Goal: Task Accomplishment & Management: Use online tool/utility

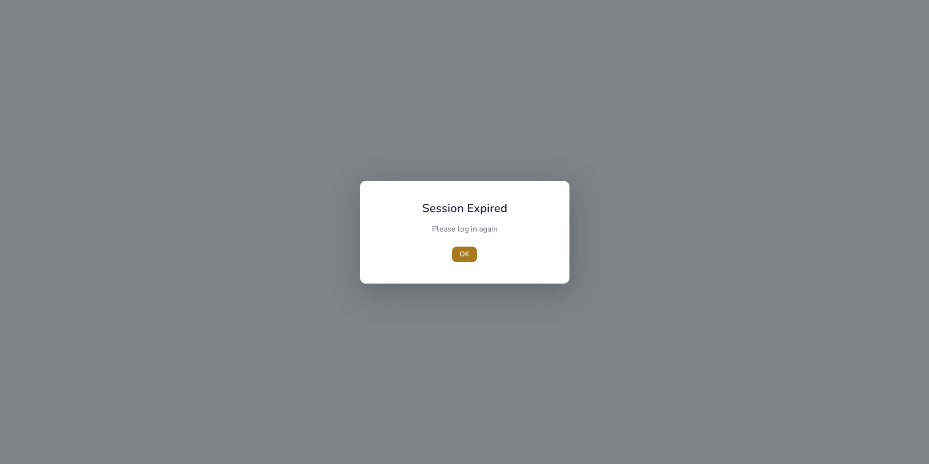
click at [464, 255] on span "OK" at bounding box center [465, 254] width 10 height 10
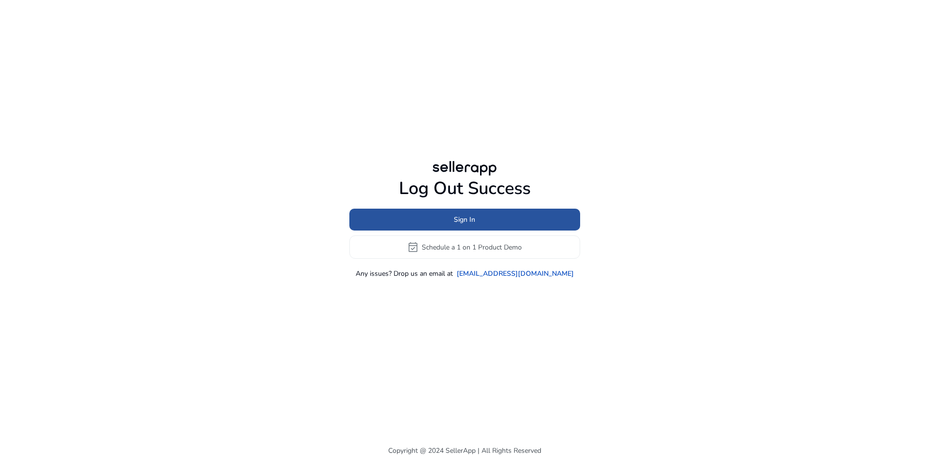
click at [479, 213] on span at bounding box center [464, 219] width 231 height 23
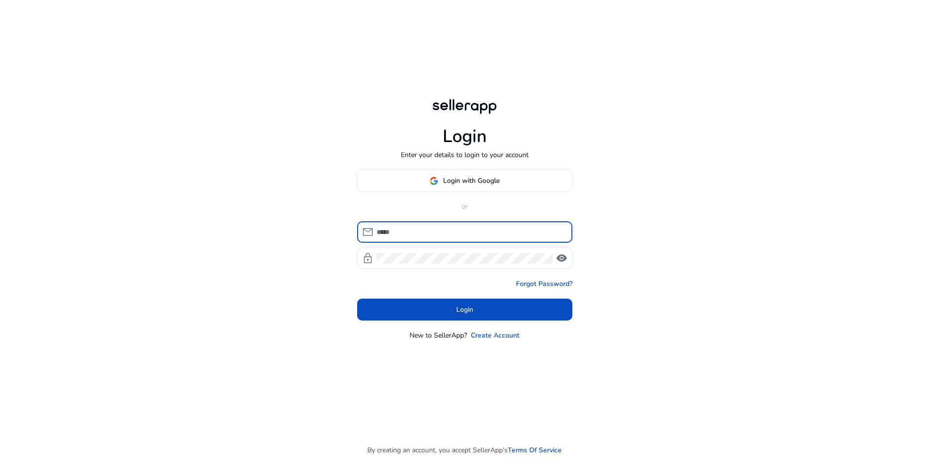
type input "**********"
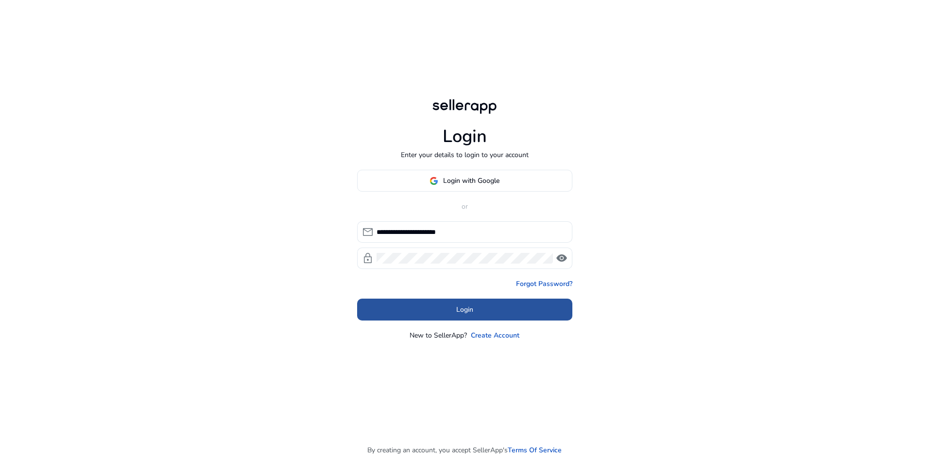
click at [485, 313] on span at bounding box center [464, 309] width 215 height 23
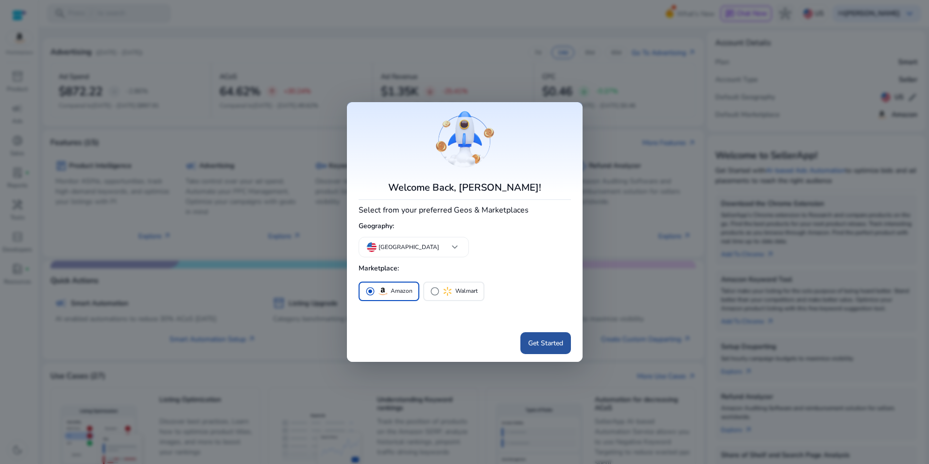
click at [558, 332] on span at bounding box center [546, 342] width 51 height 23
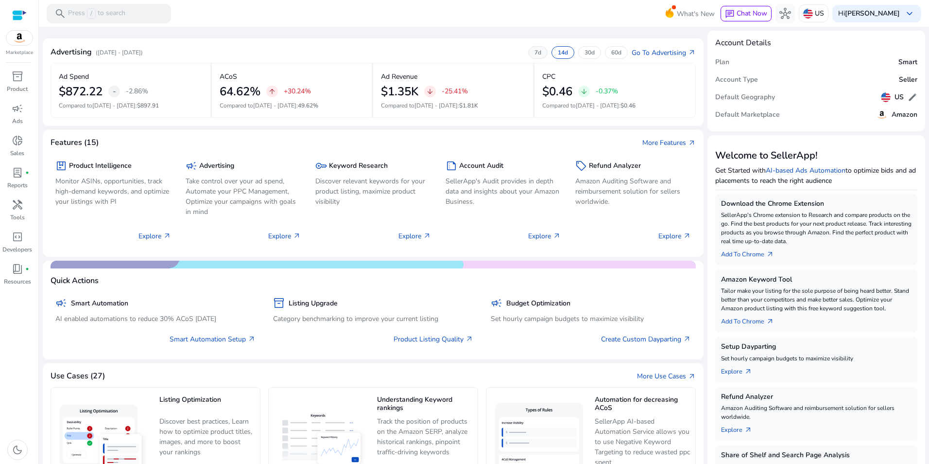
click at [535, 50] on p "7d" at bounding box center [538, 53] width 7 height 8
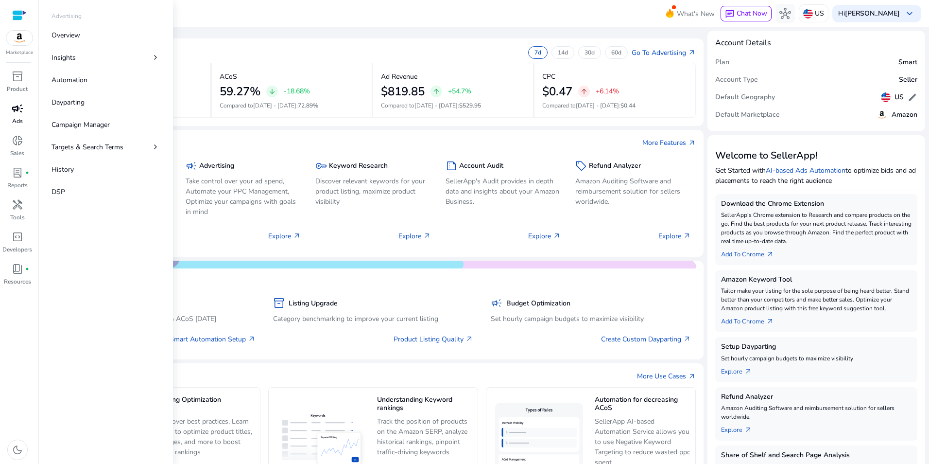
click at [17, 113] on span "campaign" at bounding box center [18, 109] width 12 height 12
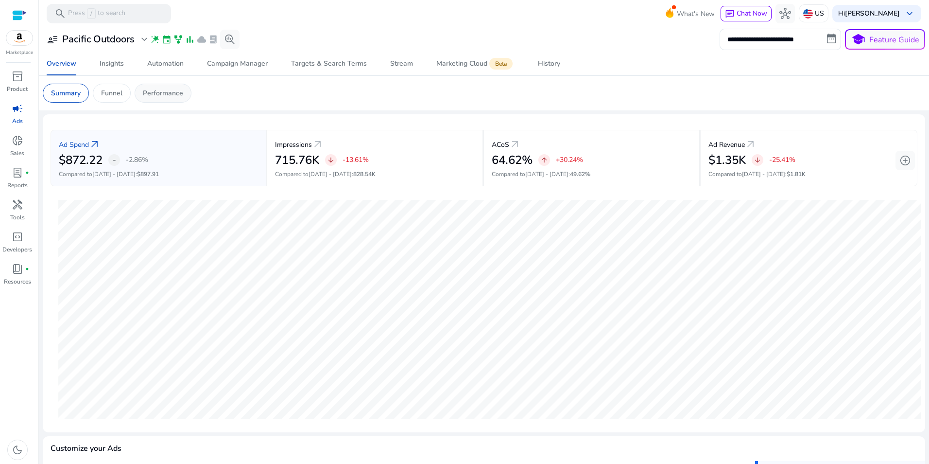
click at [156, 86] on div "Performance" at bounding box center [163, 93] width 57 height 19
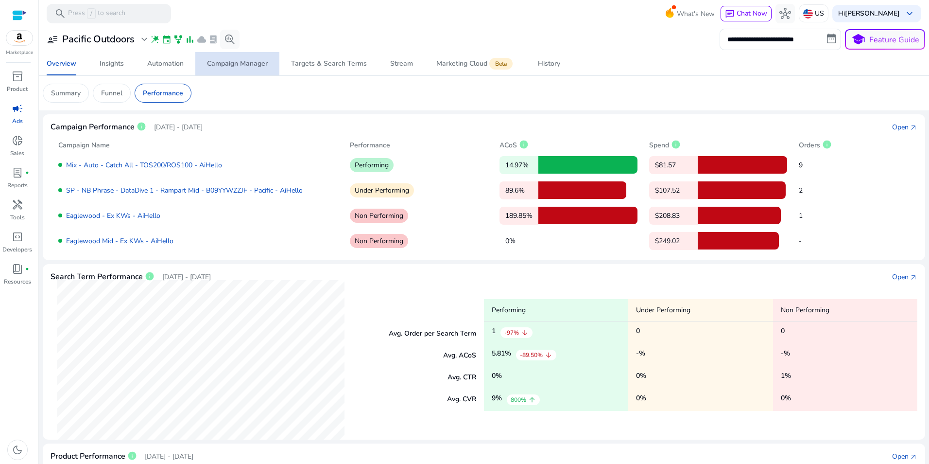
click at [226, 67] on div "Campaign Manager" at bounding box center [237, 63] width 61 height 7
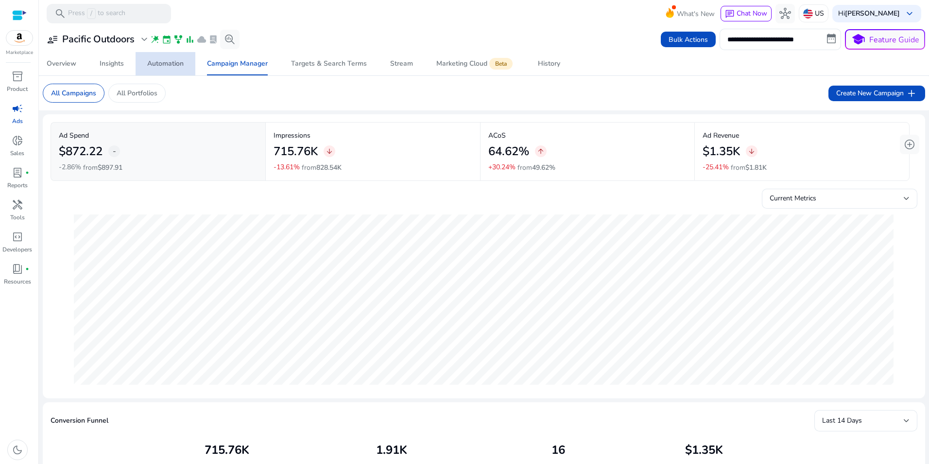
click at [144, 65] on link "Automation" at bounding box center [166, 63] width 60 height 23
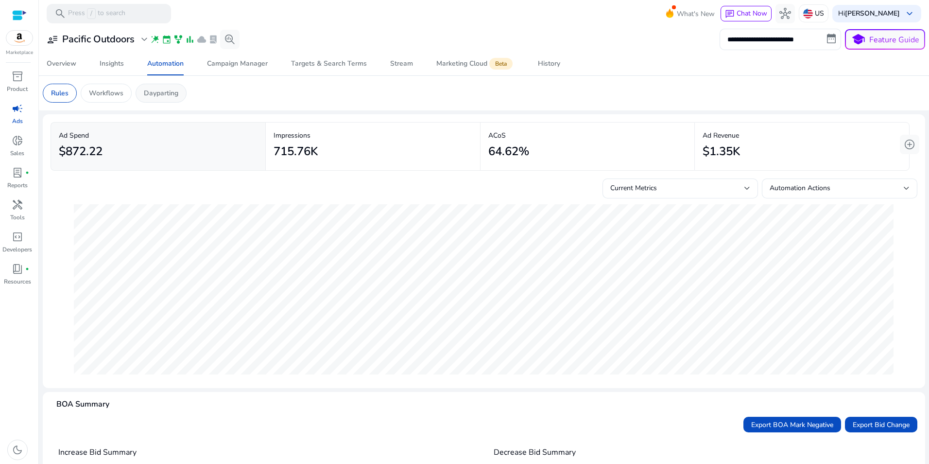
click at [173, 88] on p "Dayparting" at bounding box center [161, 93] width 35 height 10
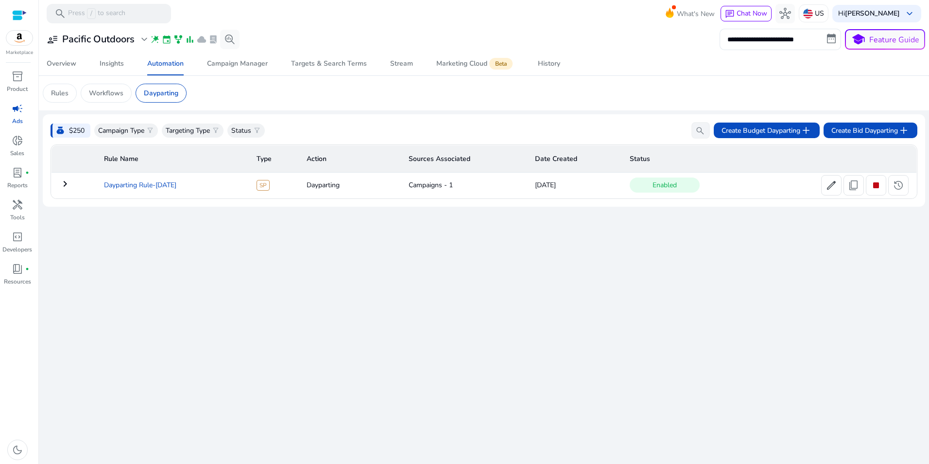
click at [117, 186] on td "Dayparting Rule-Aug 19" at bounding box center [172, 185] width 153 height 25
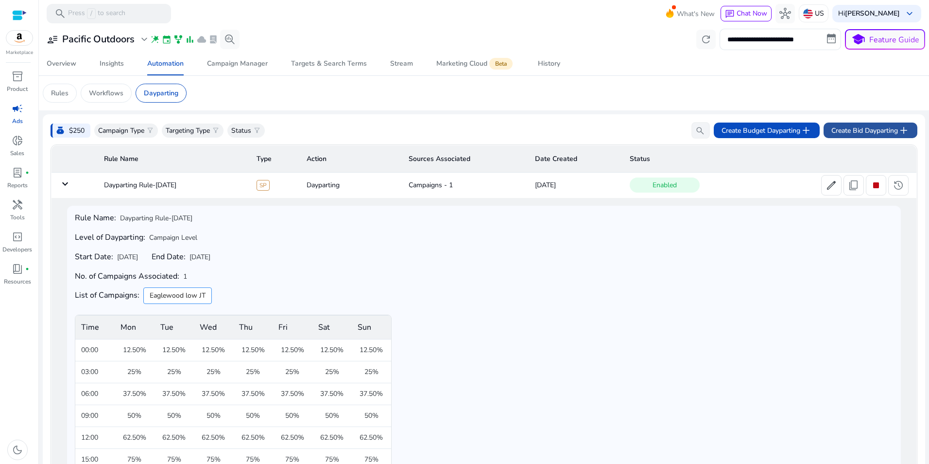
click at [902, 132] on span "add" at bounding box center [904, 130] width 12 height 12
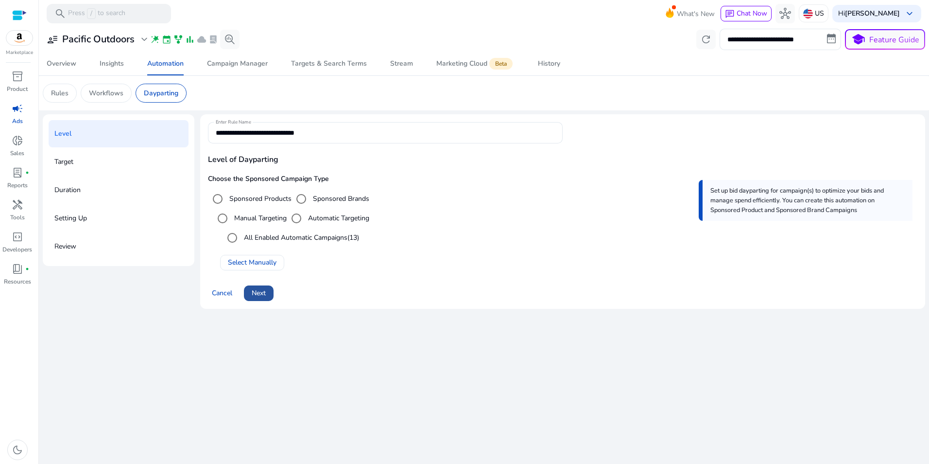
click at [265, 295] on span "Next" at bounding box center [259, 293] width 14 height 10
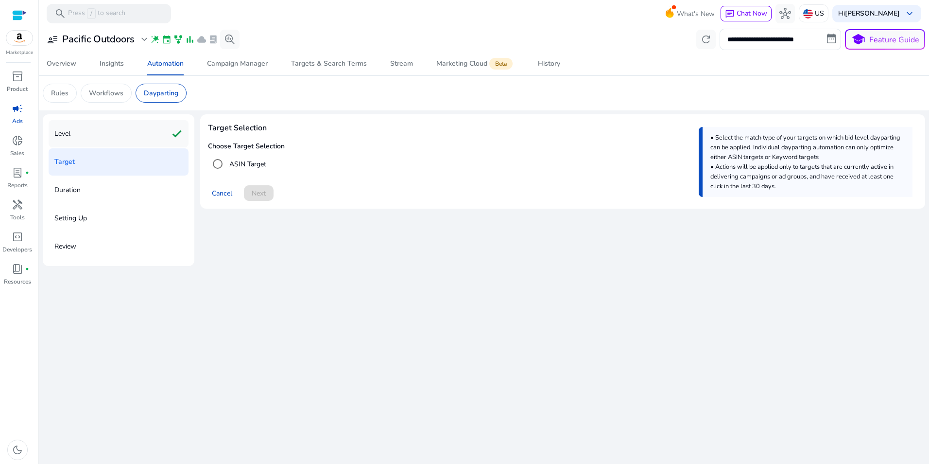
click at [122, 143] on div "Level check" at bounding box center [119, 133] width 140 height 27
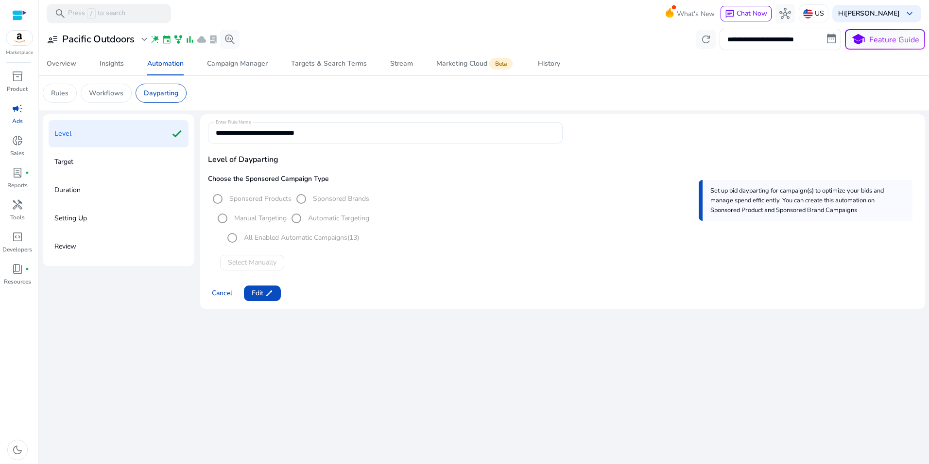
click at [261, 219] on mat-radio-group "Manual Targeting Automatic Targeting" at bounding box center [291, 217] width 157 height 11
click at [266, 289] on span "edit" at bounding box center [269, 293] width 8 height 8
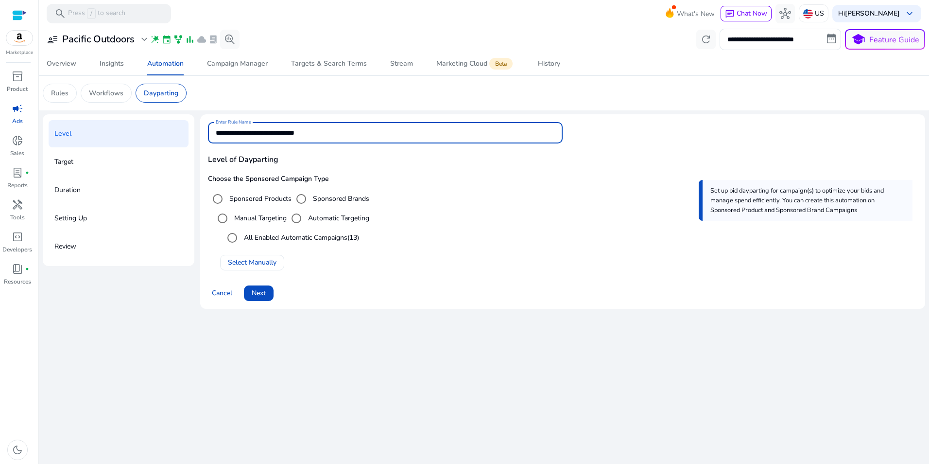
click at [337, 132] on input "**********" at bounding box center [385, 132] width 339 height 11
click at [237, 260] on span "Select Manually" at bounding box center [252, 262] width 49 height 10
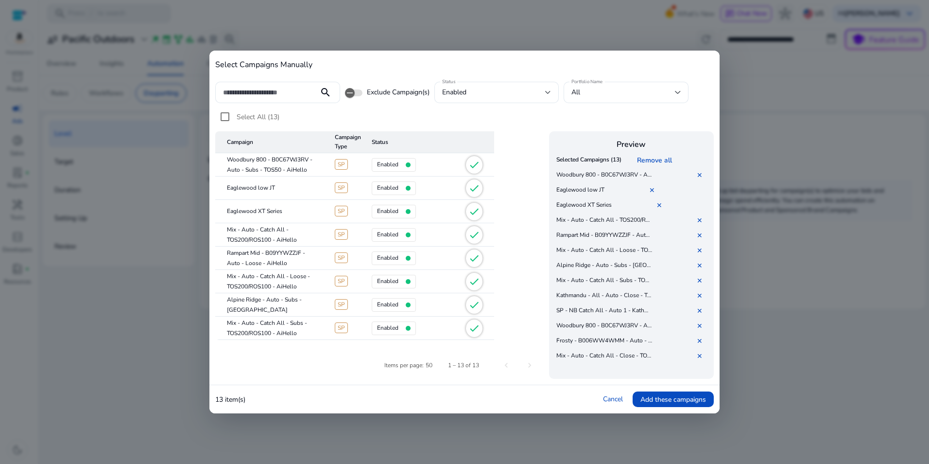
click at [472, 164] on mat-icon "check" at bounding box center [475, 165] width 12 height 12
click at [473, 171] on span "check" at bounding box center [474, 164] width 17 height 17
click at [244, 217] on mat-cell "Eaglewood XT Series" at bounding box center [271, 211] width 112 height 23
click at [656, 158] on link "Remove all" at bounding box center [656, 160] width 39 height 9
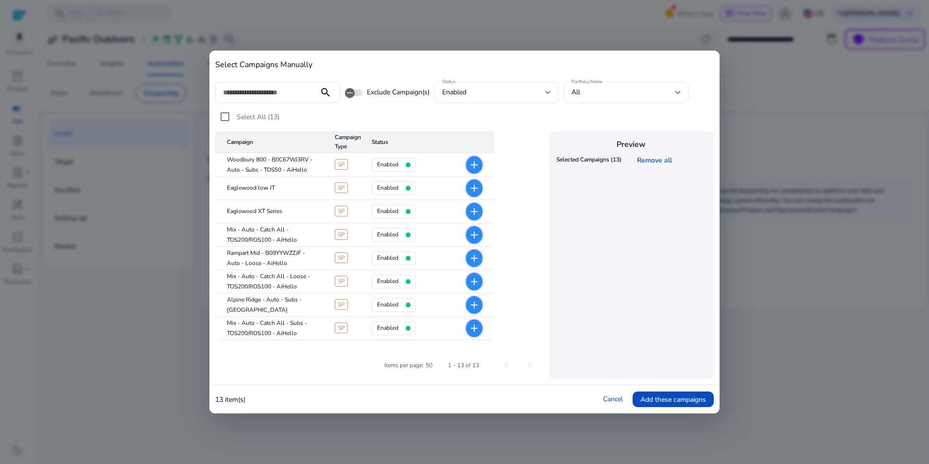
click at [474, 207] on mat-icon "add" at bounding box center [475, 212] width 12 height 12
click at [661, 402] on span "Add these campaigns" at bounding box center [674, 399] width 66 height 10
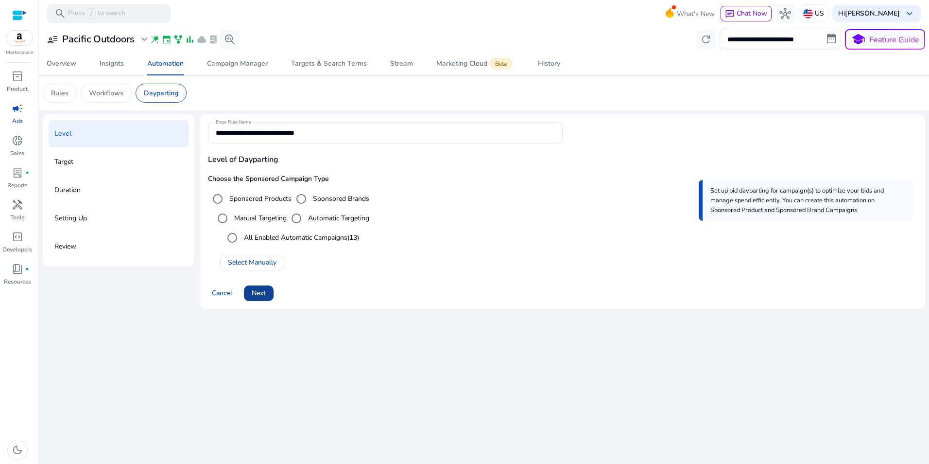
click at [261, 293] on span "Next" at bounding box center [259, 293] width 14 height 10
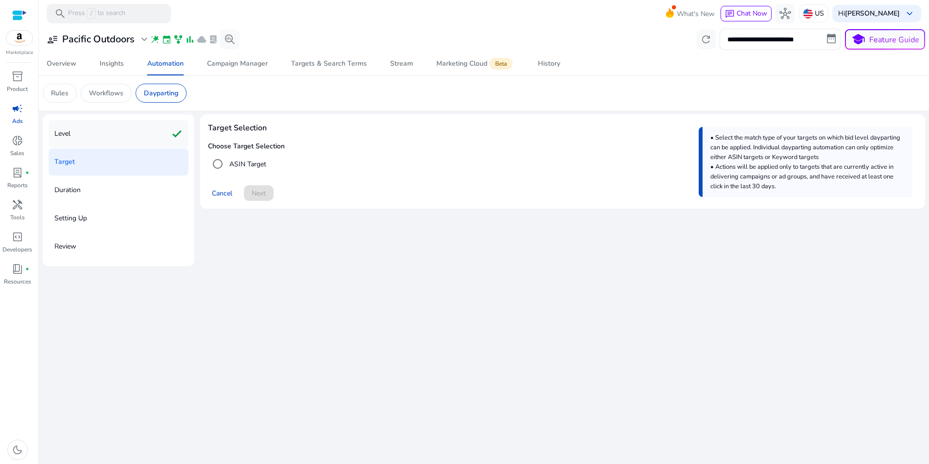
click at [86, 137] on div "Level check" at bounding box center [119, 133] width 140 height 27
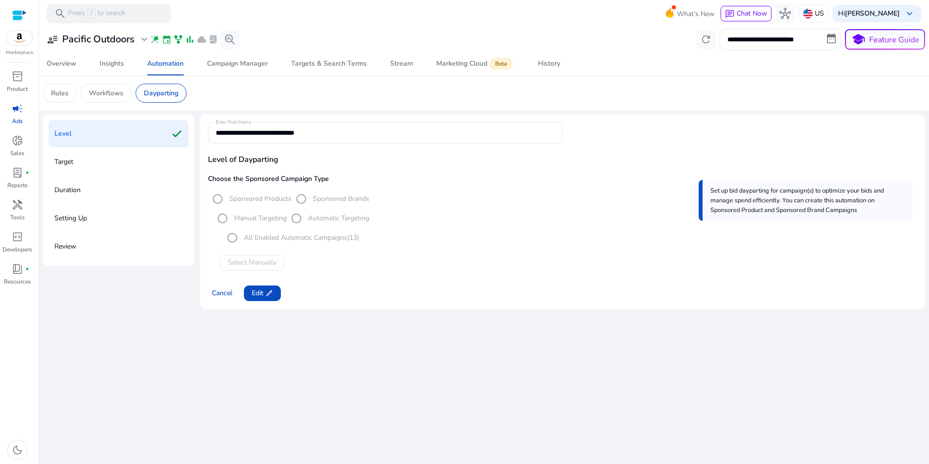
click at [313, 229] on mat-radio-group "All Enabled Automatic Campaigns (13)" at bounding box center [291, 237] width 137 height 19
click at [274, 298] on span at bounding box center [262, 292] width 37 height 23
click at [243, 260] on span "Select Manually" at bounding box center [252, 262] width 49 height 10
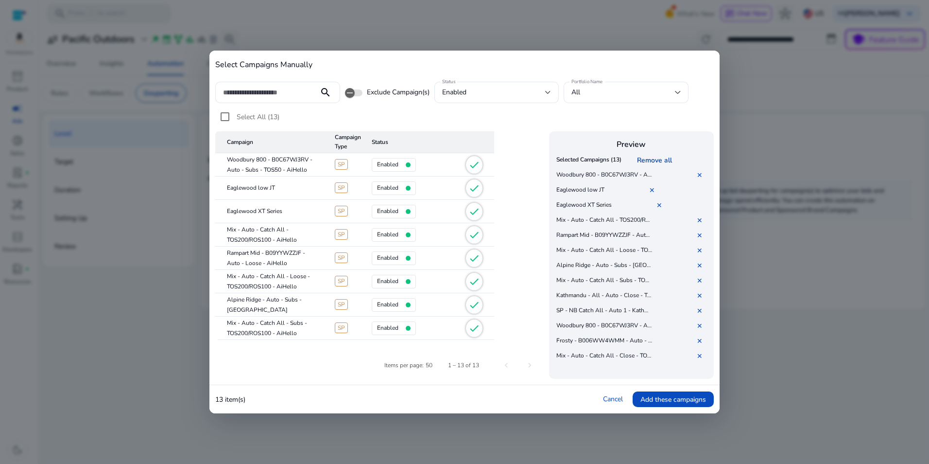
click at [667, 158] on link "Remove all" at bounding box center [656, 160] width 39 height 9
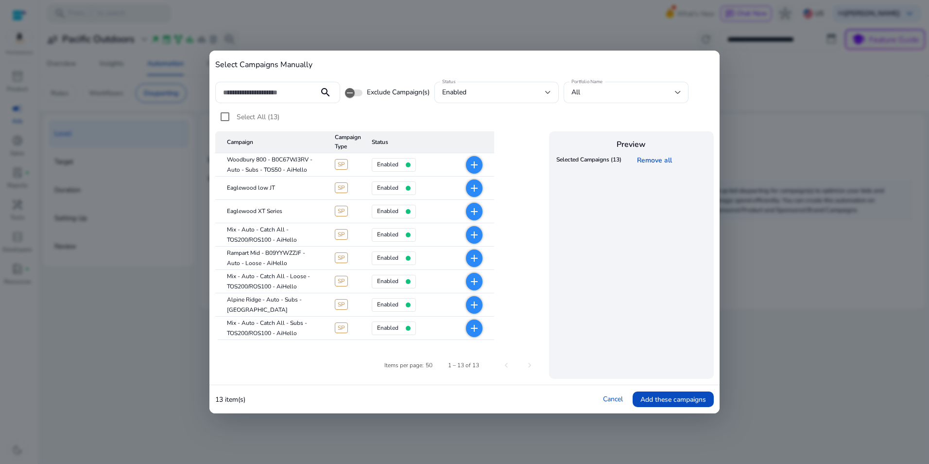
click at [477, 207] on mat-icon "add" at bounding box center [475, 212] width 12 height 12
click at [686, 393] on span at bounding box center [673, 398] width 81 height 23
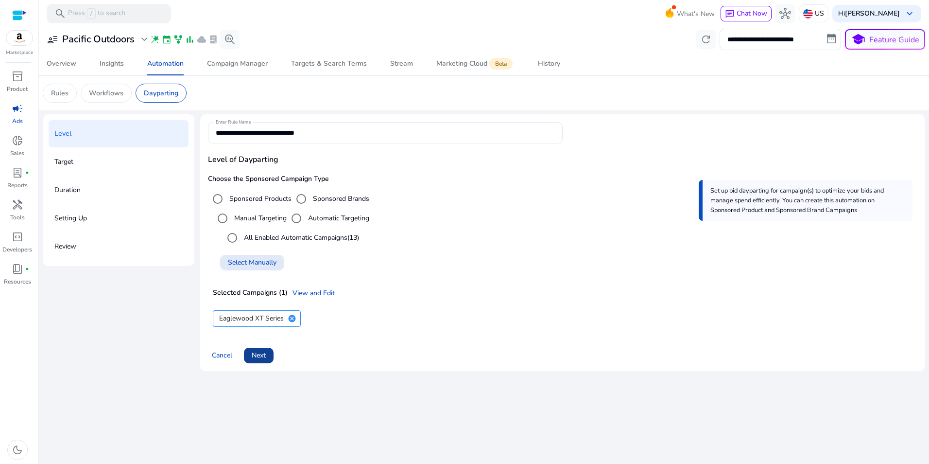
click at [261, 350] on span "Next" at bounding box center [259, 355] width 14 height 10
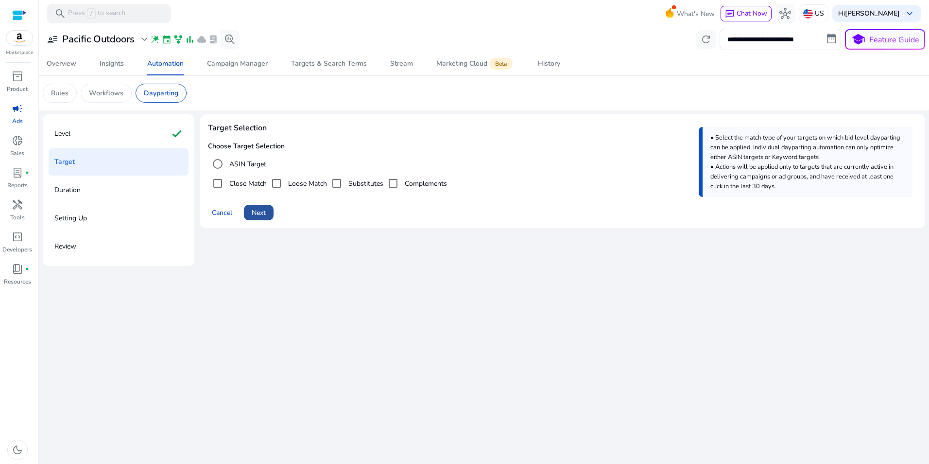
click at [262, 210] on span "Next" at bounding box center [259, 213] width 14 height 10
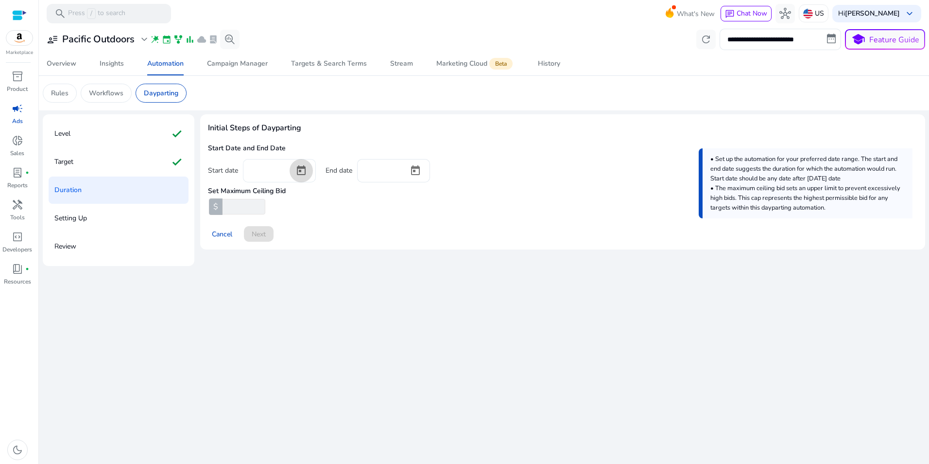
click at [299, 171] on span "Open calendar" at bounding box center [301, 170] width 23 height 23
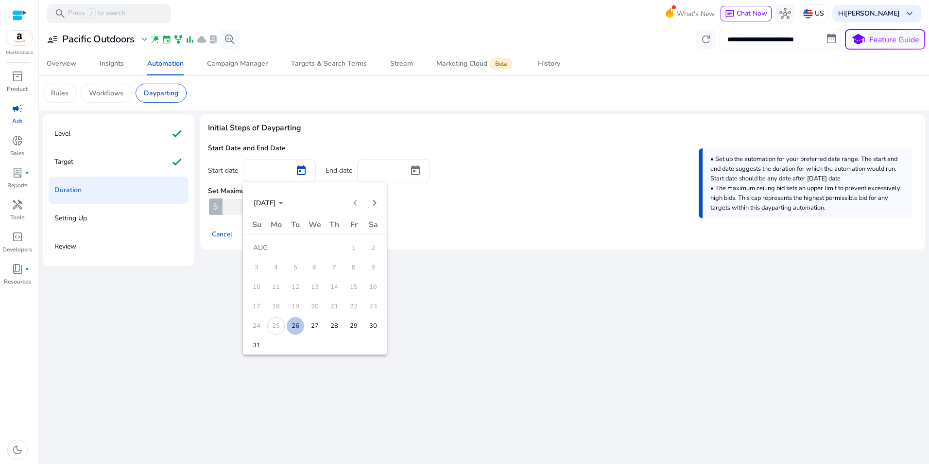
click at [296, 327] on span "26" at bounding box center [295, 325] width 17 height 17
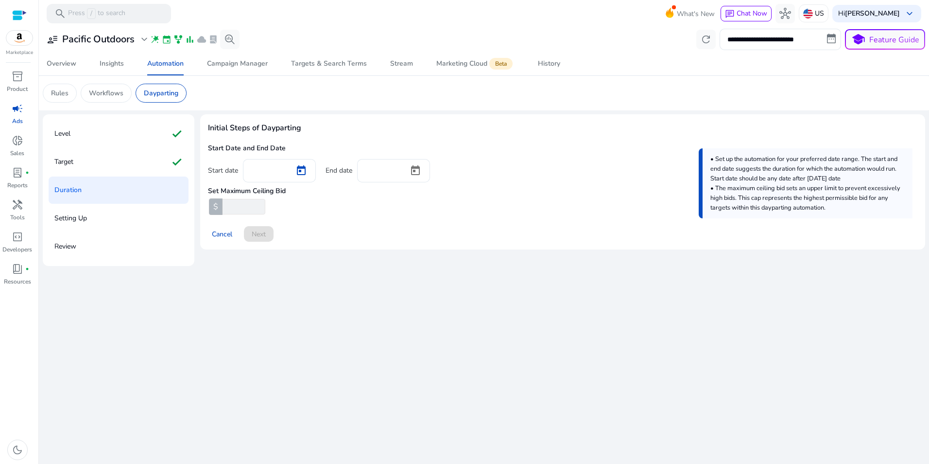
type input "*********"
click at [241, 201] on input "number" at bounding box center [243, 207] width 45 height 16
click at [285, 212] on div "Set Maximum Ceiling Bid $ *" at bounding box center [563, 198] width 710 height 32
click at [242, 200] on input "*" at bounding box center [243, 207] width 45 height 16
type input "****"
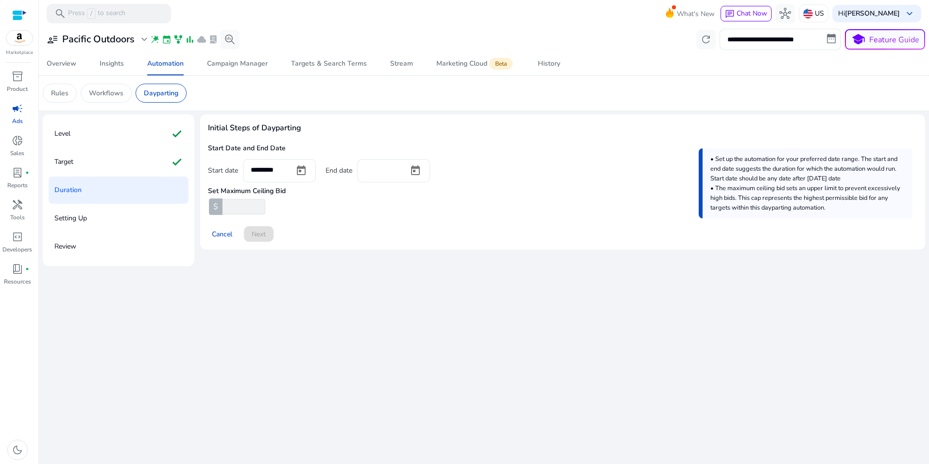
click at [347, 217] on div "Initial Steps of Dayparting Start Date and End Date Start date ********* End da…" at bounding box center [562, 181] width 725 height 135
click at [245, 207] on input "****" at bounding box center [243, 207] width 45 height 16
click at [415, 167] on span "Open calendar" at bounding box center [415, 170] width 23 height 23
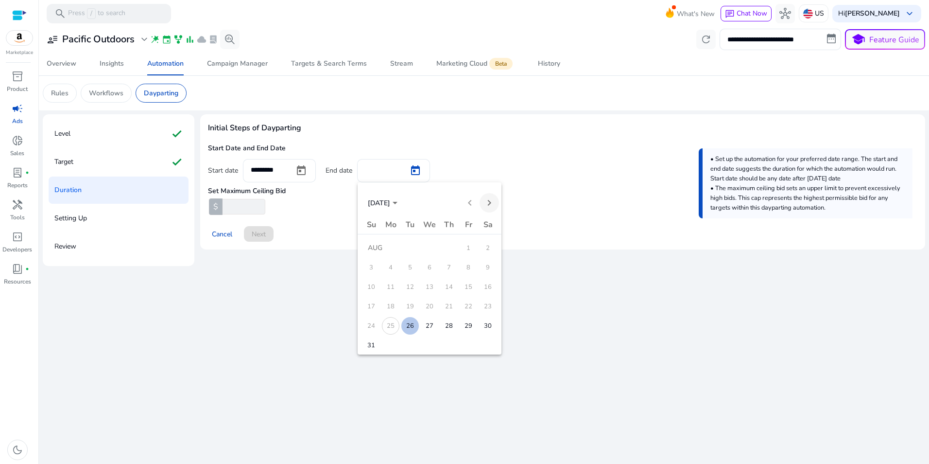
click at [490, 201] on span "Next month" at bounding box center [489, 202] width 19 height 19
click at [411, 346] on span "30" at bounding box center [409, 344] width 17 height 17
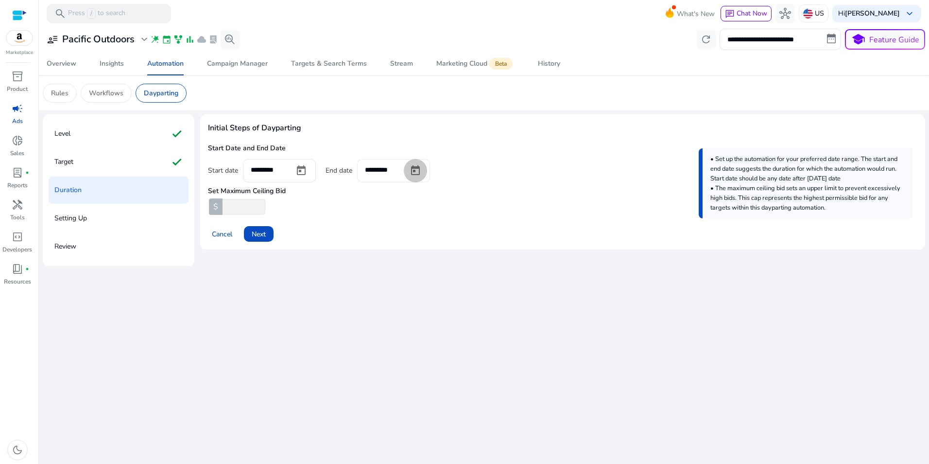
click at [411, 172] on span "Open calendar" at bounding box center [415, 170] width 23 height 23
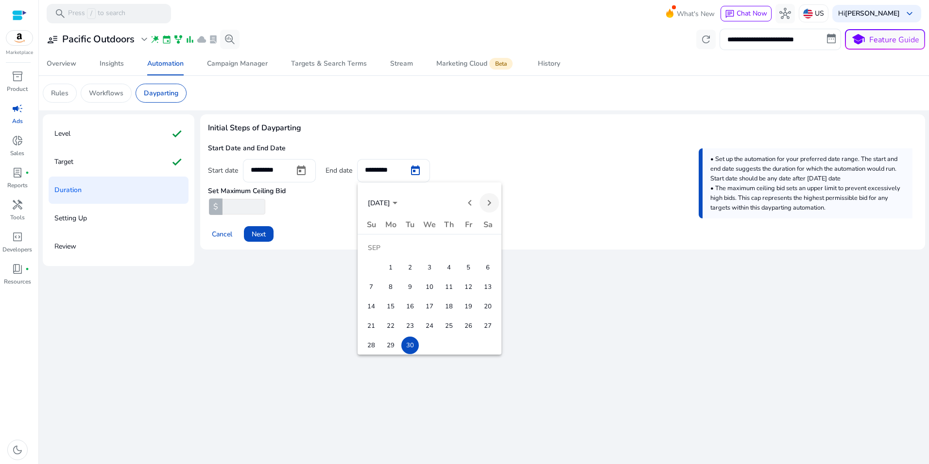
click at [490, 200] on span "Next month" at bounding box center [489, 202] width 19 height 19
drag, startPoint x: 428, startPoint y: 338, endPoint x: 427, endPoint y: 331, distance: 6.4
click at [427, 338] on span "31" at bounding box center [429, 344] width 17 height 17
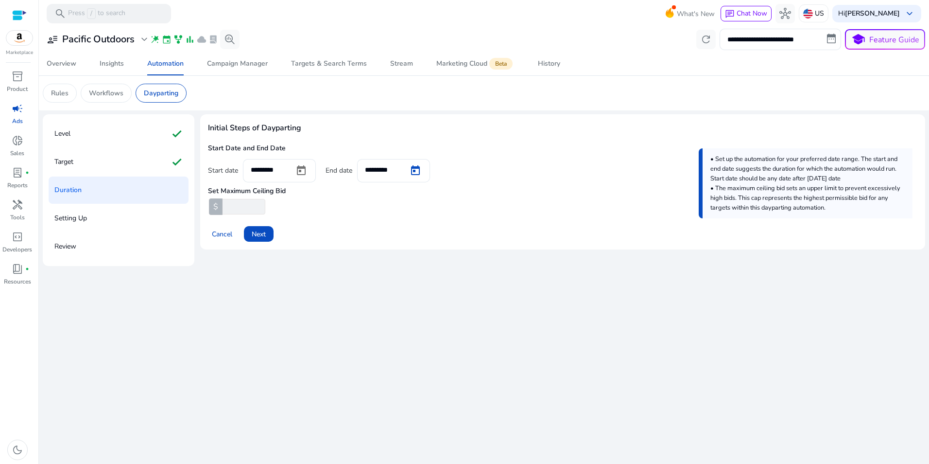
type input "**********"
click at [347, 240] on div "Cancel Next" at bounding box center [563, 229] width 710 height 23
click at [256, 235] on span "Next" at bounding box center [259, 234] width 14 height 10
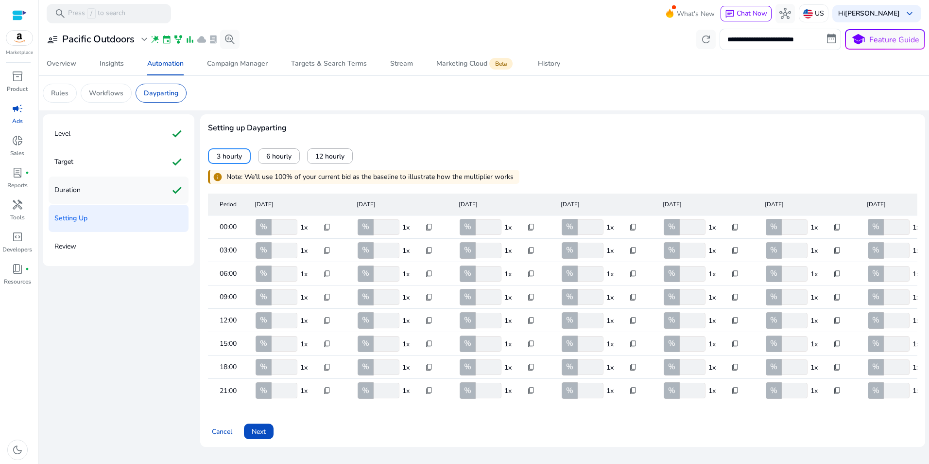
click at [90, 184] on div "Duration check" at bounding box center [119, 189] width 140 height 27
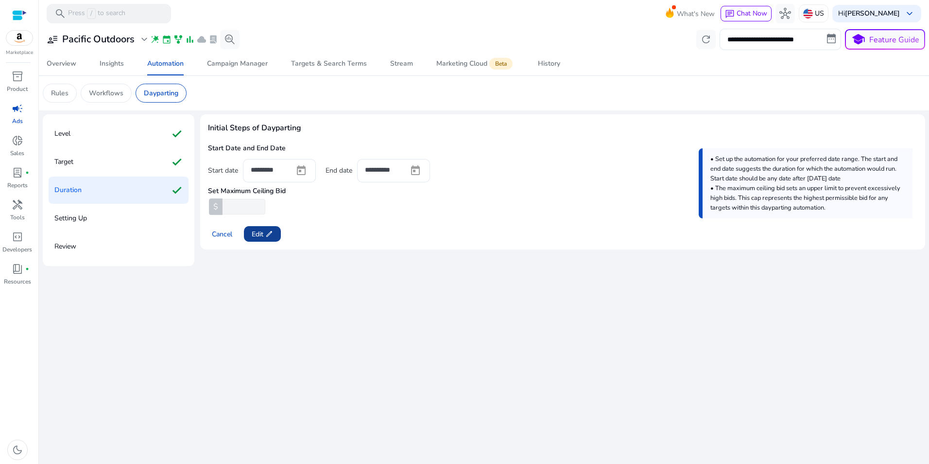
click at [259, 237] on span "Edit edit" at bounding box center [262, 234] width 21 height 10
click at [241, 204] on input "*" at bounding box center [243, 207] width 45 height 16
type input "**"
click at [262, 231] on span "Next" at bounding box center [259, 234] width 14 height 10
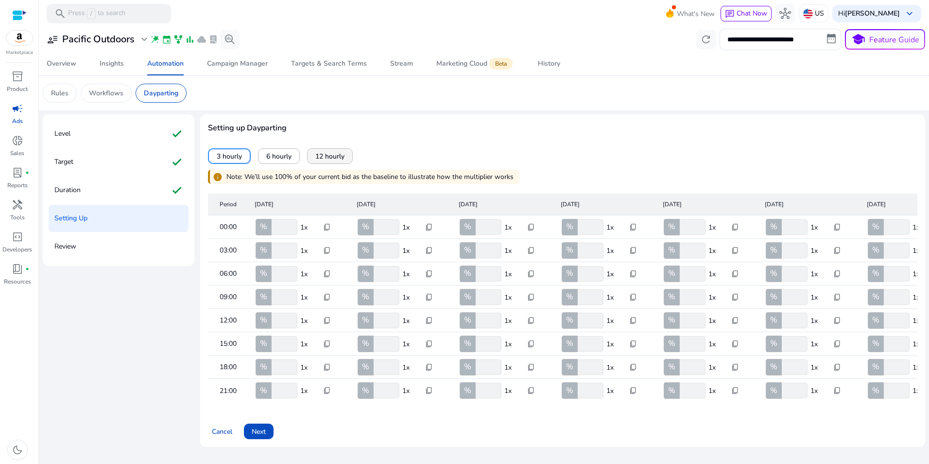
click at [322, 157] on span "12 hourly" at bounding box center [329, 156] width 29 height 10
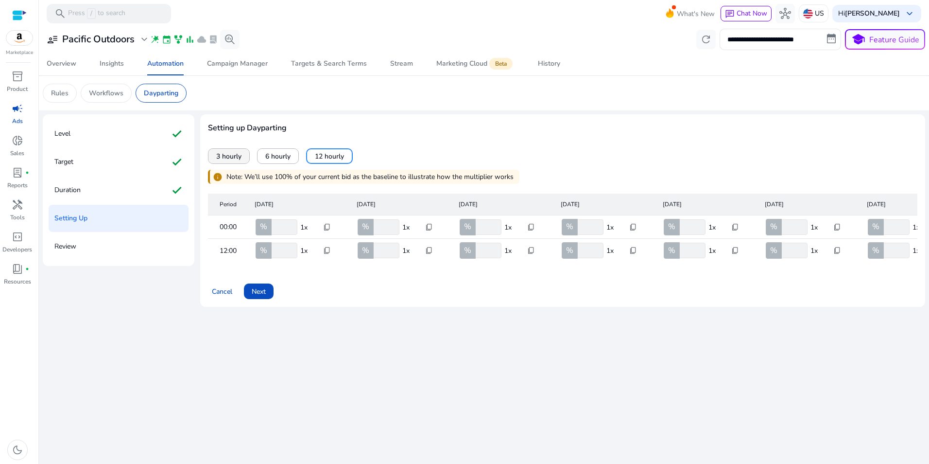
click at [229, 157] on span "3 hourly" at bounding box center [228, 156] width 25 height 10
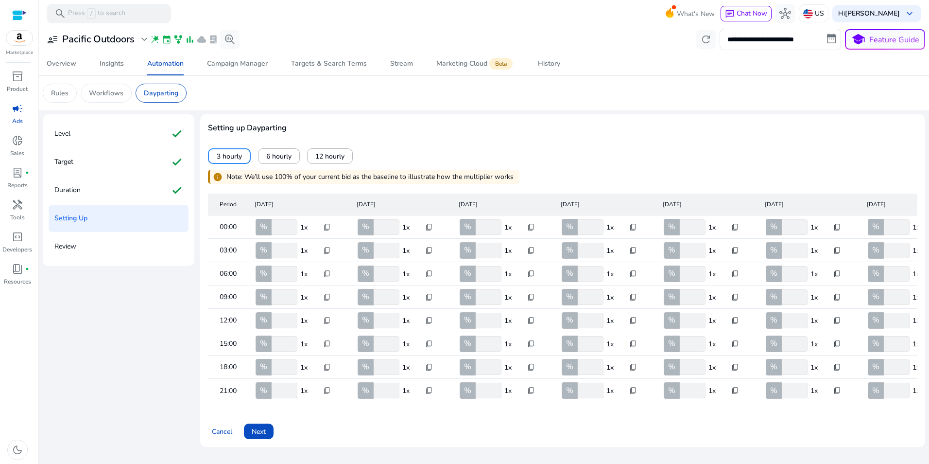
click at [286, 227] on input "***" at bounding box center [284, 227] width 28 height 16
click at [105, 187] on div "Duration check" at bounding box center [119, 189] width 140 height 27
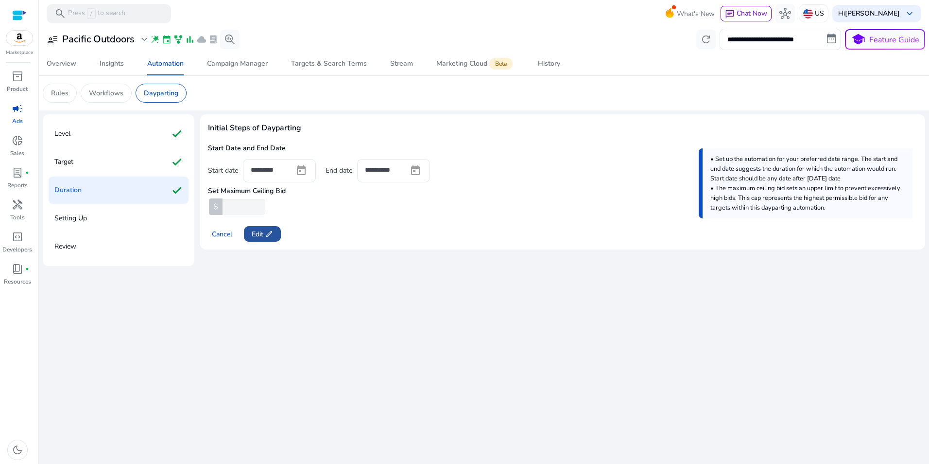
click at [276, 236] on span at bounding box center [262, 233] width 37 height 23
click at [241, 209] on input "**" at bounding box center [243, 207] width 45 height 16
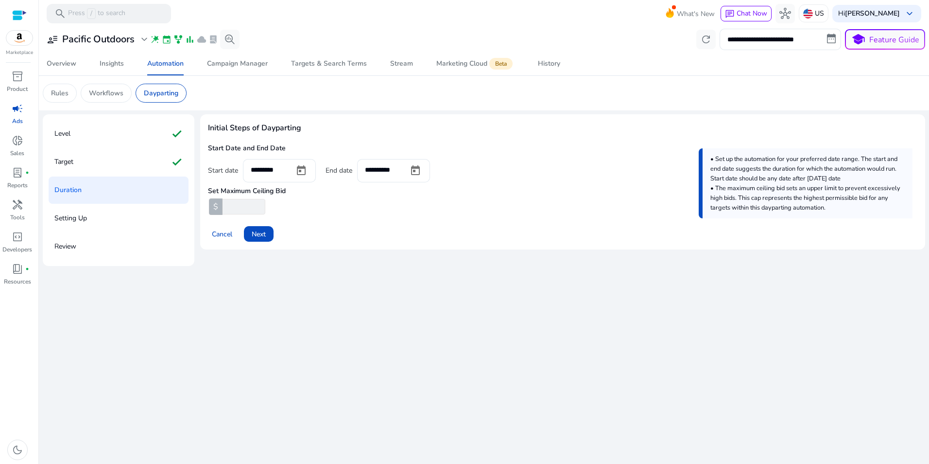
drag, startPoint x: 241, startPoint y: 209, endPoint x: 207, endPoint y: 208, distance: 34.0
click at [207, 208] on div "**********" at bounding box center [562, 181] width 725 height 135
type input "*"
click at [251, 228] on span at bounding box center [259, 233] width 30 height 23
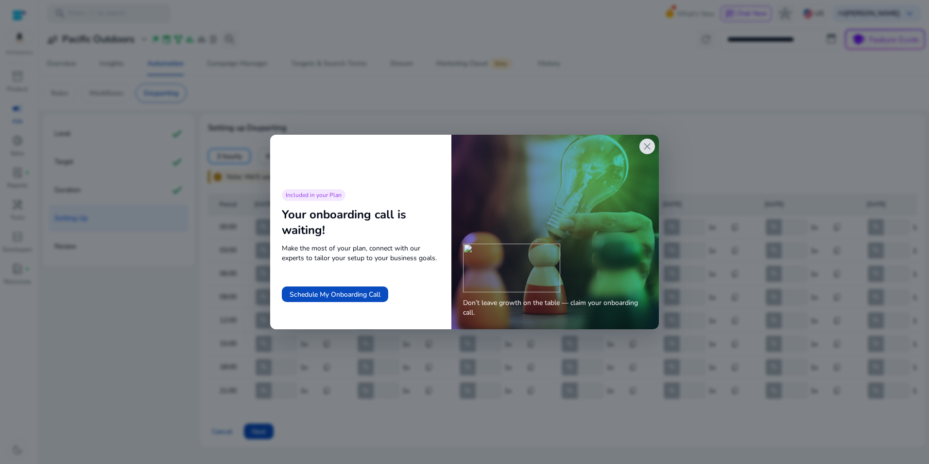
click at [653, 146] on span "close" at bounding box center [648, 146] width 12 height 12
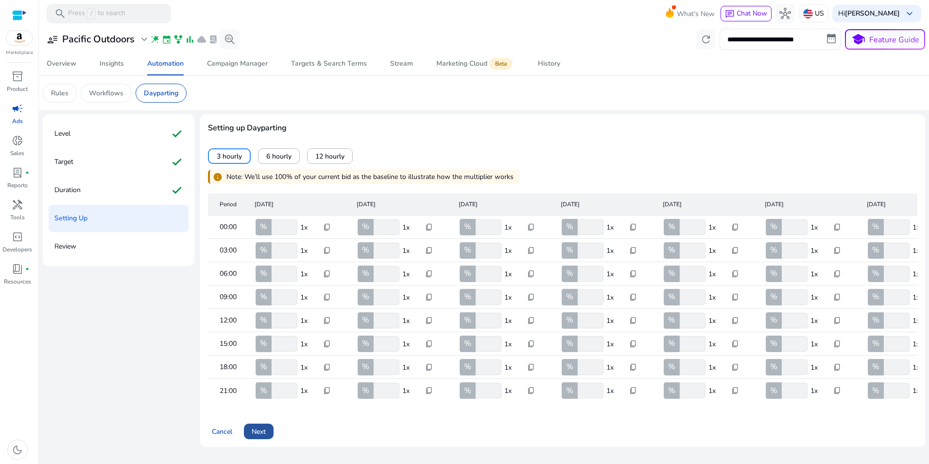
click at [258, 436] on span "Next" at bounding box center [259, 431] width 14 height 10
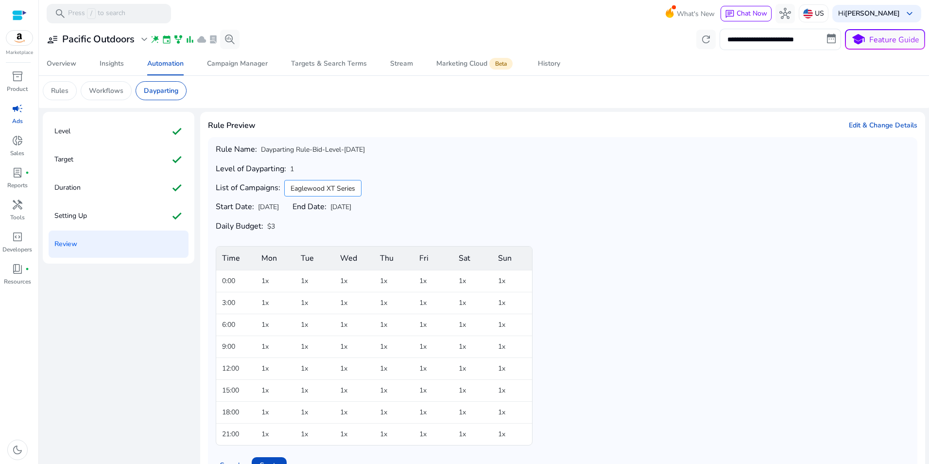
scroll to position [35, 0]
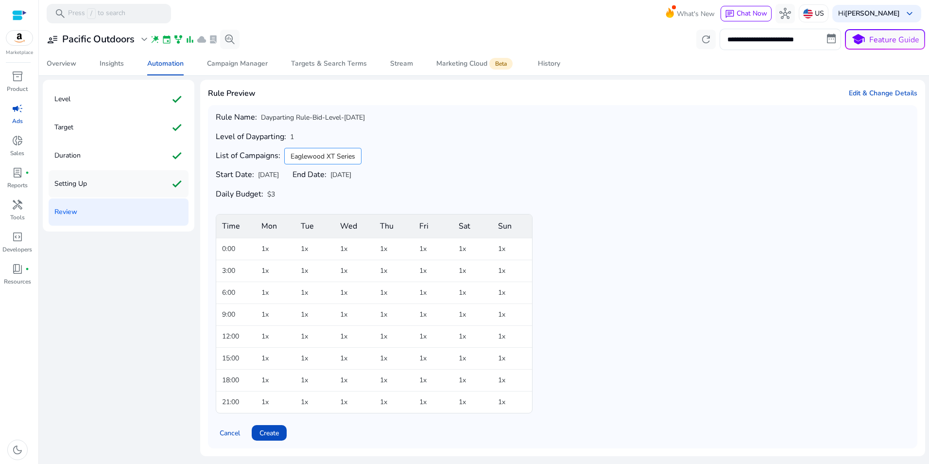
click at [118, 181] on div "Setting Up check" at bounding box center [119, 183] width 140 height 27
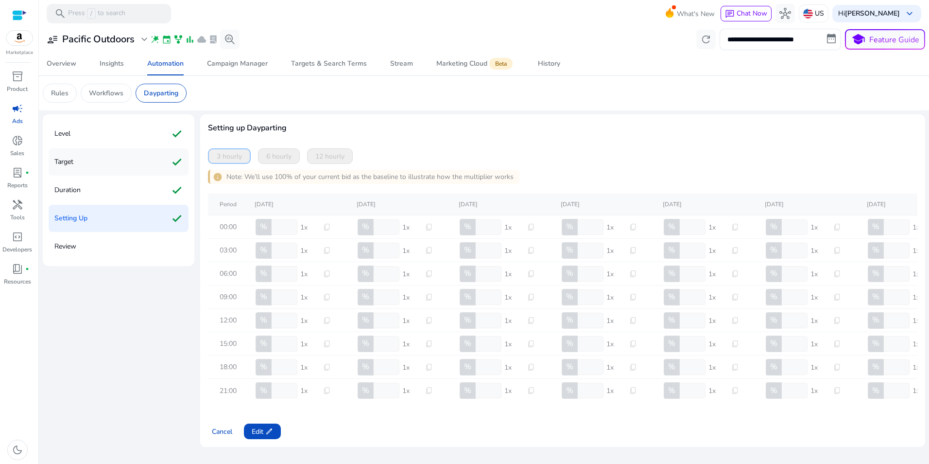
scroll to position [0, 0]
click at [112, 165] on div "Target check" at bounding box center [119, 161] width 140 height 27
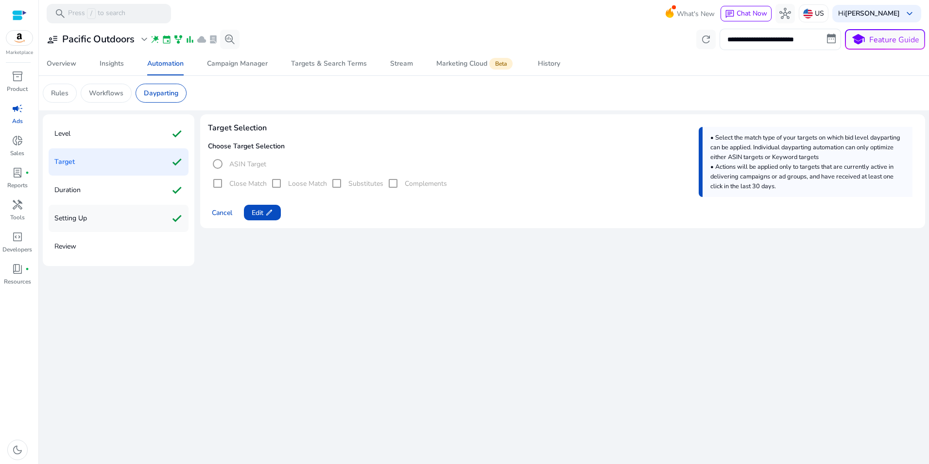
drag, startPoint x: 257, startPoint y: 209, endPoint x: 99, endPoint y: 215, distance: 157.6
click at [100, 217] on div "Level check Target check Duration check Setting Up check Review Target Selectio…" at bounding box center [484, 190] width 883 height 152
click at [106, 197] on div "Duration check" at bounding box center [119, 189] width 140 height 27
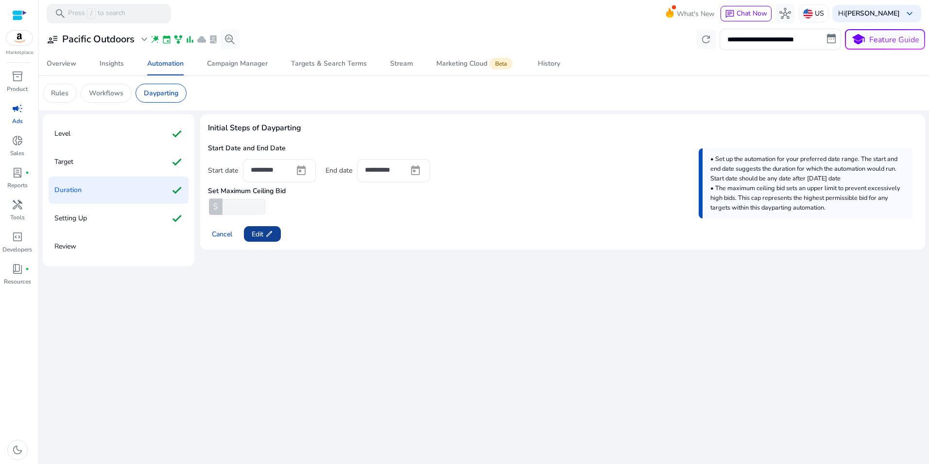
click at [254, 230] on span "Edit edit" at bounding box center [262, 234] width 21 height 10
click at [242, 208] on input "*" at bounding box center [243, 207] width 45 height 16
type input "**"
click at [261, 230] on span "Next" at bounding box center [259, 234] width 14 height 10
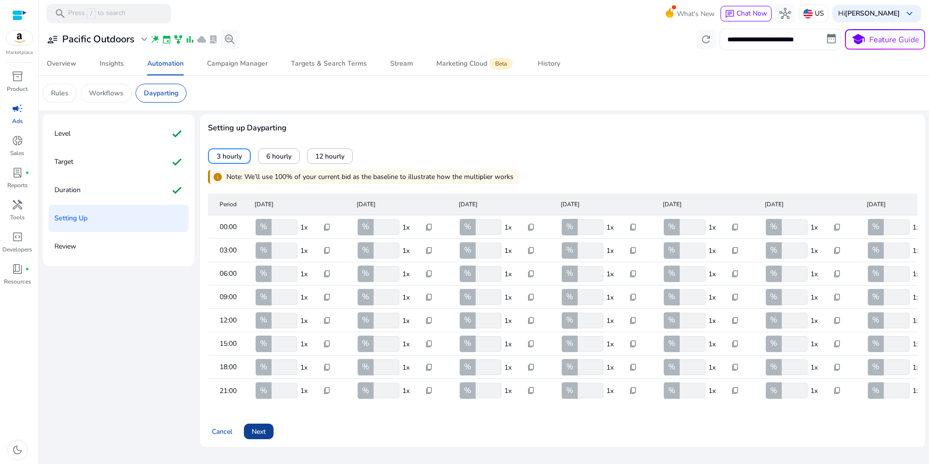
click at [267, 437] on span at bounding box center [259, 430] width 30 height 23
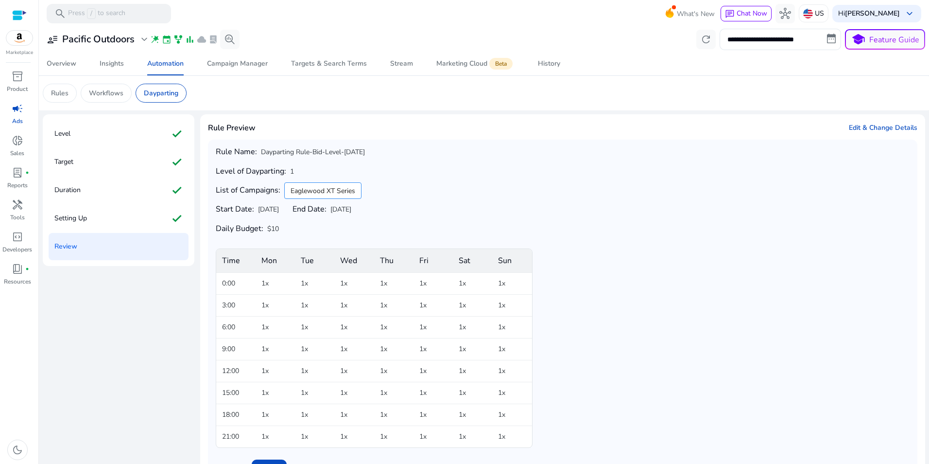
click at [722, 233] on div "Rule Name: Dayparting Rule-Bid-Level-Aug 25 Level of Dayparting: 1 List of Camp…" at bounding box center [563, 297] width 694 height 300
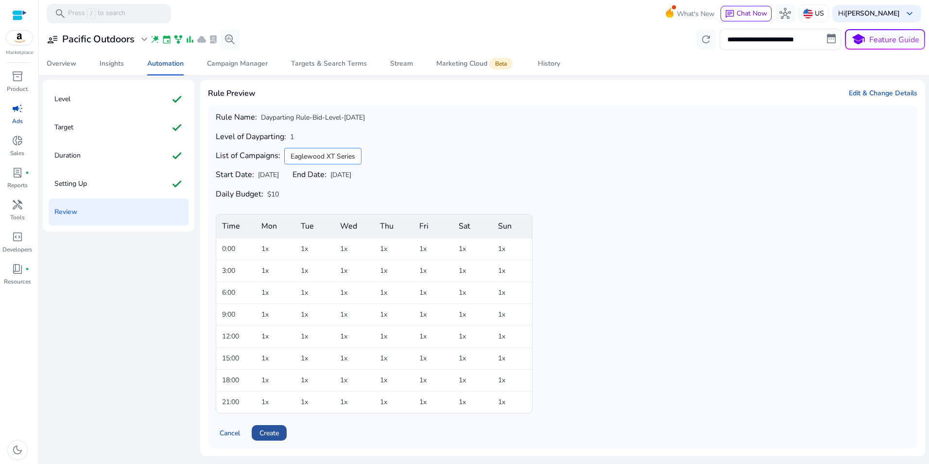
click at [279, 430] on span "Create" at bounding box center [269, 433] width 19 height 10
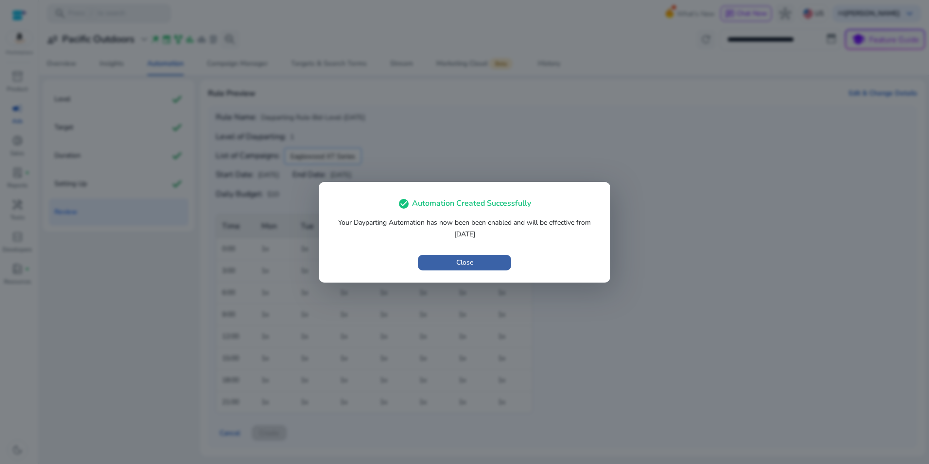
click at [476, 255] on span "button" at bounding box center [464, 262] width 93 height 23
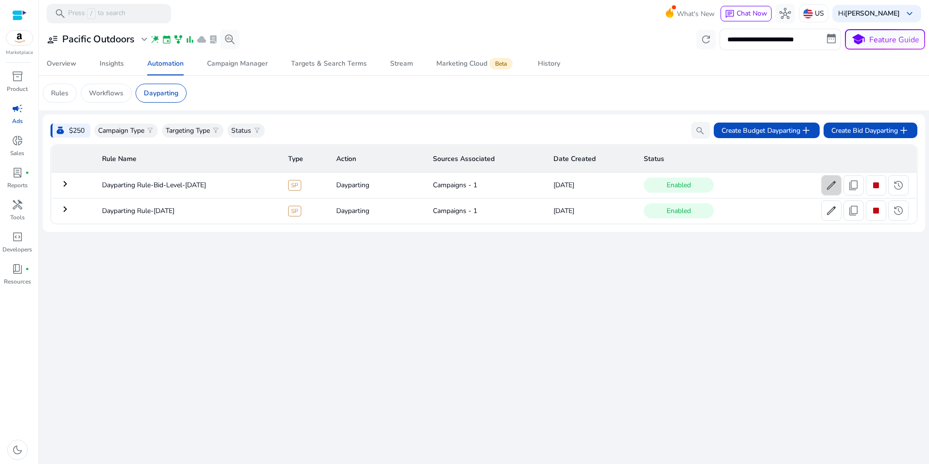
click at [827, 182] on span "edit" at bounding box center [832, 185] width 12 height 12
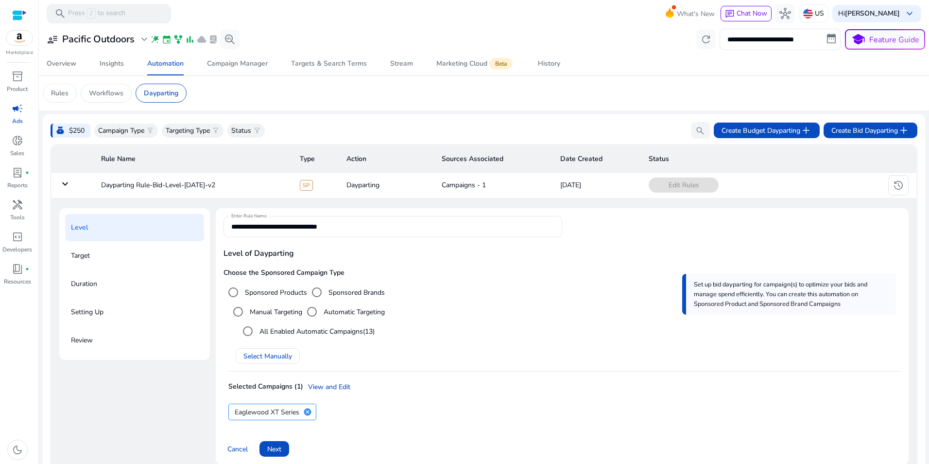
scroll to position [53, 0]
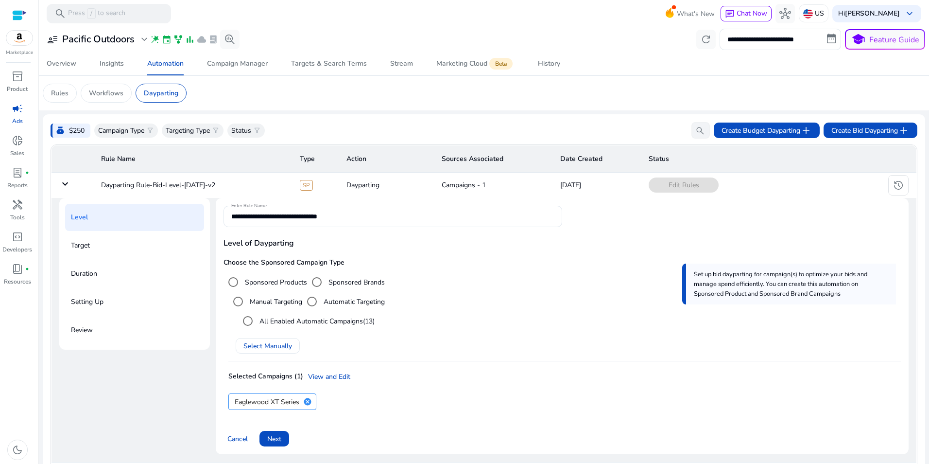
scroll to position [53, 0]
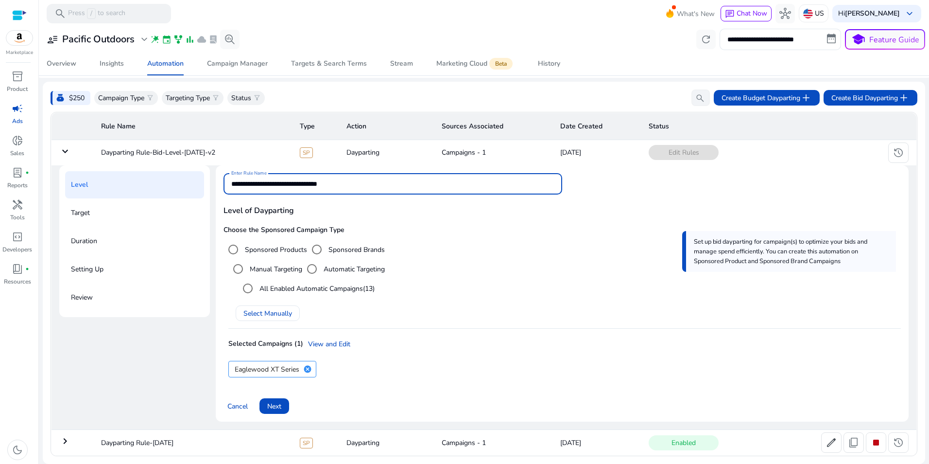
drag, startPoint x: 351, startPoint y: 175, endPoint x: 317, endPoint y: 168, distance: 34.7
click at [317, 178] on input "**********" at bounding box center [392, 183] width 323 height 11
click at [353, 178] on input "**********" at bounding box center [392, 183] width 323 height 11
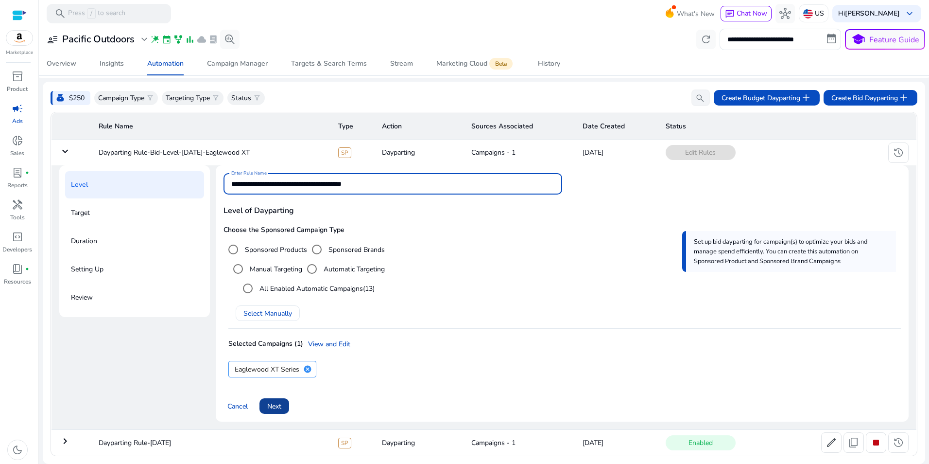
type input "**********"
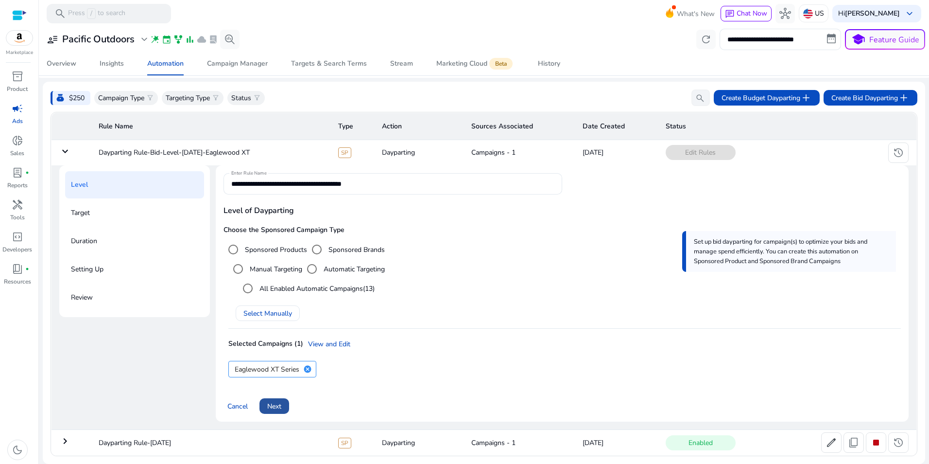
click at [279, 401] on span "Next" at bounding box center [274, 406] width 14 height 10
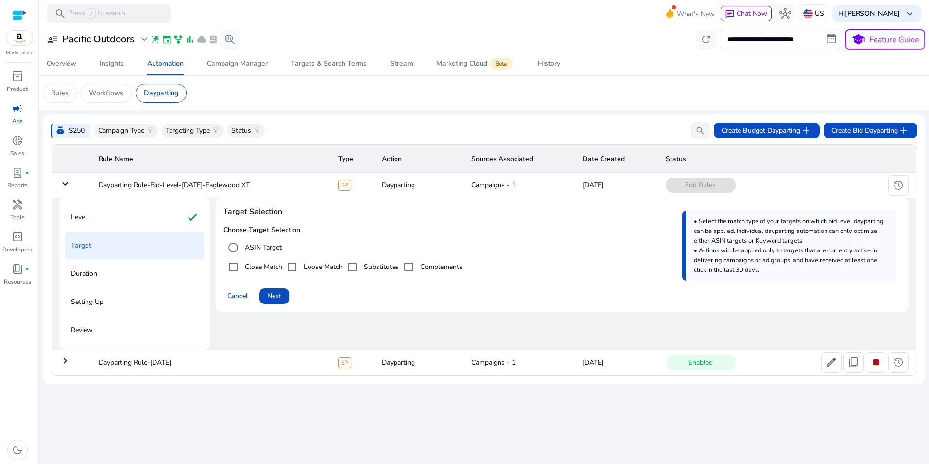
scroll to position [0, 0]
click at [278, 301] on span "Next" at bounding box center [274, 296] width 14 height 10
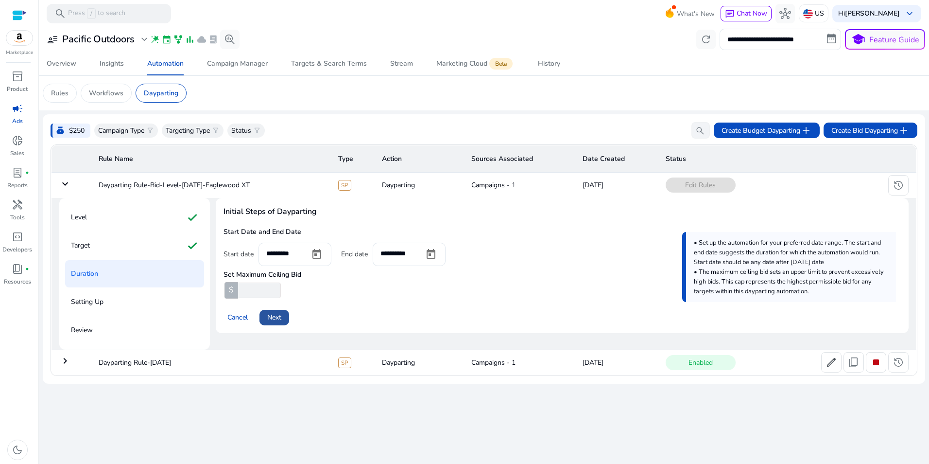
click at [278, 321] on span at bounding box center [275, 317] width 30 height 23
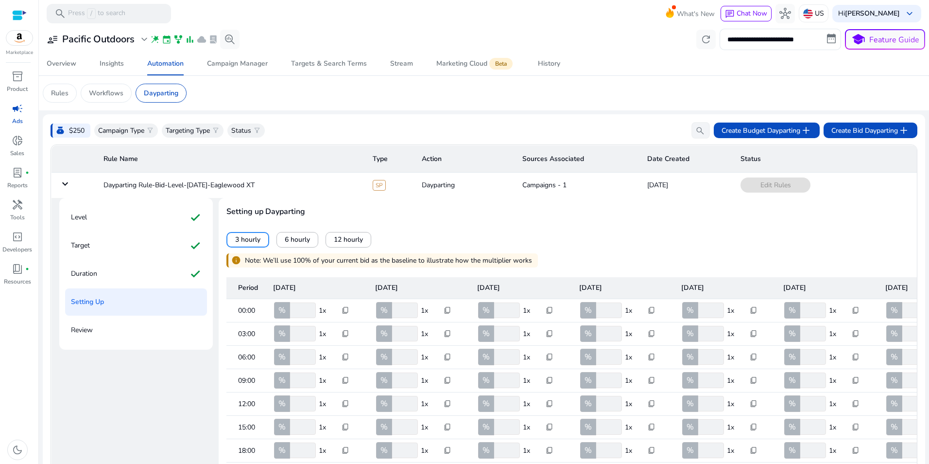
scroll to position [137, 0]
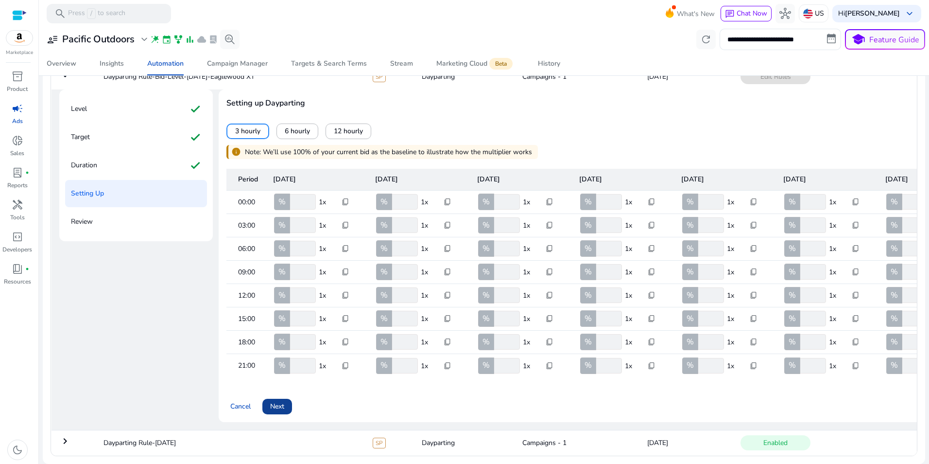
click at [281, 401] on span "Next" at bounding box center [277, 406] width 14 height 10
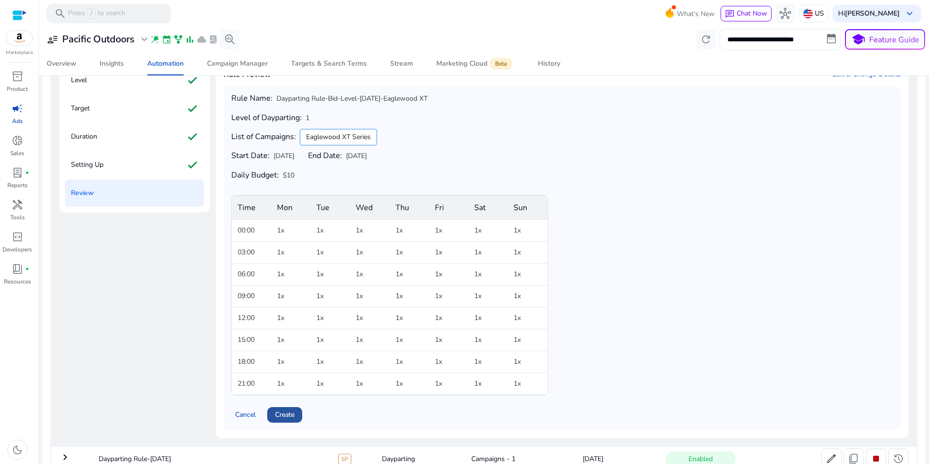
click at [290, 417] on span at bounding box center [284, 414] width 35 height 23
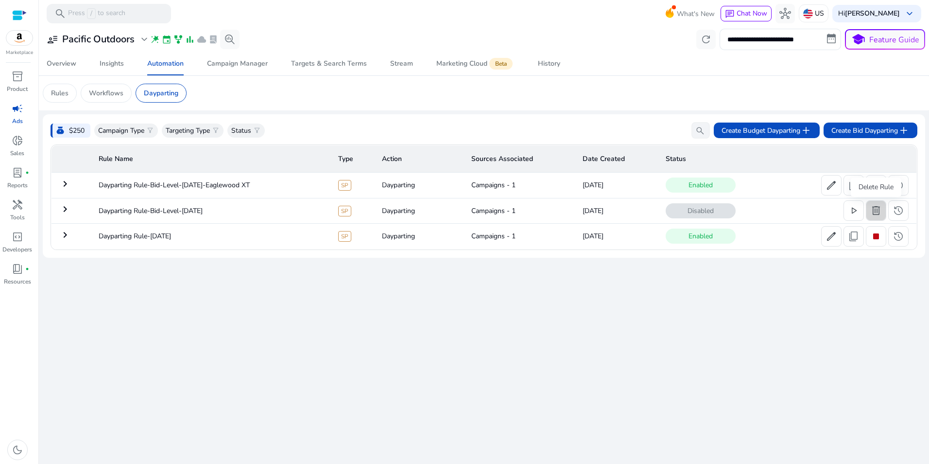
click at [876, 208] on span "delete" at bounding box center [876, 211] width 12 height 12
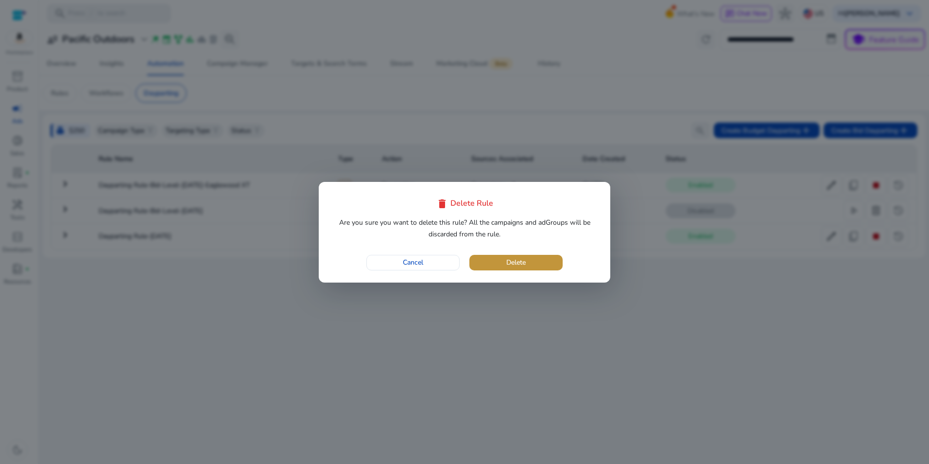
click at [510, 258] on span "Delete" at bounding box center [515, 262] width 19 height 10
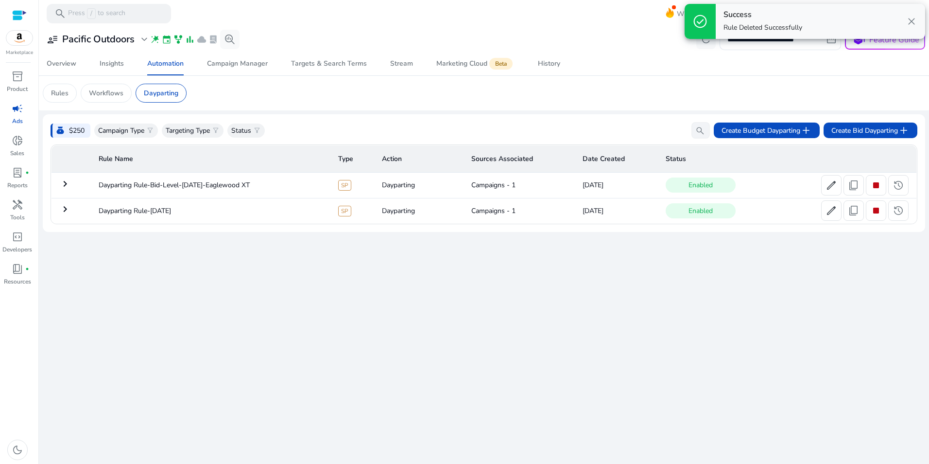
click at [135, 268] on div "**********" at bounding box center [484, 245] width 883 height 437
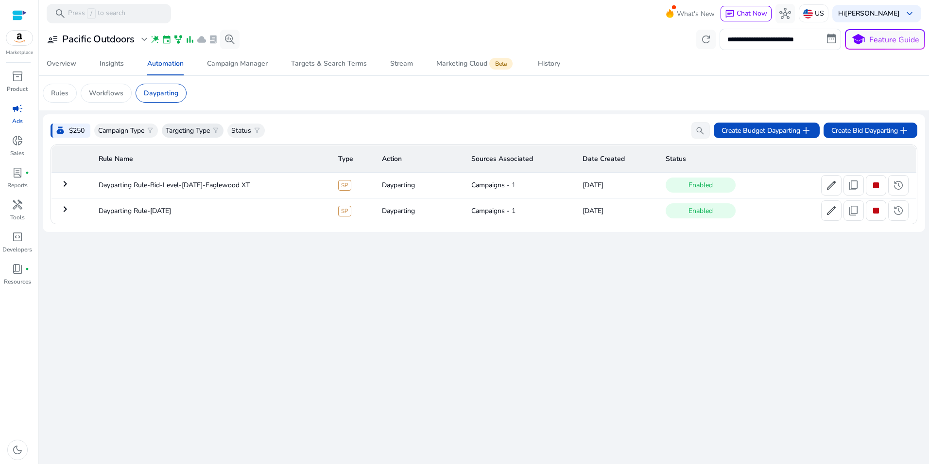
click at [193, 128] on p "Targeting Type" at bounding box center [188, 130] width 44 height 10
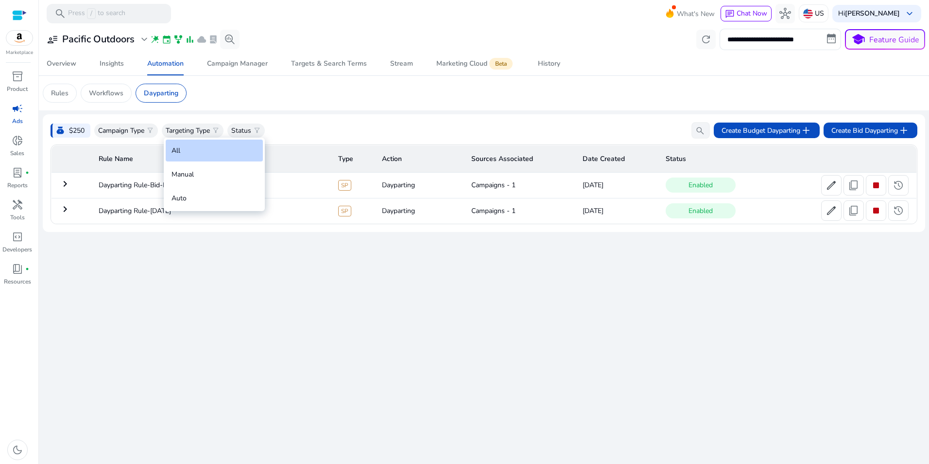
click at [246, 128] on div at bounding box center [464, 232] width 929 height 464
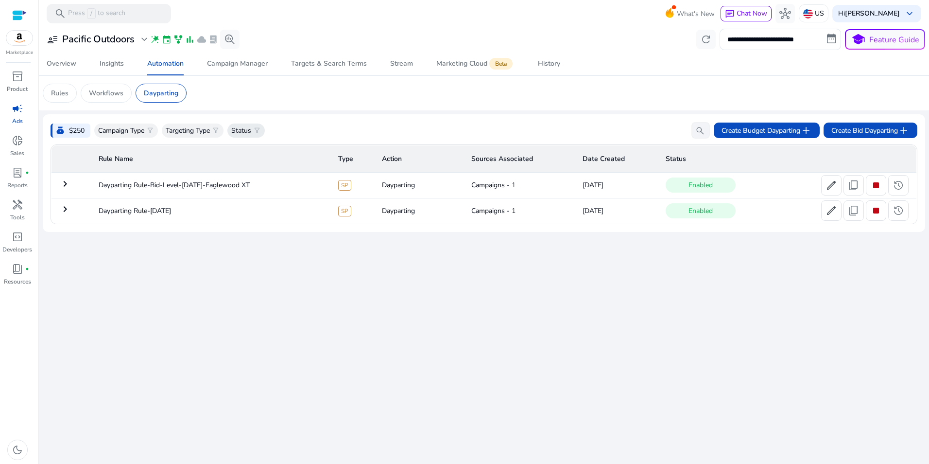
click at [246, 129] on p "Status" at bounding box center [241, 130] width 20 height 10
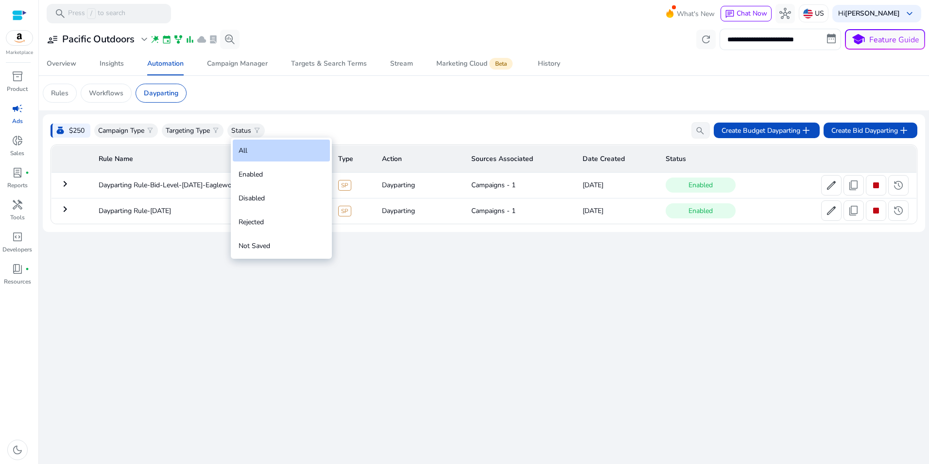
click at [292, 95] on div at bounding box center [464, 232] width 929 height 464
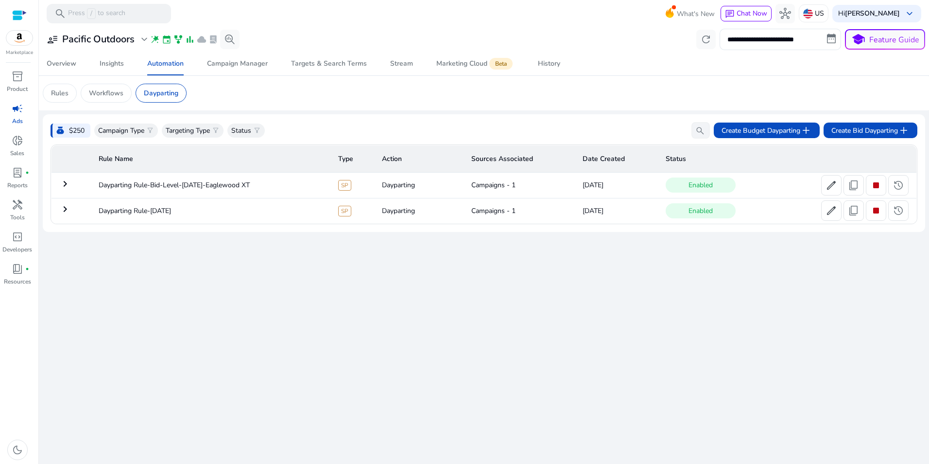
click at [291, 108] on mat-card "Rules Workflows Dayparting" at bounding box center [484, 93] width 898 height 35
click at [106, 93] on p "Workflows" at bounding box center [106, 93] width 35 height 10
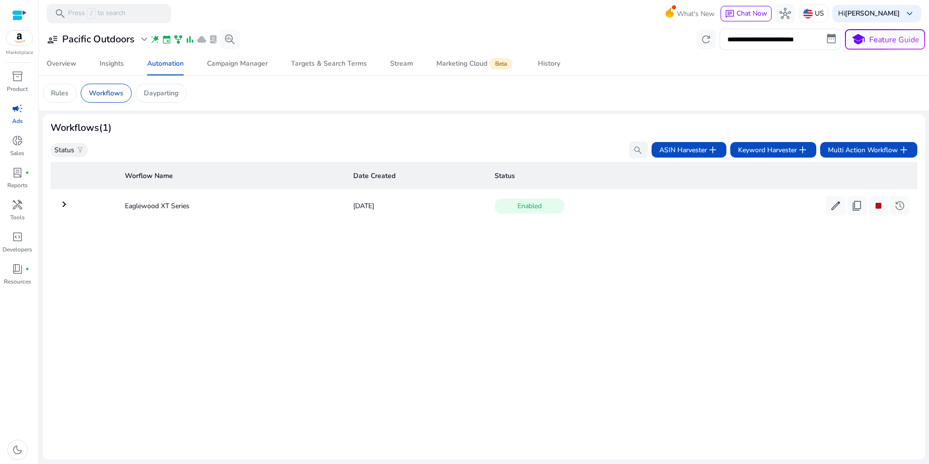
click at [63, 203] on mat-icon "keyboard_arrow_right" at bounding box center [64, 204] width 12 height 12
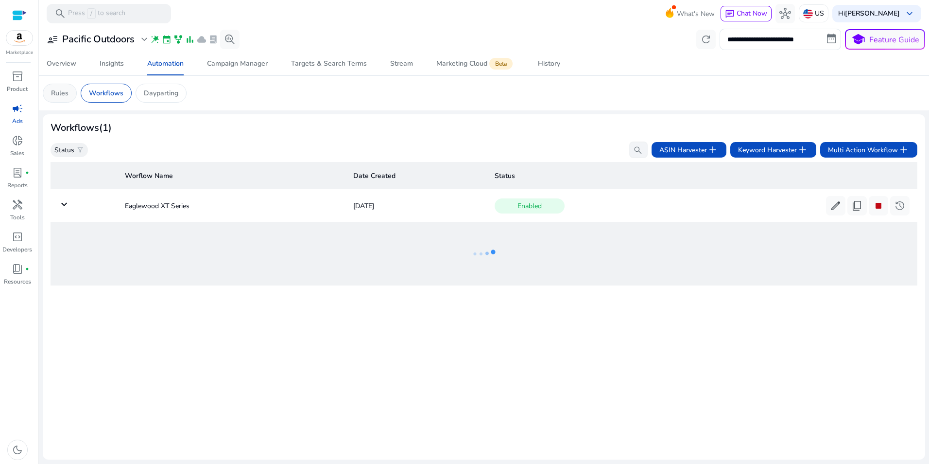
click at [62, 91] on p "Rules" at bounding box center [59, 93] width 17 height 10
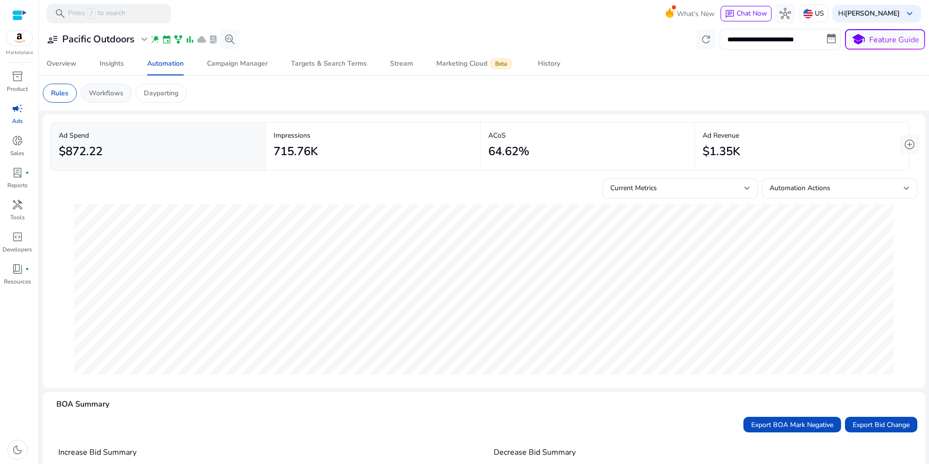
click at [116, 99] on div "Workflows" at bounding box center [106, 93] width 51 height 19
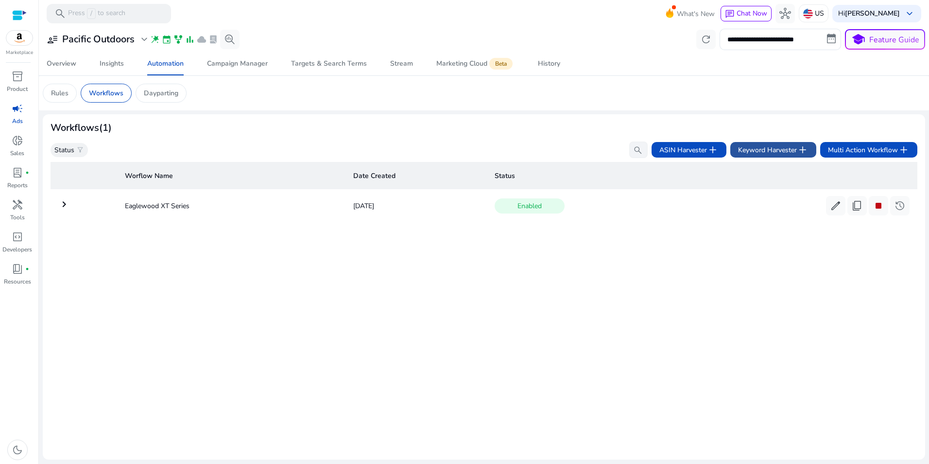
click at [802, 148] on span "add" at bounding box center [803, 150] width 12 height 12
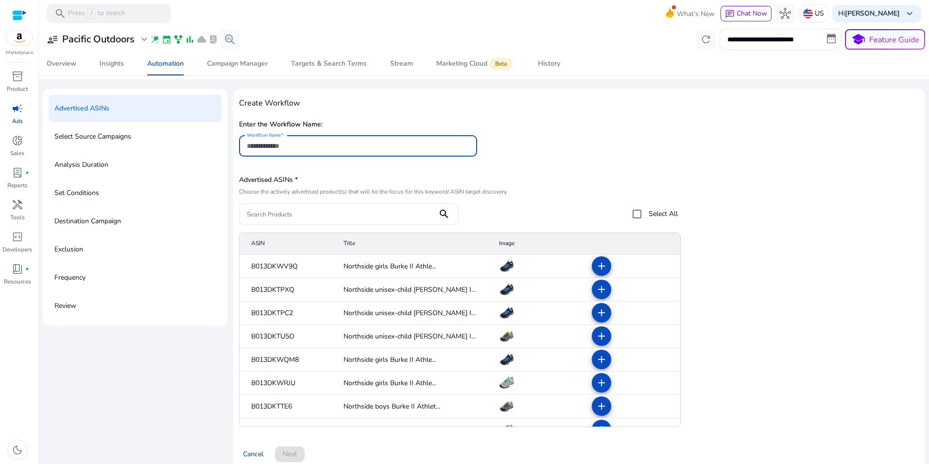
scroll to position [32, 0]
click at [311, 144] on input "Workflow Name" at bounding box center [358, 144] width 223 height 11
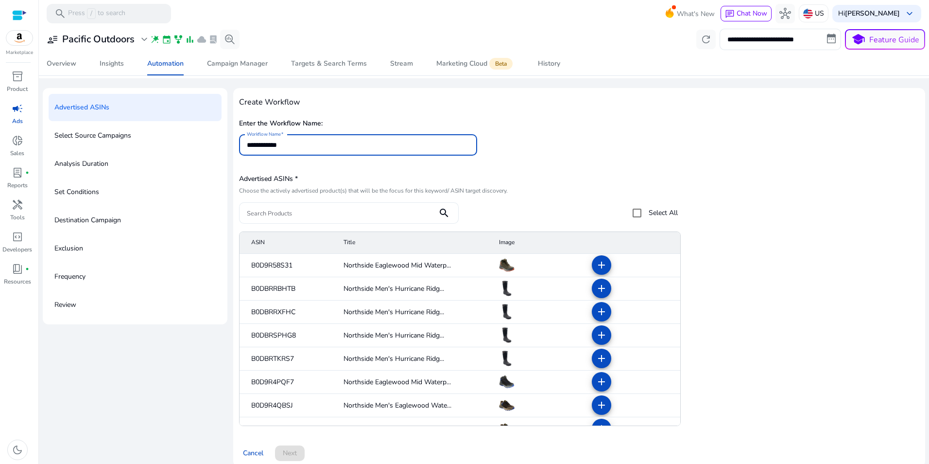
type input "**********"
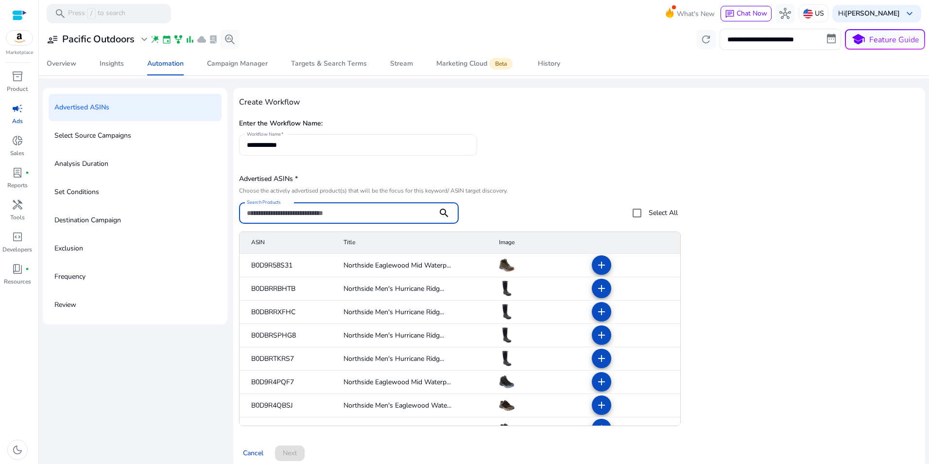
click at [352, 211] on input "Search Products" at bounding box center [338, 213] width 183 height 11
type input "*********"
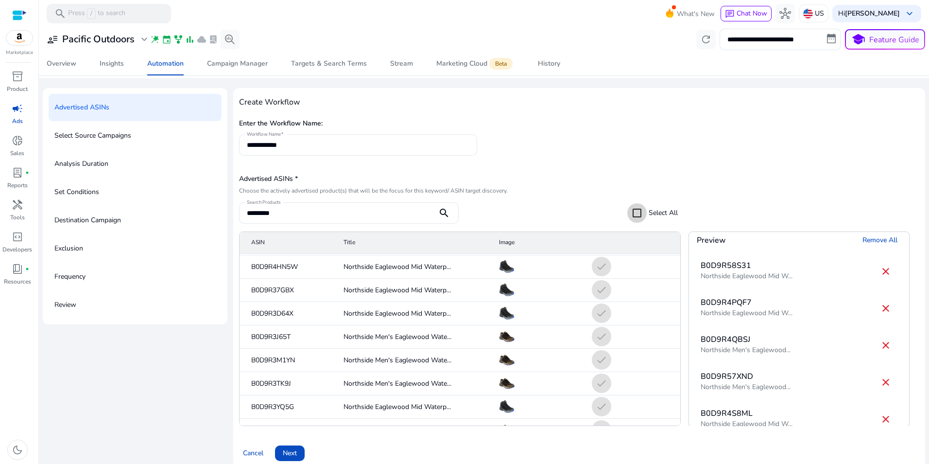
scroll to position [598, 0]
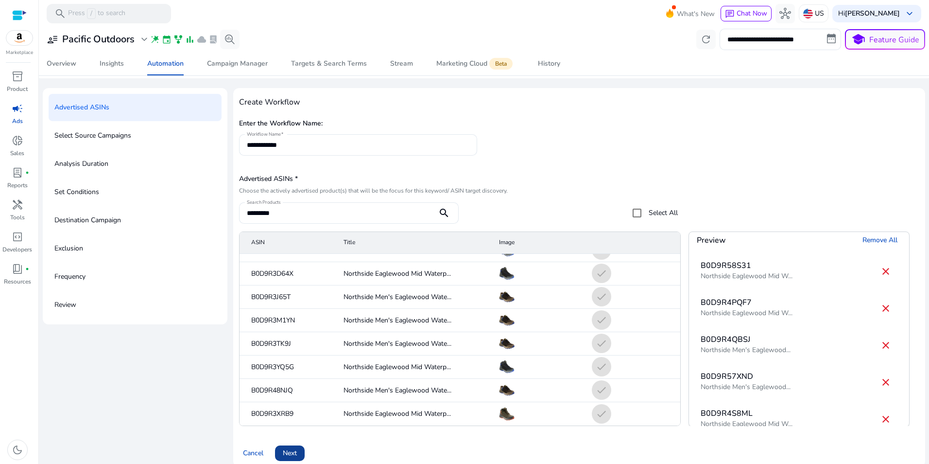
click at [288, 447] on span at bounding box center [290, 452] width 30 height 23
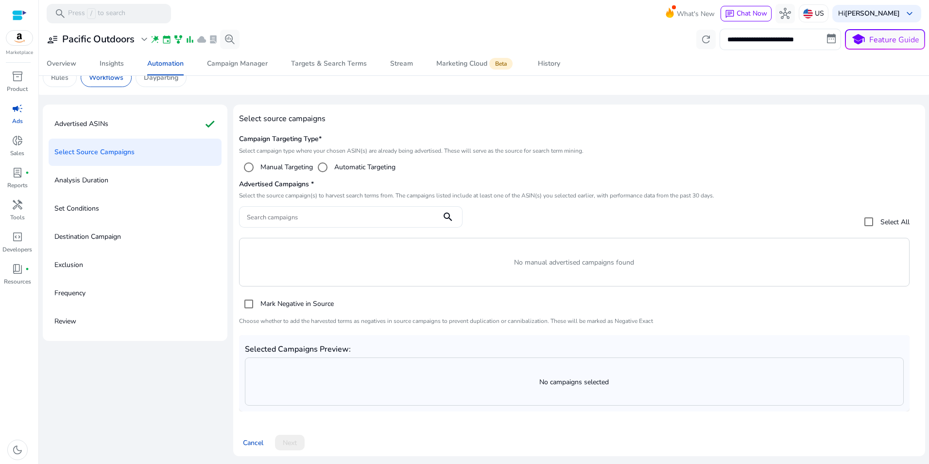
scroll to position [32, 0]
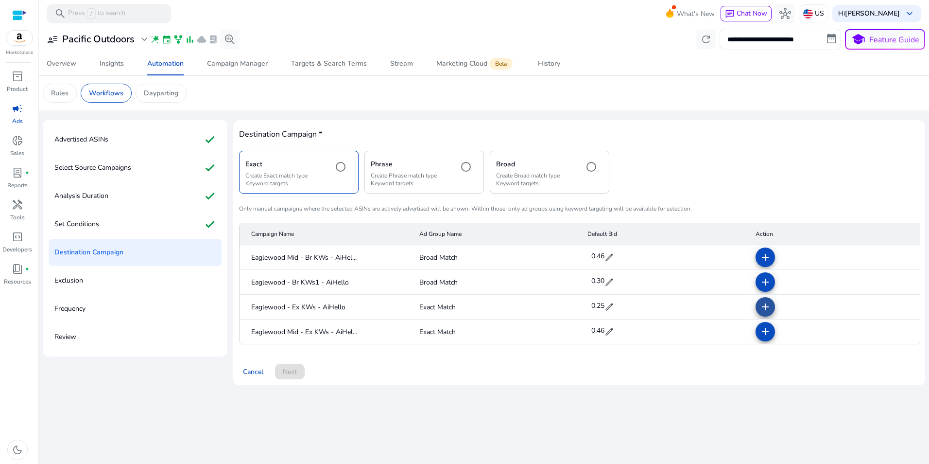
click at [769, 311] on mat-icon "add" at bounding box center [766, 307] width 12 height 12
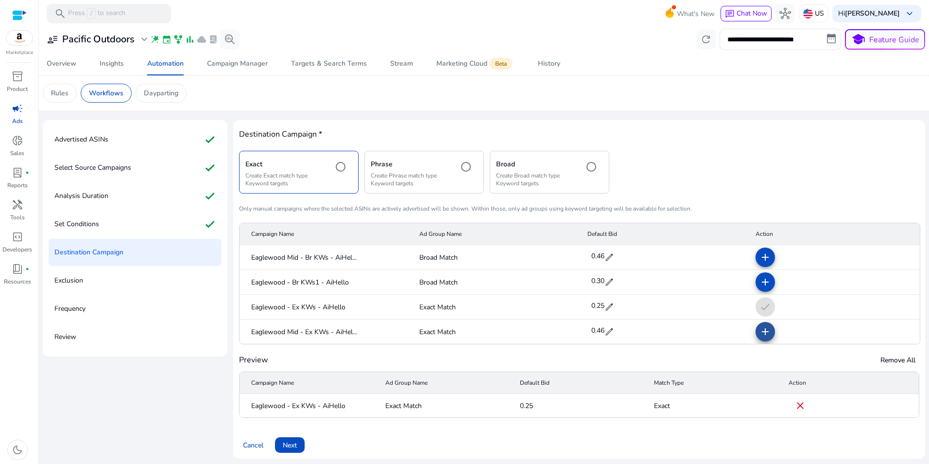
click at [764, 330] on mat-icon "add" at bounding box center [766, 332] width 12 height 12
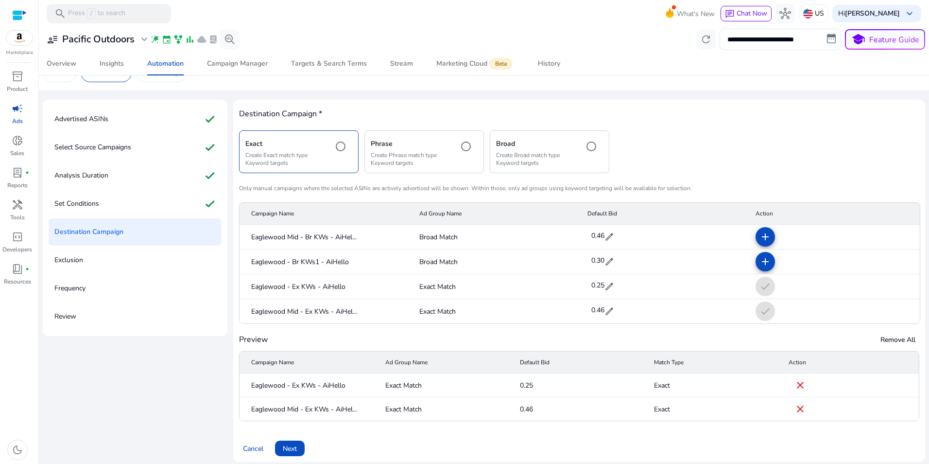
scroll to position [26, 0]
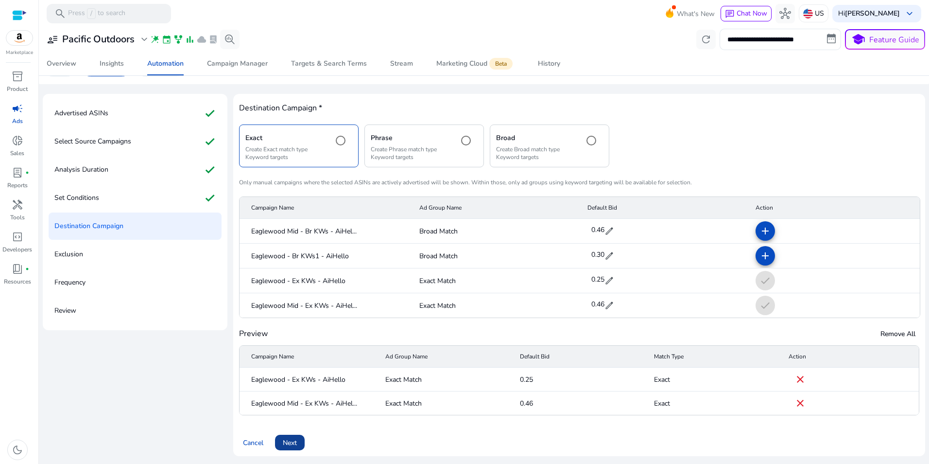
click at [295, 441] on span "Next" at bounding box center [290, 442] width 14 height 10
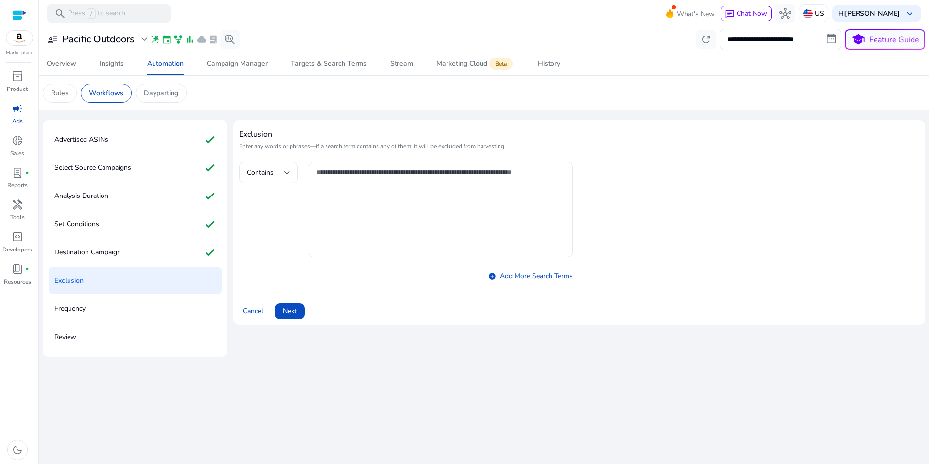
scroll to position [0, 0]
click at [286, 168] on div at bounding box center [287, 173] width 6 height 12
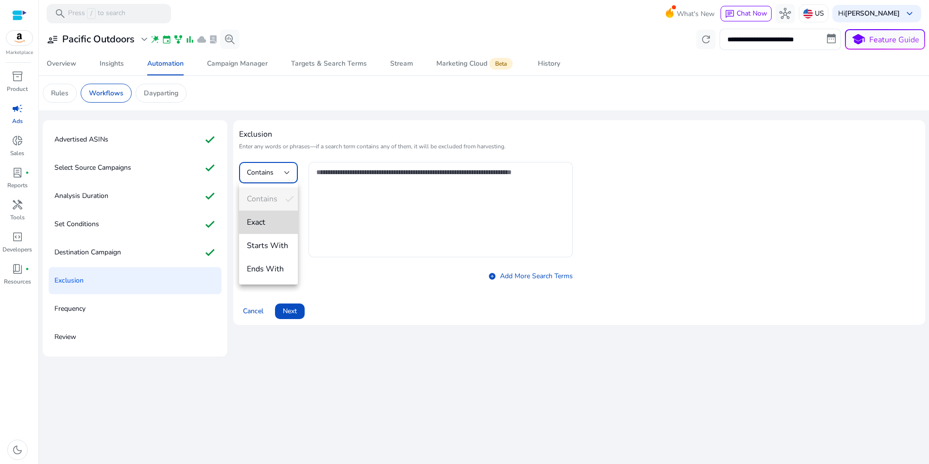
click at [267, 223] on span "Exact" at bounding box center [268, 222] width 43 height 11
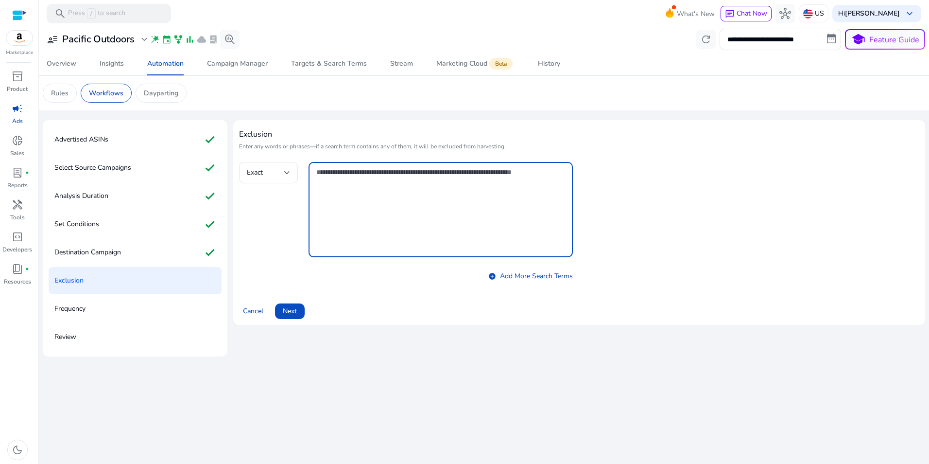
click at [365, 177] on textarea at bounding box center [440, 210] width 249 height 86
click at [376, 194] on textarea "**********" at bounding box center [440, 210] width 249 height 86
type textarea "**********"
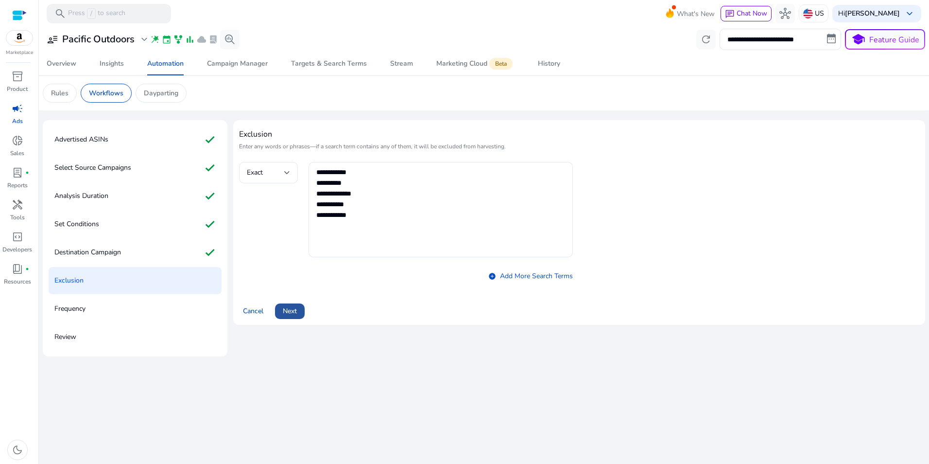
click at [291, 312] on span "Next" at bounding box center [290, 311] width 14 height 10
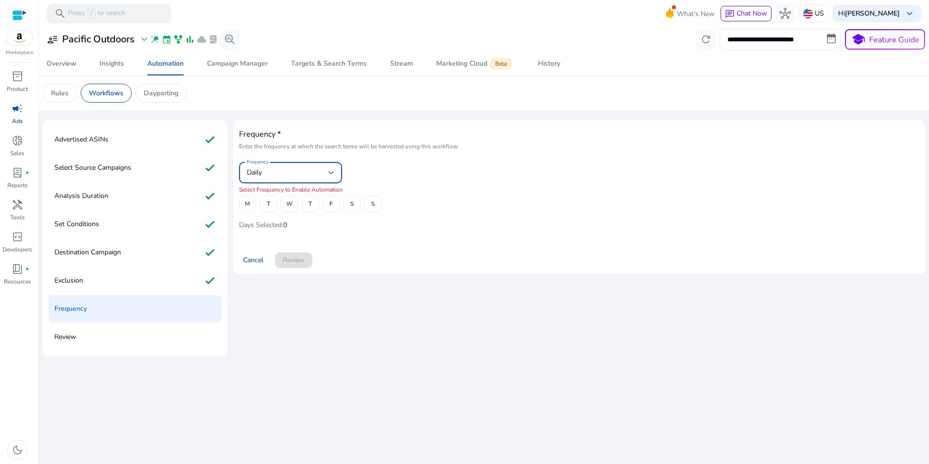
click at [324, 171] on div "Daily" at bounding box center [288, 172] width 82 height 11
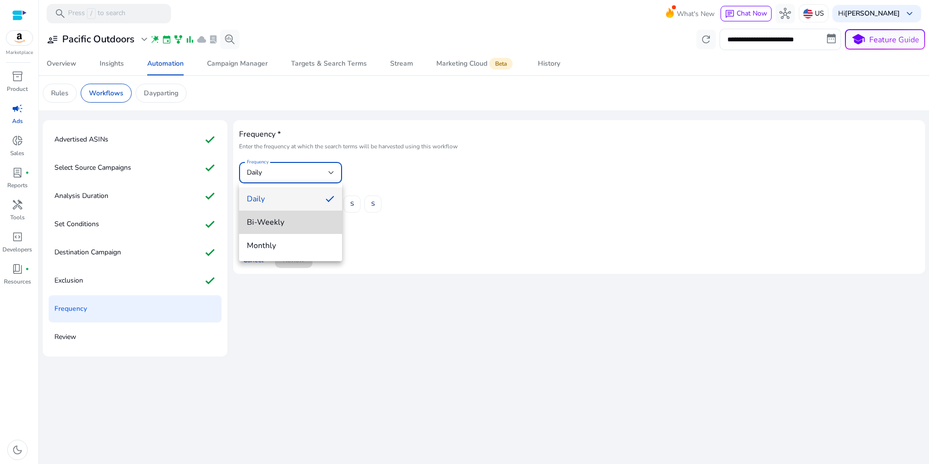
click at [294, 216] on mat-option "Bi-Weekly" at bounding box center [290, 221] width 103 height 23
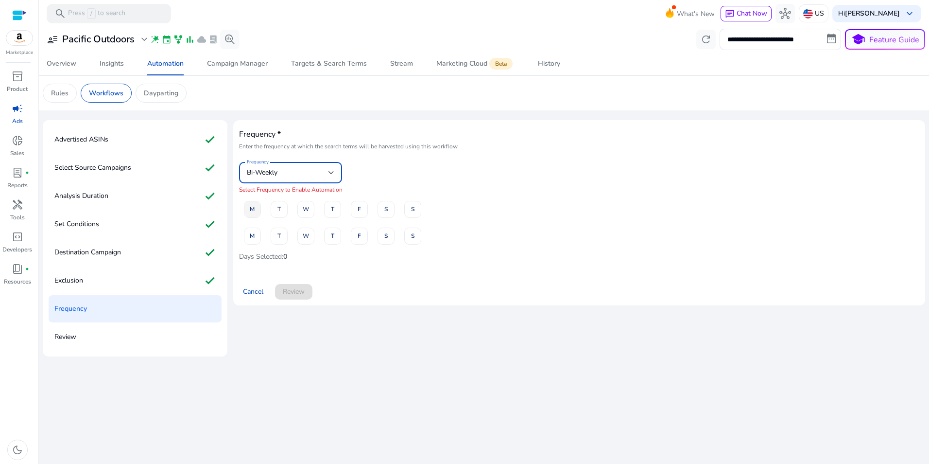
click at [254, 210] on span "M" at bounding box center [252, 209] width 5 height 17
click at [252, 238] on span "M" at bounding box center [252, 235] width 5 height 17
click at [303, 296] on span "Review" at bounding box center [294, 291] width 22 height 10
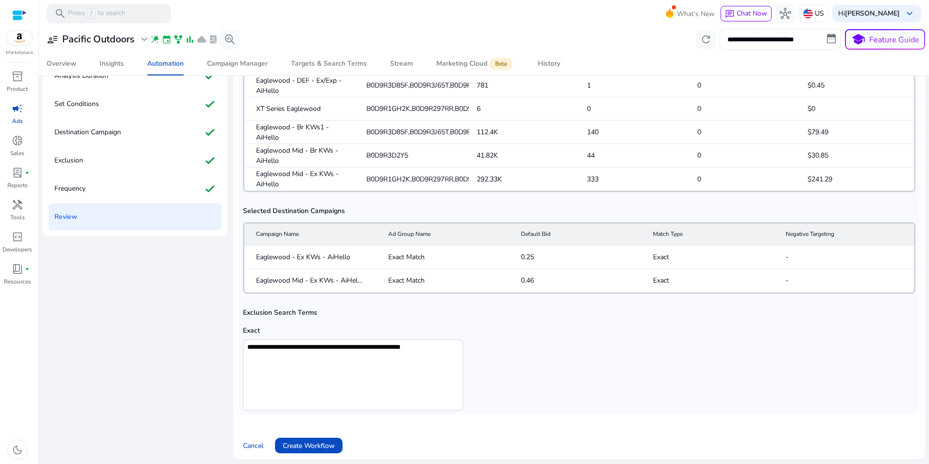
scroll to position [354, 0]
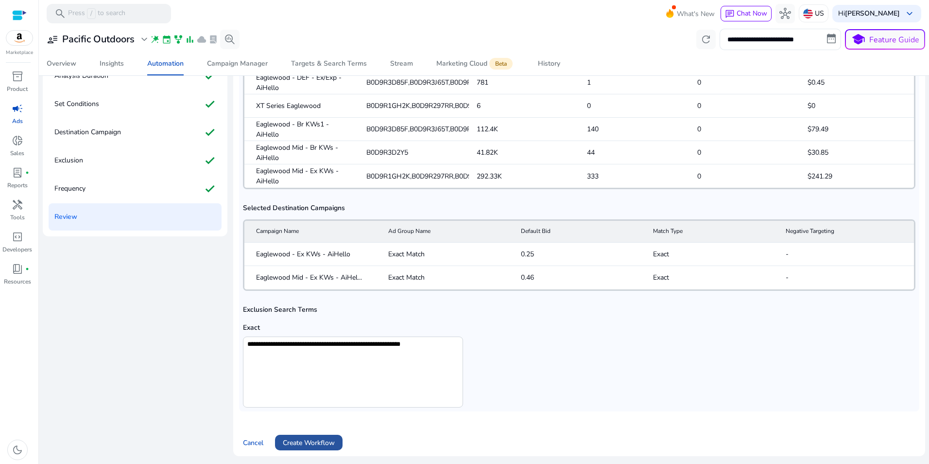
click at [307, 440] on span "Create Workflow" at bounding box center [309, 442] width 52 height 10
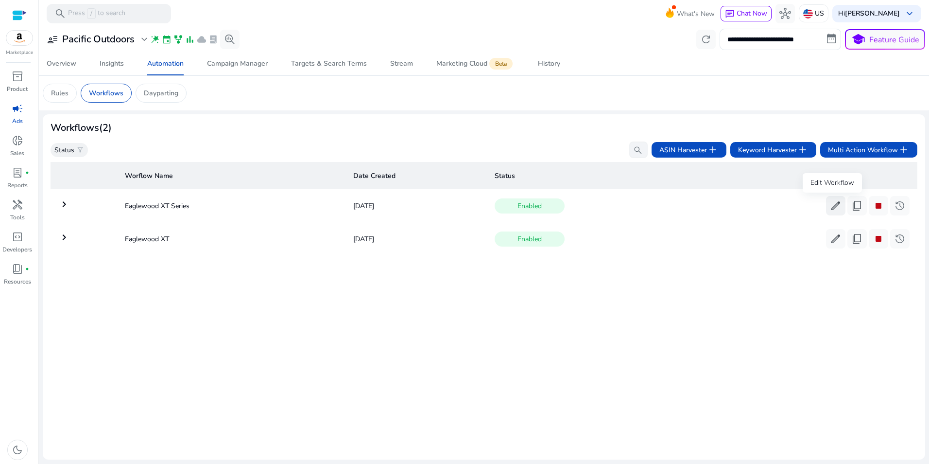
click at [833, 207] on span "edit" at bounding box center [836, 206] width 12 height 12
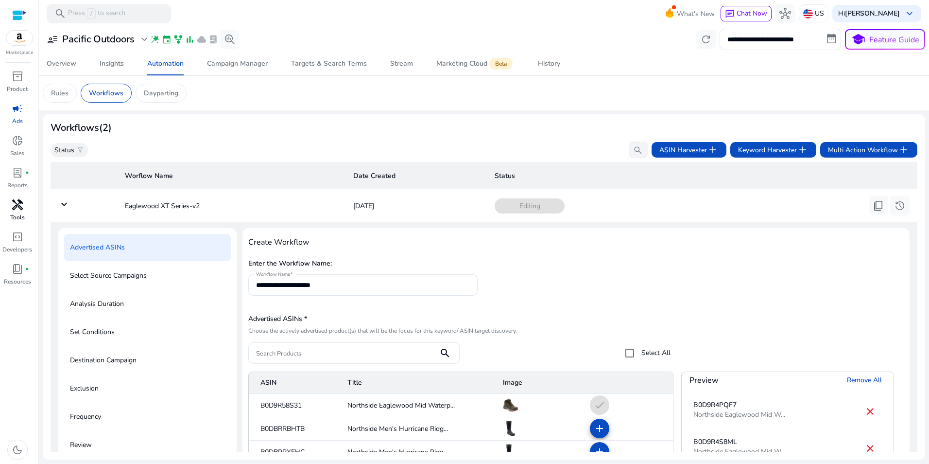
scroll to position [35, 0]
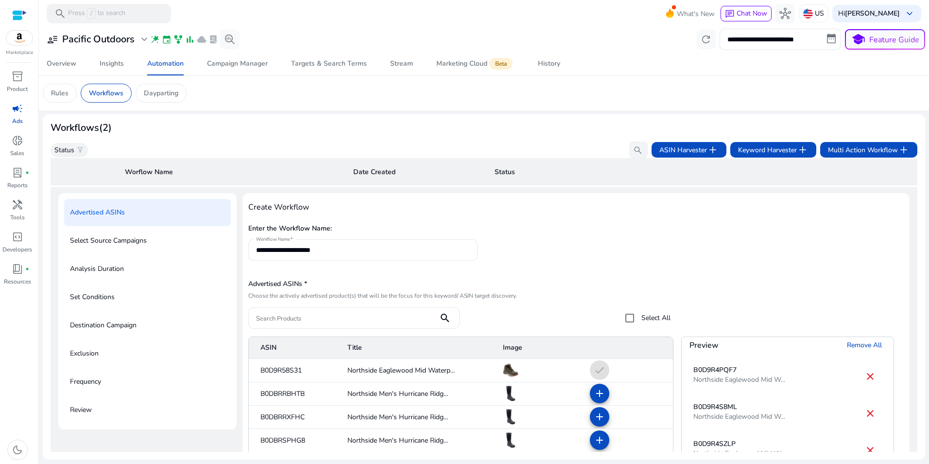
click at [112, 90] on p "Workflows" at bounding box center [106, 93] width 35 height 10
click at [913, 364] on td "**********" at bounding box center [484, 383] width 867 height 392
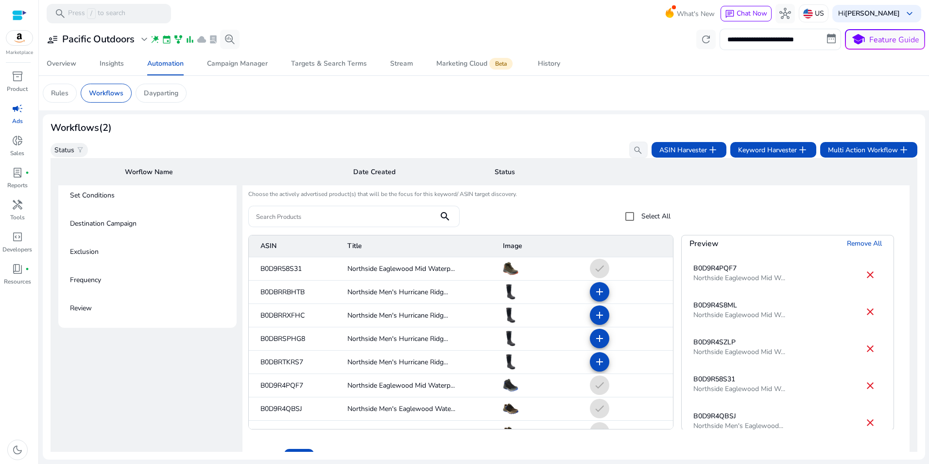
scroll to position [215, 0]
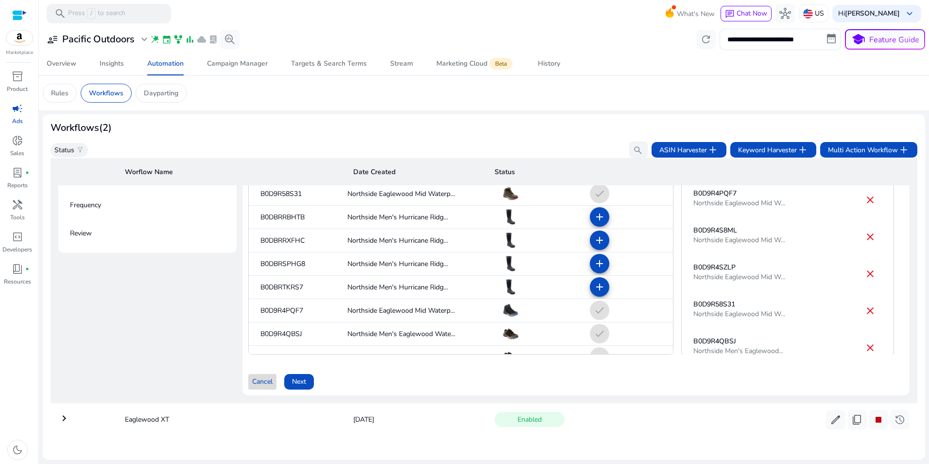
click at [266, 382] on span "Cancel" at bounding box center [262, 381] width 20 height 10
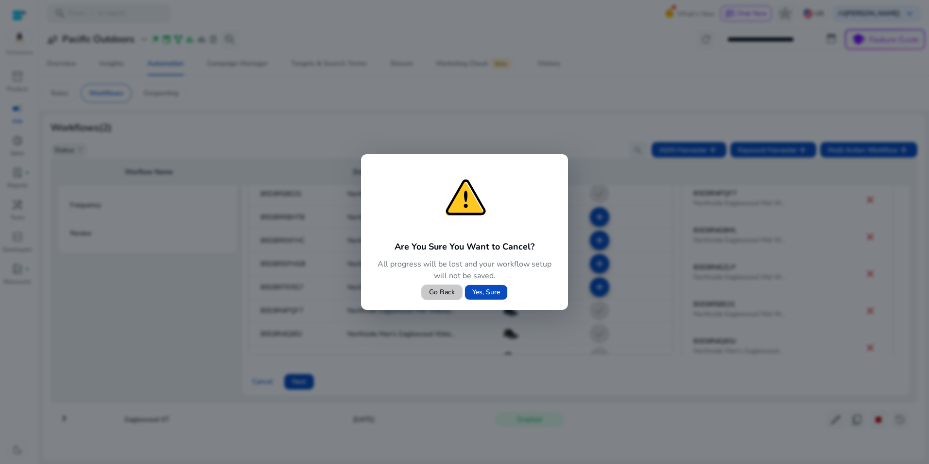
click at [446, 282] on span at bounding box center [442, 291] width 40 height 23
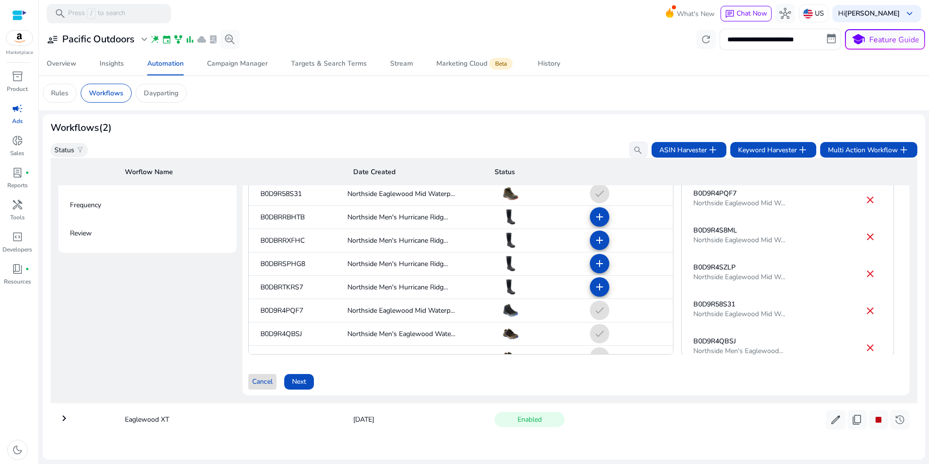
click at [258, 378] on span "Cancel" at bounding box center [262, 381] width 20 height 10
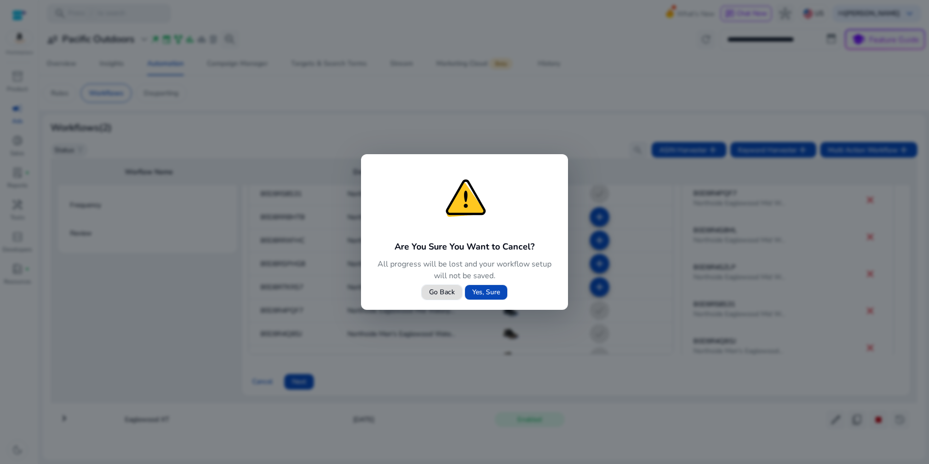
click at [484, 294] on span "Yes, Sure" at bounding box center [486, 292] width 28 height 10
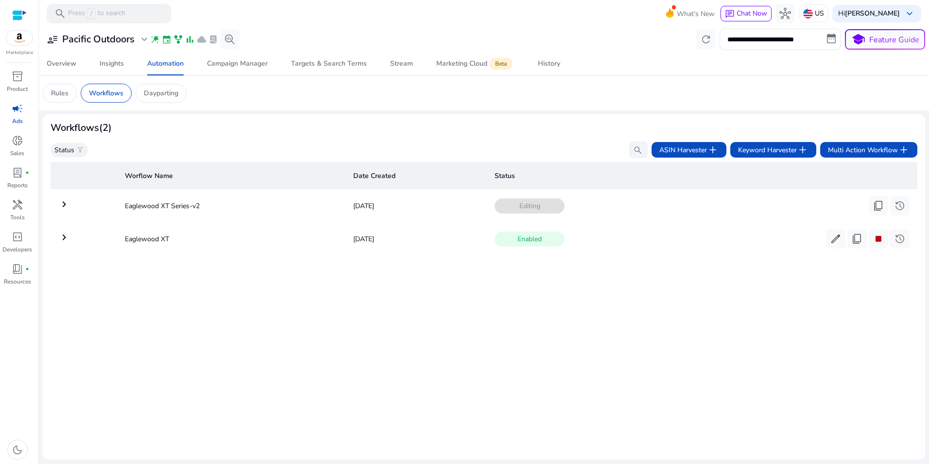
scroll to position [0, 0]
click at [149, 204] on td "Eaglewood XT Series" at bounding box center [231, 205] width 228 height 25
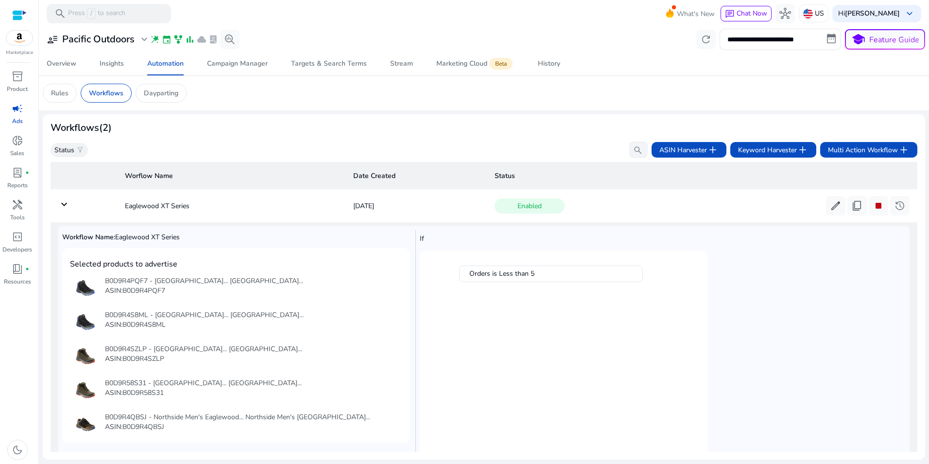
click at [63, 204] on mat-icon "keyboard_arrow_down" at bounding box center [64, 204] width 12 height 12
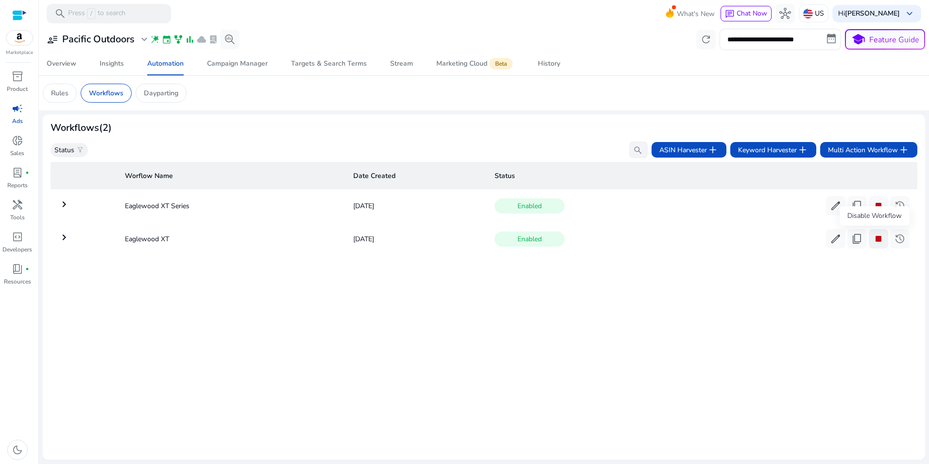
click at [877, 241] on span "stop" at bounding box center [879, 239] width 12 height 12
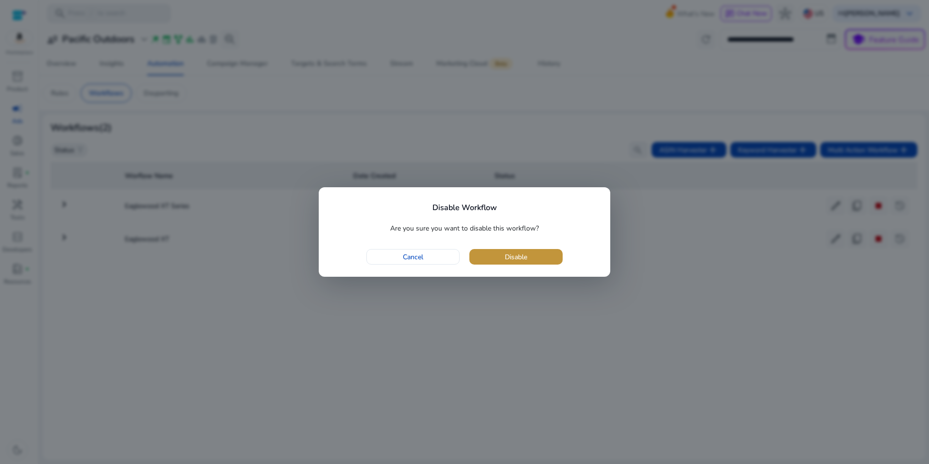
click at [513, 262] on span "button" at bounding box center [516, 256] width 93 height 23
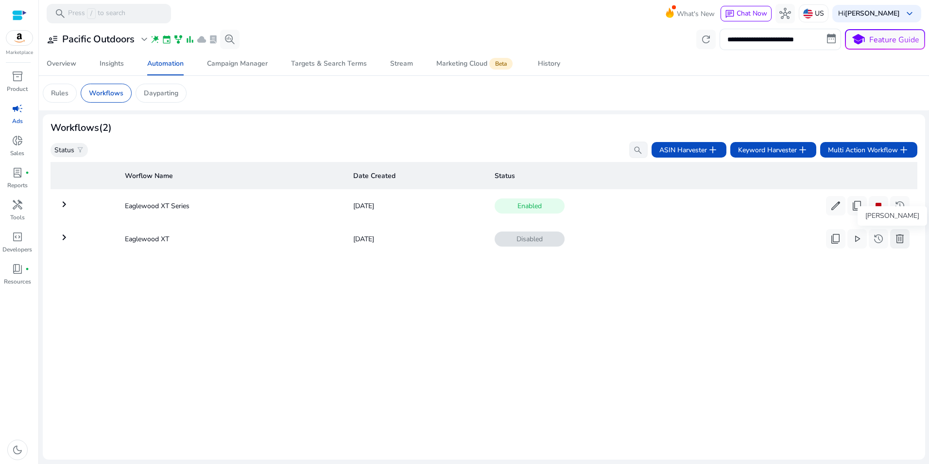
click at [901, 237] on span "delete" at bounding box center [900, 239] width 12 height 12
click at [52, 95] on p "Rules" at bounding box center [59, 93] width 17 height 10
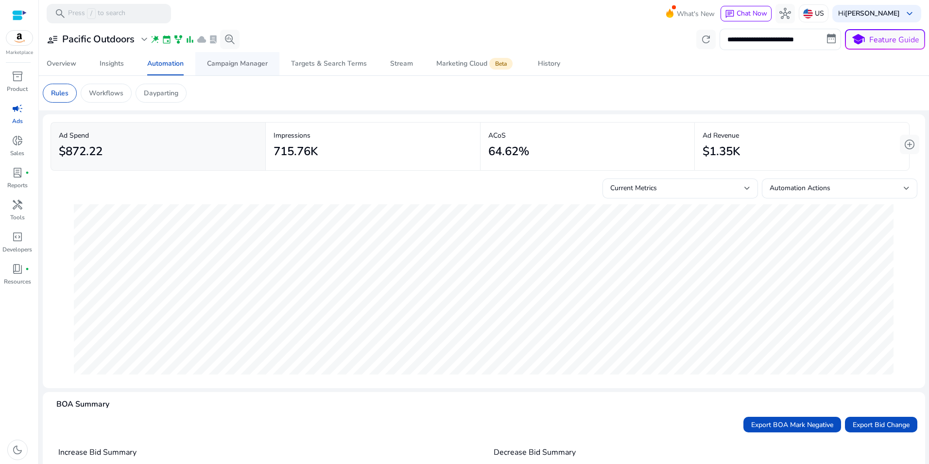
click at [230, 61] on div "Campaign Manager" at bounding box center [237, 63] width 61 height 7
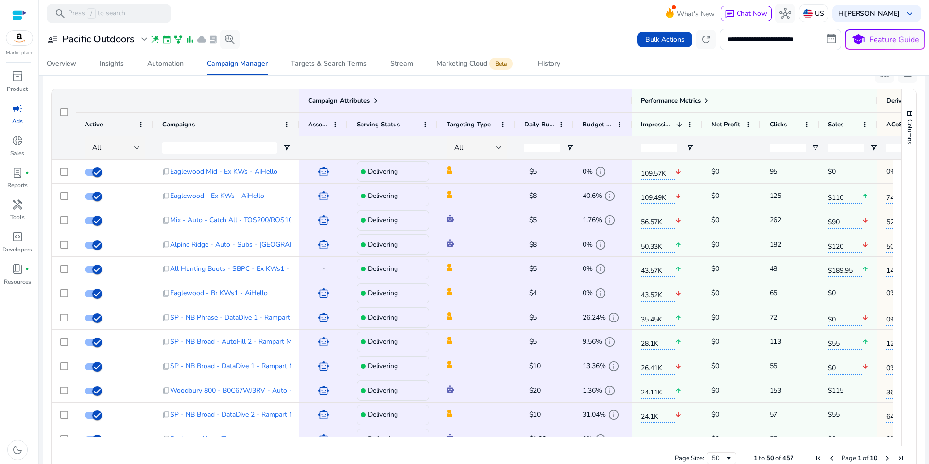
scroll to position [658, 0]
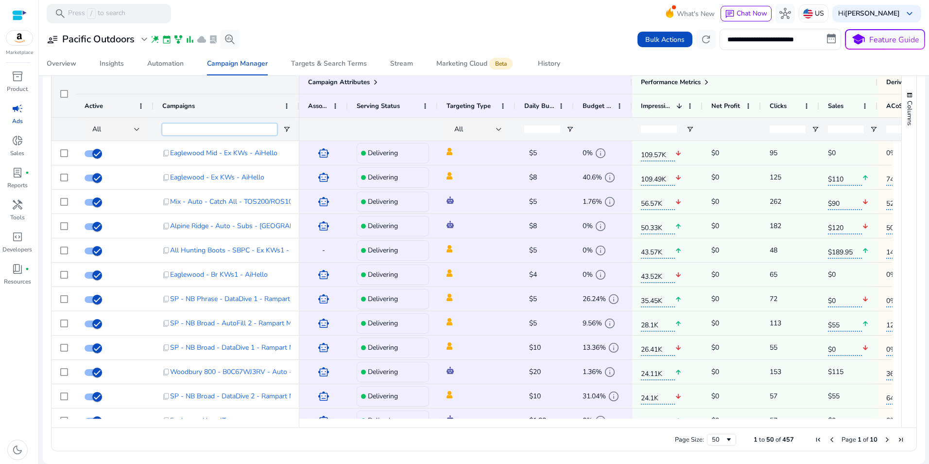
click at [247, 127] on input "Campaigns Filter Input" at bounding box center [219, 129] width 115 height 12
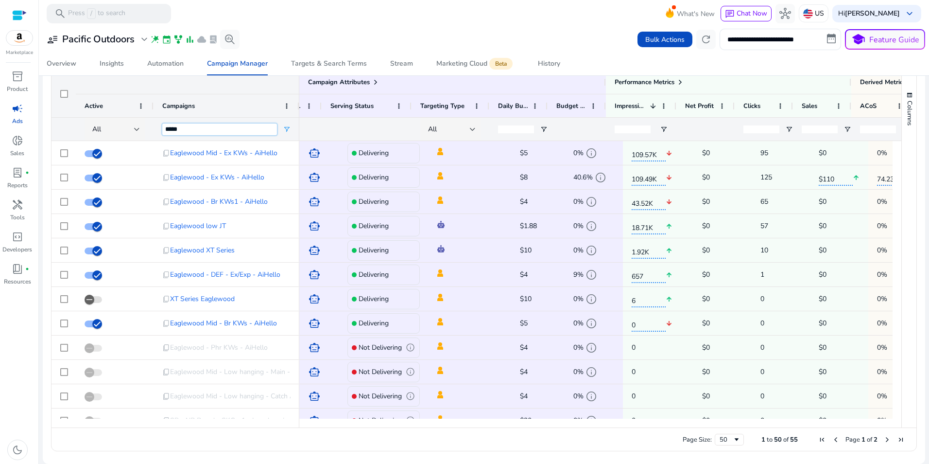
scroll to position [0, 0]
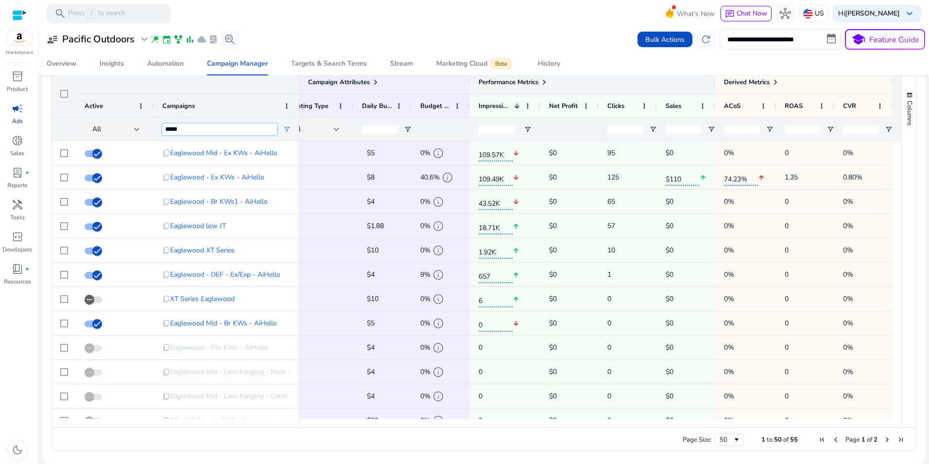
type input "*****"
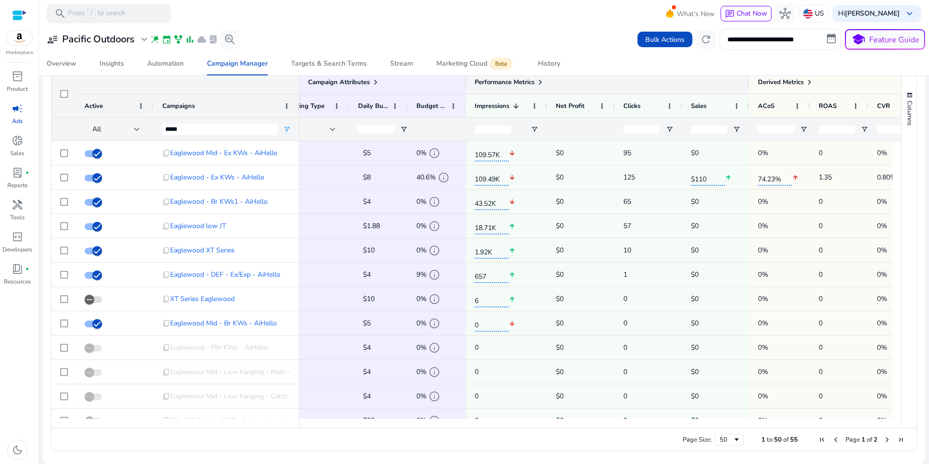
drag, startPoint x: 710, startPoint y: 81, endPoint x: 748, endPoint y: 89, distance: 38.8
click at [748, 89] on div at bounding box center [749, 81] width 4 height 23
click at [541, 80] on span at bounding box center [541, 82] width 8 height 8
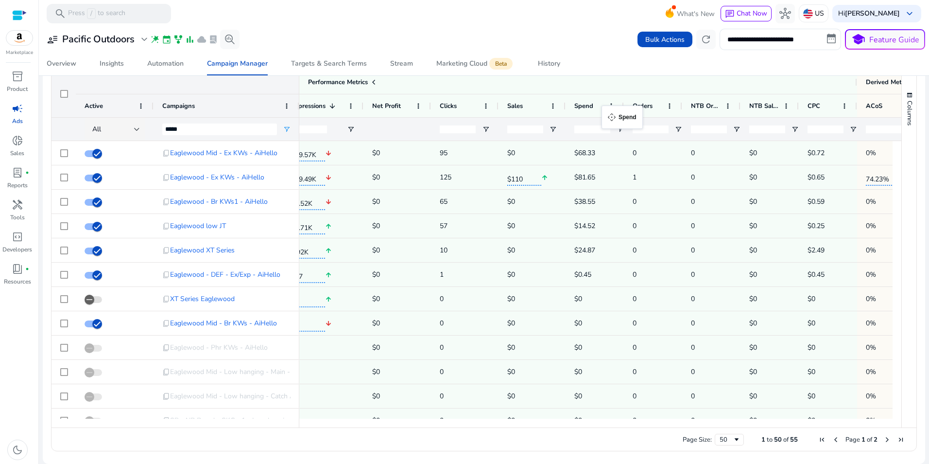
drag, startPoint x: 774, startPoint y: 106, endPoint x: 607, endPoint y: 111, distance: 167.3
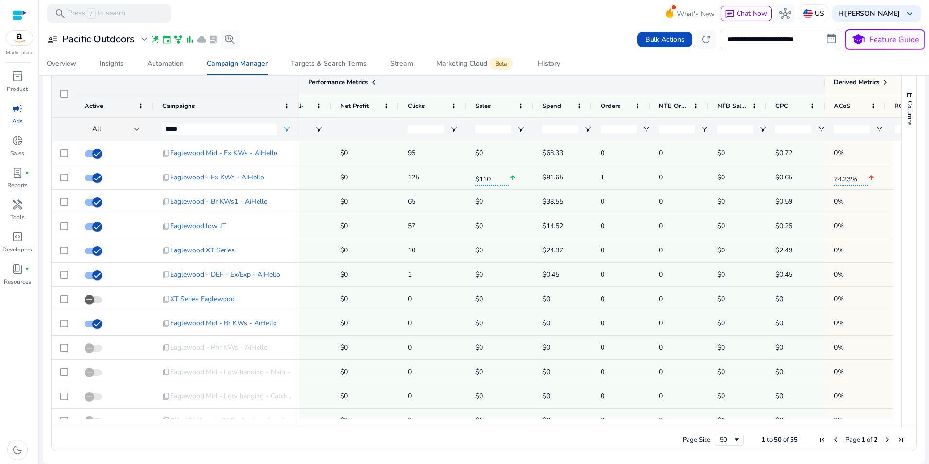
click at [823, 85] on div at bounding box center [825, 81] width 4 height 23
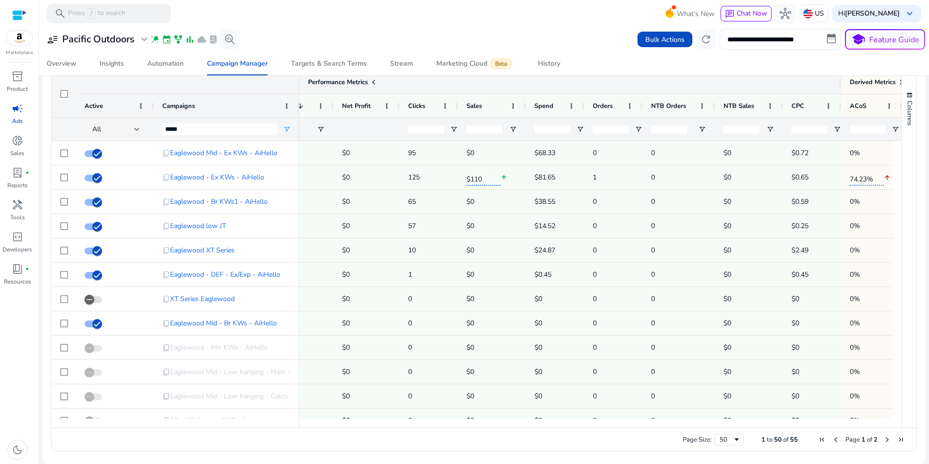
click at [374, 80] on span at bounding box center [374, 82] width 8 height 8
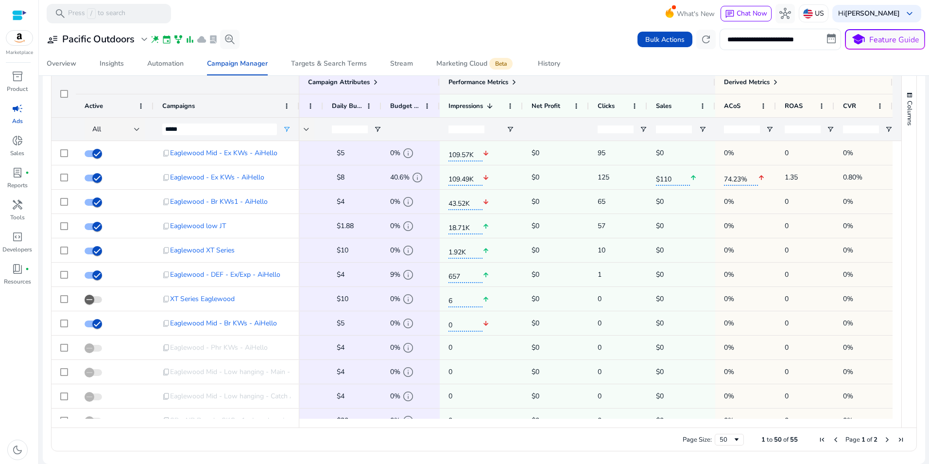
click at [511, 79] on span at bounding box center [514, 82] width 8 height 8
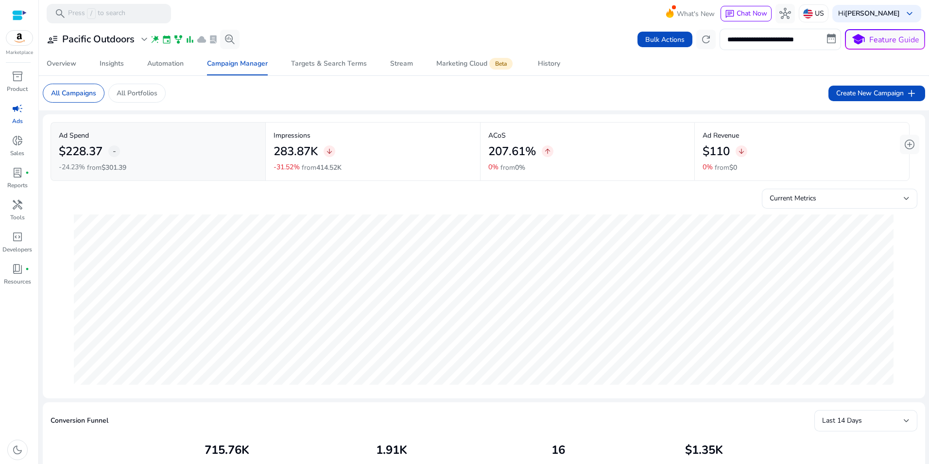
scroll to position [0, 196]
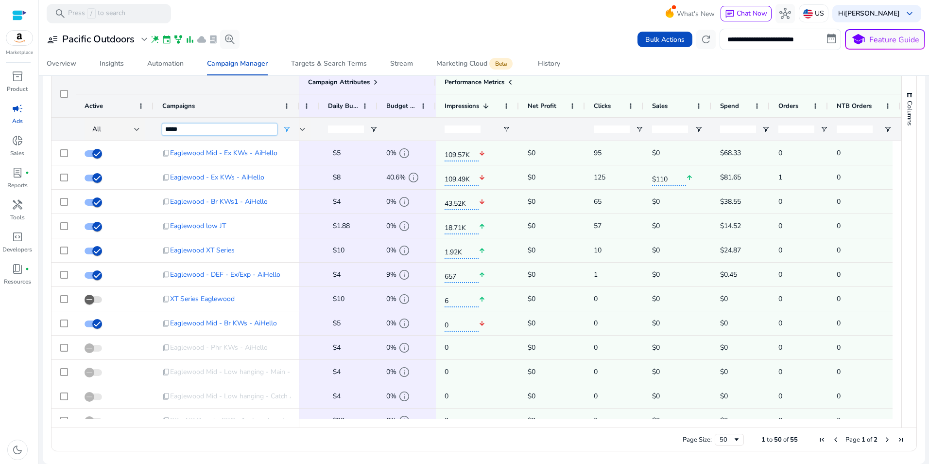
click at [230, 128] on input "*****" at bounding box center [219, 129] width 115 height 12
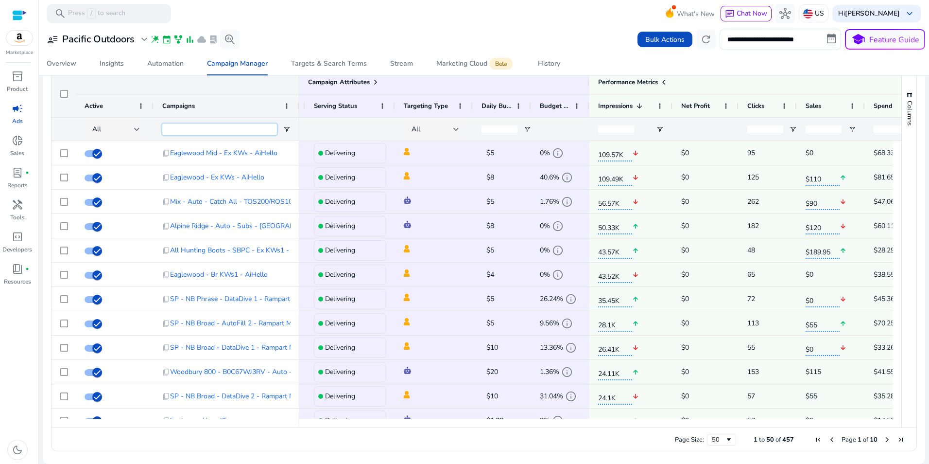
scroll to position [0, 36]
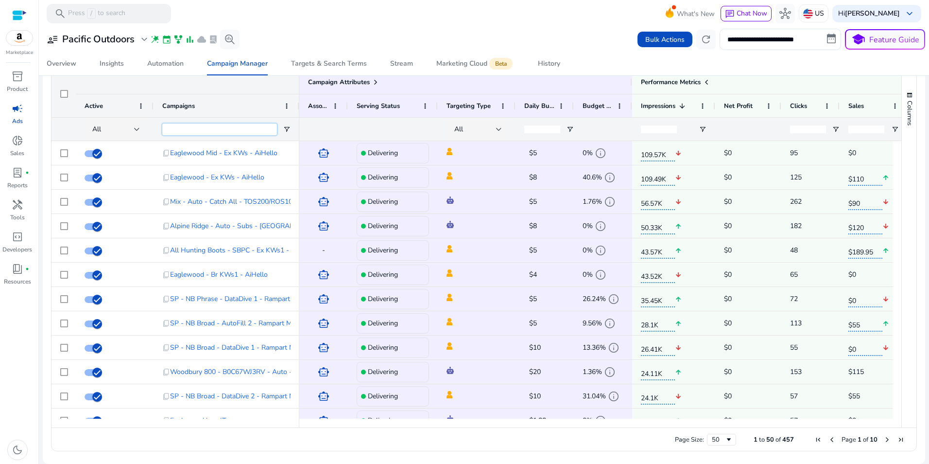
click at [260, 127] on input "Campaigns Filter Input" at bounding box center [219, 129] width 115 height 12
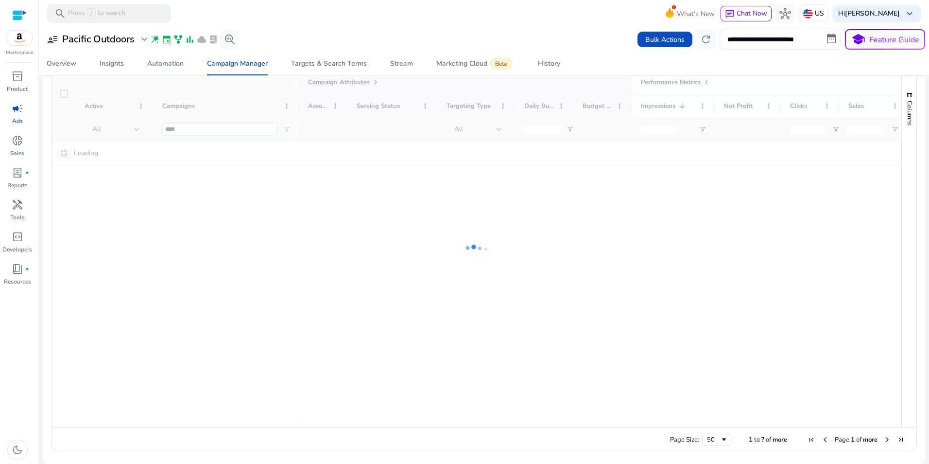
type input "*****"
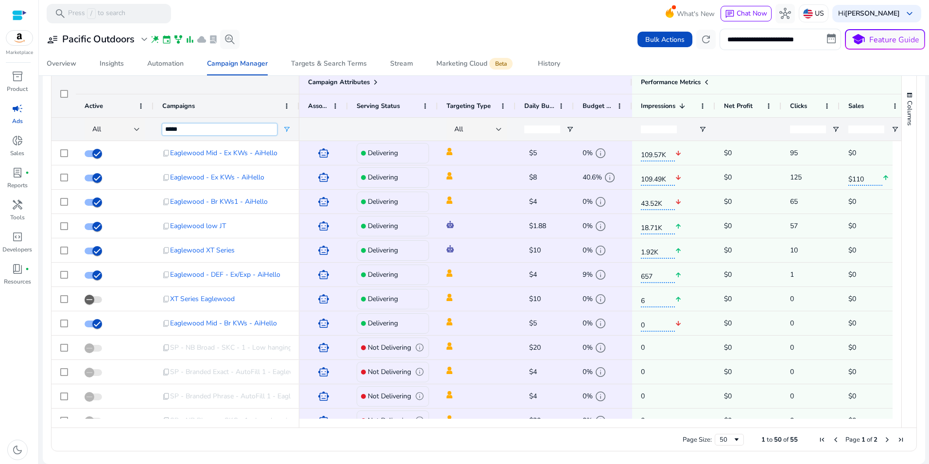
click at [220, 124] on input "*****" at bounding box center [219, 129] width 115 height 12
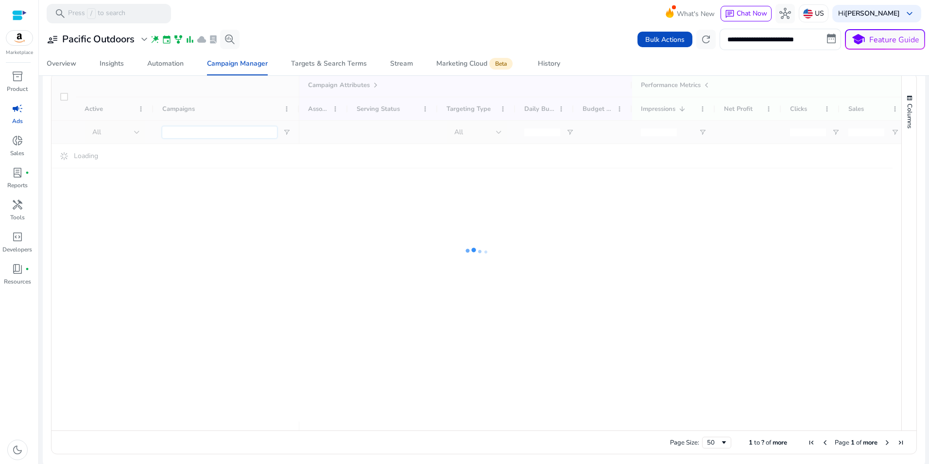
scroll to position [658, 0]
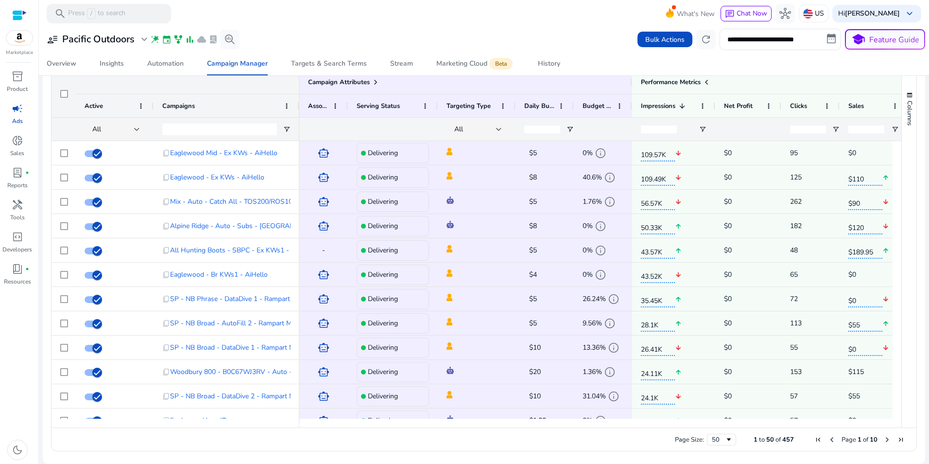
click at [924, 303] on mat-sidenav-content "**********" at bounding box center [484, 232] width 890 height 464
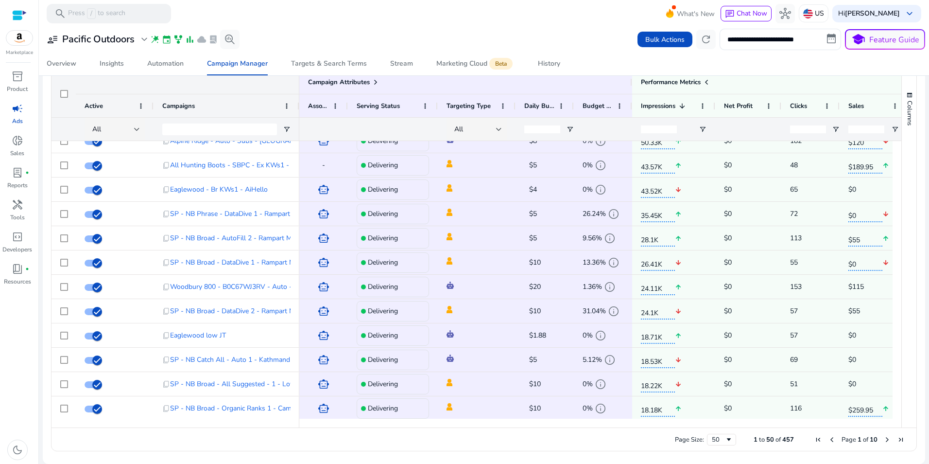
scroll to position [68, 0]
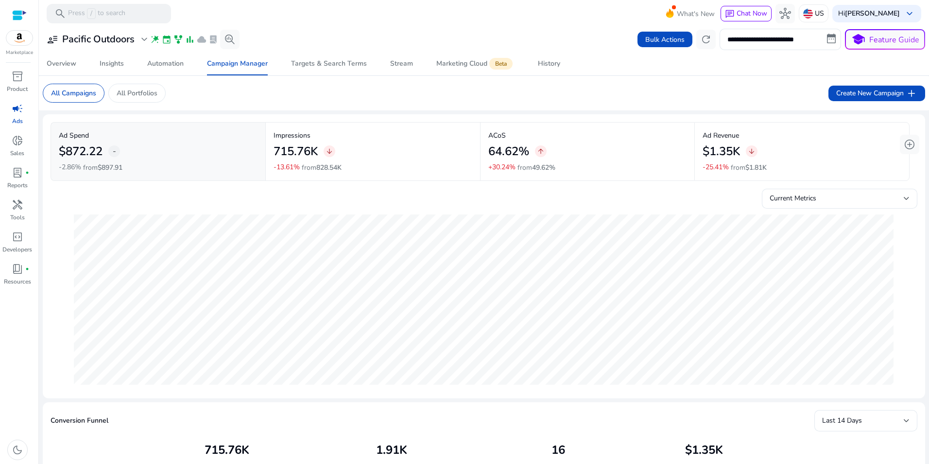
scroll to position [658, 0]
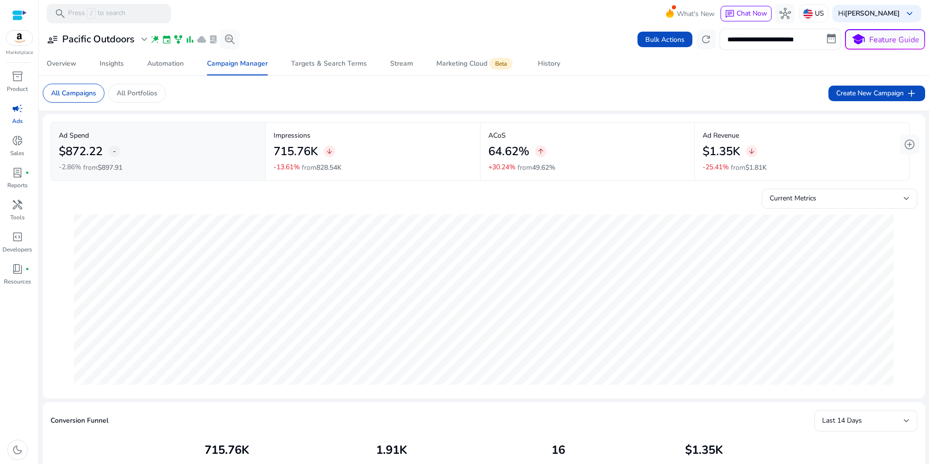
scroll to position [658, 0]
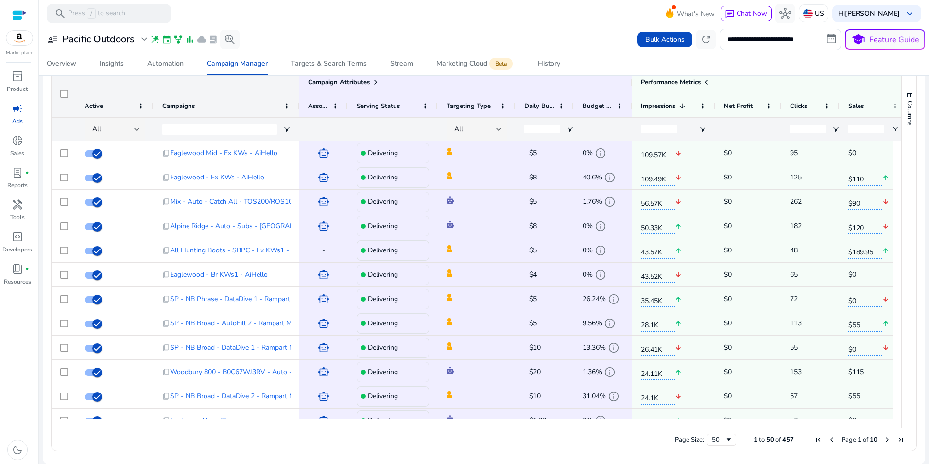
click at [357, 30] on div "**********" at bounding box center [484, 39] width 883 height 21
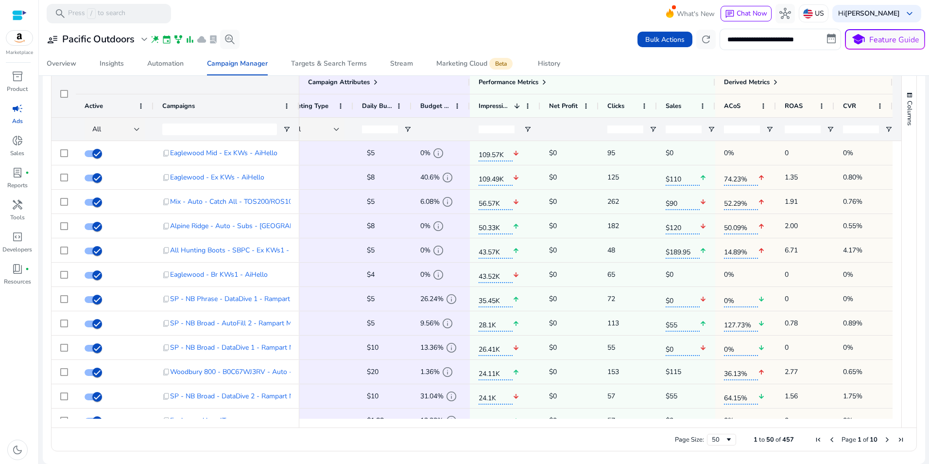
drag, startPoint x: 925, startPoint y: 295, endPoint x: 928, endPoint y: 282, distance: 13.1
click at [928, 282] on mat-sidenav-content "**********" at bounding box center [484, 232] width 890 height 464
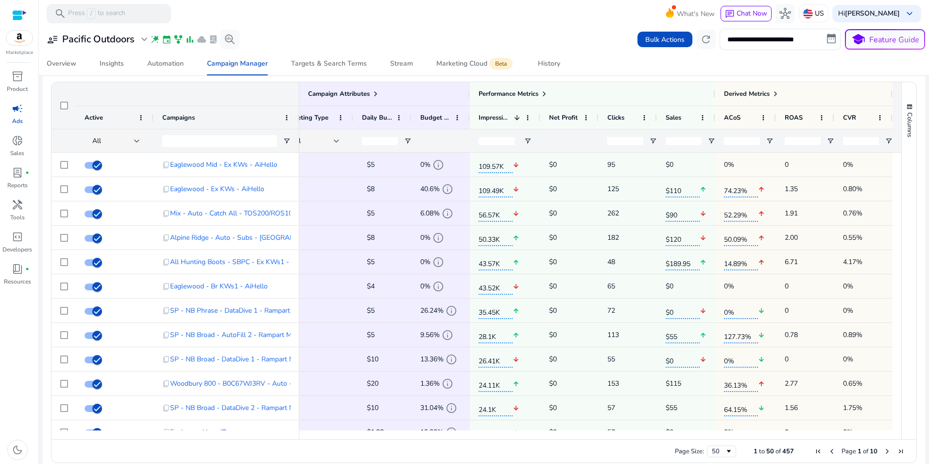
scroll to position [649, 0]
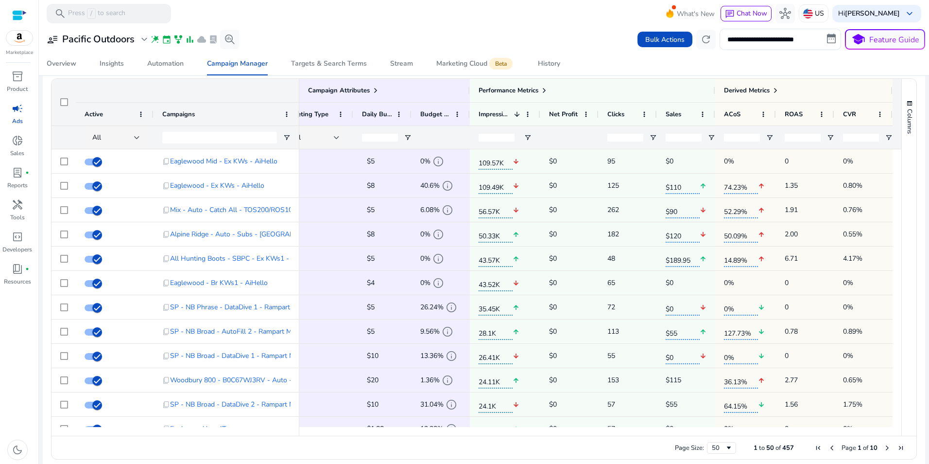
drag, startPoint x: 634, startPoint y: 431, endPoint x: 703, endPoint y: 441, distance: 69.8
click at [703, 441] on div "Drag here to set row groups Drag here to set column labels Campaign Attributes …" at bounding box center [484, 268] width 866 height 381
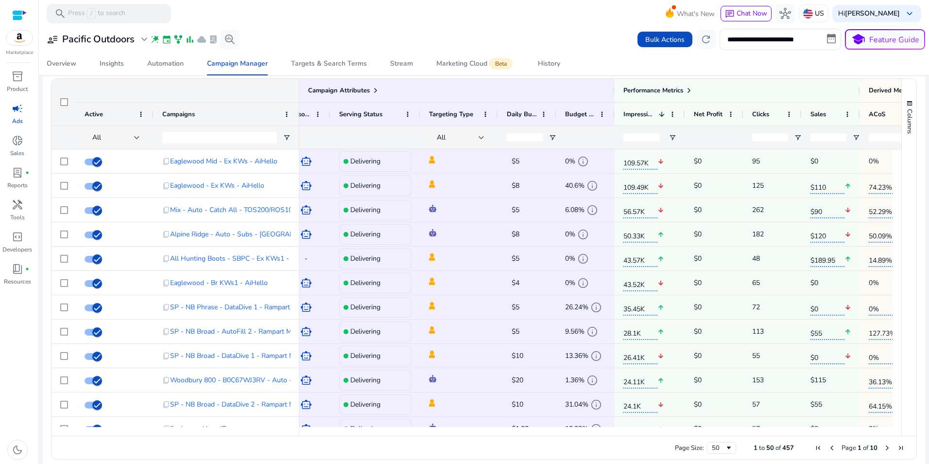
scroll to position [0, 0]
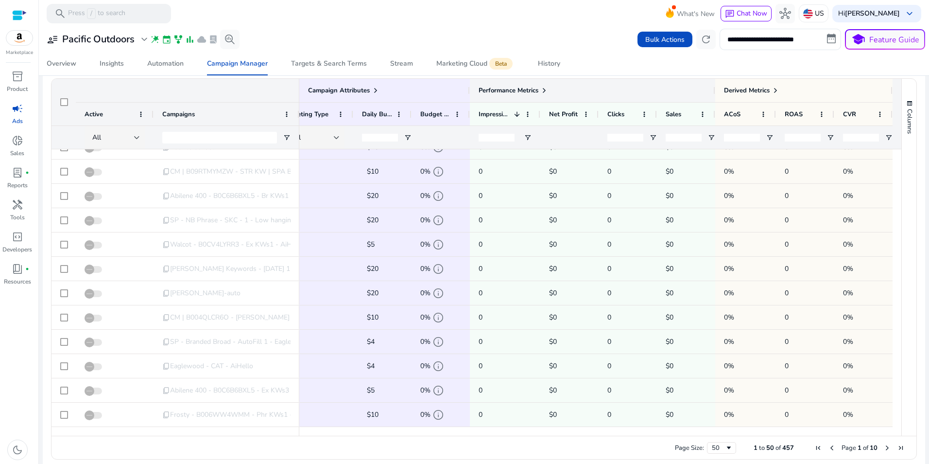
click at [540, 87] on span at bounding box center [544, 91] width 8 height 8
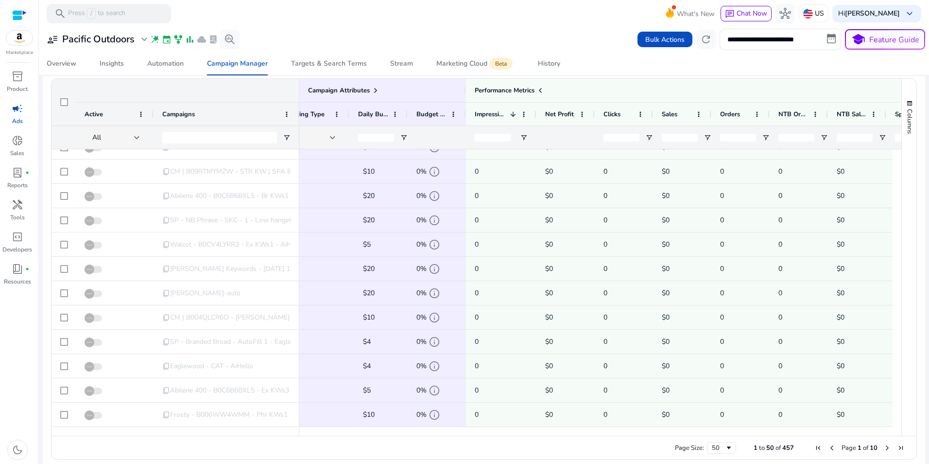
drag, startPoint x: 720, startPoint y: 431, endPoint x: 841, endPoint y: 454, distance: 123.7
click at [841, 454] on div "Drag here to set row groups Drag here to set column labels Campaign Attributes …" at bounding box center [484, 268] width 866 height 381
drag, startPoint x: 706, startPoint y: 431, endPoint x: 793, endPoint y: 450, distance: 88.6
click at [793, 450] on div "Drag here to set row groups Drag here to set column labels Campaign Attributes …" at bounding box center [484, 268] width 866 height 381
click at [714, 431] on div at bounding box center [656, 431] width 1047 height 9
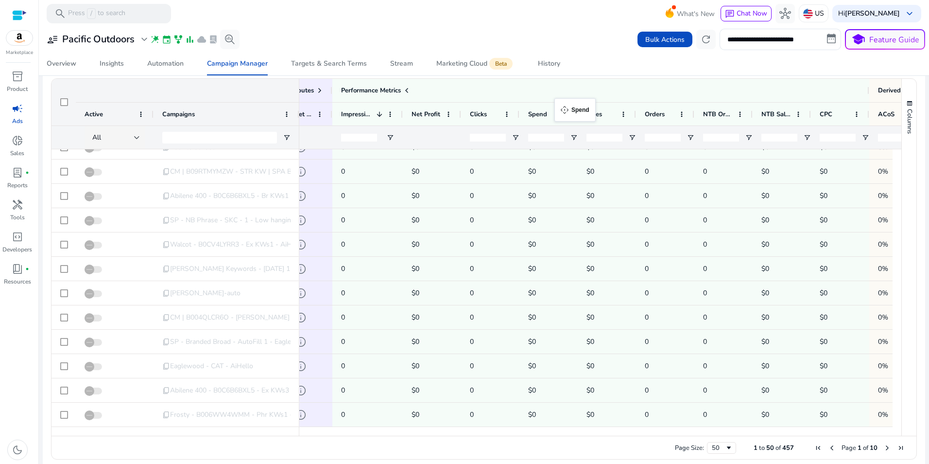
drag, startPoint x: 783, startPoint y: 111, endPoint x: 559, endPoint y: 104, distance: 223.7
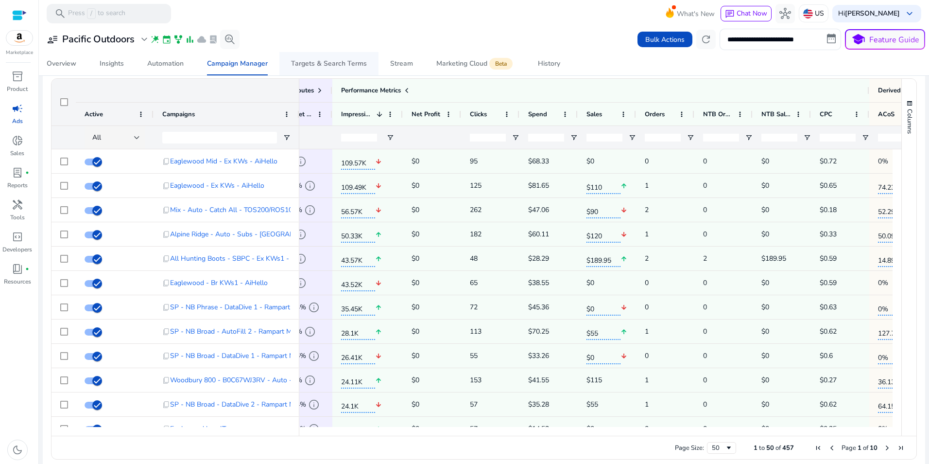
click at [322, 60] on div "Targets & Search Terms" at bounding box center [329, 63] width 76 height 7
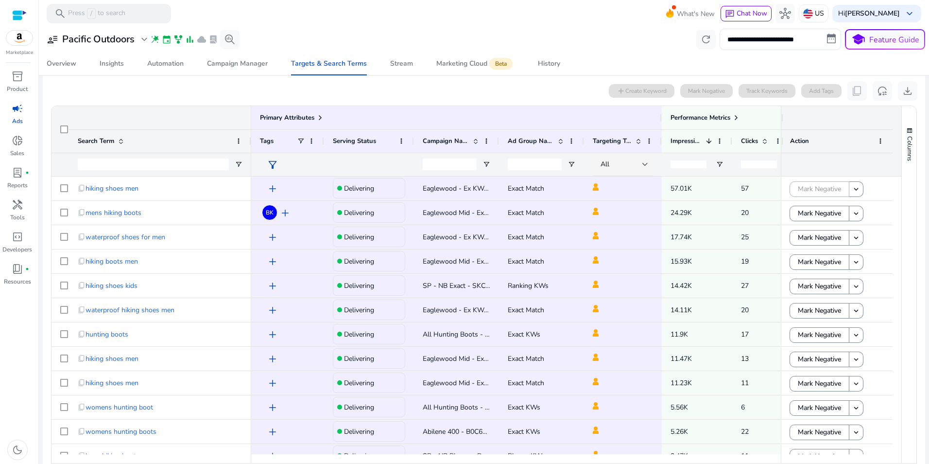
scroll to position [290, 0]
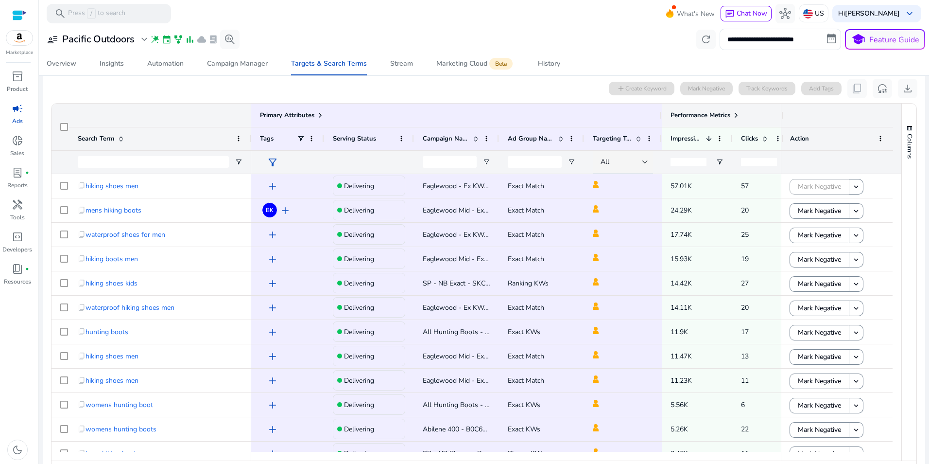
click at [739, 114] on span at bounding box center [736, 115] width 8 height 8
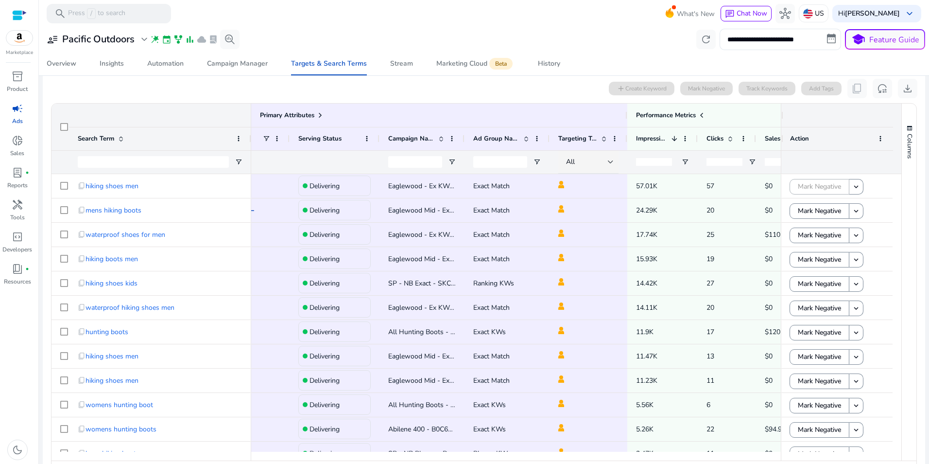
scroll to position [0, 0]
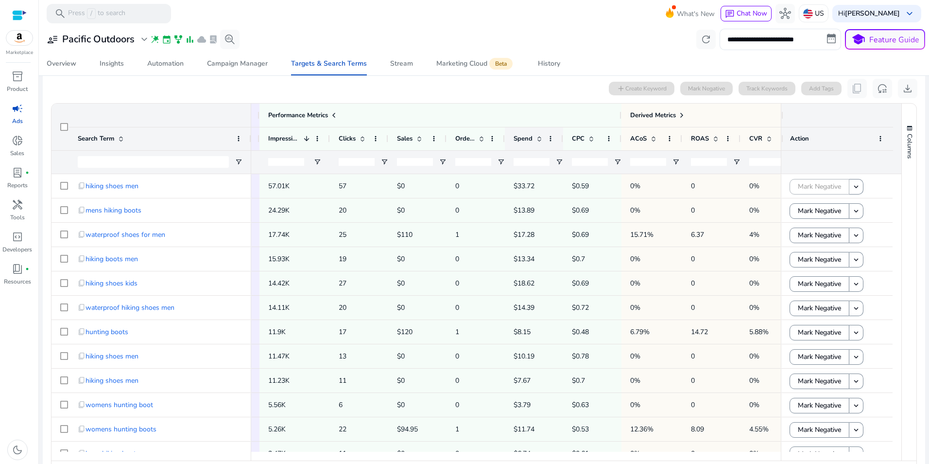
click at [537, 138] on span at bounding box center [540, 139] width 8 height 8
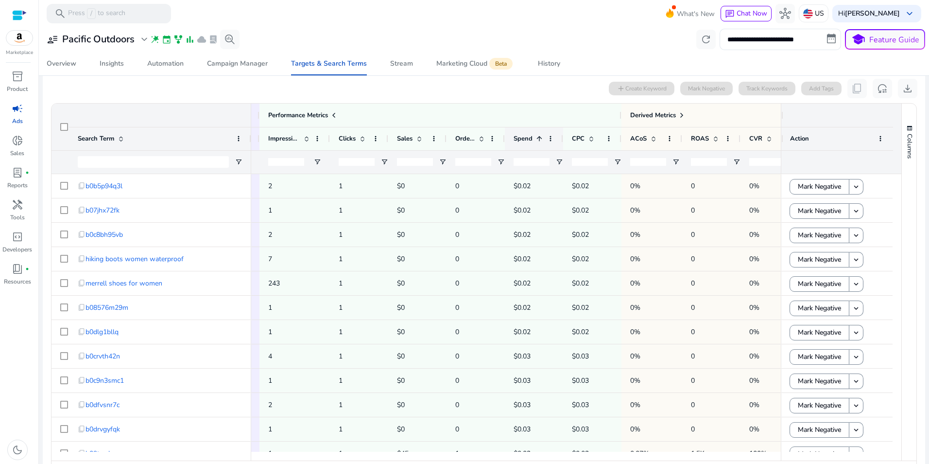
click at [537, 138] on span at bounding box center [540, 139] width 8 height 8
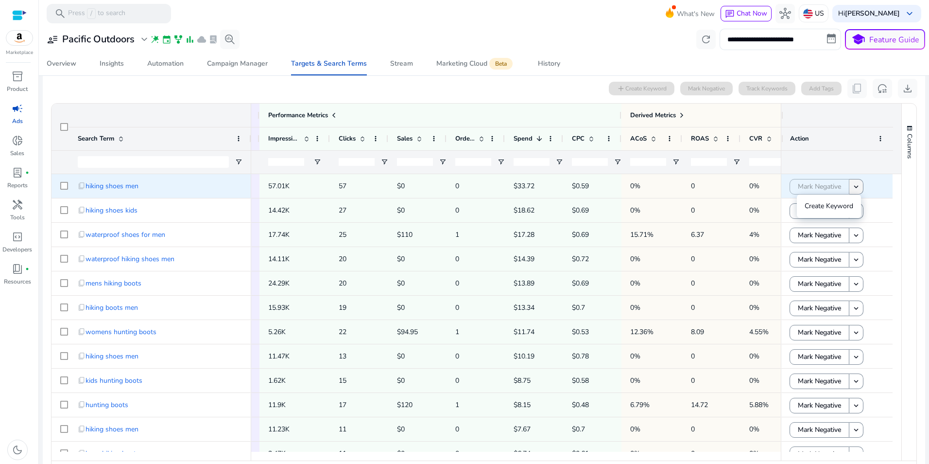
click at [856, 187] on mat-icon "keyboard_arrow_down" at bounding box center [856, 186] width 9 height 9
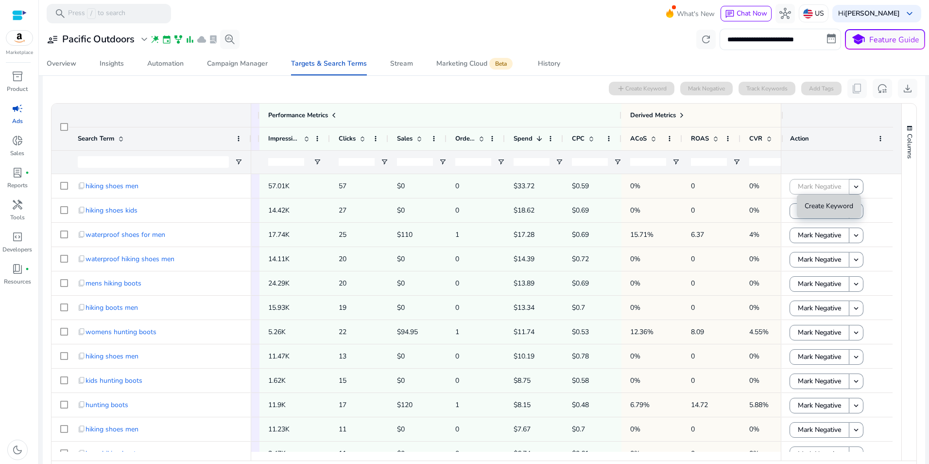
click at [844, 202] on span "Create Keyword" at bounding box center [829, 205] width 49 height 9
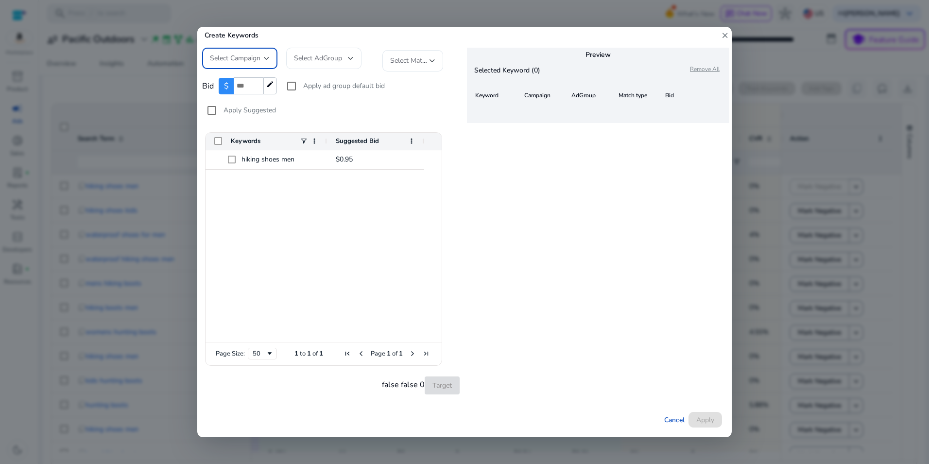
click at [266, 53] on div at bounding box center [267, 58] width 6 height 12
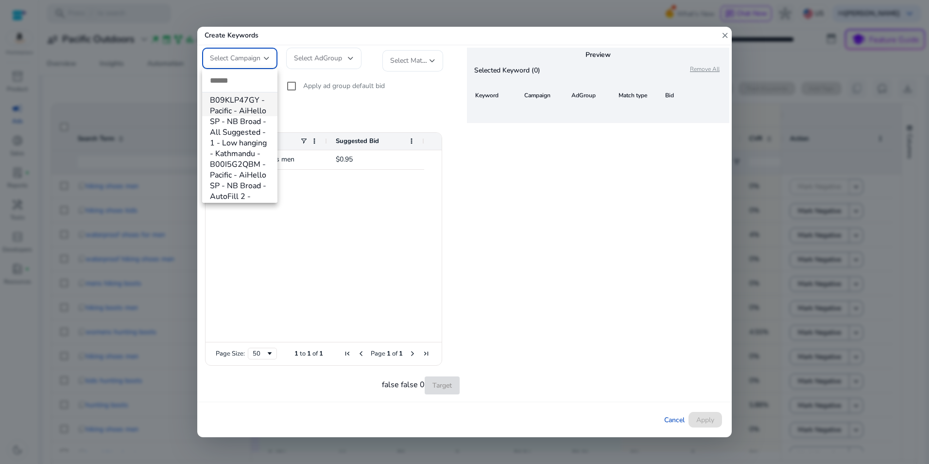
scroll to position [44, 0]
click at [348, 36] on div at bounding box center [464, 232] width 929 height 464
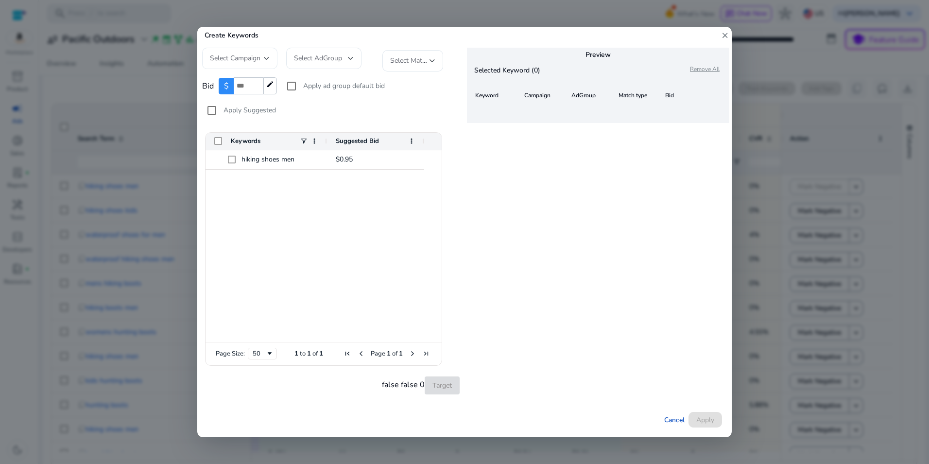
click at [270, 57] on div "Select Campaign" at bounding box center [239, 58] width 75 height 21
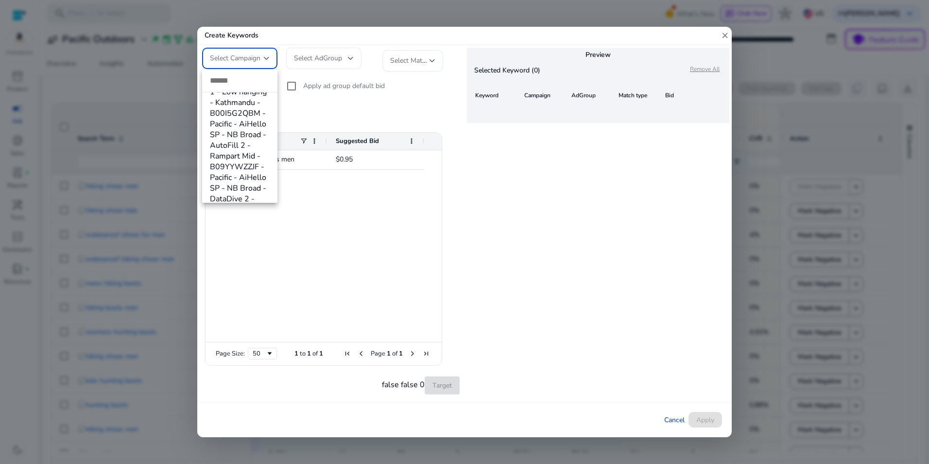
scroll to position [95, 0]
click at [726, 36] on div at bounding box center [464, 232] width 929 height 464
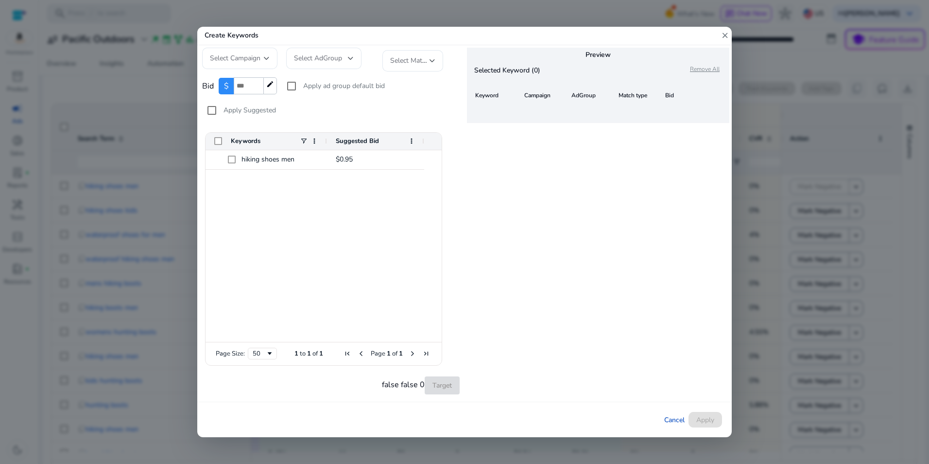
click at [726, 37] on mat-icon "close" at bounding box center [725, 36] width 9 height 18
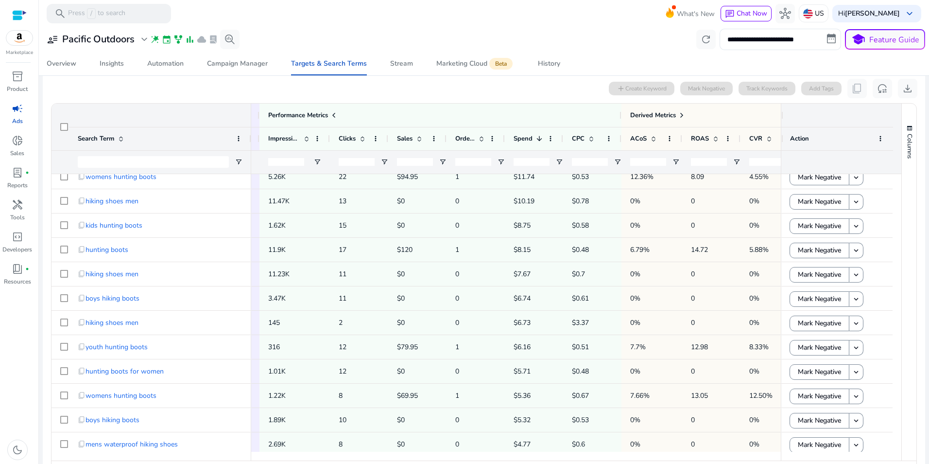
scroll to position [145, 0]
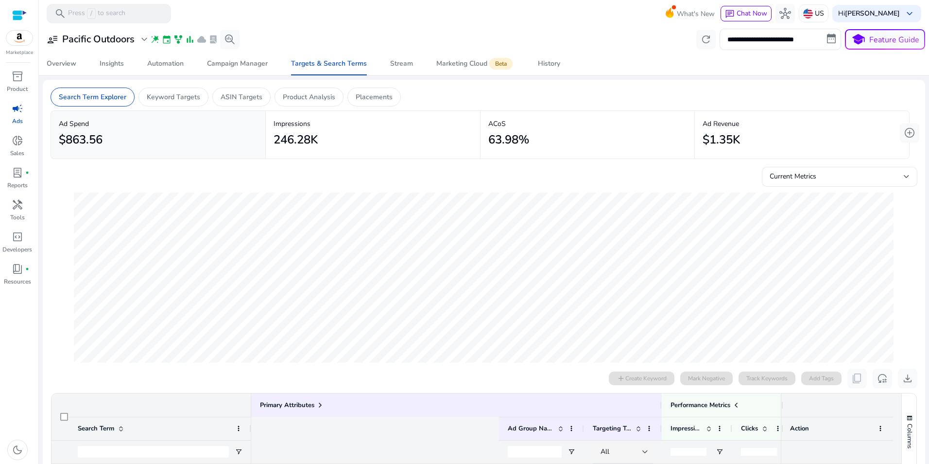
scroll to position [0, 402]
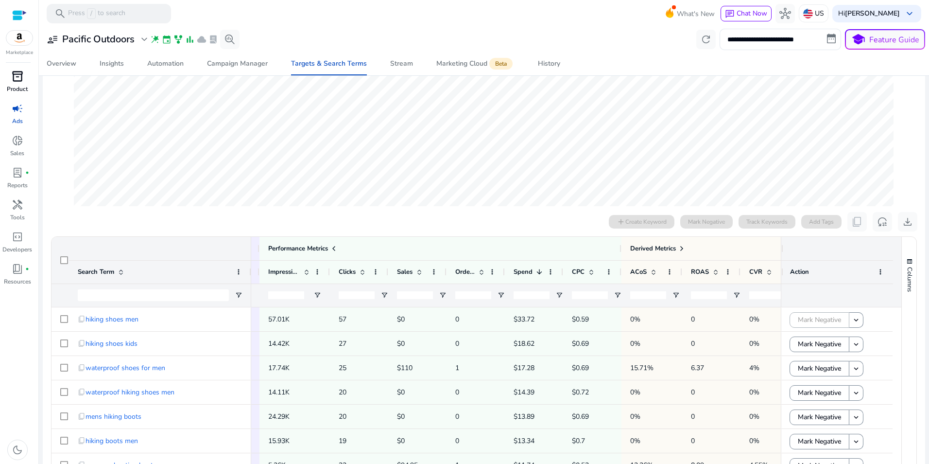
click at [11, 82] on div "inventory_2" at bounding box center [17, 77] width 27 height 16
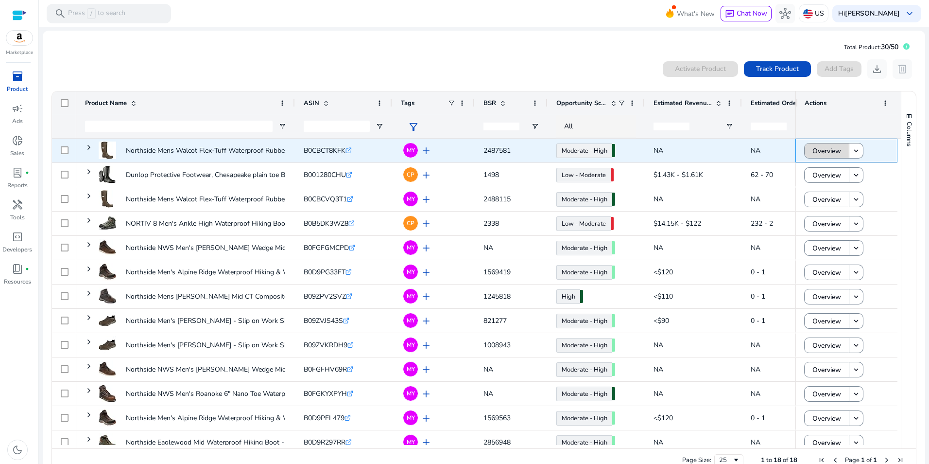
click at [822, 150] on span "Overview" at bounding box center [827, 151] width 29 height 20
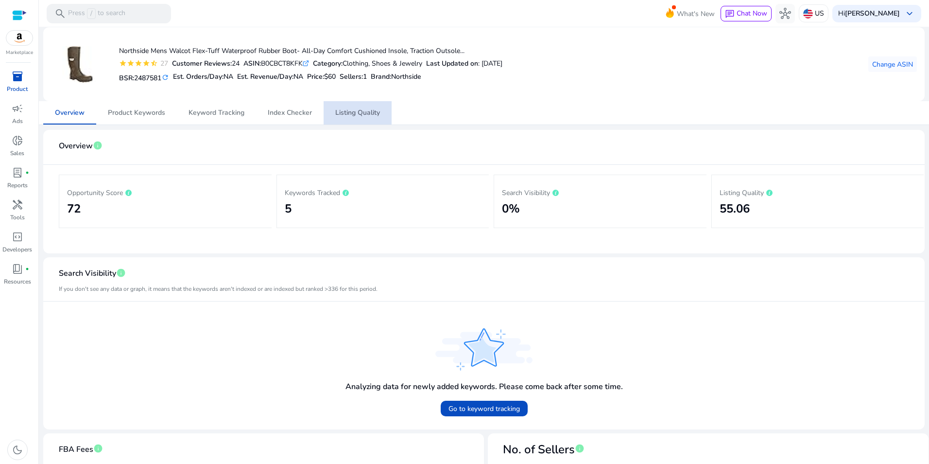
click at [371, 115] on span "Listing Quality" at bounding box center [357, 112] width 45 height 7
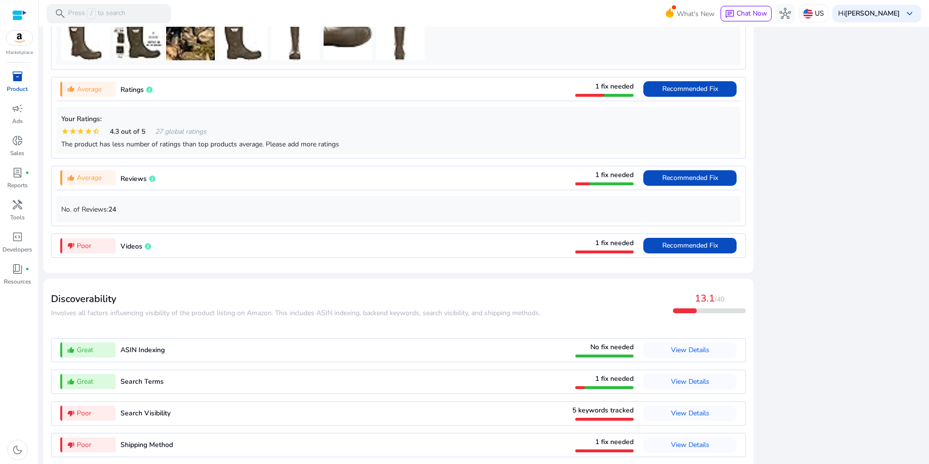
scroll to position [740, 0]
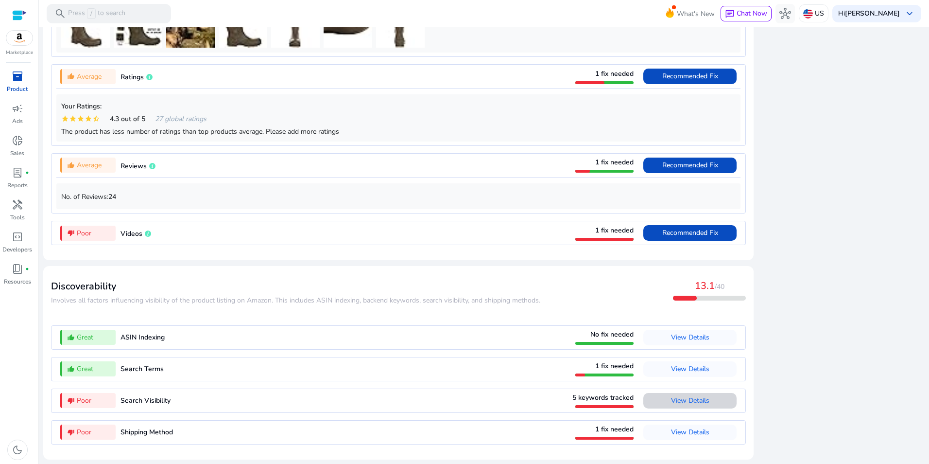
click at [697, 399] on span "View Details" at bounding box center [690, 400] width 38 height 9
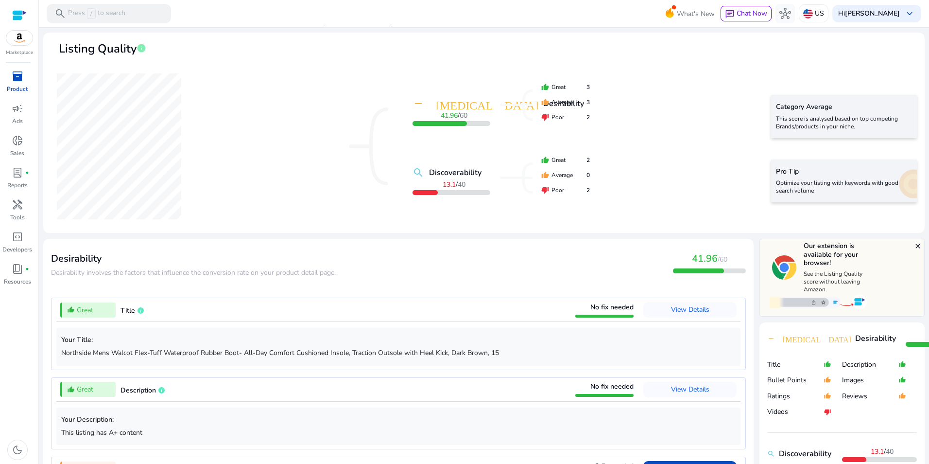
scroll to position [0, 0]
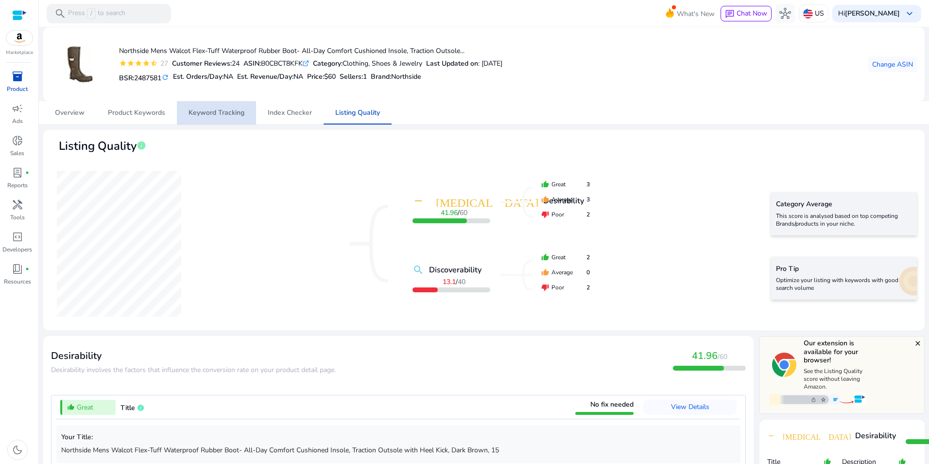
click at [231, 109] on span "Keyword Tracking" at bounding box center [217, 112] width 56 height 7
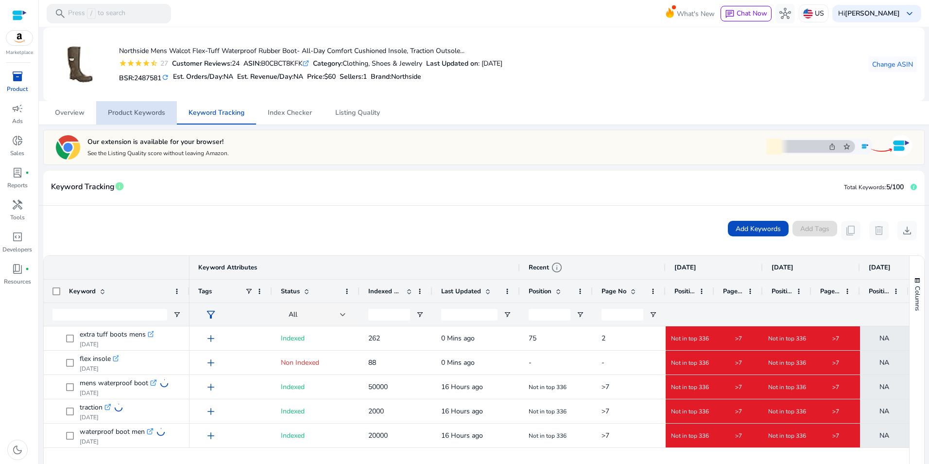
click at [146, 116] on span "Product Keywords" at bounding box center [136, 112] width 57 height 7
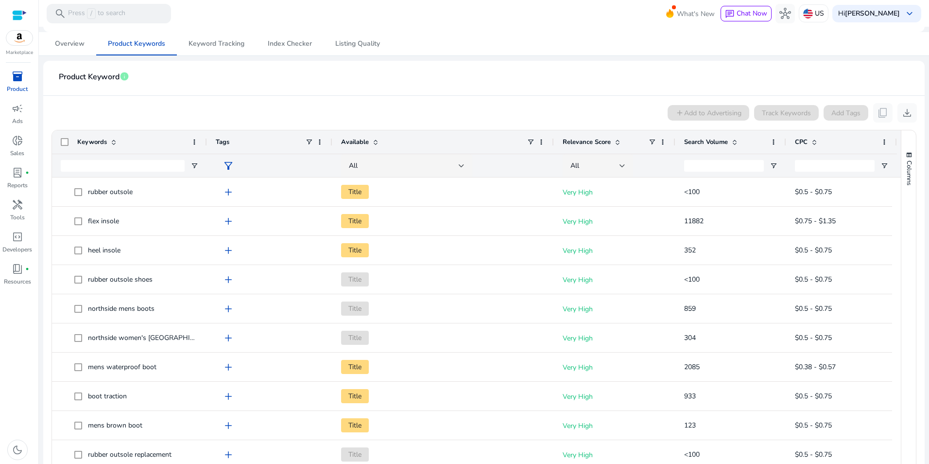
scroll to position [78, 0]
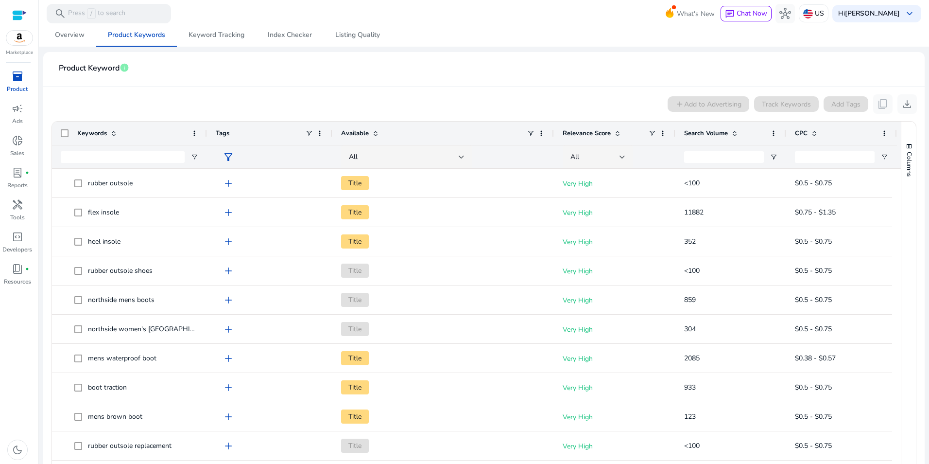
click at [738, 133] on span at bounding box center [735, 133] width 8 height 8
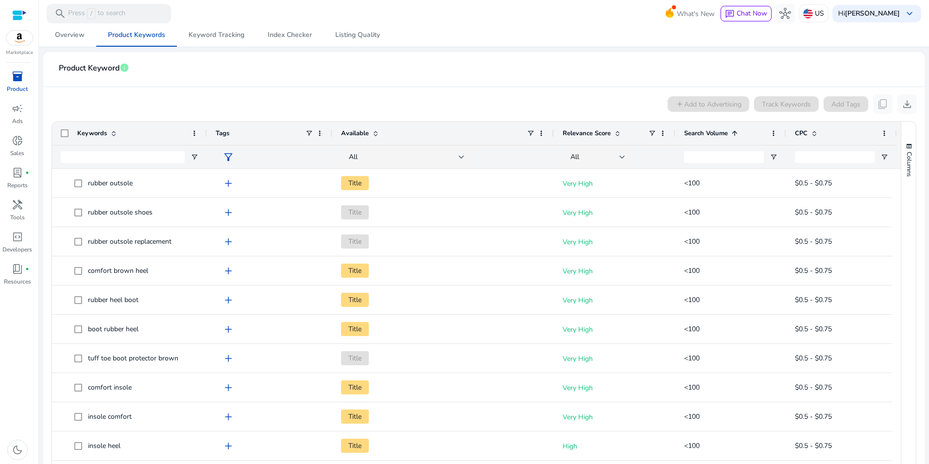
click at [738, 133] on span at bounding box center [735, 133] width 8 height 8
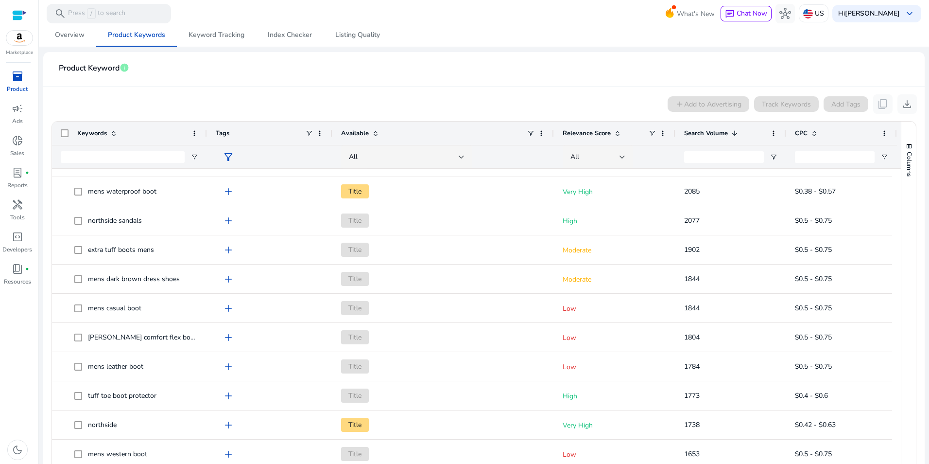
scroll to position [0, 0]
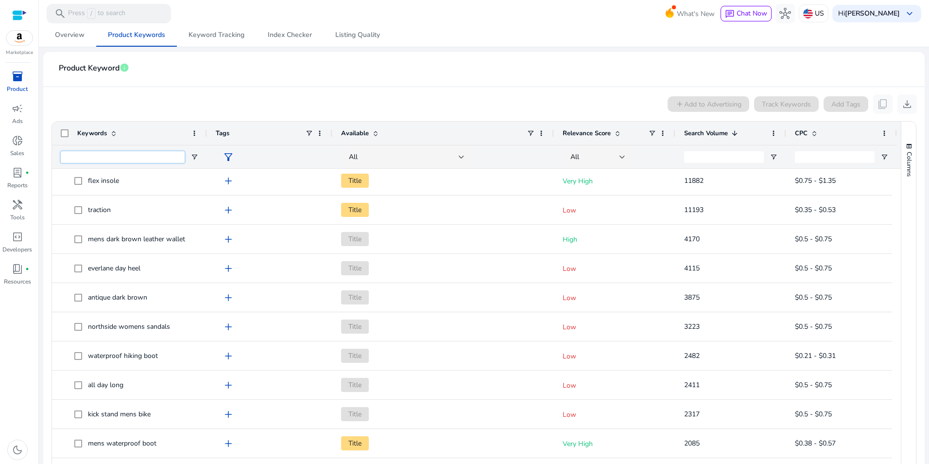
click at [114, 157] on input "Keywords Filter Input" at bounding box center [123, 157] width 124 height 12
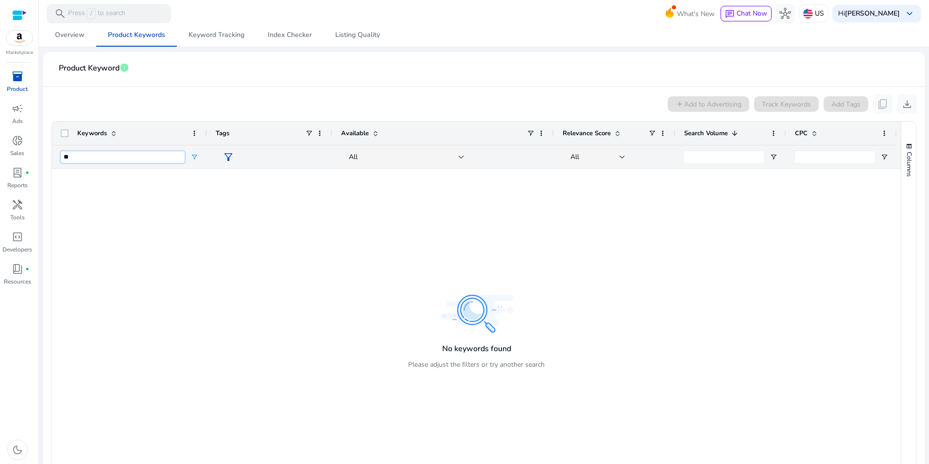
type input "*"
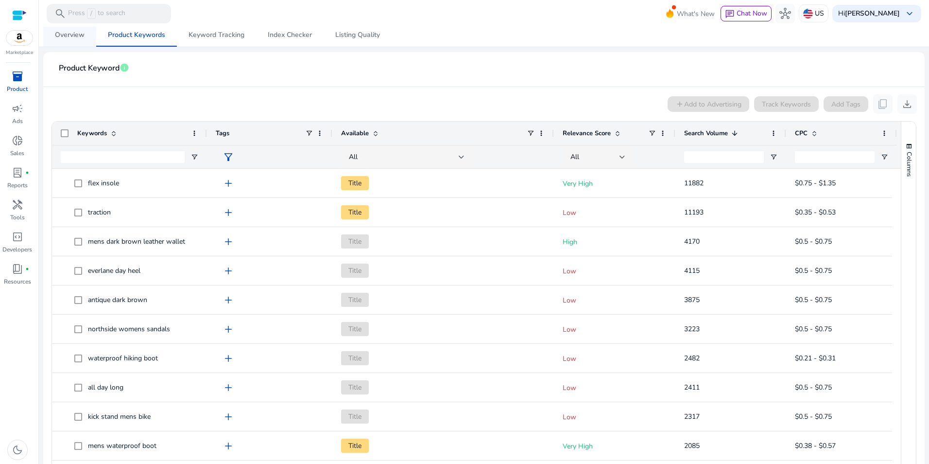
click at [65, 33] on span "Overview" at bounding box center [70, 35] width 30 height 7
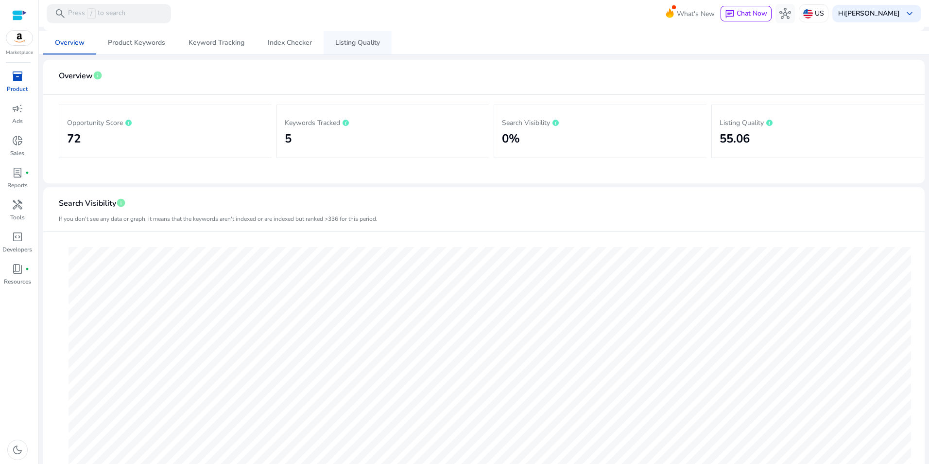
click at [365, 37] on span "Listing Quality" at bounding box center [357, 42] width 45 height 23
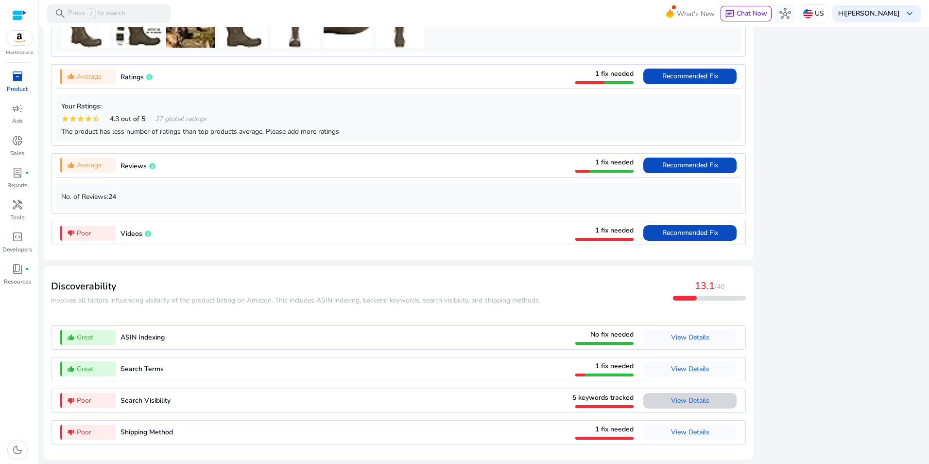
click at [691, 406] on span "View Details" at bounding box center [690, 401] width 38 height 16
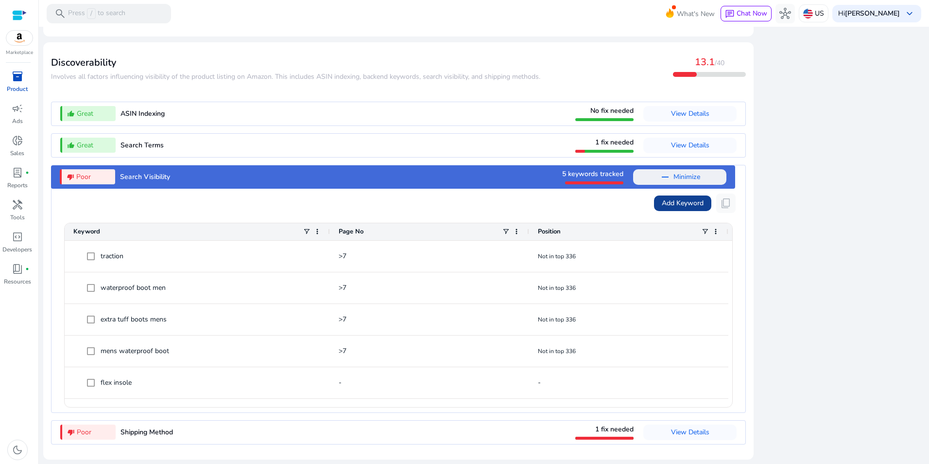
click at [678, 199] on span "Add Keyword" at bounding box center [683, 203] width 42 height 10
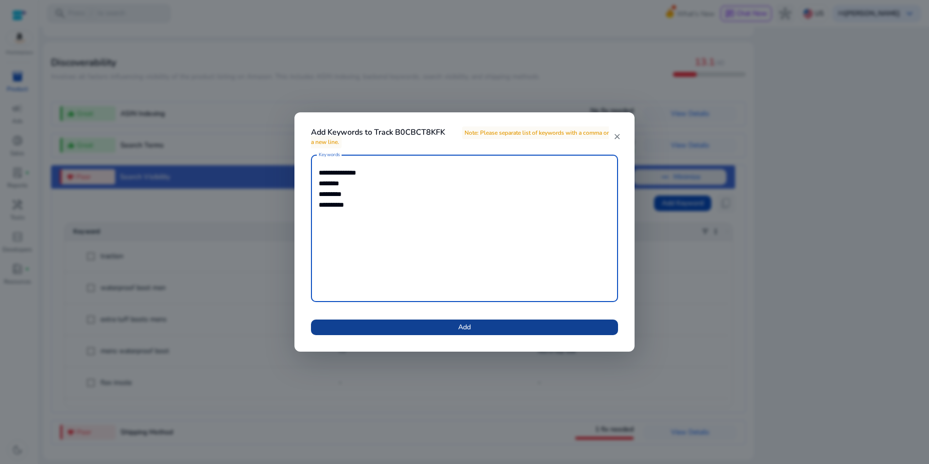
type textarea "**********"
click at [487, 324] on span at bounding box center [464, 326] width 307 height 23
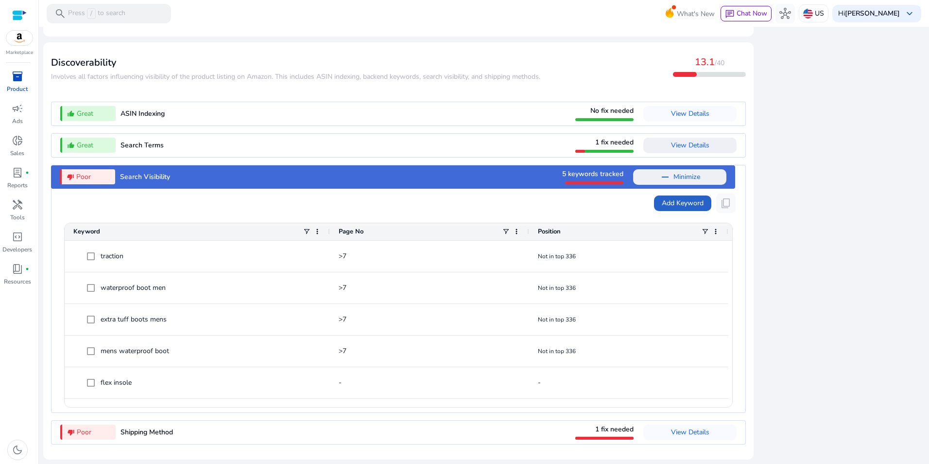
click at [692, 141] on span "View Details" at bounding box center [690, 144] width 38 height 9
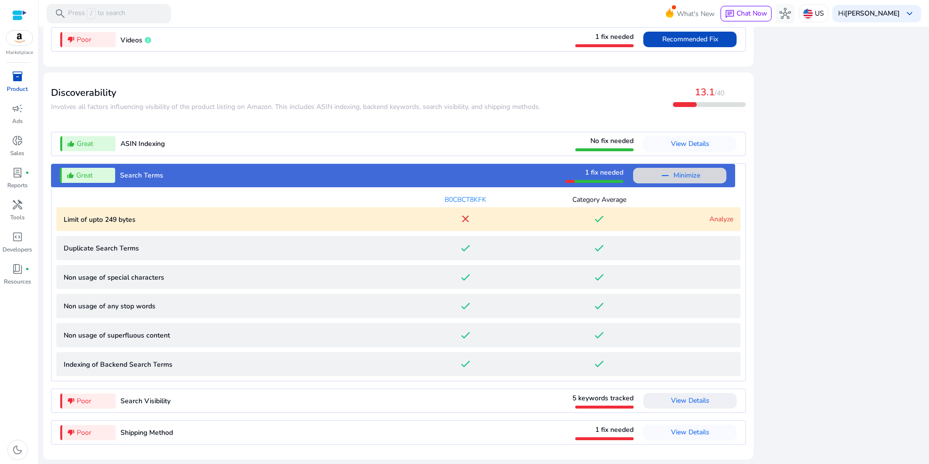
scroll to position [934, 0]
click at [713, 216] on link "Analyze" at bounding box center [722, 218] width 24 height 9
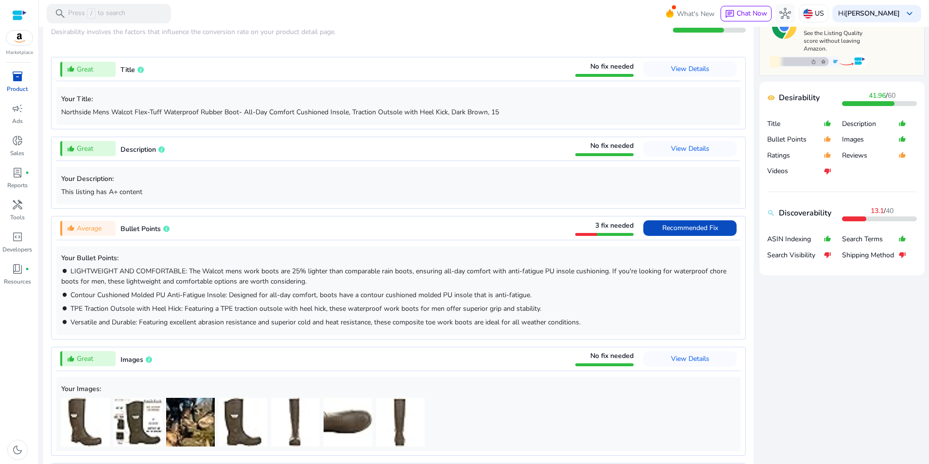
scroll to position [346, 0]
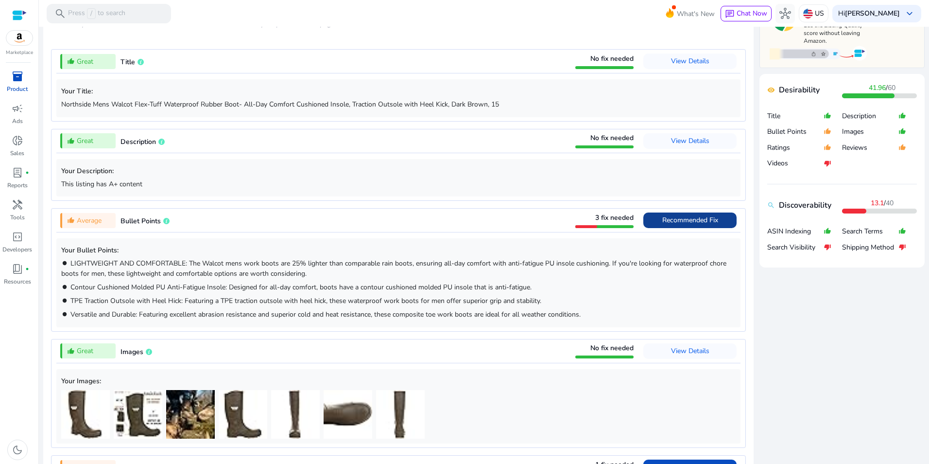
click at [695, 214] on span "Recommended Fix" at bounding box center [690, 220] width 56 height 16
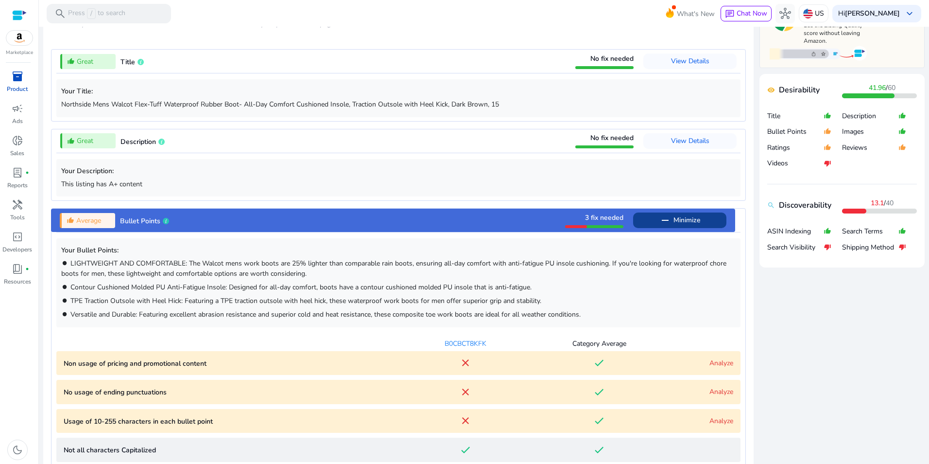
scroll to position [554, 0]
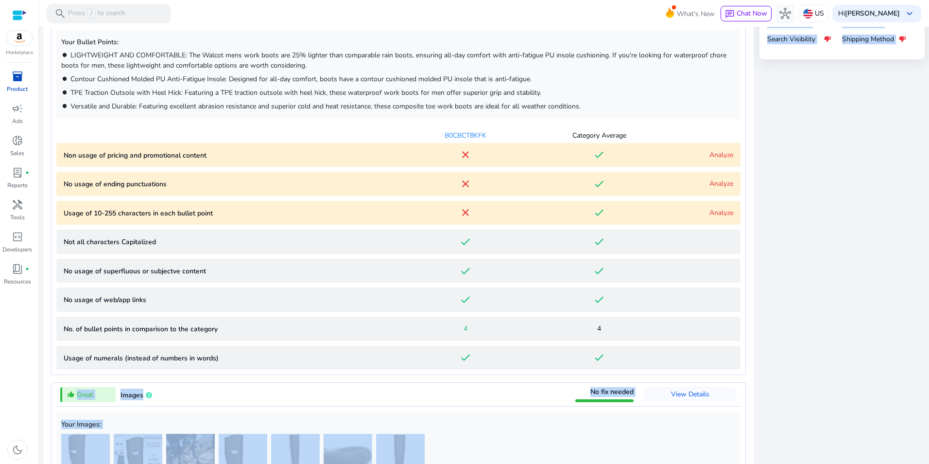
drag, startPoint x: 728, startPoint y: 363, endPoint x: 887, endPoint y: 335, distance: 161.2
click at [885, 339] on div "Desirability Desirability involves the factors that influence the conversion ra…" at bounding box center [484, 339] width 882 height 1115
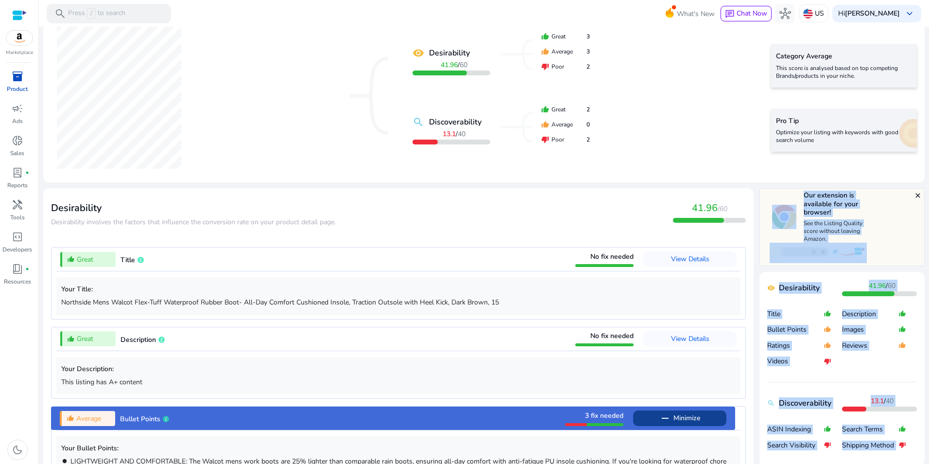
scroll to position [0, 0]
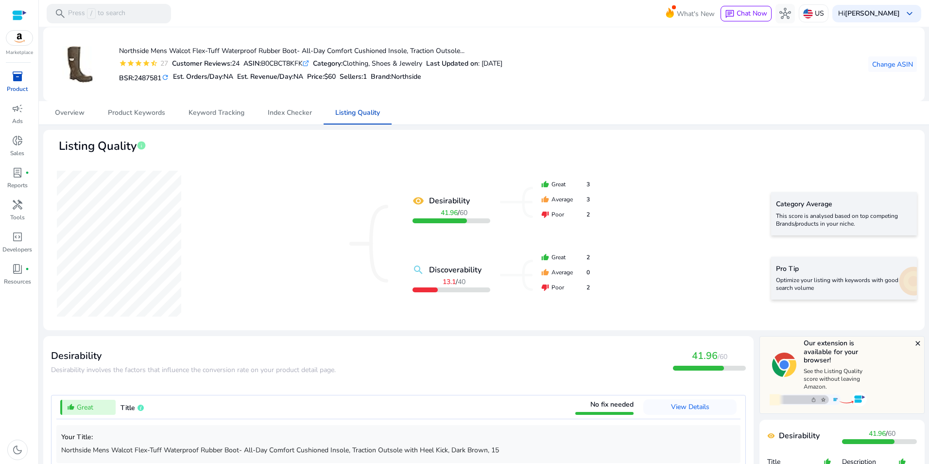
click at [291, 62] on div "ASIN: B0CBCT8KFK .st0{fill:#2c8af8}" at bounding box center [277, 63] width 66 height 10
copy div "B0CBCT8KFK"
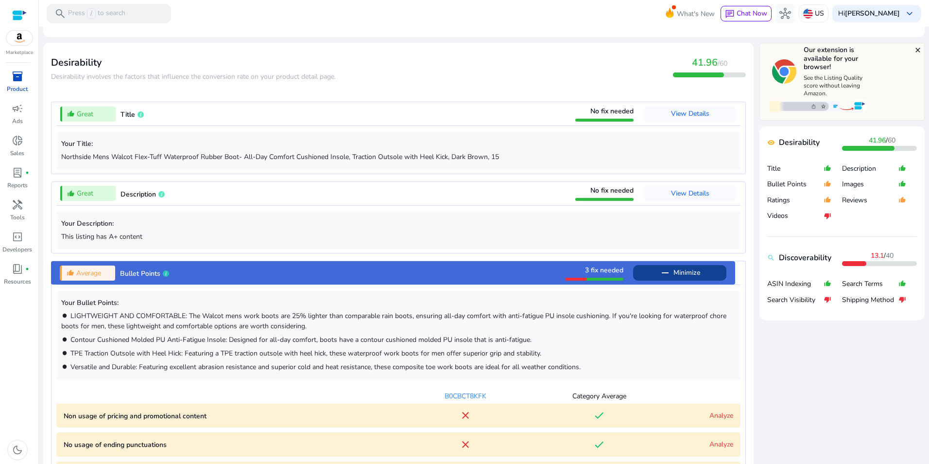
scroll to position [319, 0]
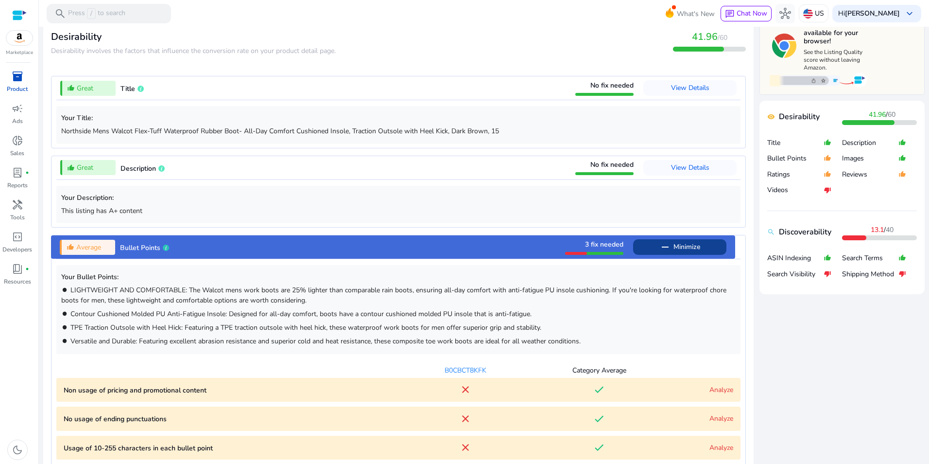
click at [724, 417] on link "Analyze" at bounding box center [722, 418] width 24 height 9
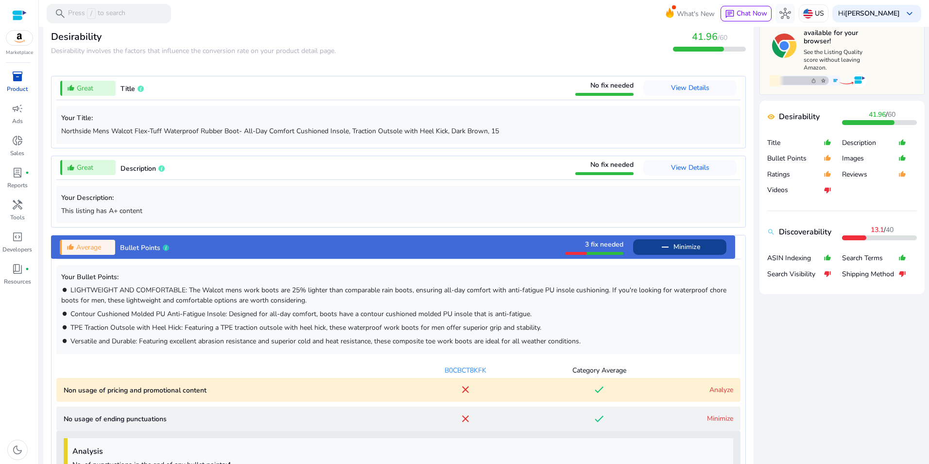
click at [723, 387] on link "Analyze" at bounding box center [722, 389] width 24 height 9
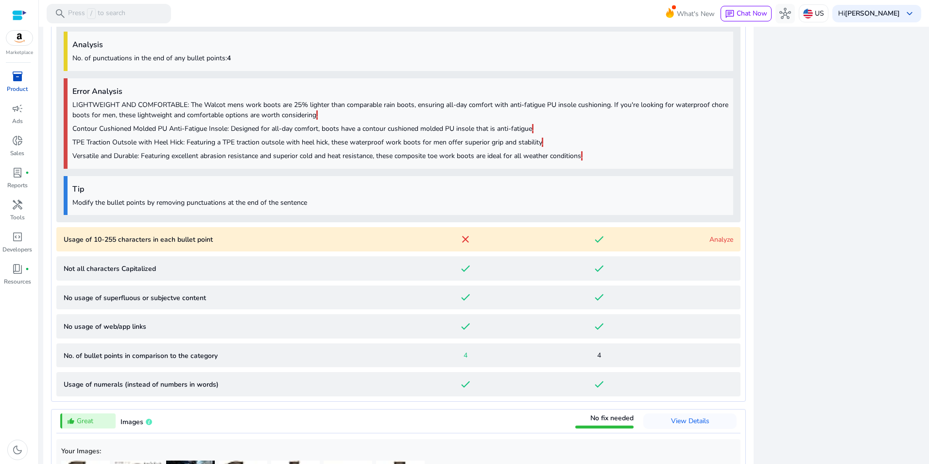
scroll to position [696, 0]
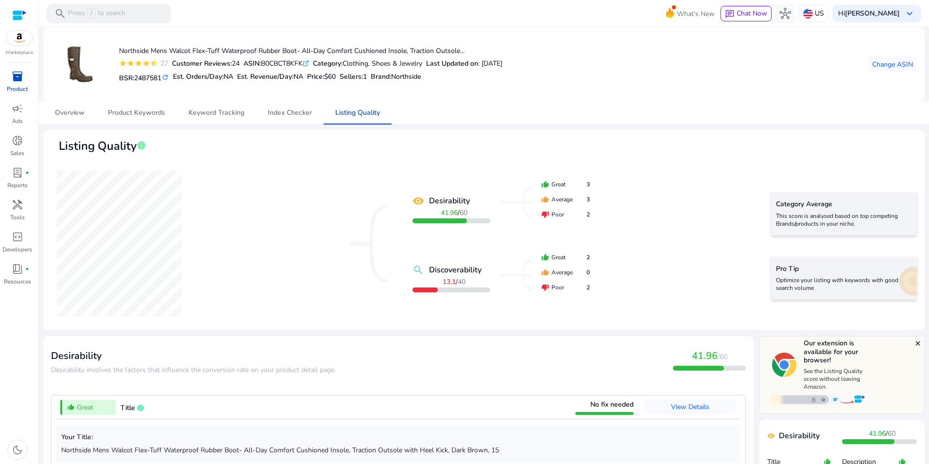
click at [9, 79] on div "inventory_2" at bounding box center [17, 77] width 27 height 16
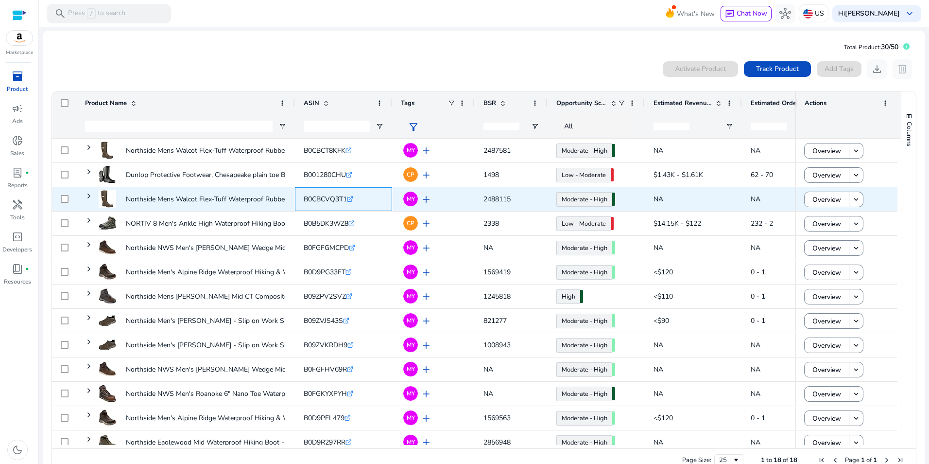
click at [331, 200] on span "B0CBCVQ3T1" at bounding box center [325, 198] width 43 height 9
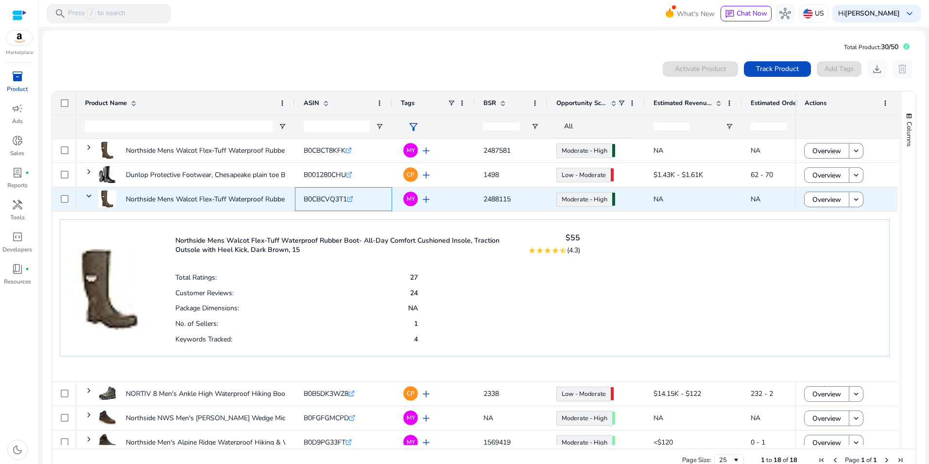
click at [331, 200] on span "B0CBCVQ3T1" at bounding box center [325, 198] width 43 height 9
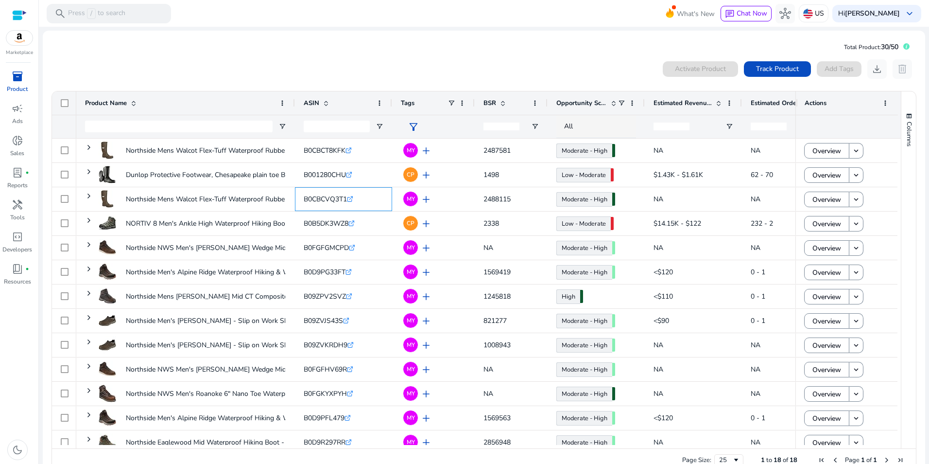
copy span "B0CBCVQ3T1"
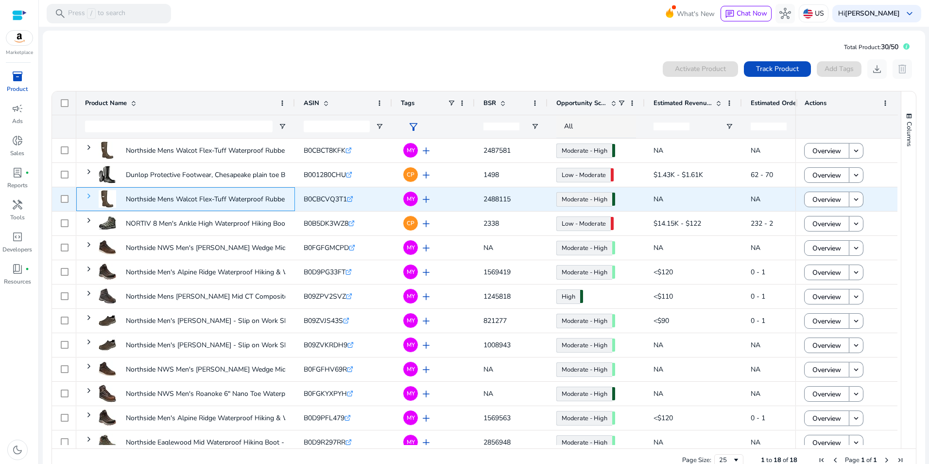
click at [87, 196] on span at bounding box center [89, 196] width 8 height 8
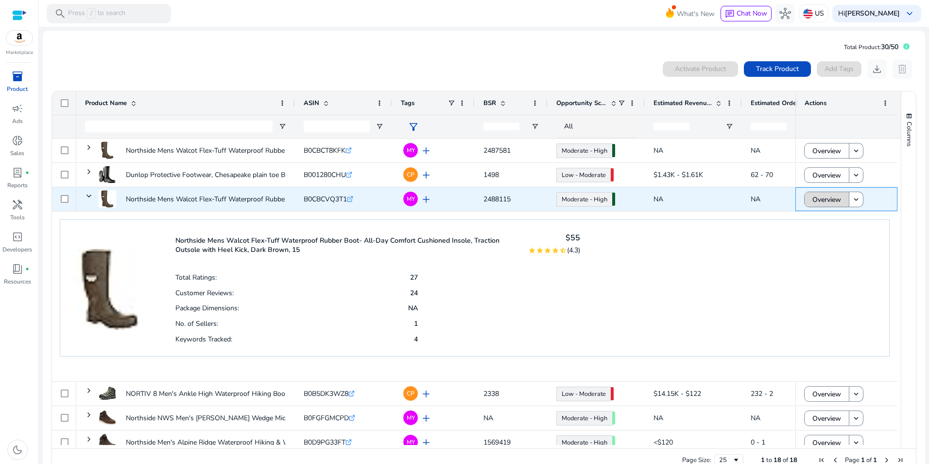
click at [827, 199] on span "Overview" at bounding box center [827, 200] width 29 height 20
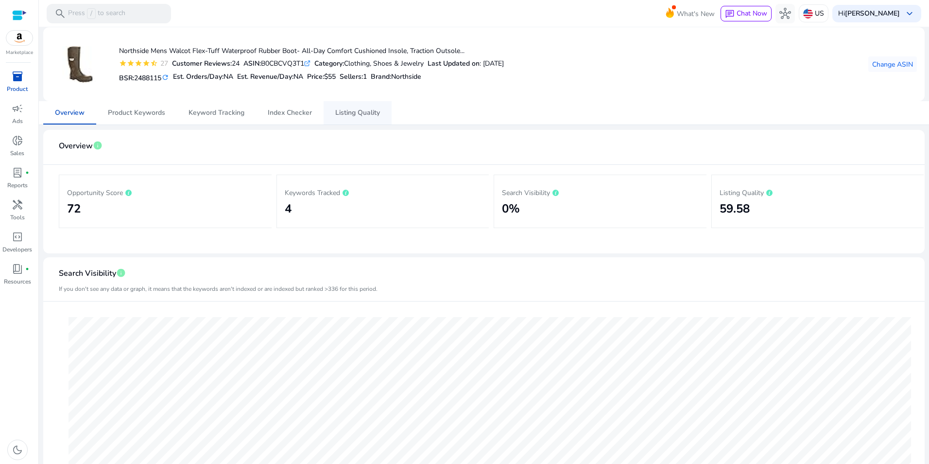
click at [362, 114] on span "Listing Quality" at bounding box center [357, 112] width 45 height 7
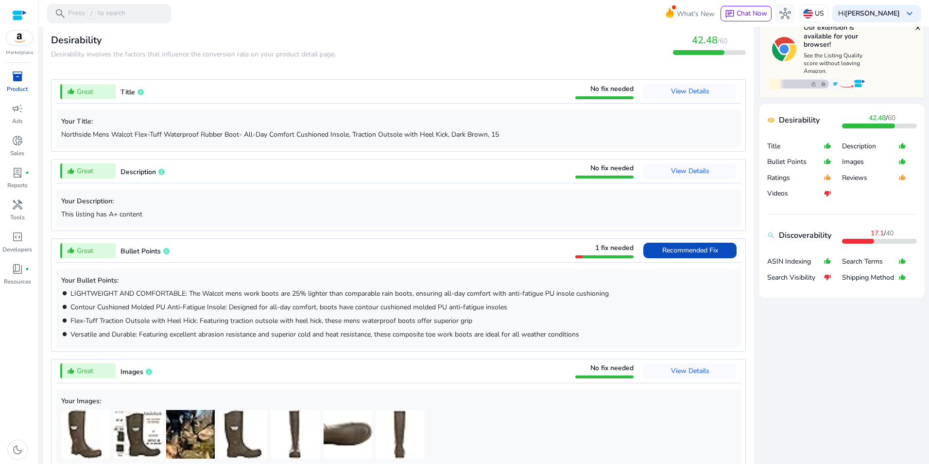
scroll to position [325, 0]
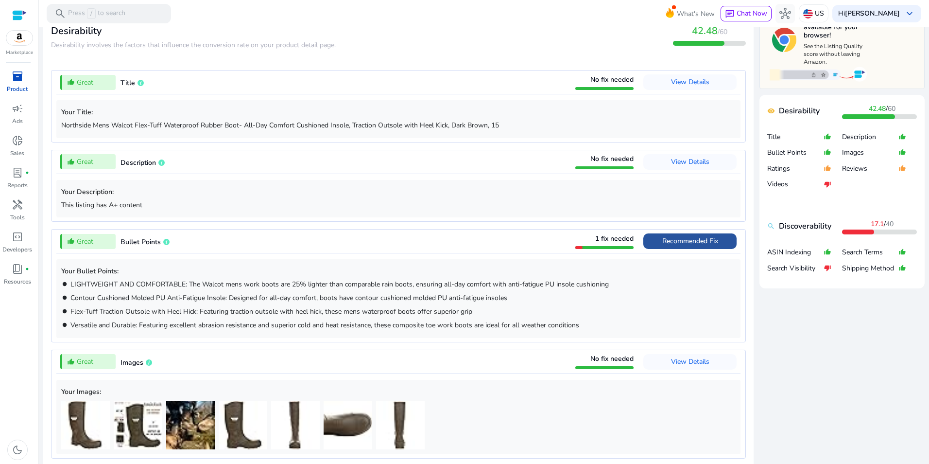
click at [712, 244] on span "Recommended Fix" at bounding box center [690, 240] width 56 height 9
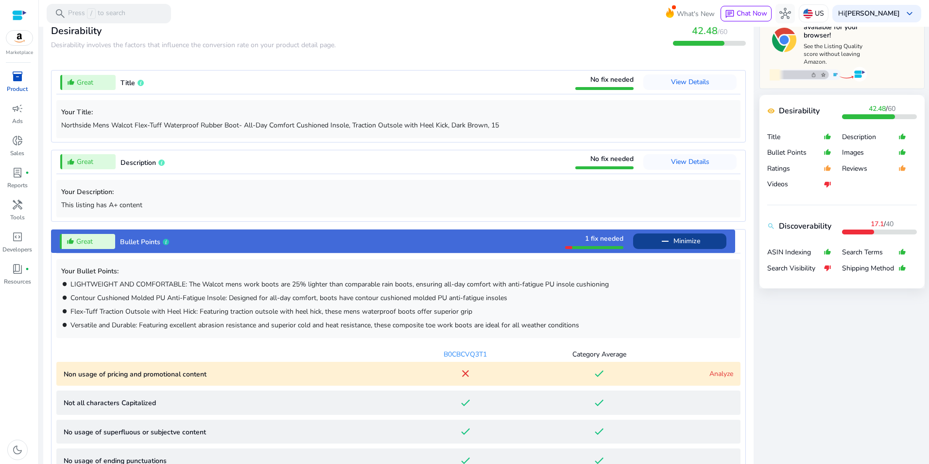
scroll to position [554, 0]
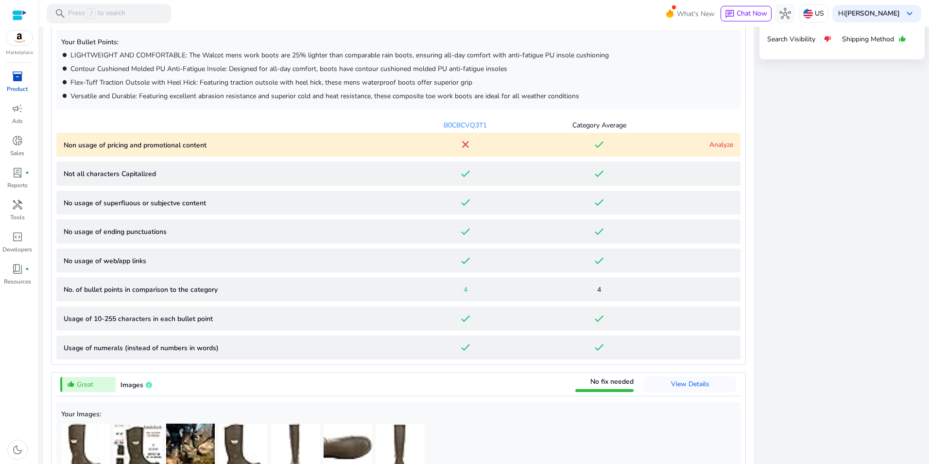
click at [727, 145] on link "Analyze" at bounding box center [722, 144] width 24 height 9
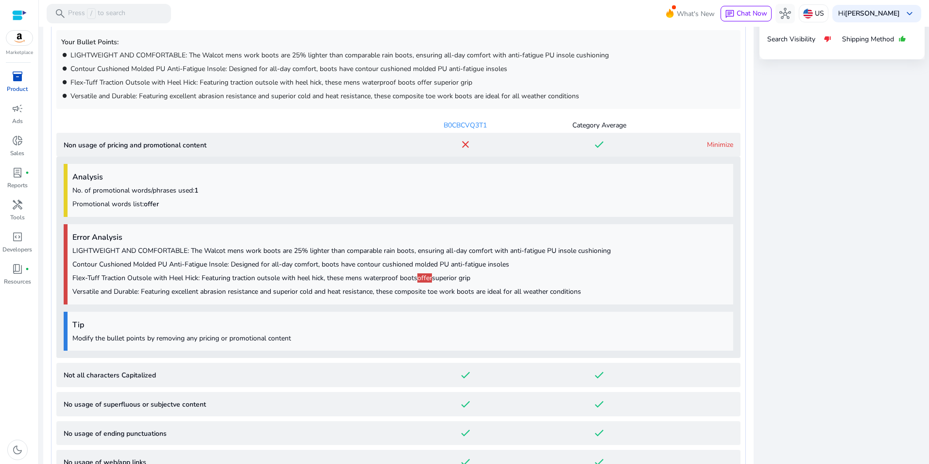
scroll to position [686, 0]
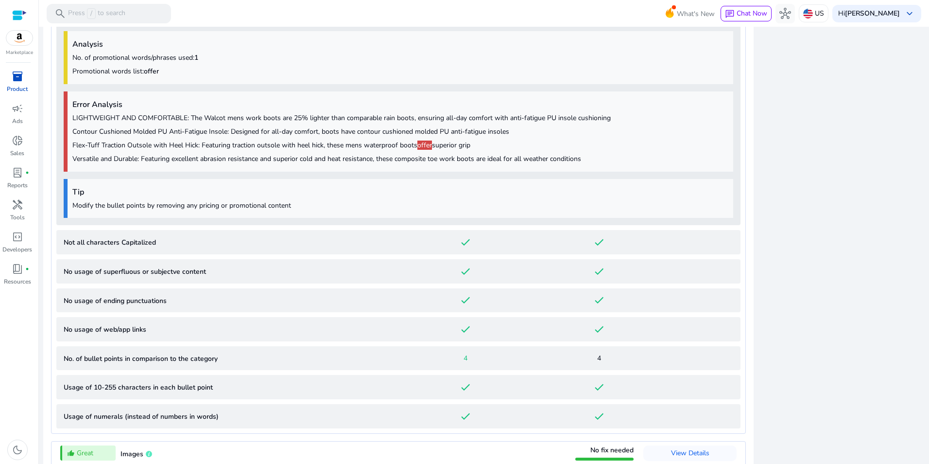
click at [24, 76] on div "inventory_2" at bounding box center [17, 77] width 27 height 16
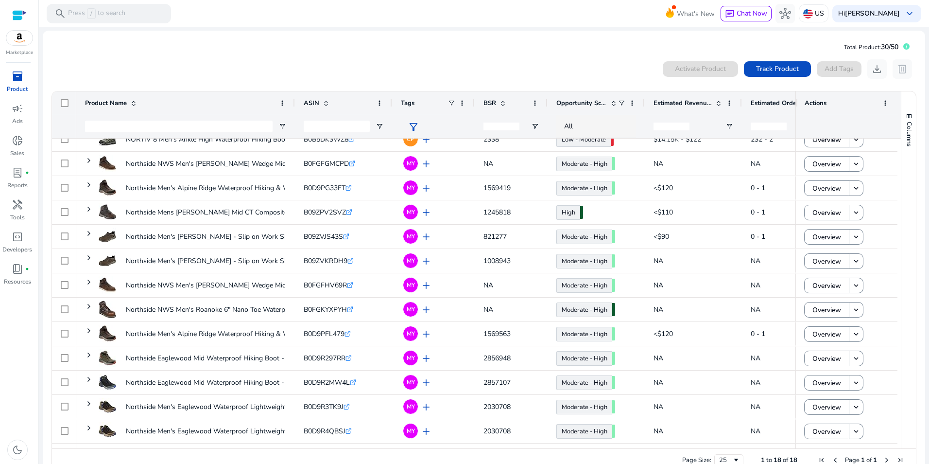
scroll to position [131, 0]
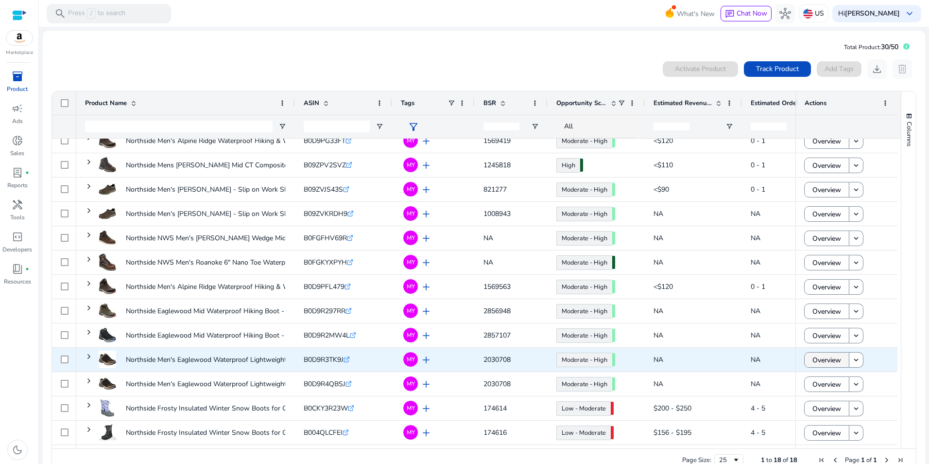
click at [823, 358] on span "Overview" at bounding box center [827, 360] width 29 height 20
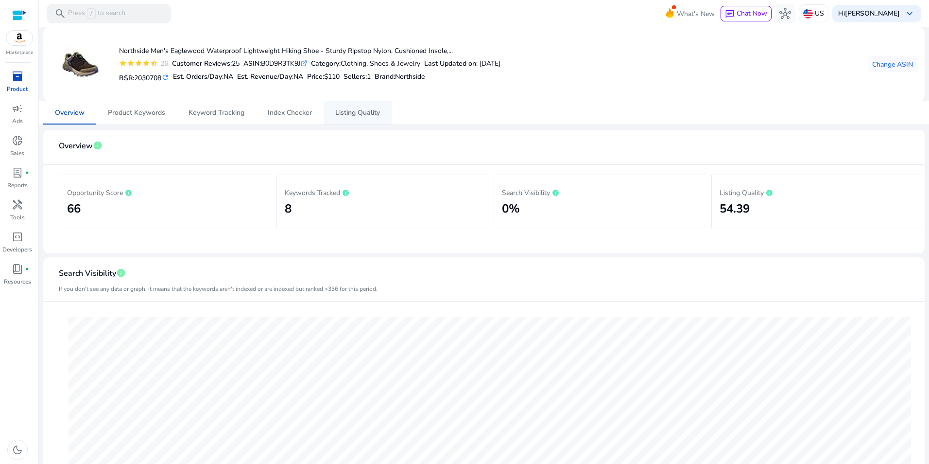
click at [344, 116] on span "Listing Quality" at bounding box center [357, 112] width 45 height 7
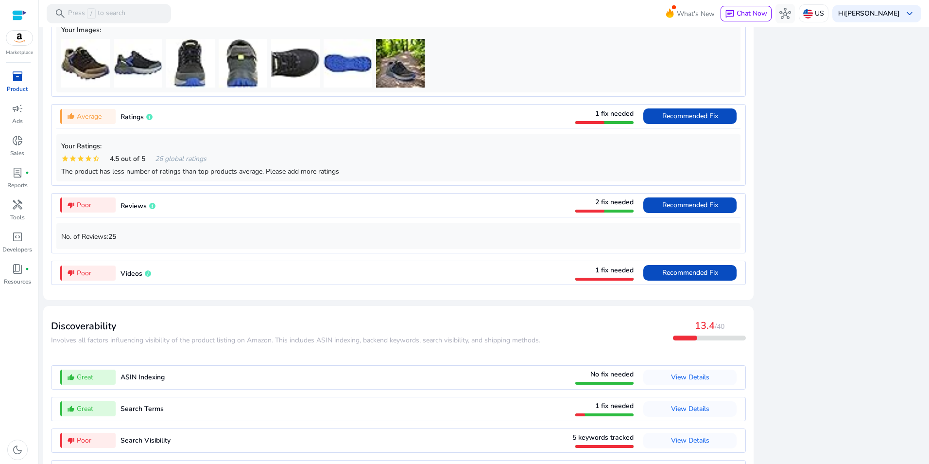
scroll to position [764, 0]
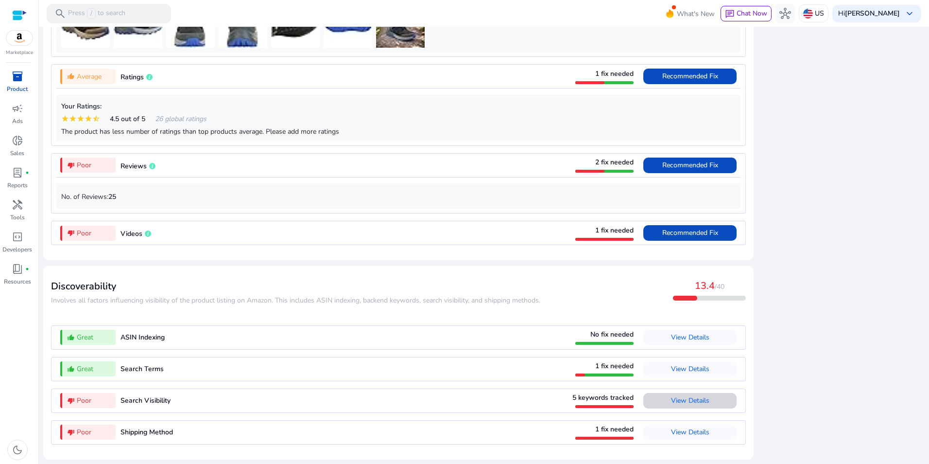
click at [697, 399] on span "View Details" at bounding box center [690, 400] width 38 height 9
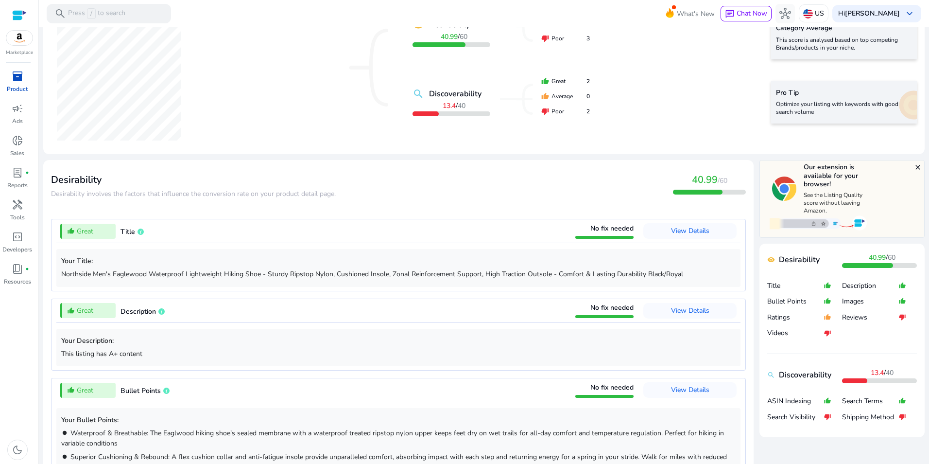
scroll to position [0, 0]
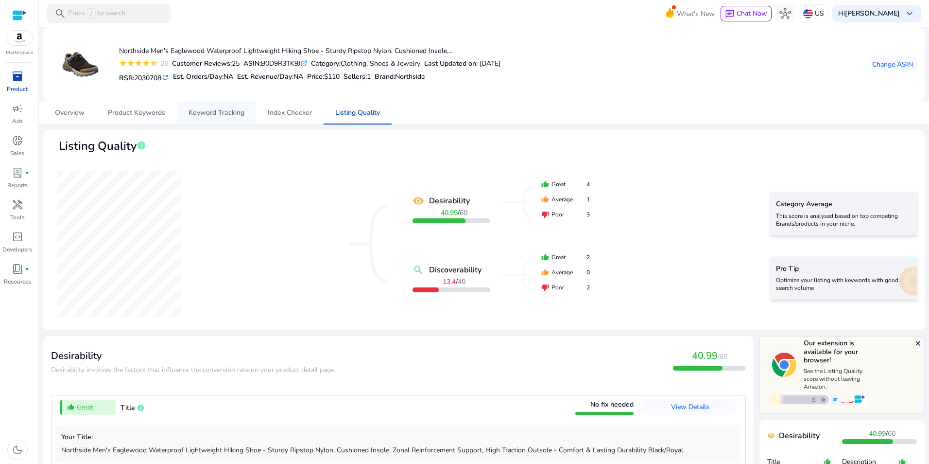
click at [209, 112] on span "Keyword Tracking" at bounding box center [217, 112] width 56 height 7
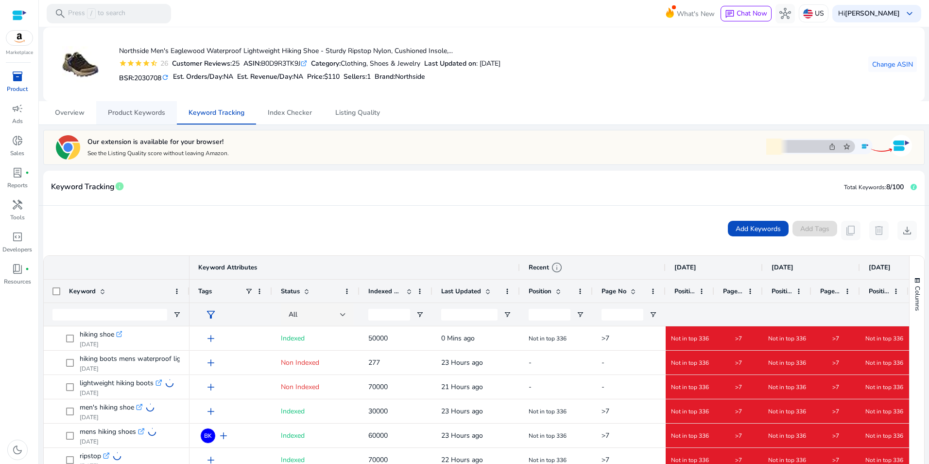
click at [148, 104] on span "Product Keywords" at bounding box center [136, 112] width 57 height 23
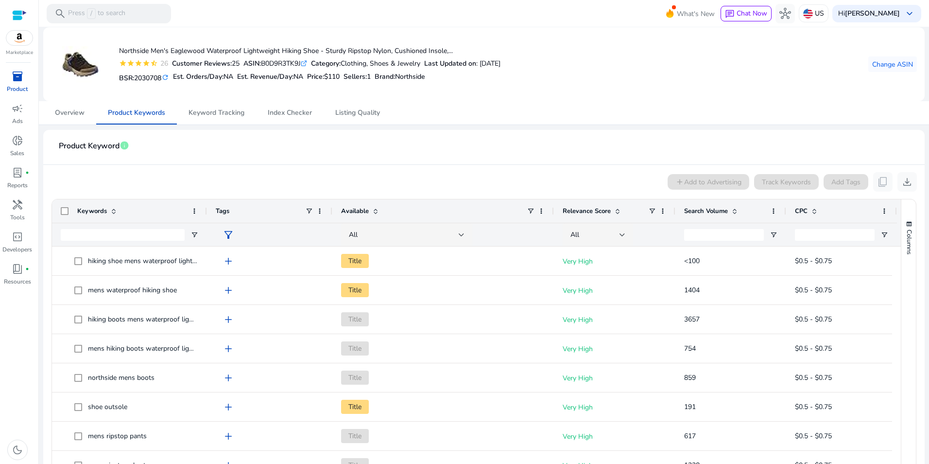
click at [18, 74] on span "inventory_2" at bounding box center [18, 76] width 12 height 12
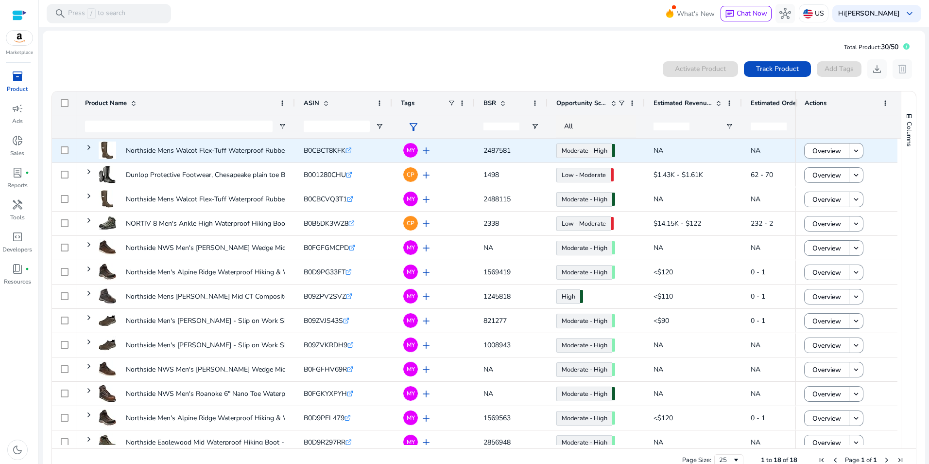
click at [334, 149] on span "B0CBCT8KFK" at bounding box center [325, 150] width 42 height 9
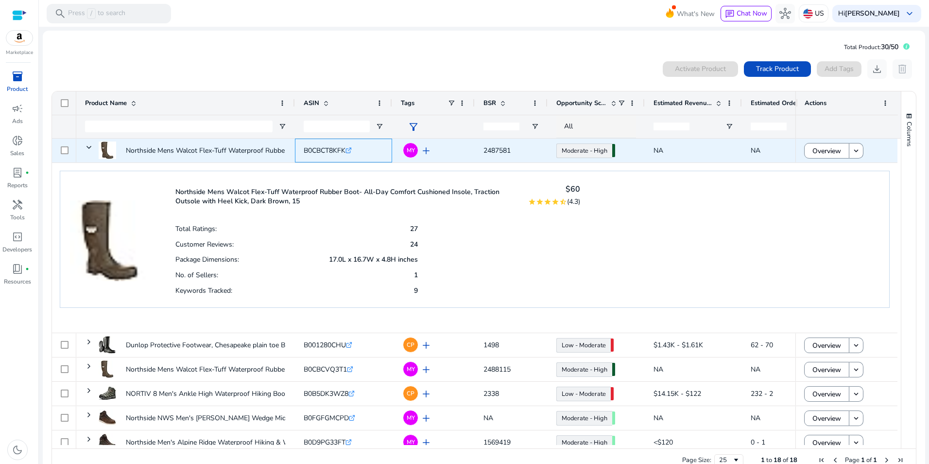
click at [334, 149] on span "B0CBCT8KFK" at bounding box center [325, 150] width 42 height 9
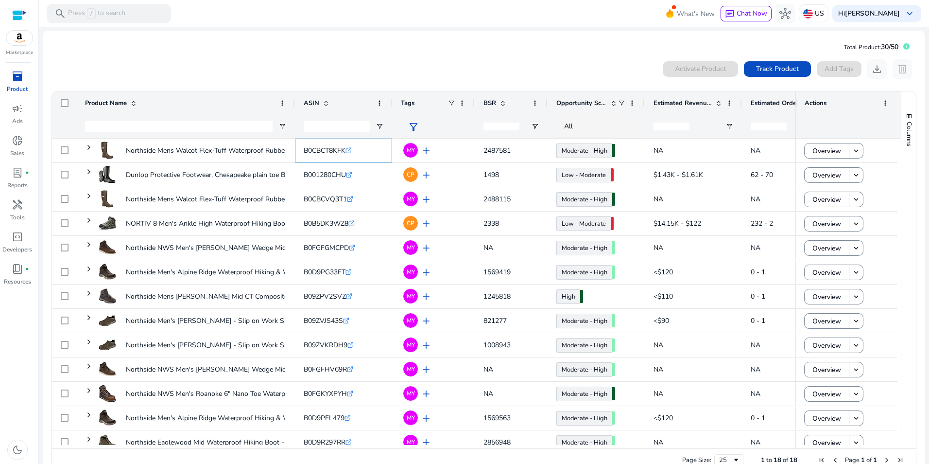
copy span "B0CBCT8KFK"
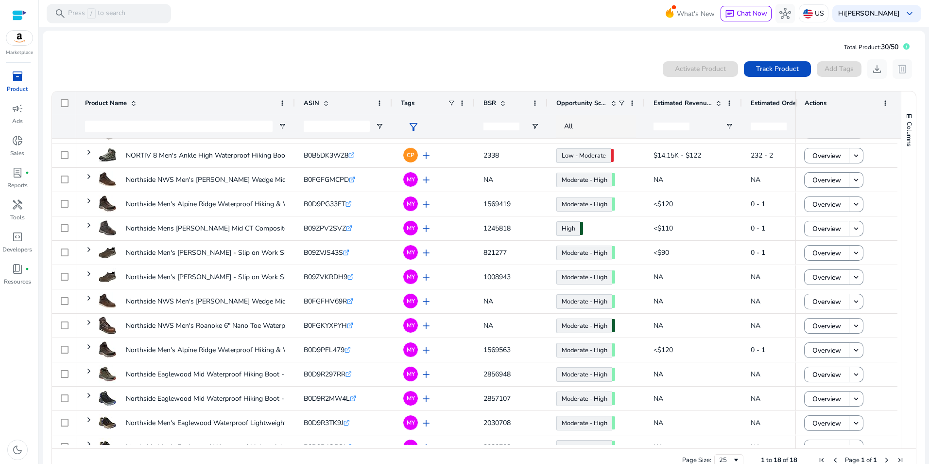
scroll to position [131, 0]
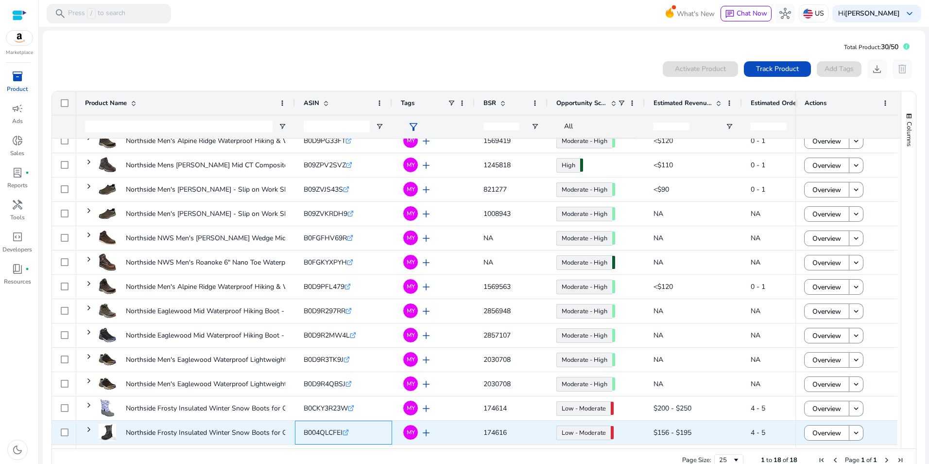
click at [328, 431] on span "B004QLCFEI" at bounding box center [323, 432] width 39 height 9
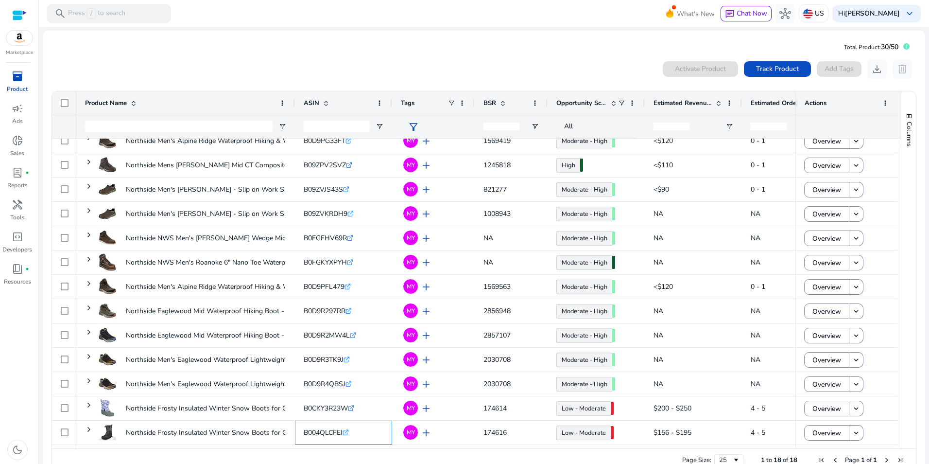
copy span "B004QLCFEI"
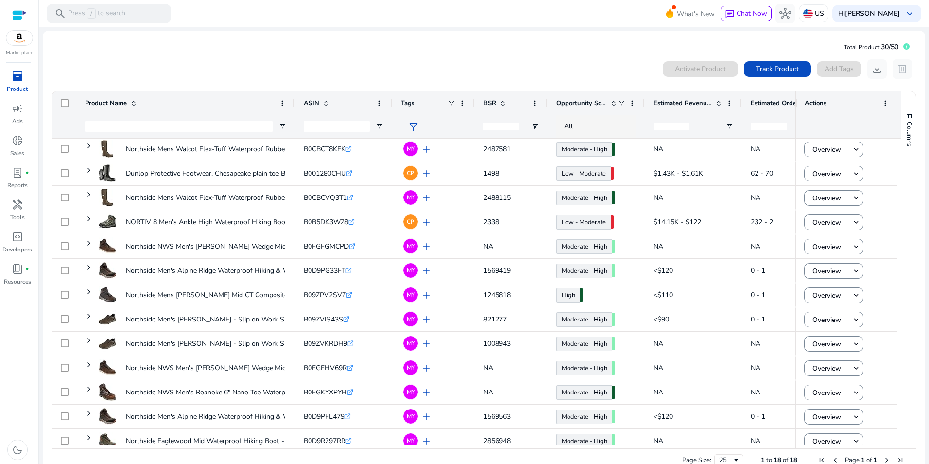
scroll to position [2, 0]
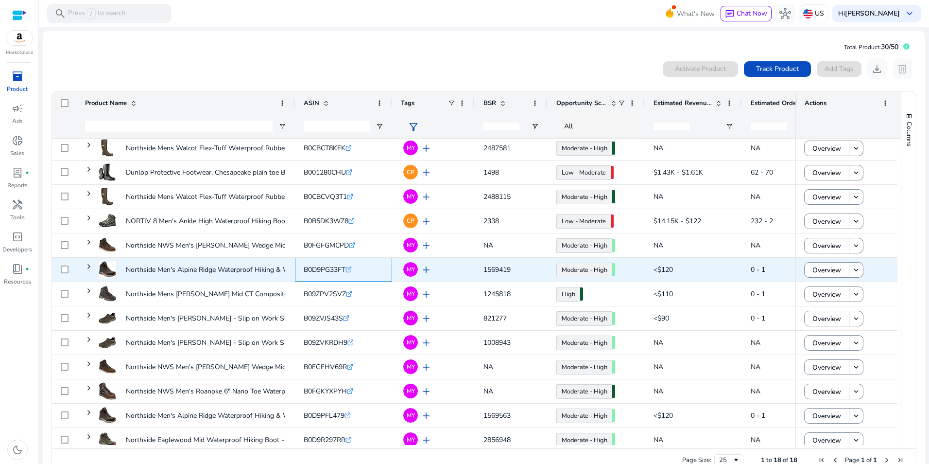
click at [335, 270] on span "B0D9PG33FT" at bounding box center [325, 269] width 42 height 9
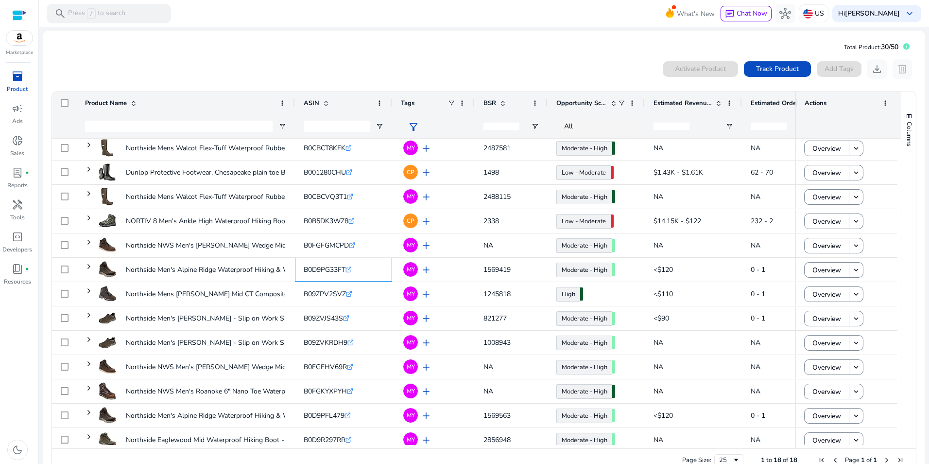
copy span "B0D9PG33FT"
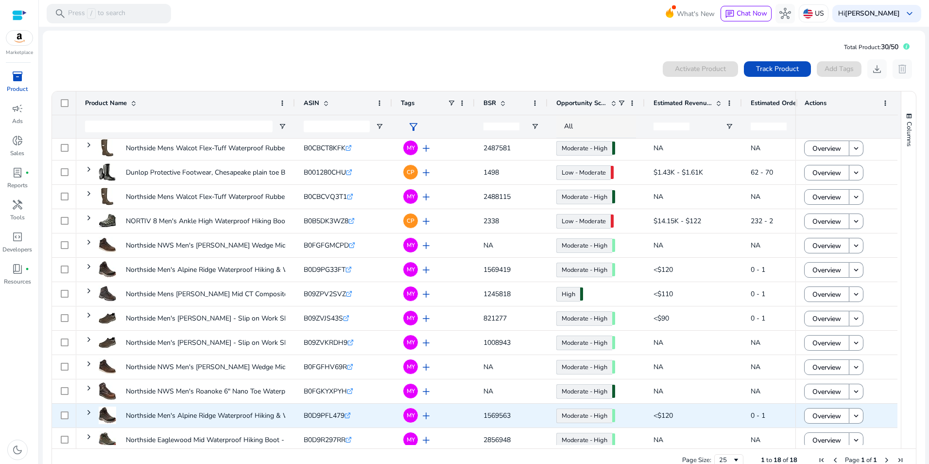
click at [332, 414] on span "B0D9PFL479" at bounding box center [324, 415] width 41 height 9
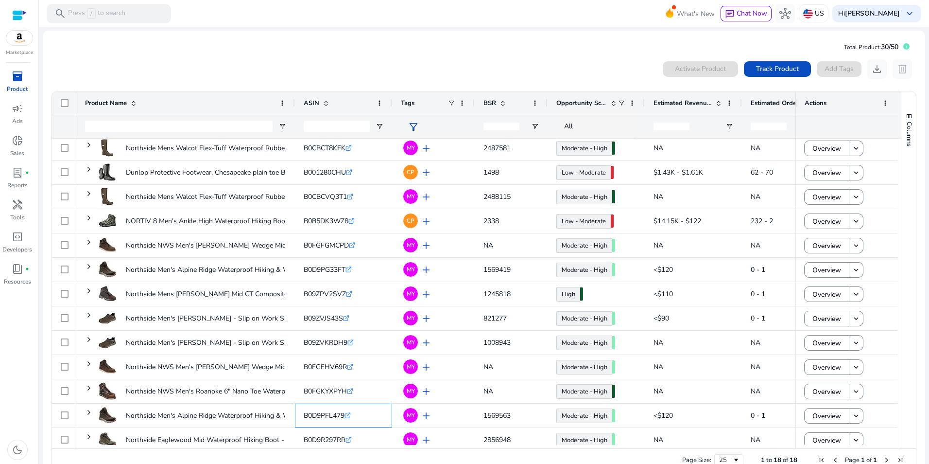
copy span "B0D9PFL479"
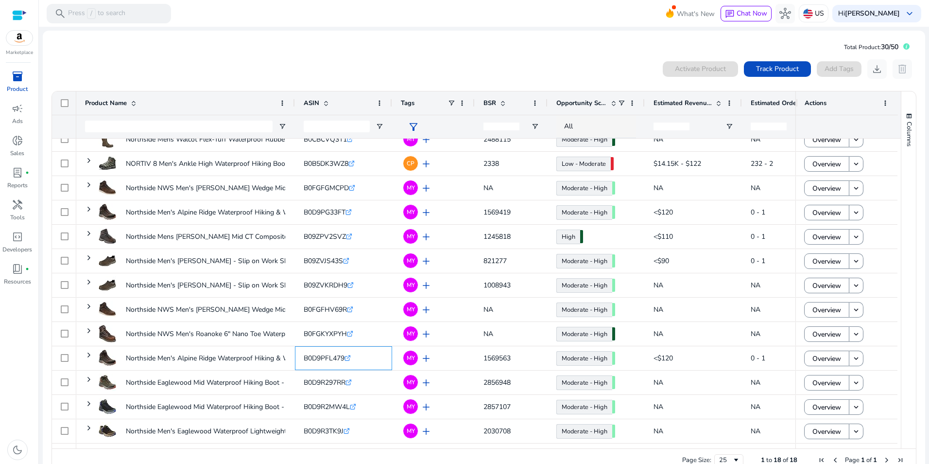
scroll to position [0, 0]
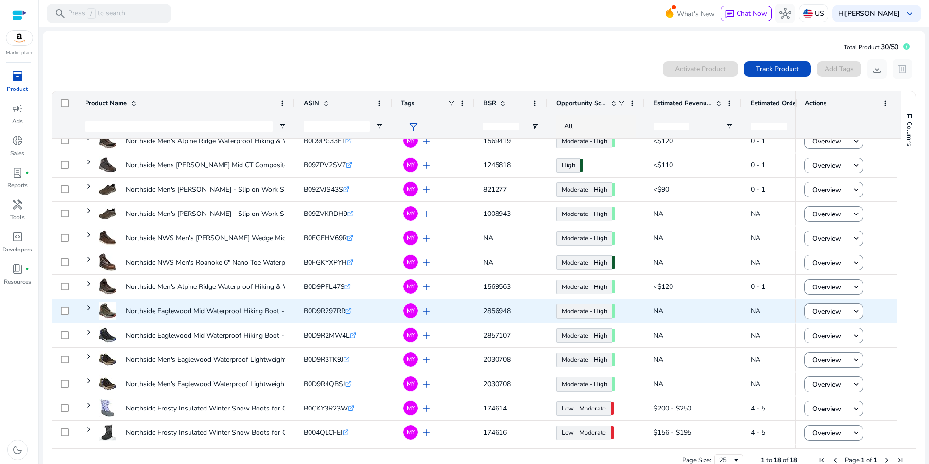
click at [318, 314] on span "B0D9R297RR" at bounding box center [325, 310] width 42 height 9
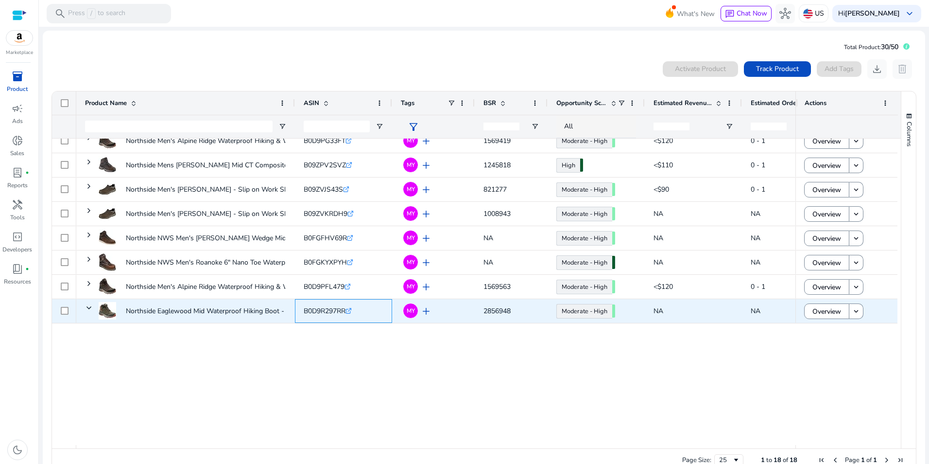
click at [318, 314] on span "B0D9R297RR" at bounding box center [325, 310] width 42 height 9
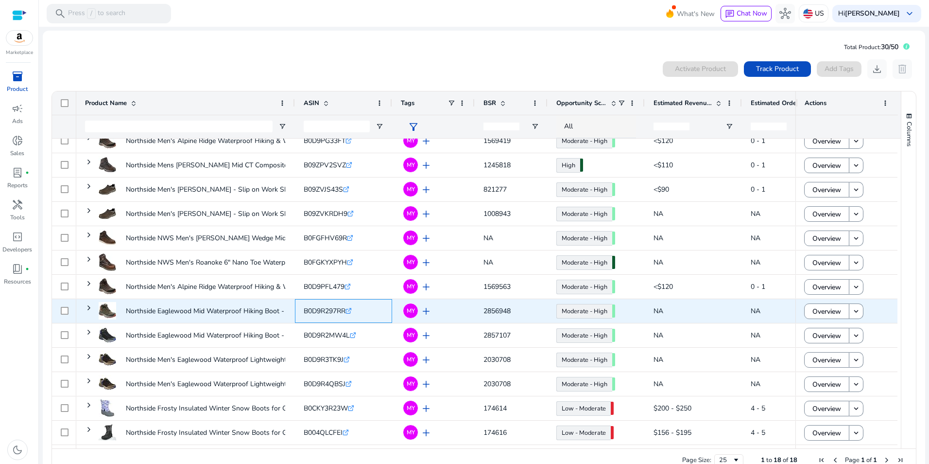
copy span "B0D9R297RR"
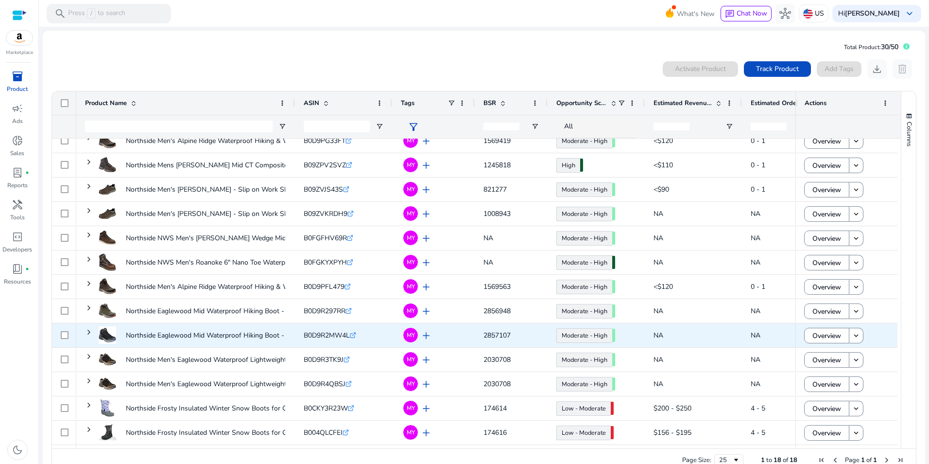
click at [331, 336] on span "B0D9R2MW4L" at bounding box center [327, 335] width 46 height 9
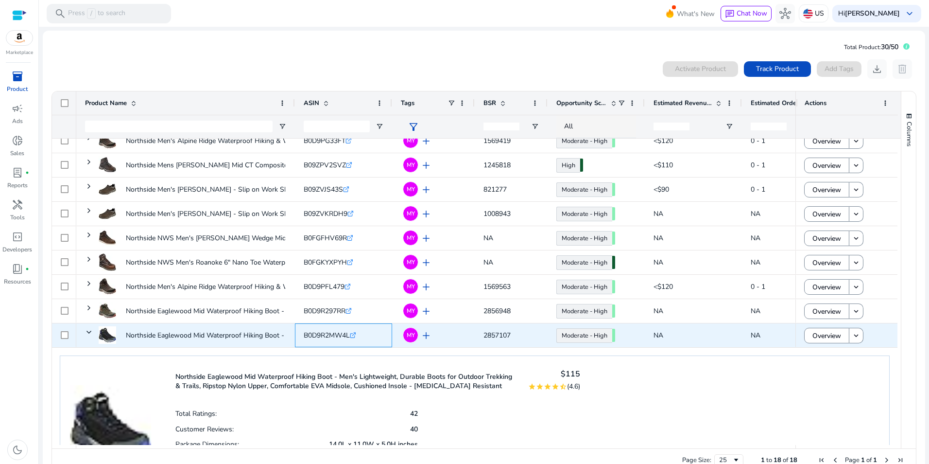
click at [331, 336] on span "B0D9R2MW4L" at bounding box center [327, 335] width 46 height 9
copy span "B0D9R2MW4L"
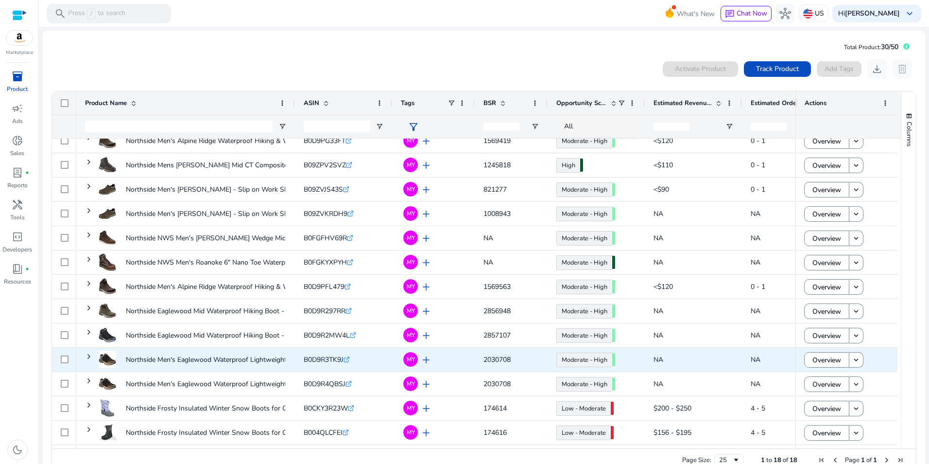
click at [328, 361] on span "B0D9R3TK9J" at bounding box center [324, 359] width 40 height 9
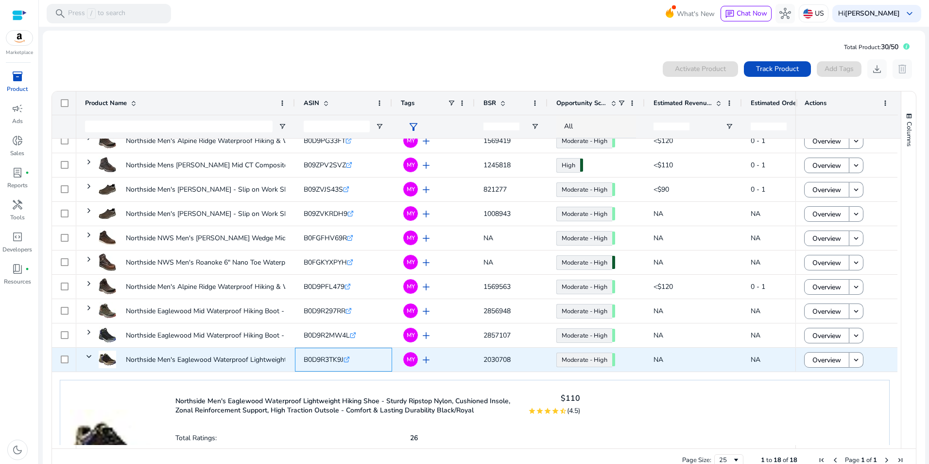
click at [328, 361] on span "B0D9R3TK9J" at bounding box center [324, 359] width 40 height 9
copy span "B0D9R3TK9J"
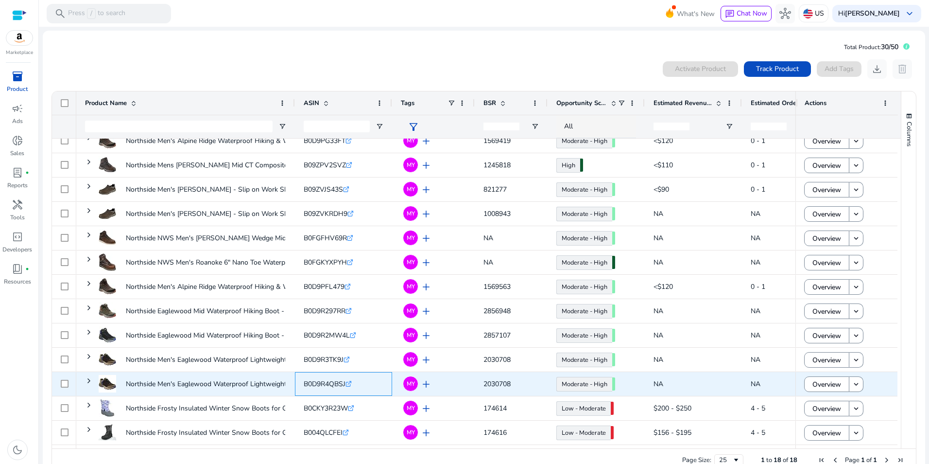
click at [322, 380] on span "B0D9R4QBSJ" at bounding box center [325, 383] width 42 height 9
copy span "B0D9R4QBSJ"
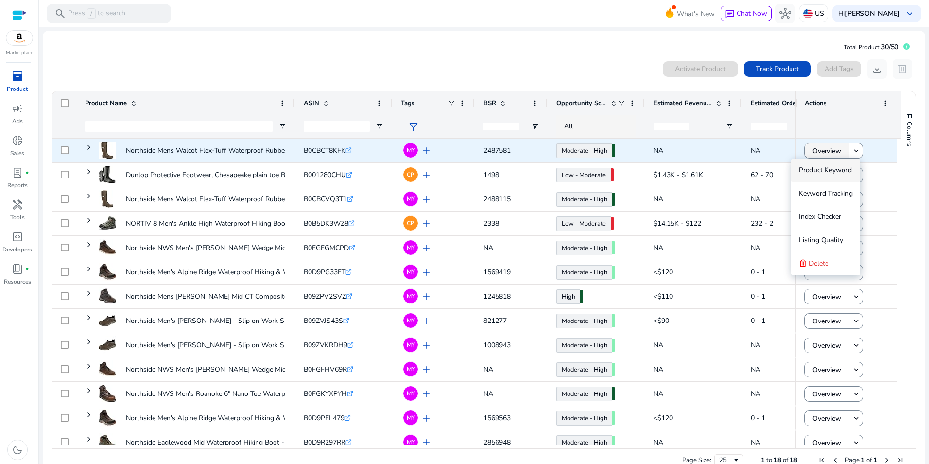
scroll to position [131, 0]
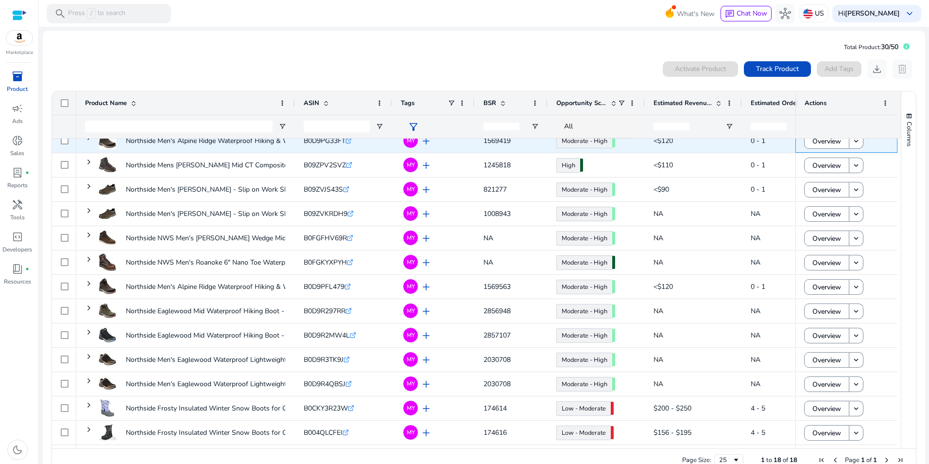
click at [834, 152] on div "Overview keyboard_arrow_down" at bounding box center [847, 141] width 102 height 24
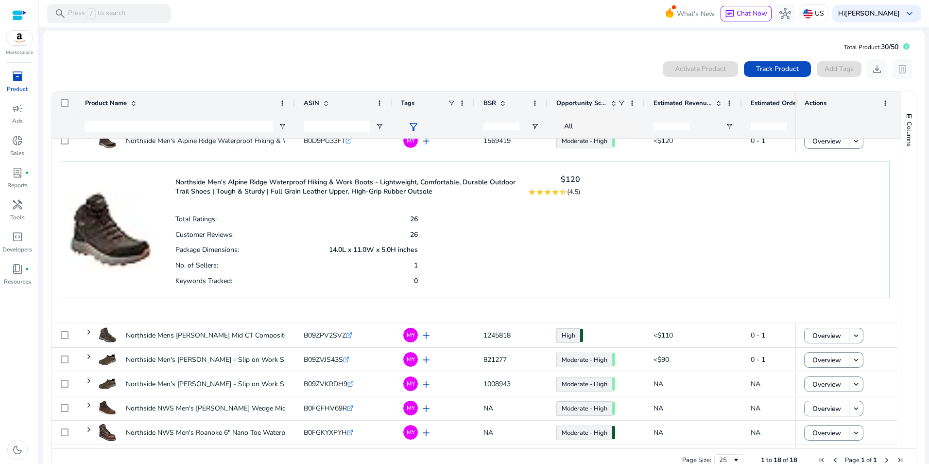
scroll to position [0, 0]
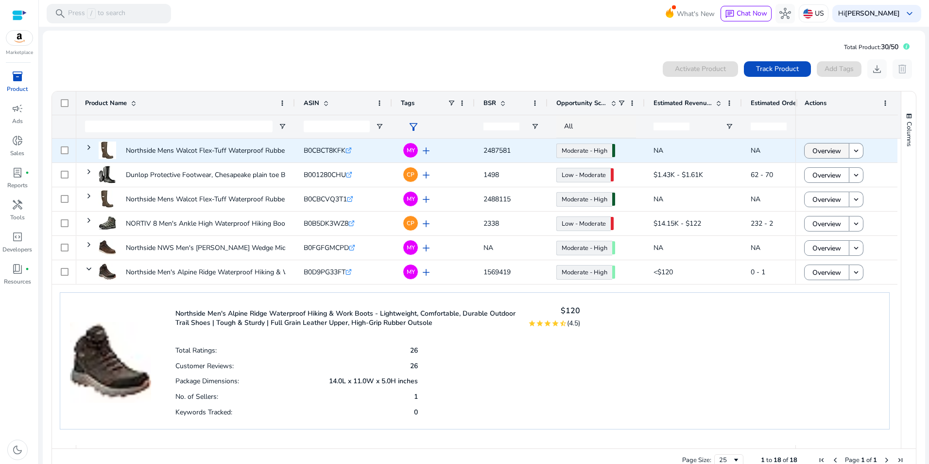
click at [831, 143] on span "Overview" at bounding box center [827, 151] width 29 height 20
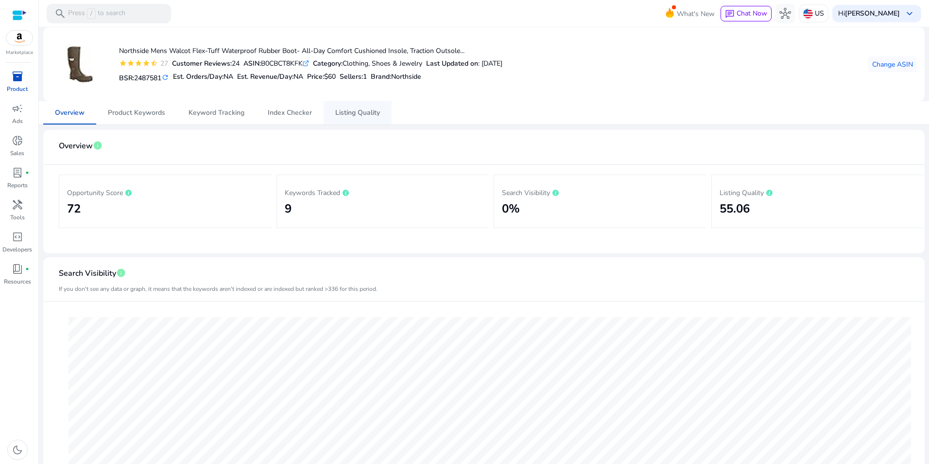
click at [374, 111] on span "Listing Quality" at bounding box center [357, 112] width 45 height 7
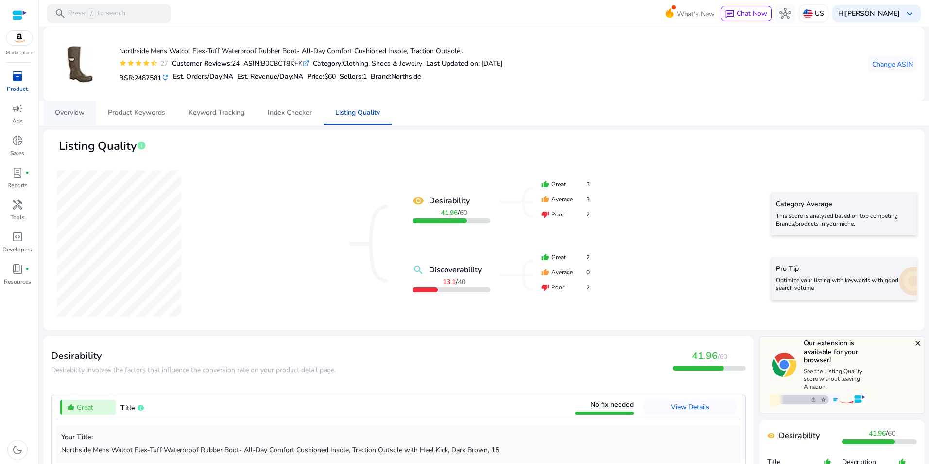
click at [72, 112] on span "Overview" at bounding box center [70, 112] width 30 height 7
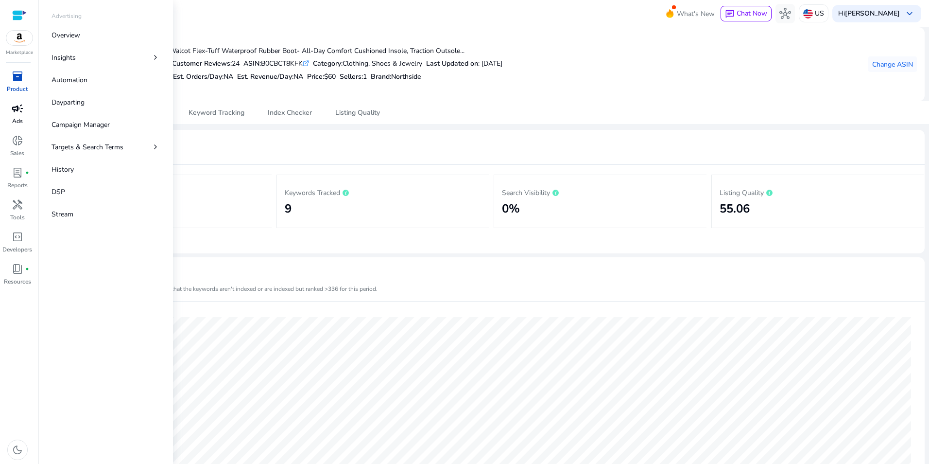
click at [15, 115] on div "campaign" at bounding box center [17, 109] width 27 height 16
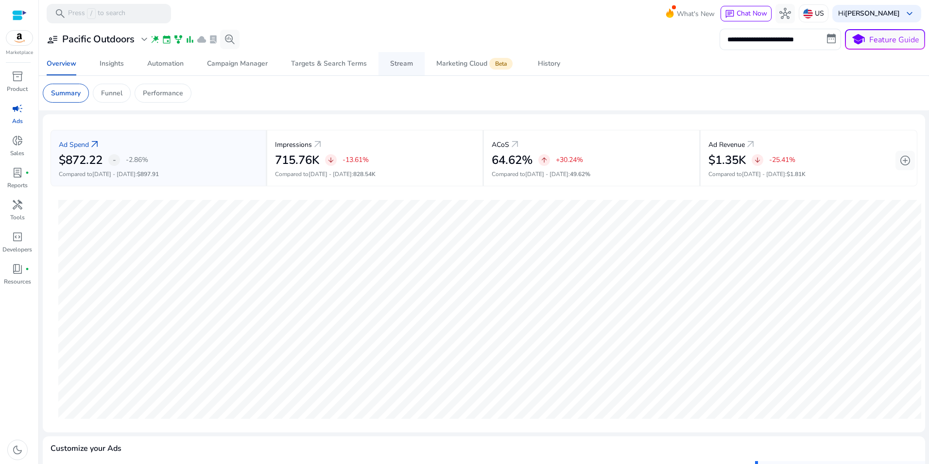
click at [390, 67] on div "Stream" at bounding box center [401, 63] width 23 height 7
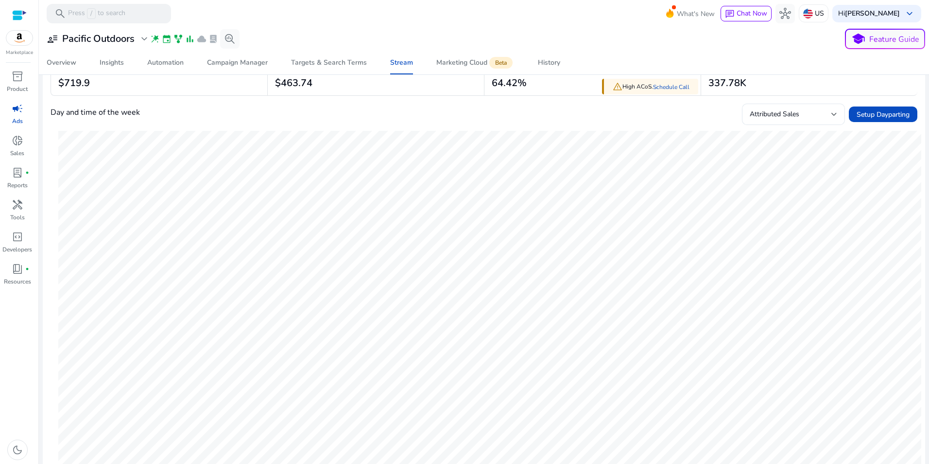
scroll to position [95, 0]
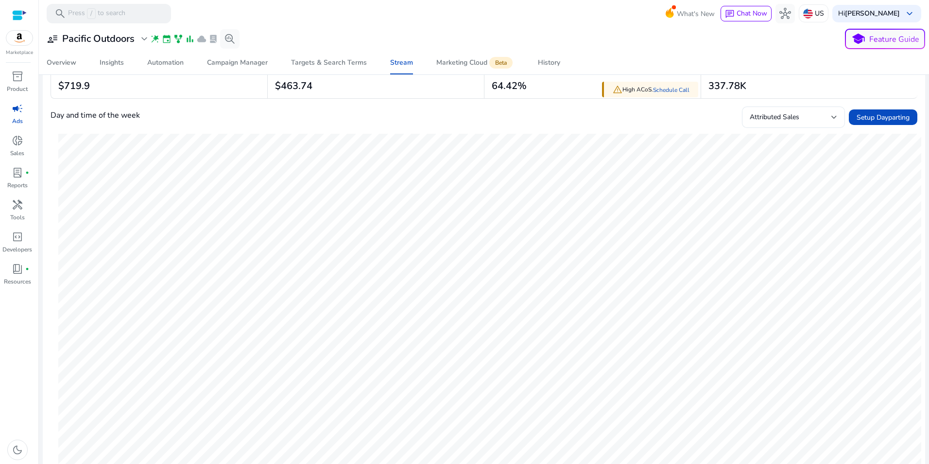
drag, startPoint x: 917, startPoint y: 128, endPoint x: 917, endPoint y: 121, distance: 7.3
click at [917, 121] on mat-card "Attributed Sales $719.9 Ad Spend $463.74 warning High ACoS. Schedule Call ACoS …" at bounding box center [484, 344] width 883 height 589
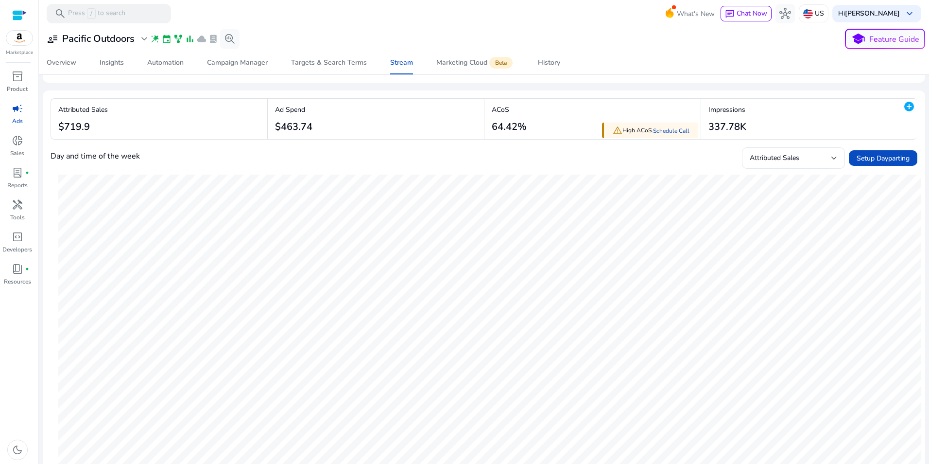
scroll to position [47, 0]
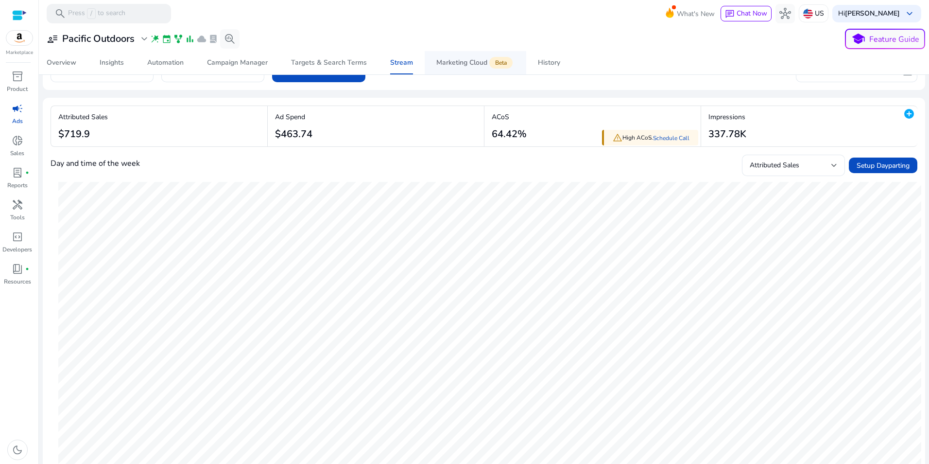
click at [488, 66] on app-sa-label "Beta" at bounding box center [499, 63] width 25 height 8
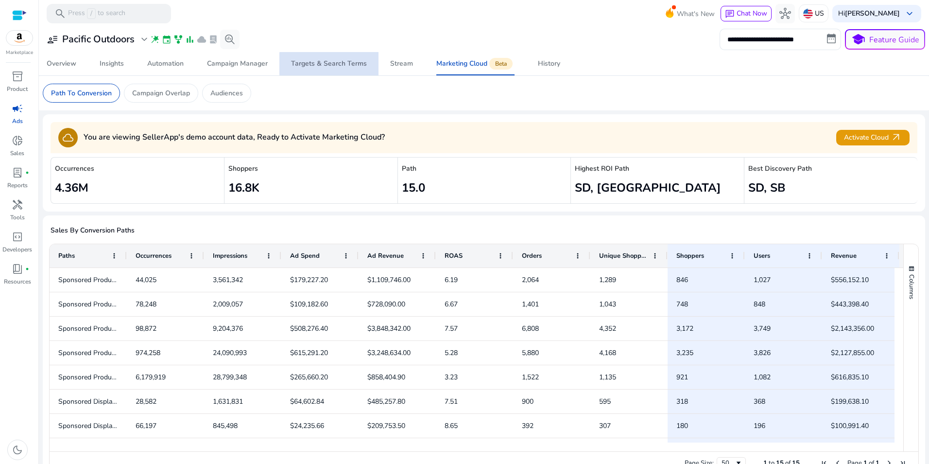
click at [336, 64] on div "Targets & Search Terms" at bounding box center [329, 63] width 76 height 7
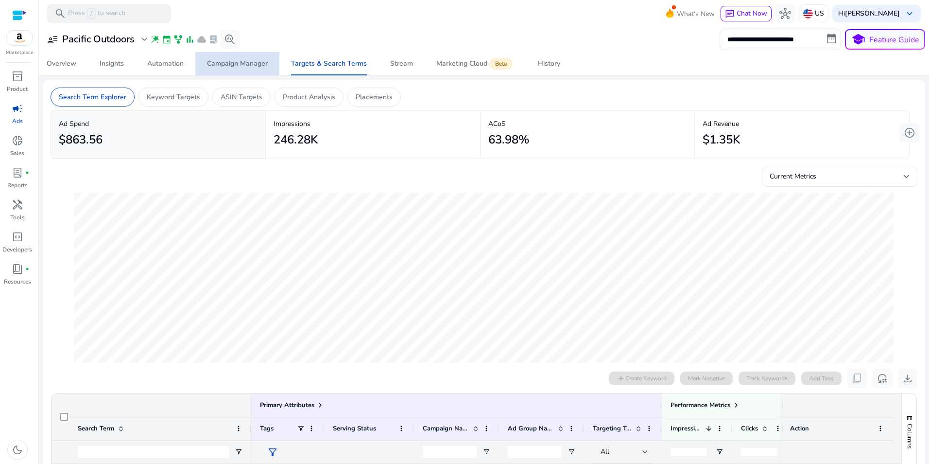
click at [234, 62] on div "Campaign Manager" at bounding box center [237, 63] width 61 height 7
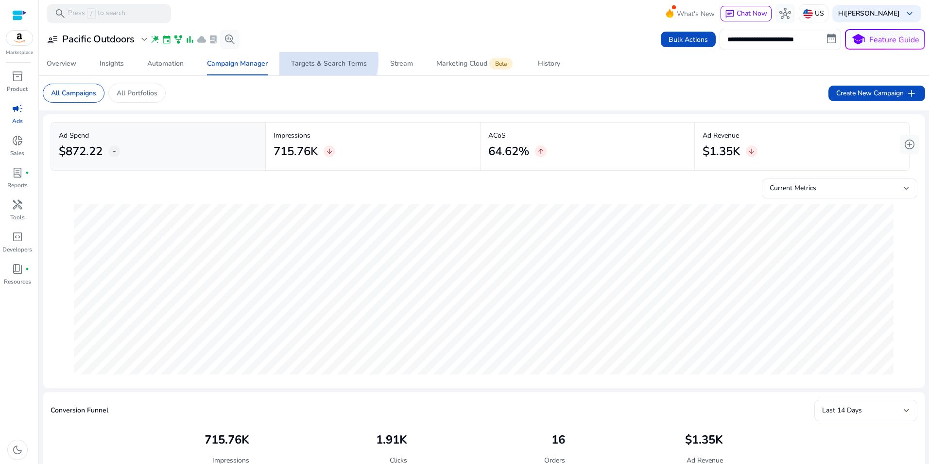
click at [323, 60] on div "Targets & Search Terms" at bounding box center [329, 63] width 76 height 7
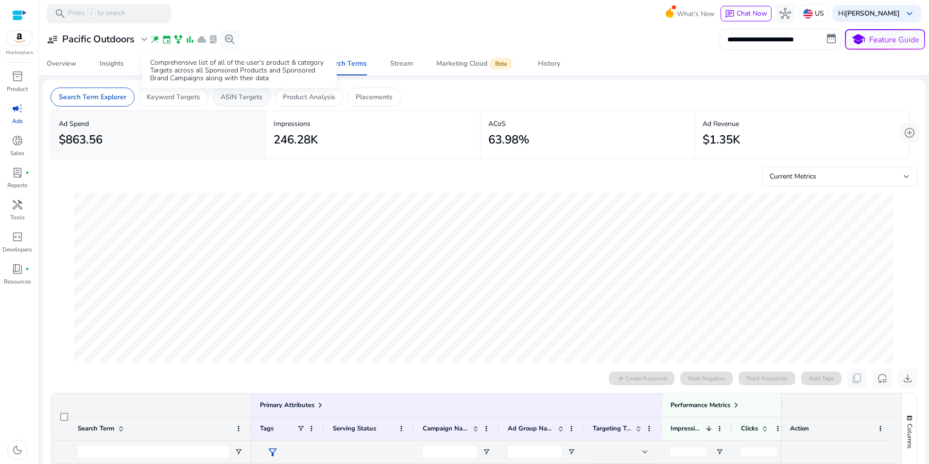
click at [230, 96] on p "ASIN Targets" at bounding box center [242, 97] width 42 height 10
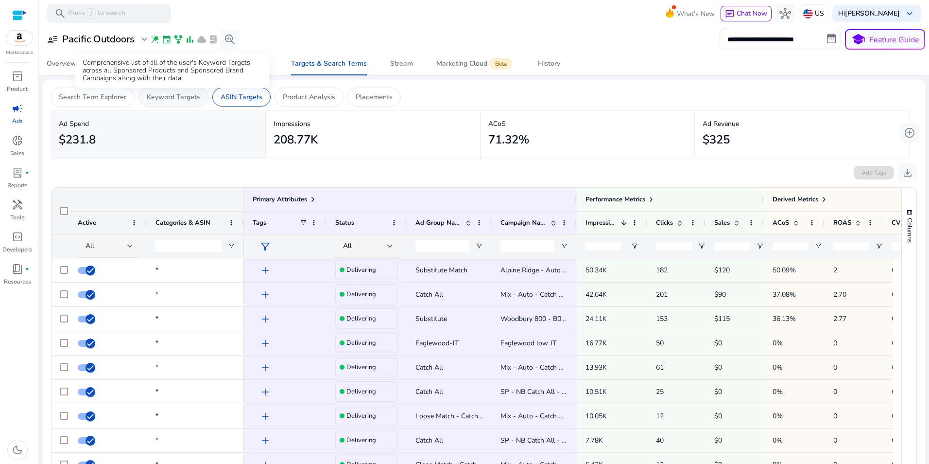
click at [178, 97] on p "Keyword Targets" at bounding box center [173, 97] width 53 height 10
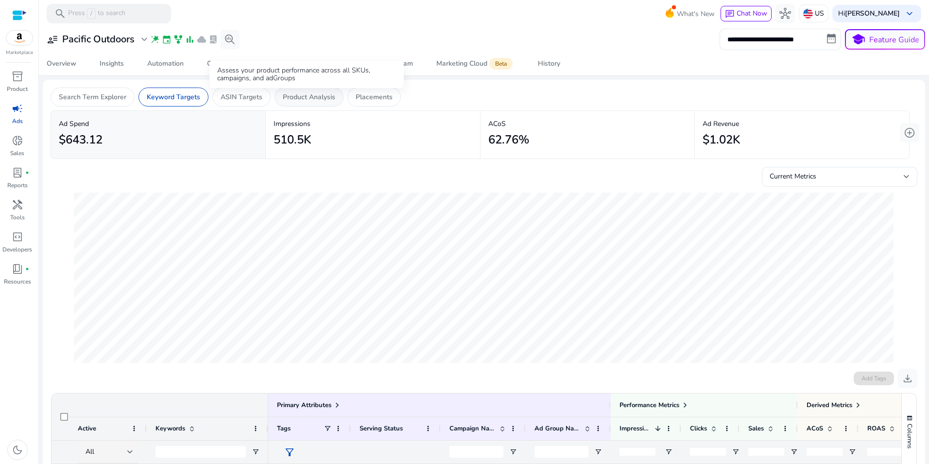
click at [298, 88] on div "Assess your product performance across all SKUs, campaigns, and adGroups" at bounding box center [306, 74] width 194 height 27
click at [315, 96] on p "Product Analysis" at bounding box center [309, 97] width 52 height 10
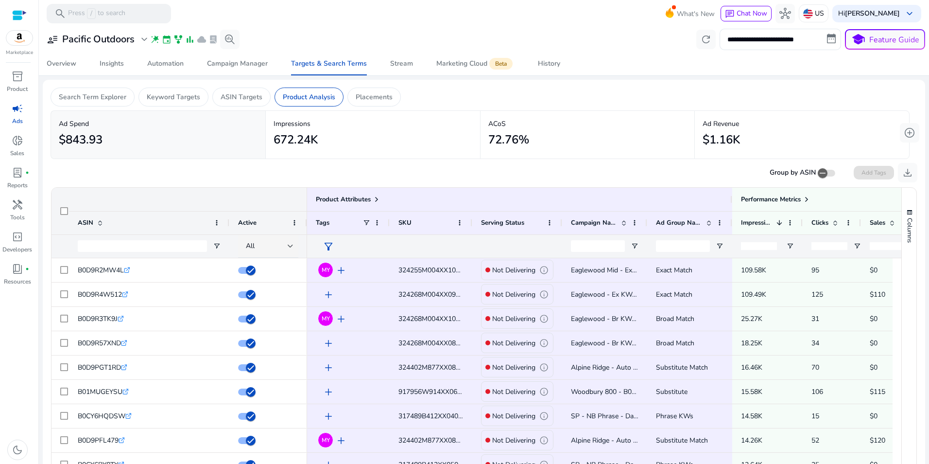
drag, startPoint x: 173, startPoint y: 154, endPoint x: 186, endPoint y: 146, distance: 15.3
click at [173, 154] on mat-card "Ad Spend $843.93" at bounding box center [158, 135] width 214 height 48
click at [757, 41] on input "**********" at bounding box center [781, 39] width 122 height 21
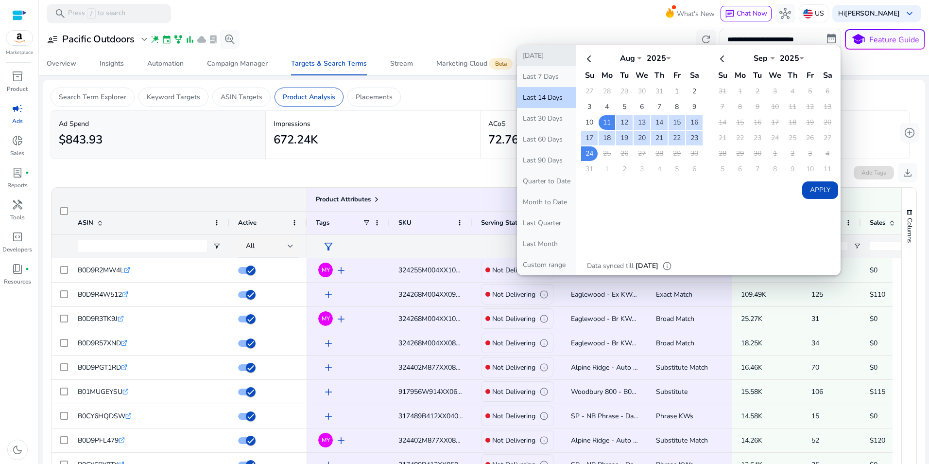
click at [524, 55] on button "[DATE]" at bounding box center [546, 55] width 59 height 21
type input "**********"
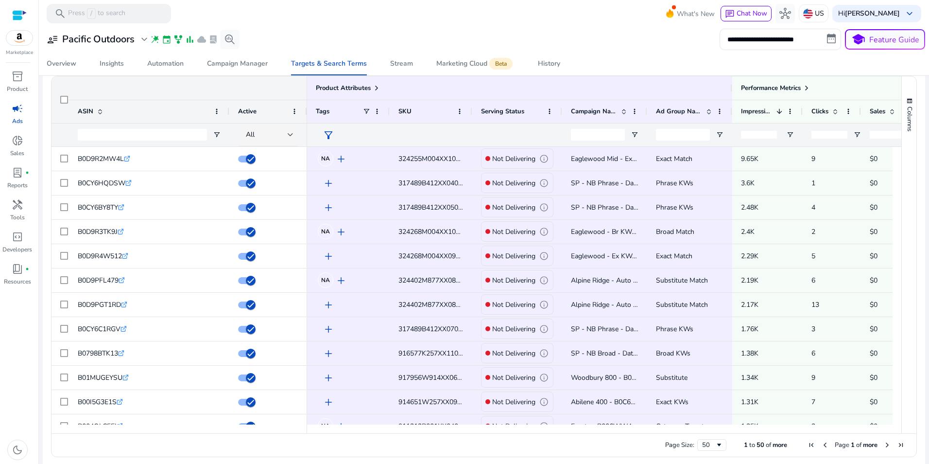
scroll to position [109, 0]
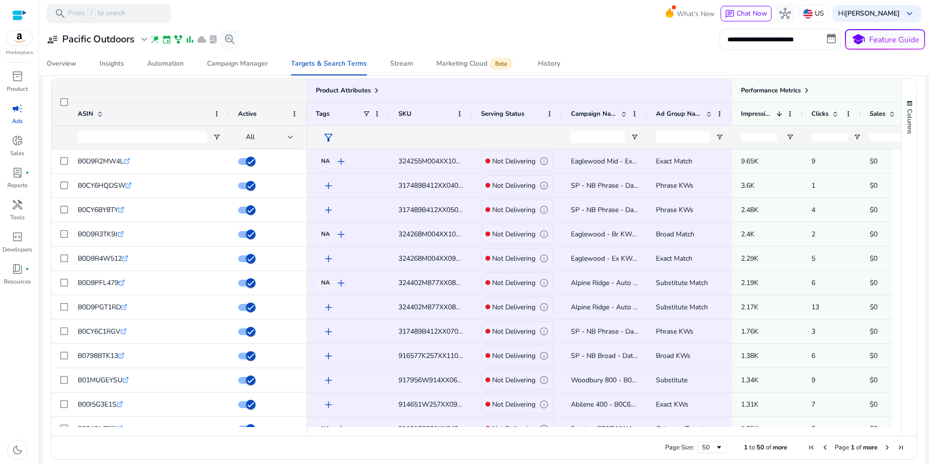
drag, startPoint x: 749, startPoint y: 431, endPoint x: 830, endPoint y: 435, distance: 81.3
click at [830, 435] on div "Drag here to set row groups Drag here to set column labels Product Attributes A…" at bounding box center [484, 268] width 866 height 381
drag, startPoint x: 756, startPoint y: 436, endPoint x: 764, endPoint y: 443, distance: 10.7
click at [807, 443] on div "Page Size: 50 1 to 50 of more Page 1 of more" at bounding box center [484, 446] width 865 height 23
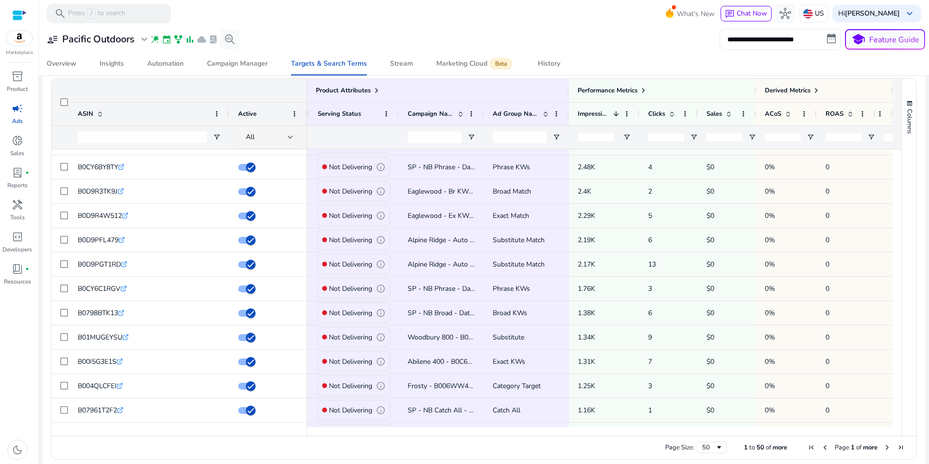
scroll to position [139, 0]
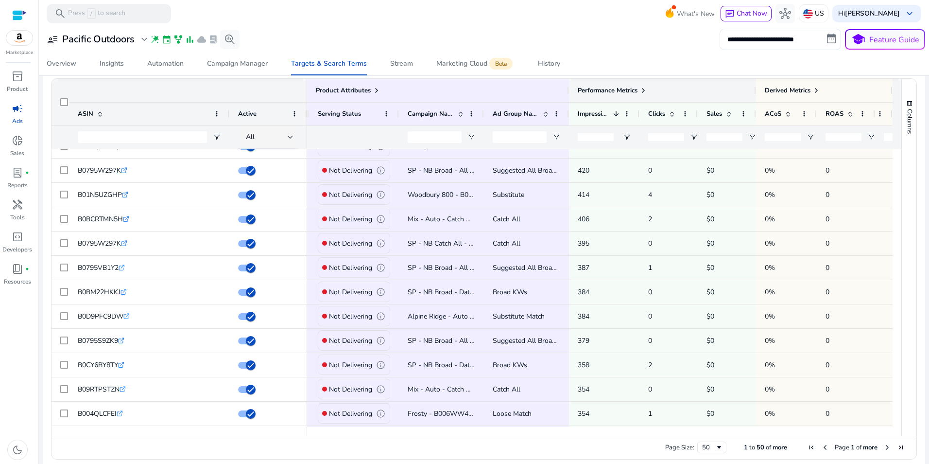
click at [643, 92] on span at bounding box center [644, 91] width 8 height 8
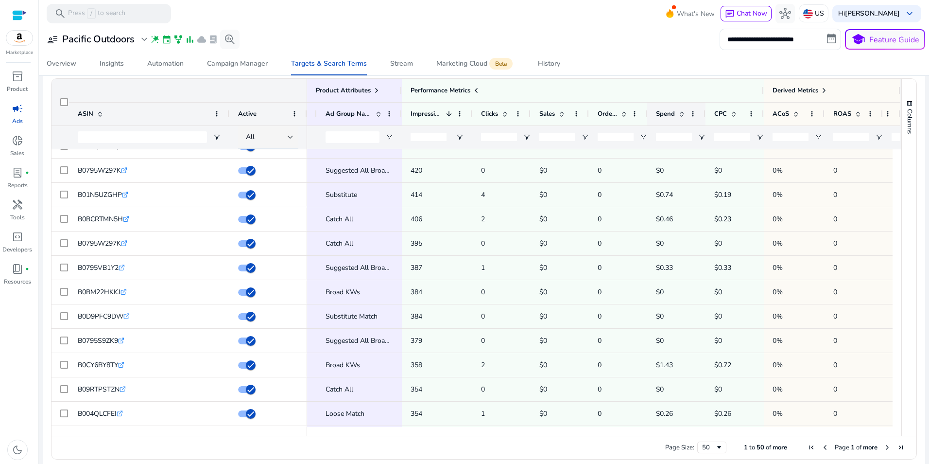
click at [681, 113] on span at bounding box center [682, 114] width 8 height 8
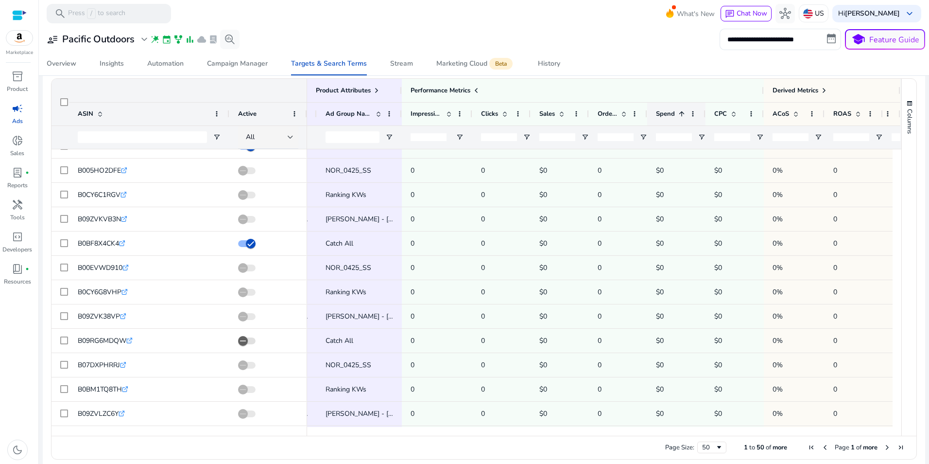
click at [680, 113] on span at bounding box center [682, 114] width 8 height 8
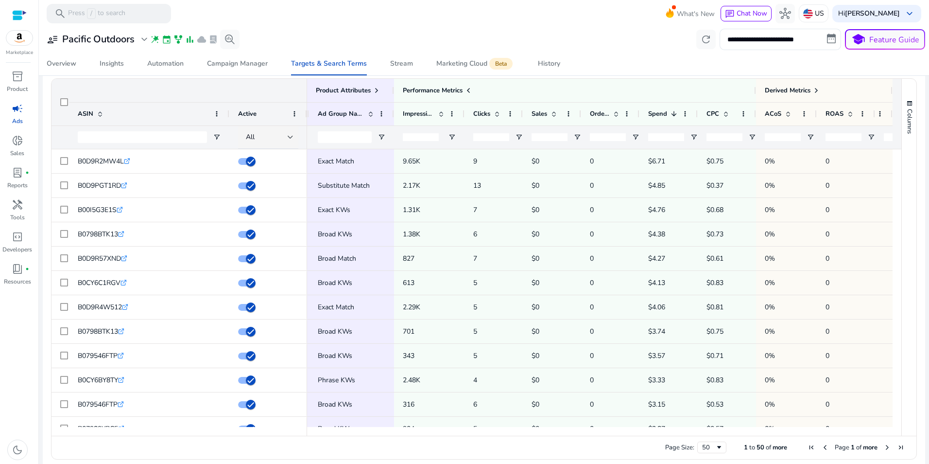
click at [525, 29] on div "**********" at bounding box center [484, 39] width 883 height 21
click at [790, 39] on input "**********" at bounding box center [781, 39] width 122 height 21
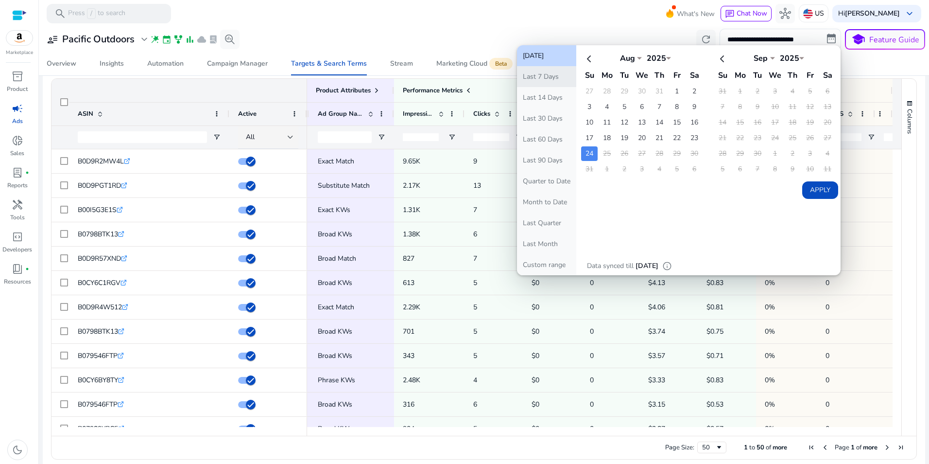
drag, startPoint x: 538, startPoint y: 120, endPoint x: 545, endPoint y: 77, distance: 43.4
click at [545, 77] on ul "Today Last 7 Days Last 14 Days Last 30 Days Last 60 Days Last 90 Days Quarter t…" at bounding box center [546, 160] width 59 height 230
click at [545, 77] on button "Last 7 Days" at bounding box center [546, 76] width 59 height 21
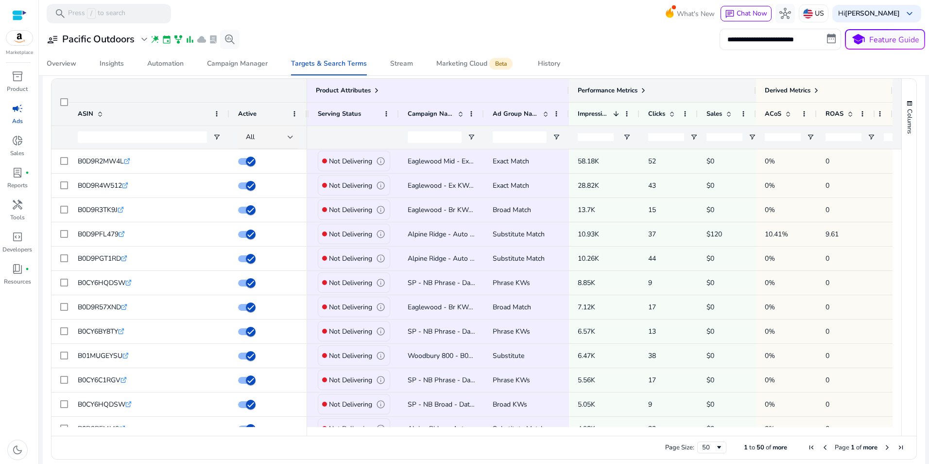
click at [640, 89] on span at bounding box center [644, 91] width 8 height 8
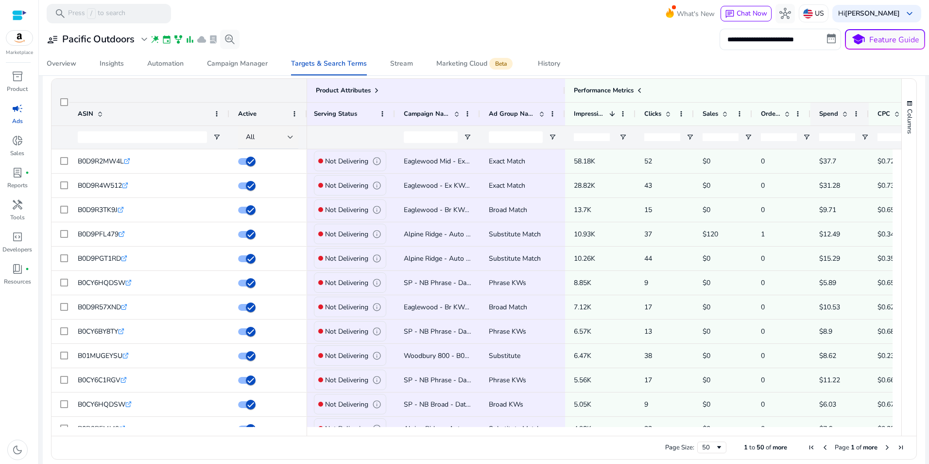
click at [844, 113] on span at bounding box center [845, 114] width 8 height 8
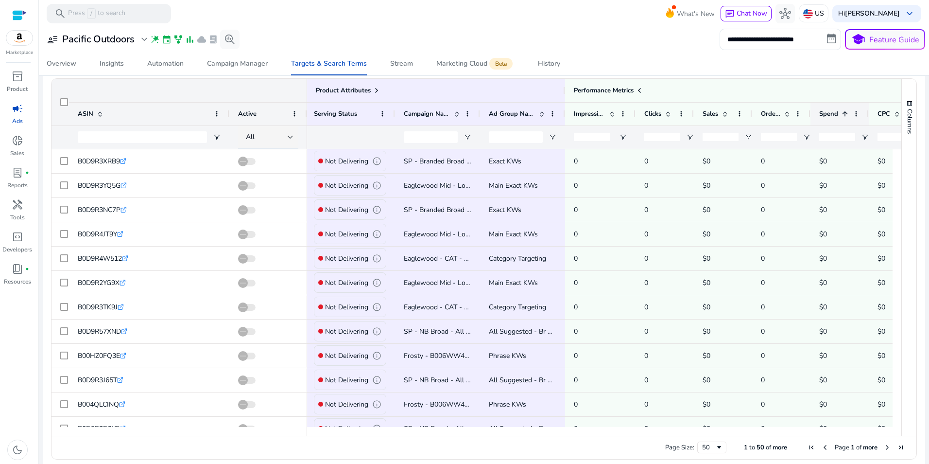
click at [844, 113] on span at bounding box center [845, 114] width 8 height 8
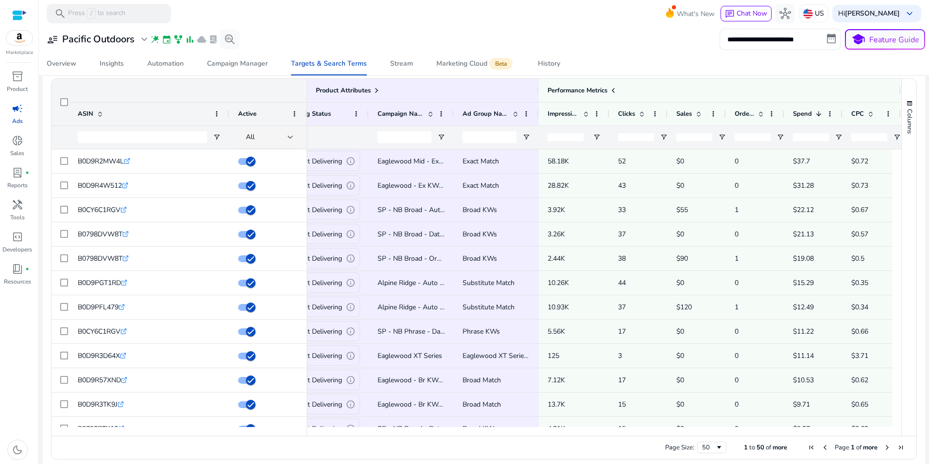
scroll to position [0, 203]
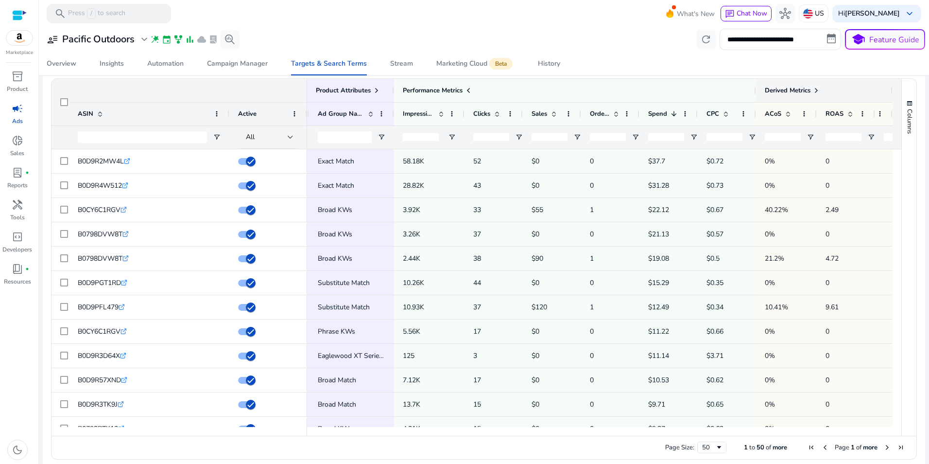
click at [814, 88] on span at bounding box center [817, 91] width 8 height 8
click at [814, 88] on span at bounding box center [813, 91] width 8 height 8
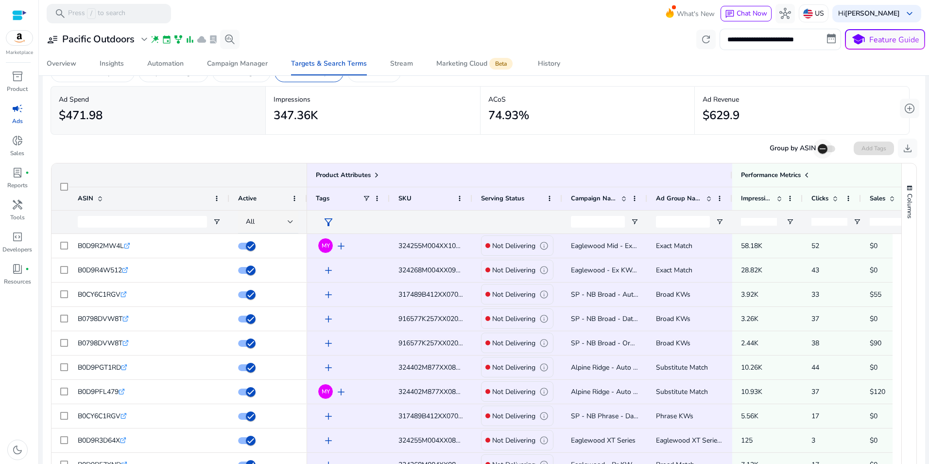
click at [828, 151] on span "button" at bounding box center [822, 148] width 19 height 19
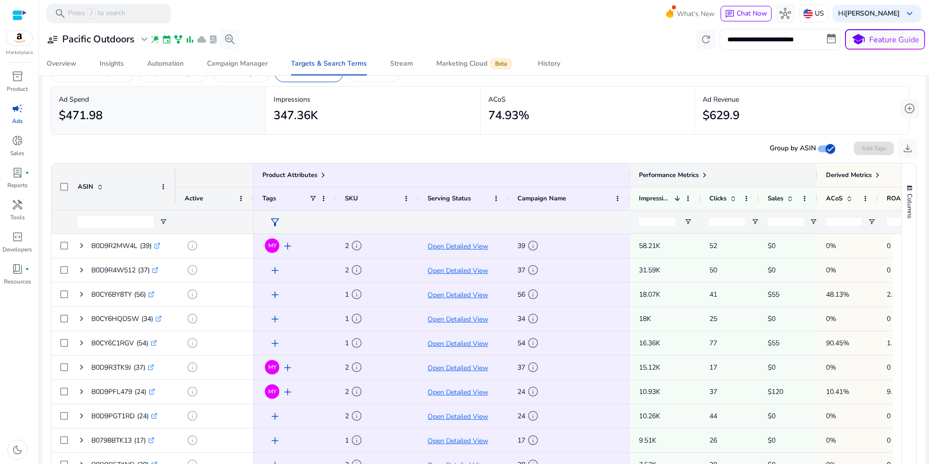
click at [706, 176] on span at bounding box center [705, 175] width 8 height 8
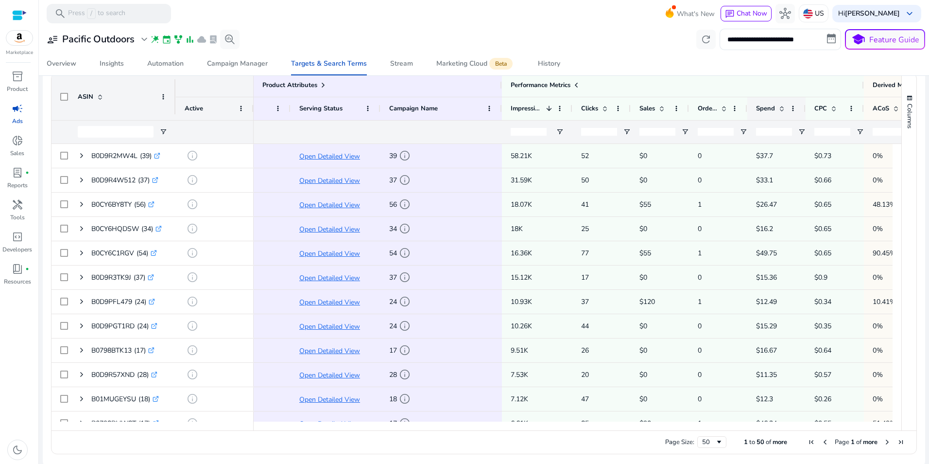
click at [783, 105] on span at bounding box center [782, 108] width 8 height 8
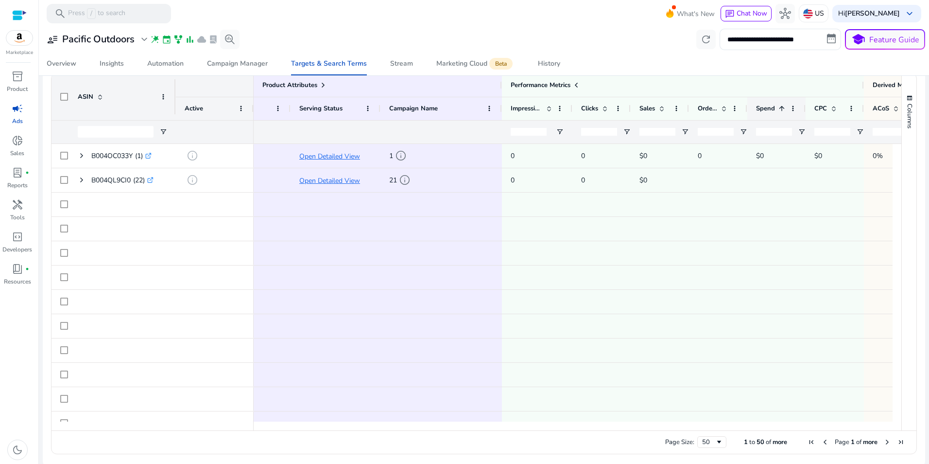
click at [782, 108] on span at bounding box center [782, 108] width 8 height 8
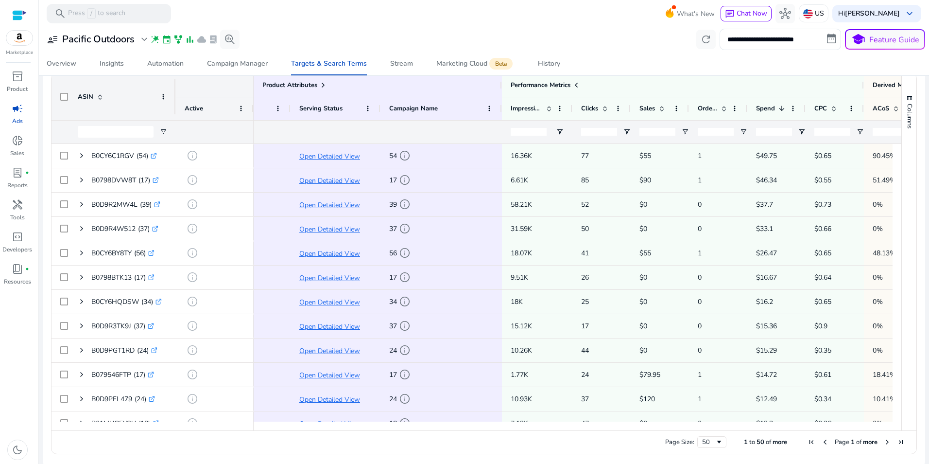
click at [454, 423] on div at bounding box center [562, 425] width 875 height 9
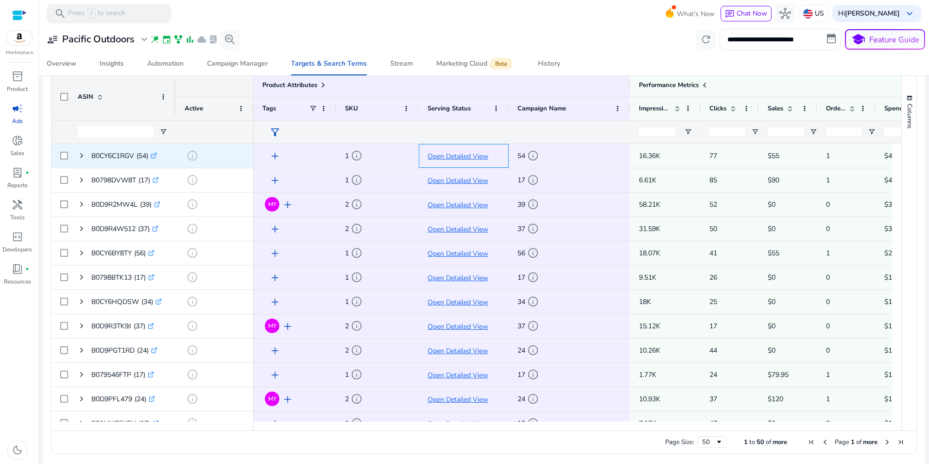
click at [454, 156] on p "Open Detailed View" at bounding box center [464, 156] width 72 height 20
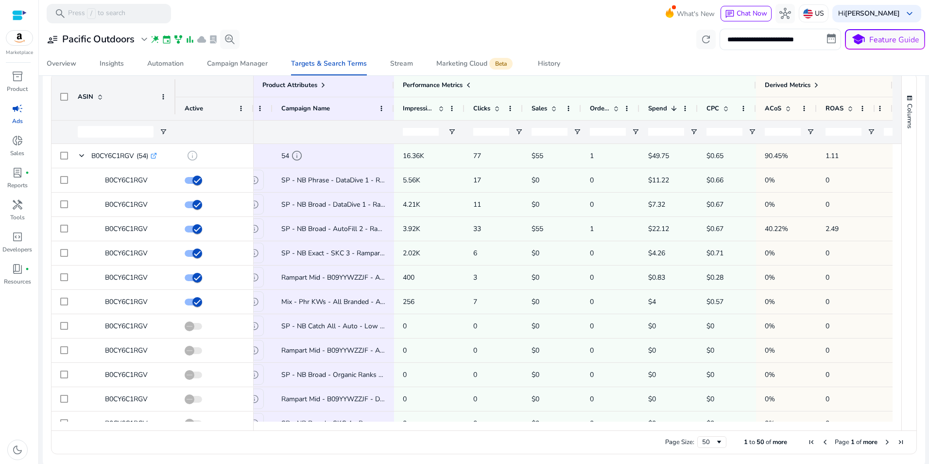
click at [775, 32] on input "**********" at bounding box center [781, 39] width 122 height 21
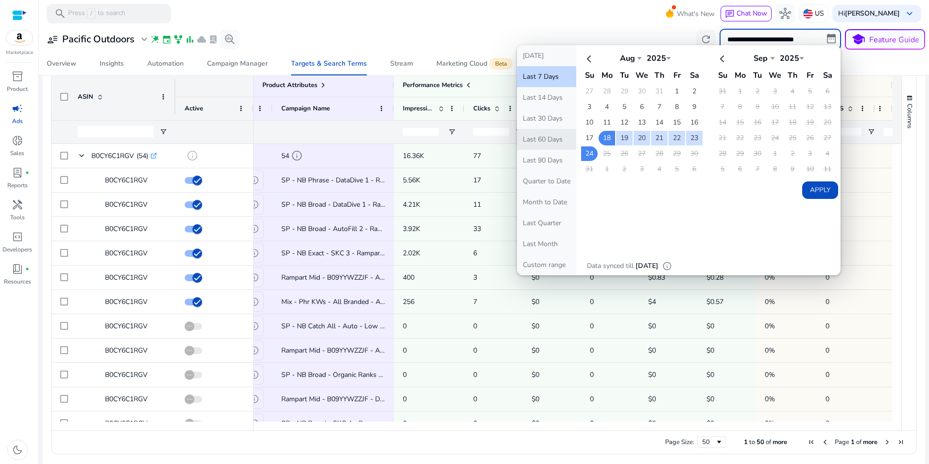
click at [545, 134] on button "Last 60 Days" at bounding box center [546, 139] width 59 height 21
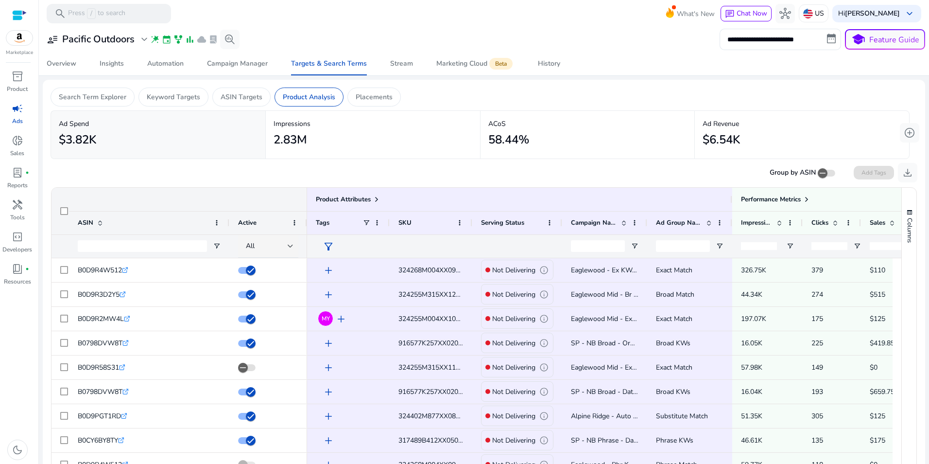
click at [829, 167] on mat-slide-toggle at bounding box center [827, 173] width 19 height 12
click at [826, 171] on span "button" at bounding box center [822, 172] width 19 height 19
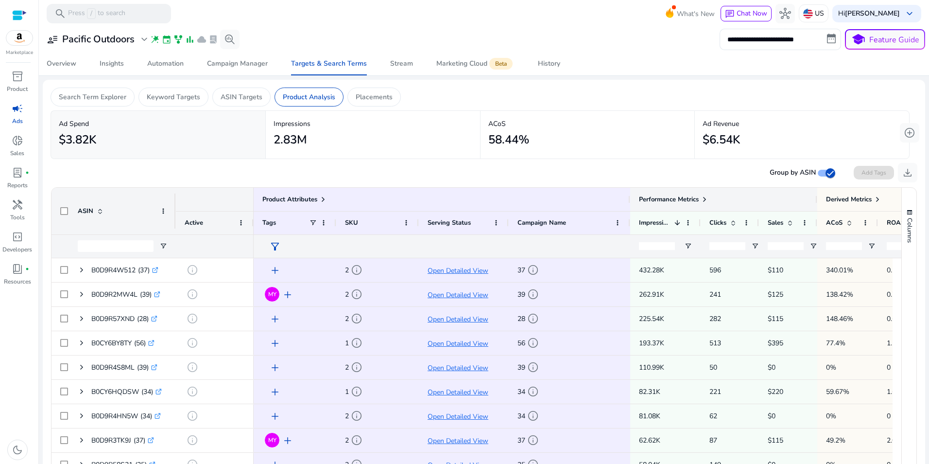
click at [707, 199] on span at bounding box center [705, 199] width 8 height 8
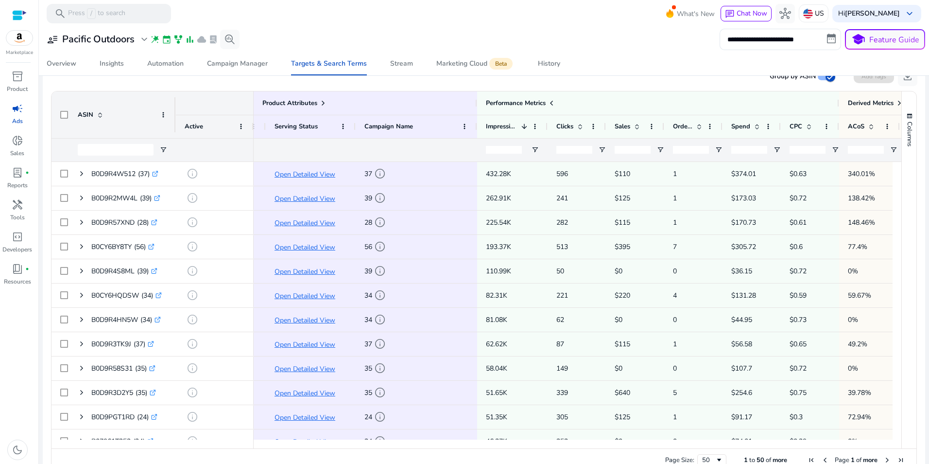
drag, startPoint x: 821, startPoint y: 442, endPoint x: 894, endPoint y: 452, distance: 74.2
click at [894, 452] on div "Drag here to set row groups Drag here to set column labels Product Attributes A…" at bounding box center [484, 281] width 866 height 381
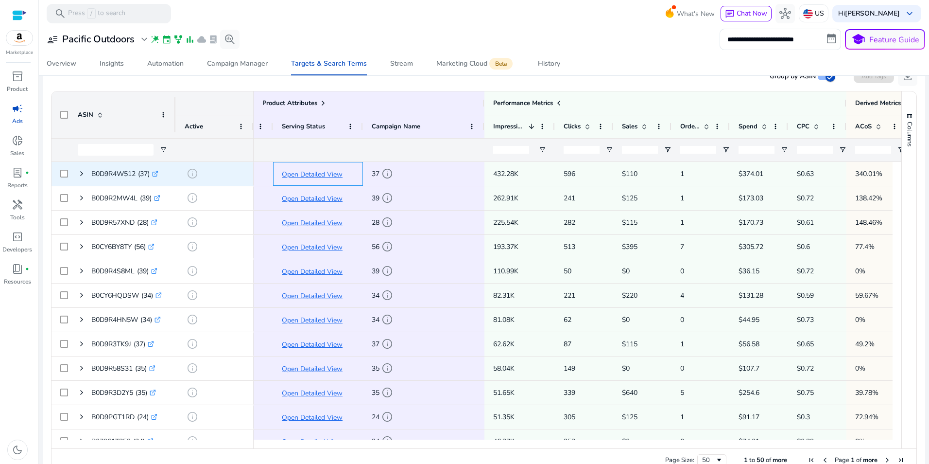
click at [319, 174] on p "Open Detailed View" at bounding box center [318, 174] width 72 height 20
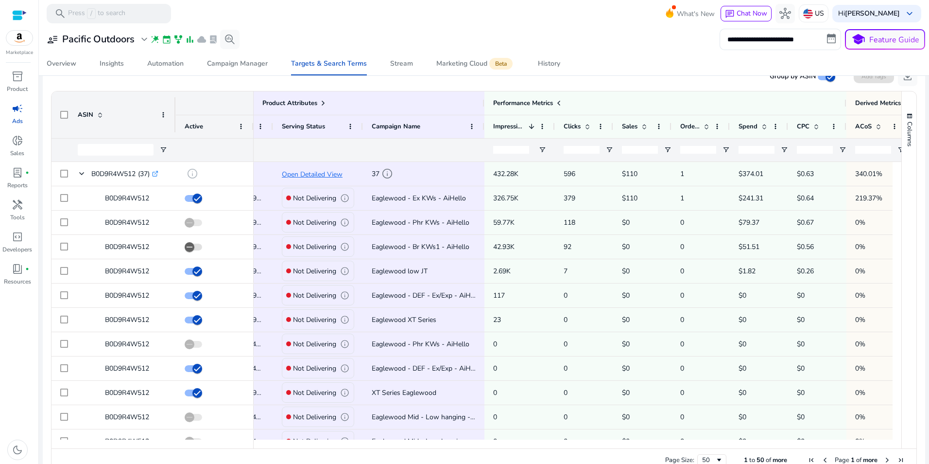
drag, startPoint x: 748, startPoint y: 448, endPoint x: 774, endPoint y: 450, distance: 25.8
click at [774, 450] on div "Page Size: 50 1 to 50 of more Page 1 of more" at bounding box center [484, 459] width 865 height 23
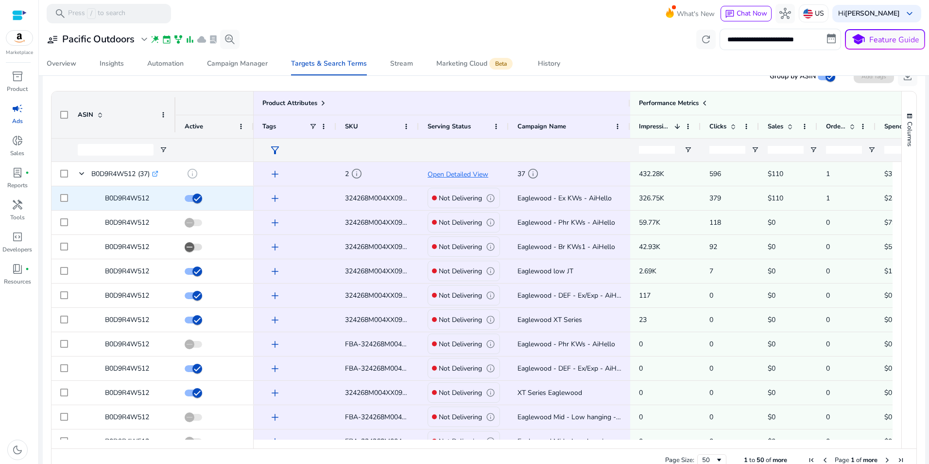
click at [276, 198] on span "add" at bounding box center [275, 198] width 12 height 12
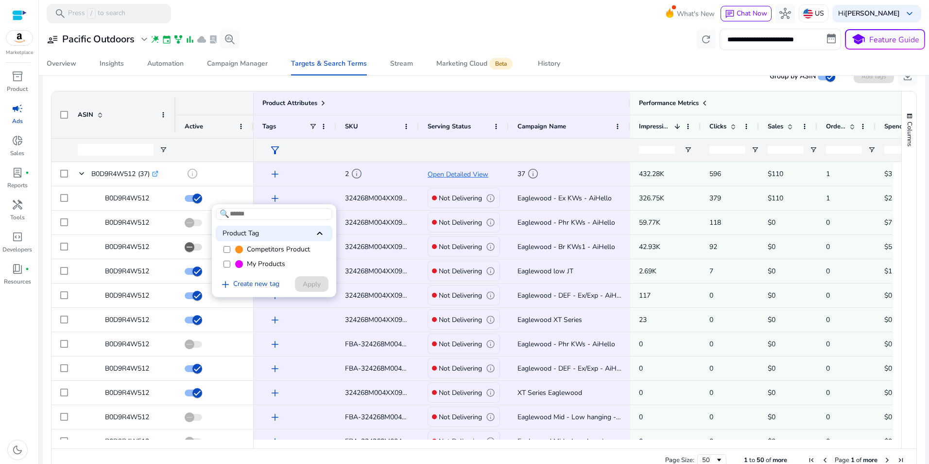
click at [340, 19] on div at bounding box center [464, 232] width 929 height 464
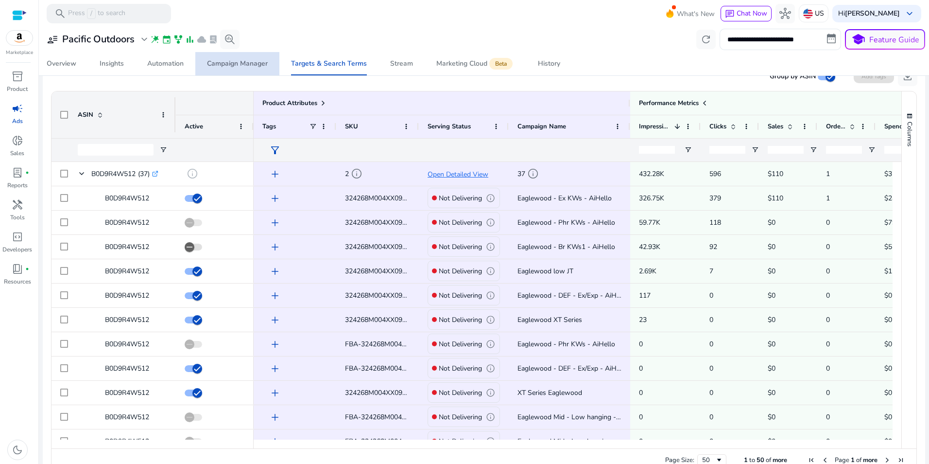
click at [240, 60] on div "Campaign Manager" at bounding box center [237, 63] width 61 height 7
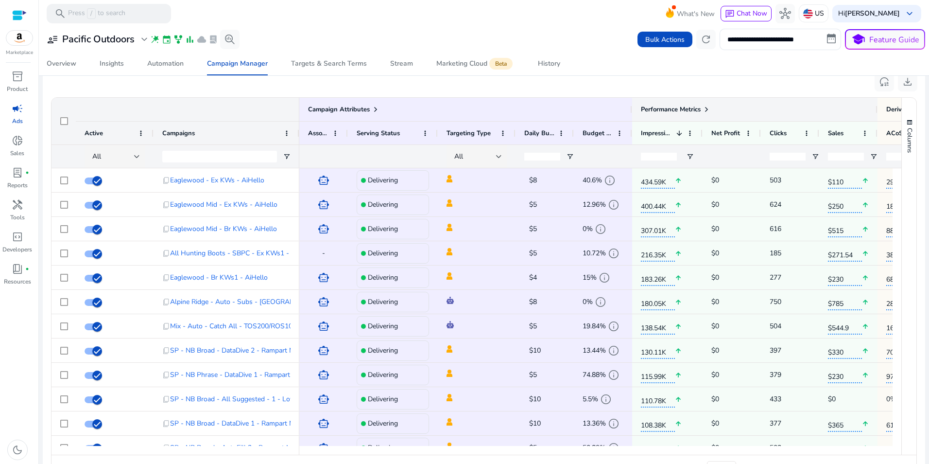
click at [708, 106] on span at bounding box center [707, 109] width 8 height 8
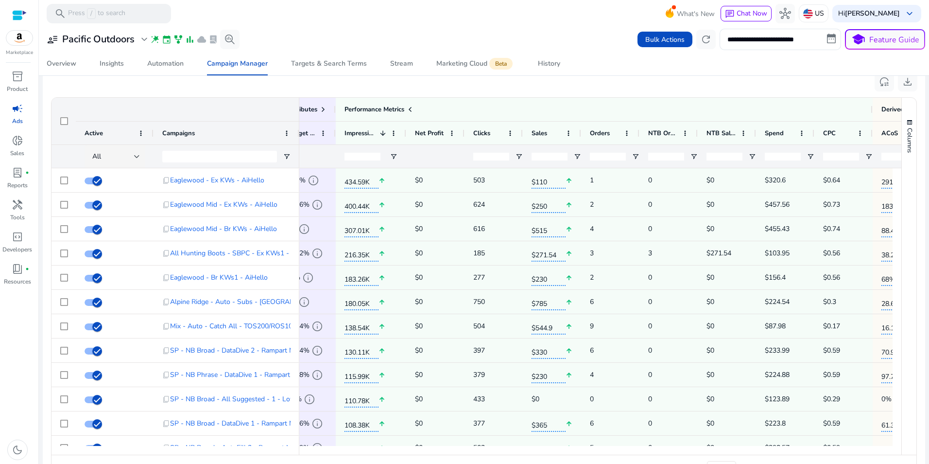
scroll to position [0, 304]
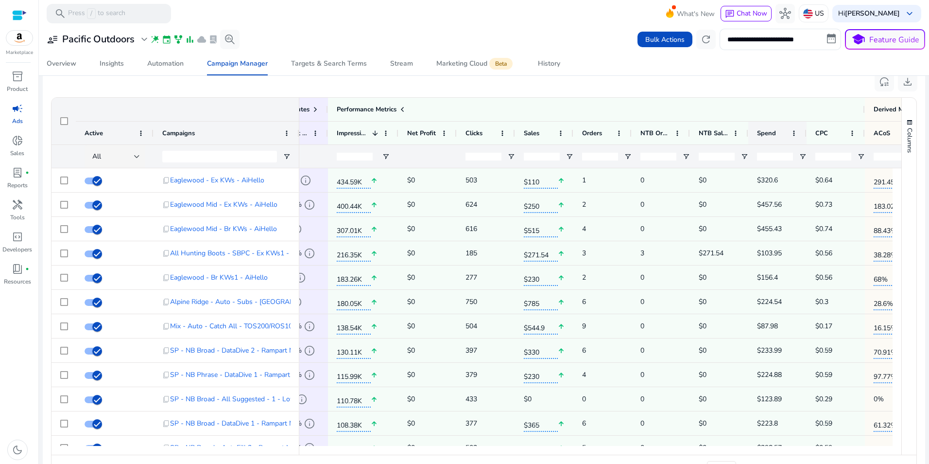
click at [783, 128] on div "Spend" at bounding box center [772, 133] width 30 height 18
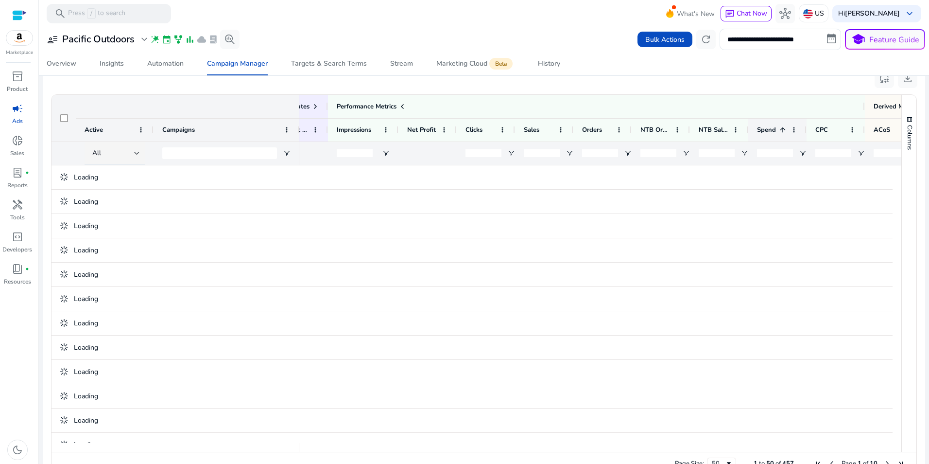
click at [783, 128] on div "Spend 1" at bounding box center [772, 130] width 30 height 18
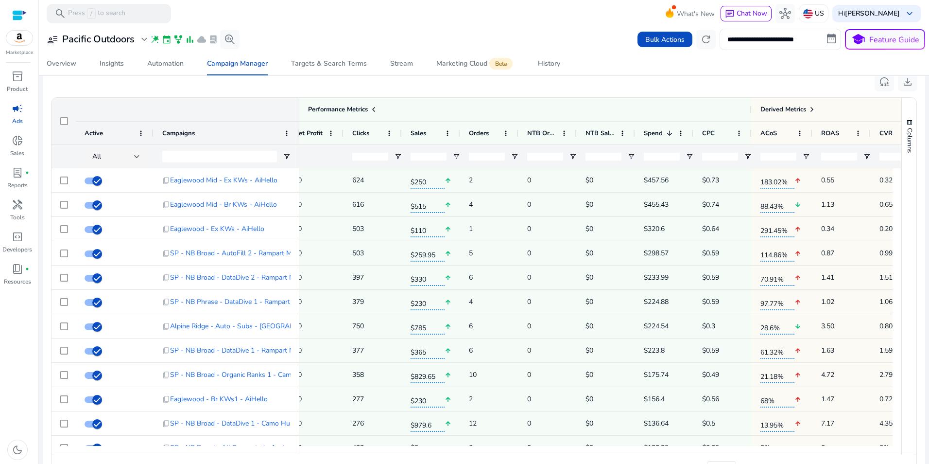
scroll to position [0, 447]
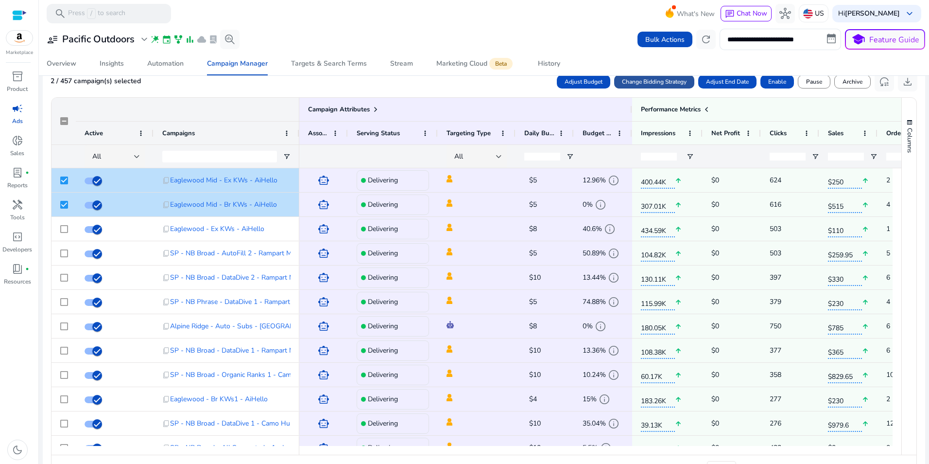
click at [673, 83] on span "Change Bidding Strategy" at bounding box center [654, 81] width 65 height 9
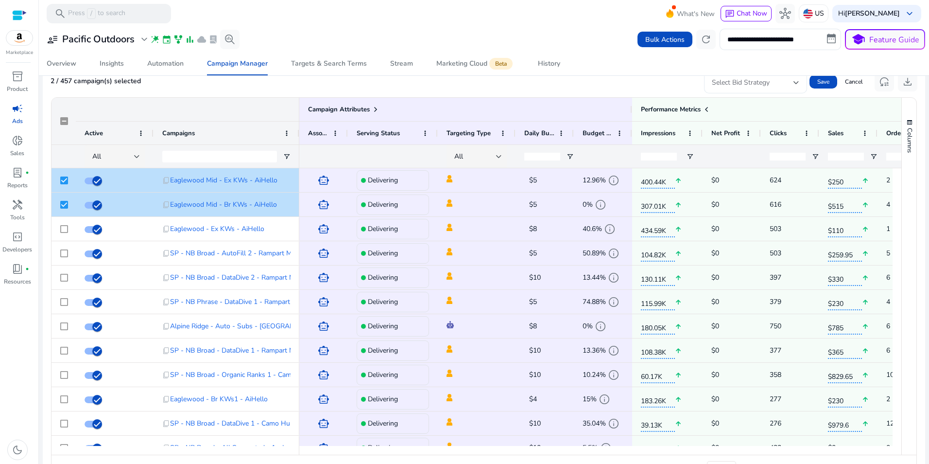
click at [788, 82] on div "Select Bid Strategy" at bounding box center [753, 82] width 82 height 11
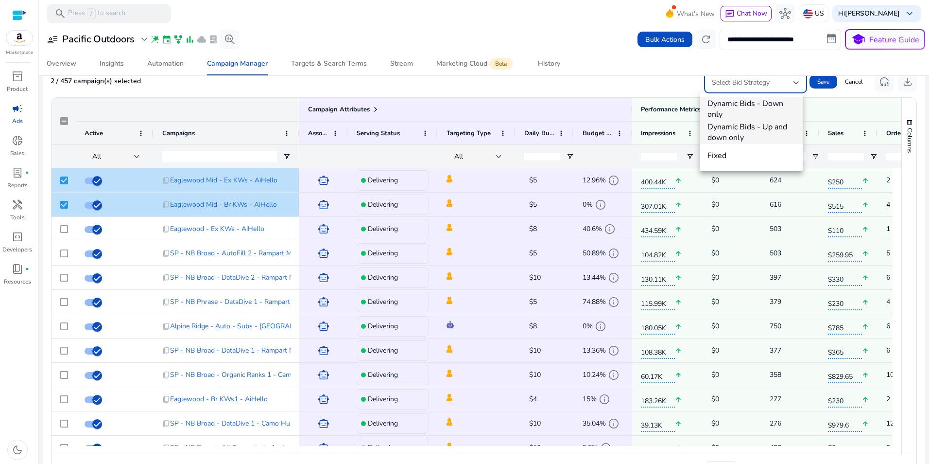
click at [769, 129] on span "Dynamic Bids - Up and down only" at bounding box center [751, 132] width 87 height 21
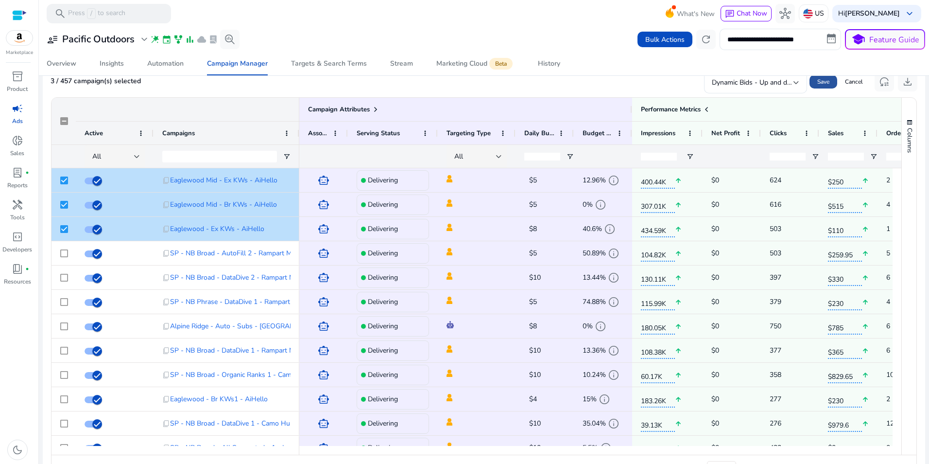
click at [820, 79] on span "Save" at bounding box center [824, 81] width 12 height 9
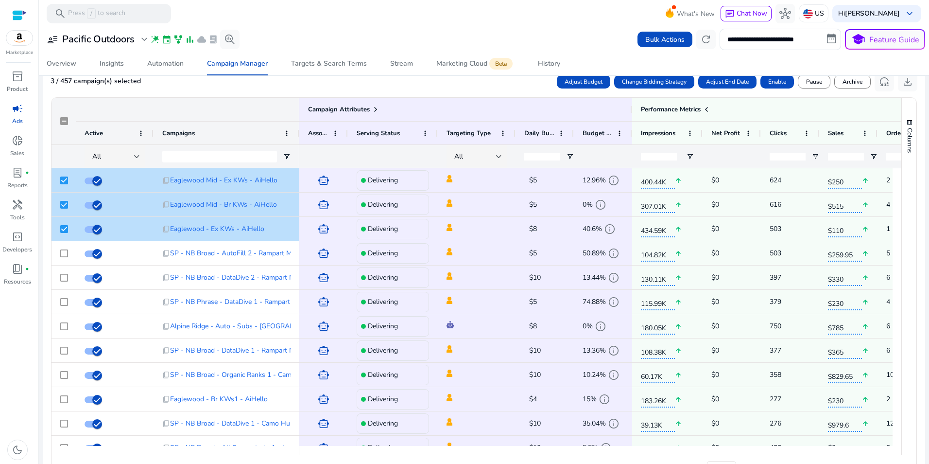
click at [525, 6] on mat-toolbar "search Press / to search What's New chat Chat Now hub US Hi [PERSON_NAME] keybo…" at bounding box center [484, 13] width 890 height 27
click at [701, 40] on span "refresh" at bounding box center [706, 40] width 12 height 12
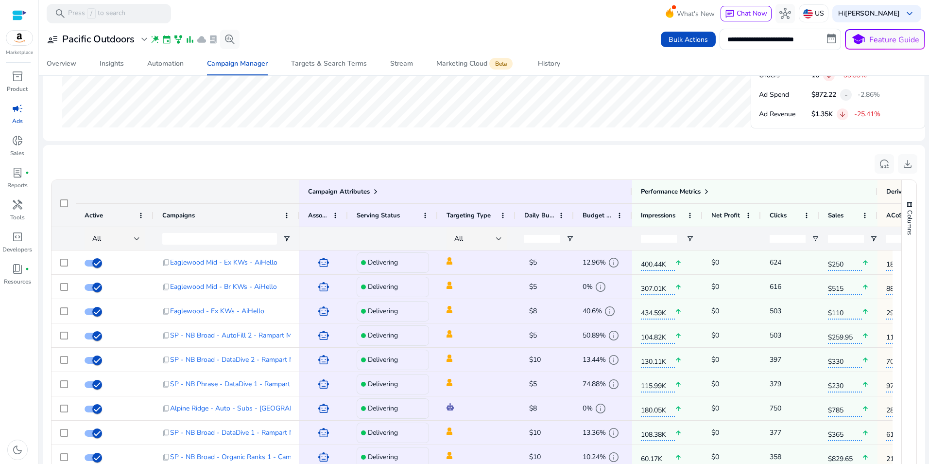
scroll to position [563, 0]
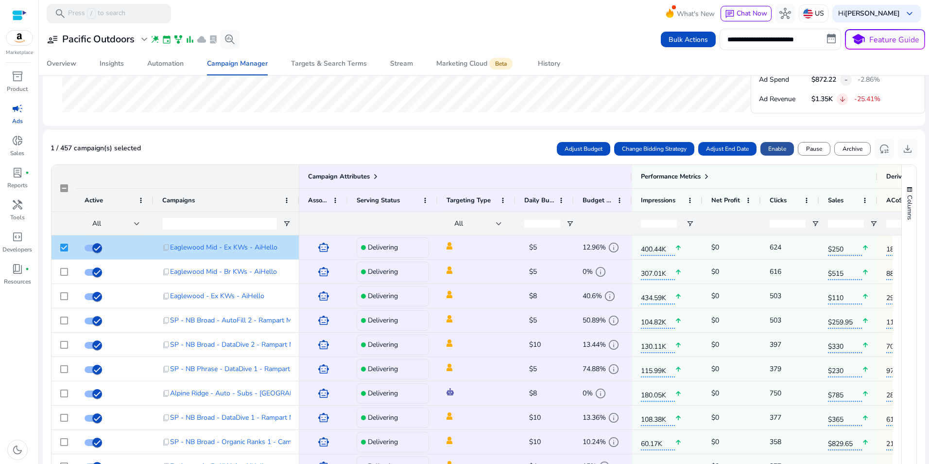
click at [770, 149] on span "Enable" at bounding box center [777, 148] width 18 height 9
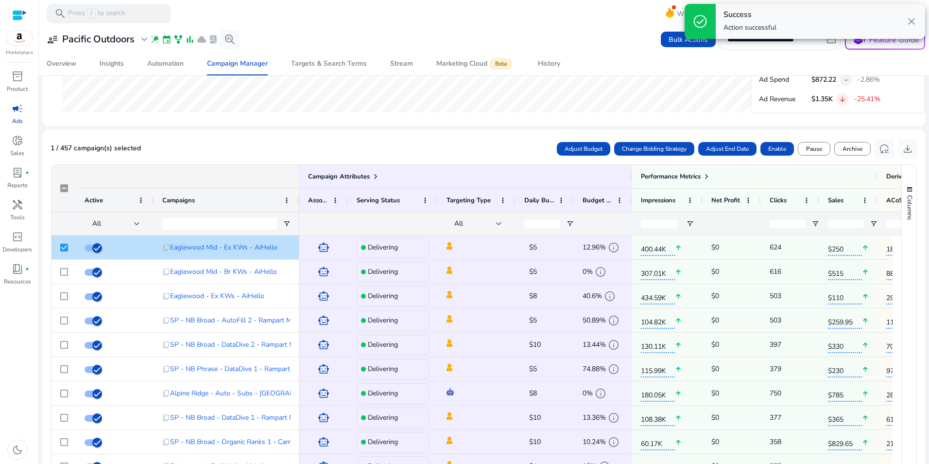
click at [226, 142] on div "1 / 457 campaign(s) selected Adjust Budget Change Bidding Strategy Adjust End D…" at bounding box center [484, 149] width 867 height 22
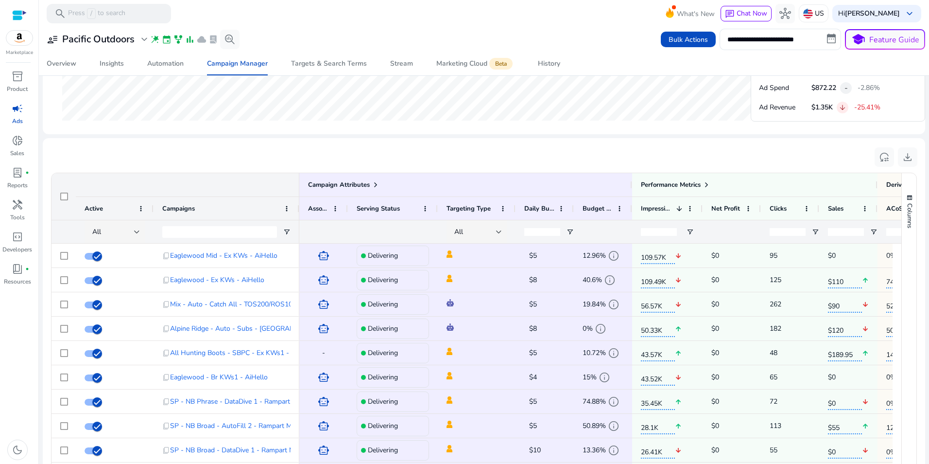
scroll to position [567, 0]
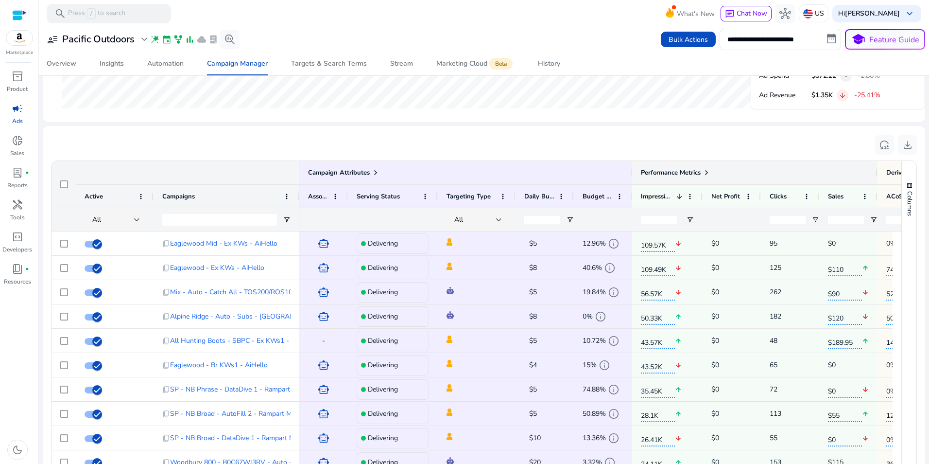
click at [708, 173] on span at bounding box center [707, 173] width 8 height 8
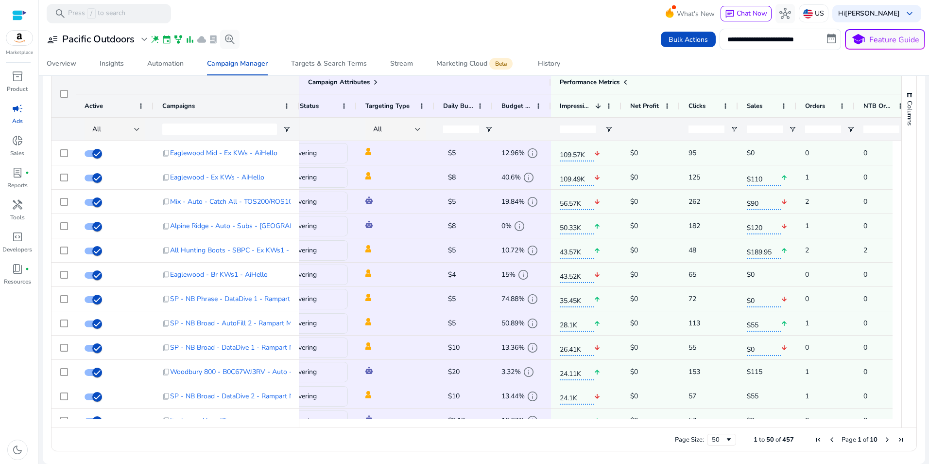
scroll to position [0, 0]
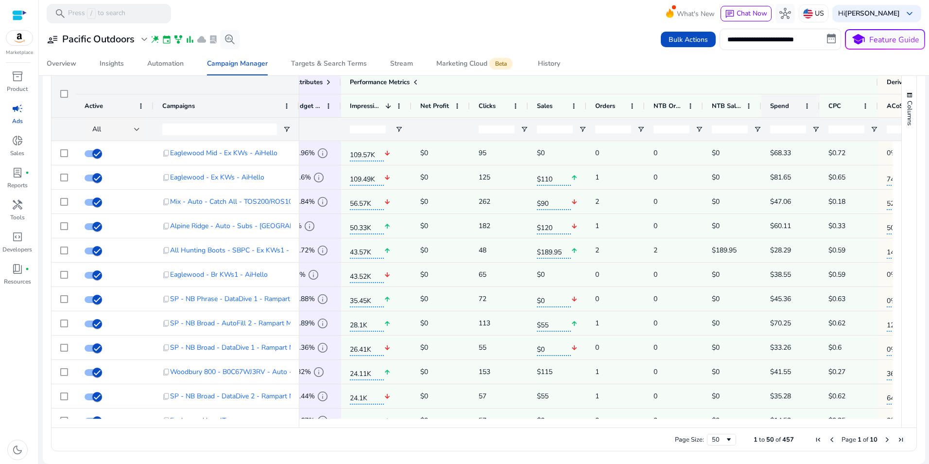
click at [801, 102] on div "Spend" at bounding box center [790, 105] width 41 height 23
click at [784, 104] on span "Spend" at bounding box center [779, 106] width 19 height 9
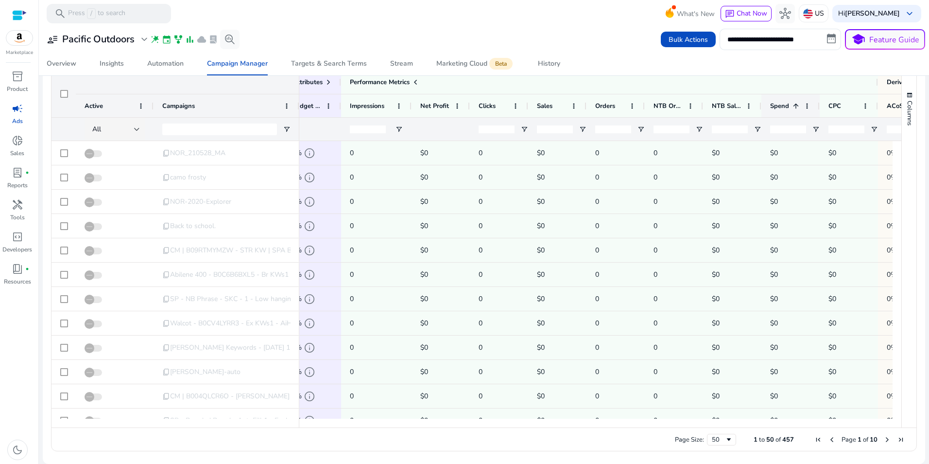
click at [796, 106] on span at bounding box center [796, 106] width 8 height 8
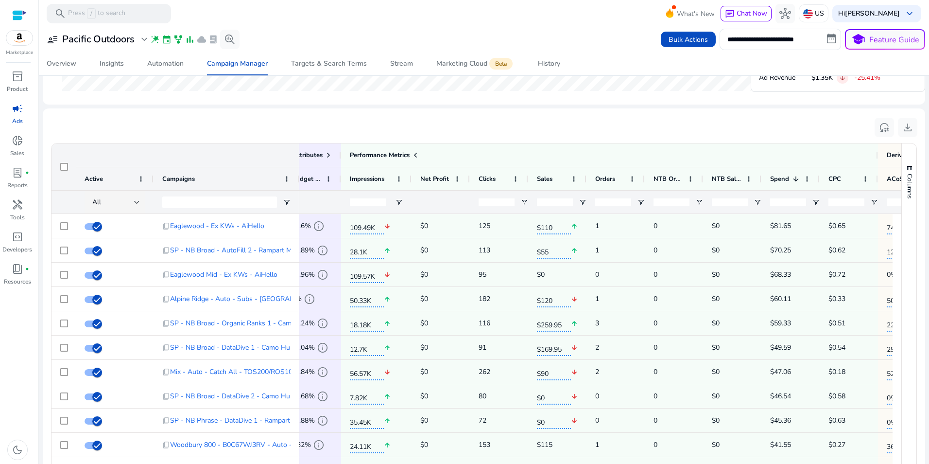
drag, startPoint x: 893, startPoint y: 235, endPoint x: 900, endPoint y: 216, distance: 20.6
click at [900, 216] on div "Campaign Attributes Active All" at bounding box center [484, 321] width 865 height 357
drag, startPoint x: 925, startPoint y: 256, endPoint x: 924, endPoint y: 241, distance: 15.6
click at [927, 226] on mat-sidenav-content "**********" at bounding box center [484, 232] width 890 height 464
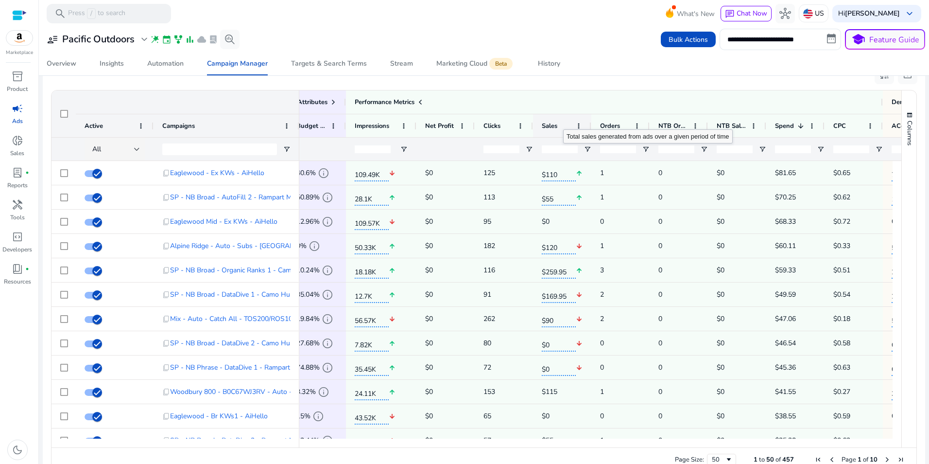
click at [563, 121] on div "Sales" at bounding box center [557, 126] width 30 height 18
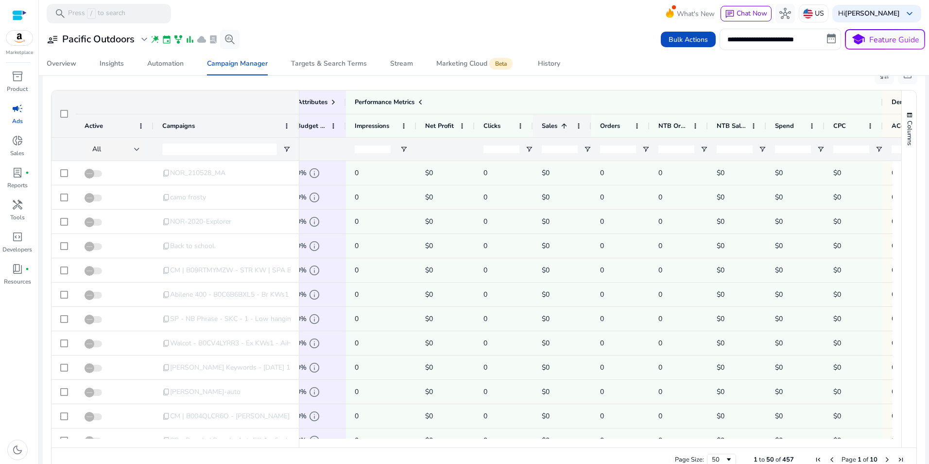
click at [565, 124] on span at bounding box center [564, 126] width 8 height 8
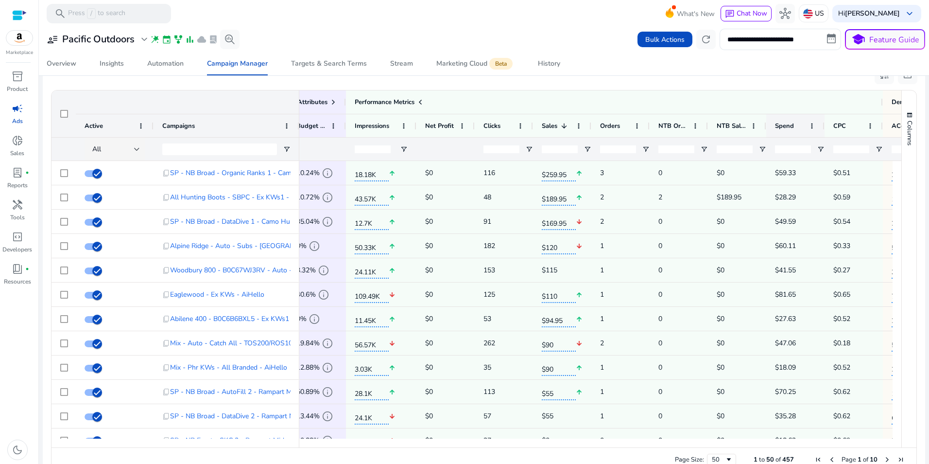
click at [802, 124] on div "Spend" at bounding box center [790, 126] width 30 height 18
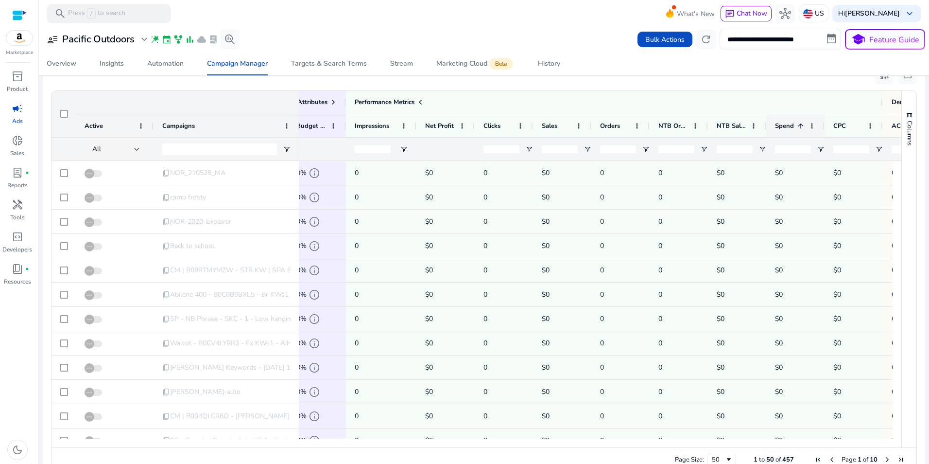
click at [802, 124] on span at bounding box center [801, 126] width 8 height 8
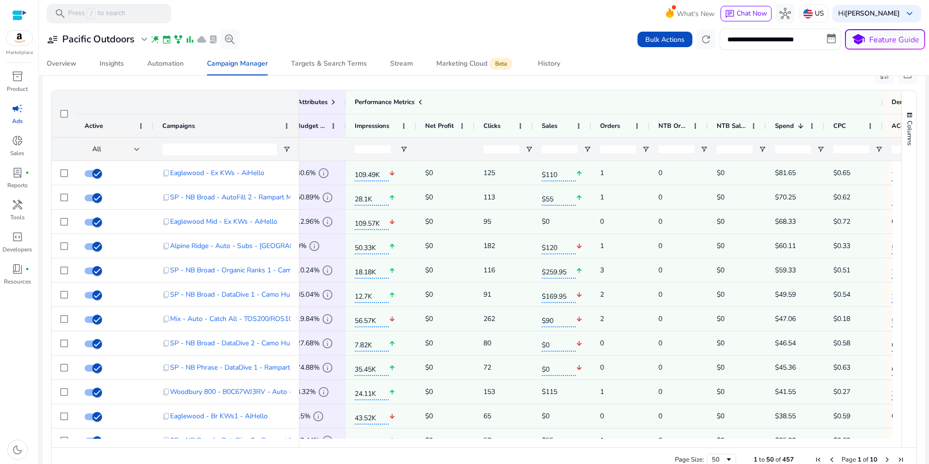
drag, startPoint x: 753, startPoint y: 442, endPoint x: 779, endPoint y: 439, distance: 26.4
click at [779, 439] on div at bounding box center [536, 442] width 1047 height 9
click at [766, 43] on input "**********" at bounding box center [781, 39] width 122 height 21
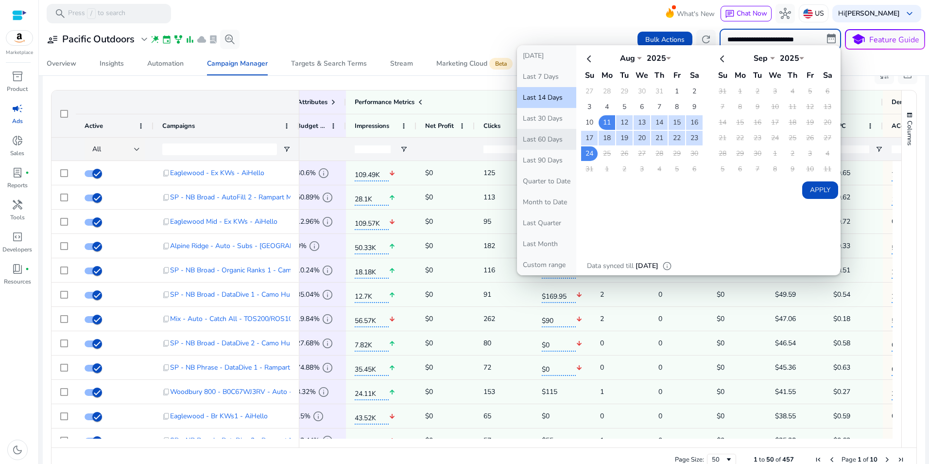
click at [537, 139] on button "Last 60 Days" at bounding box center [546, 139] width 59 height 21
type input "**********"
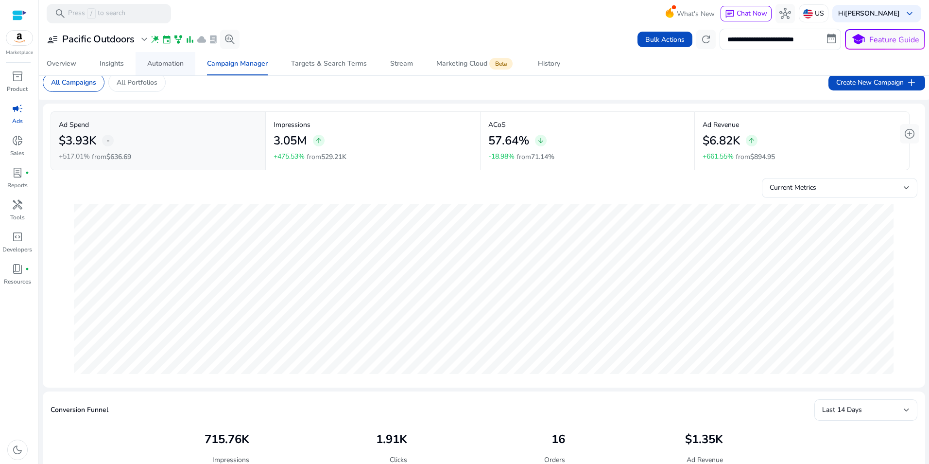
click at [158, 65] on div "Automation" at bounding box center [165, 63] width 36 height 7
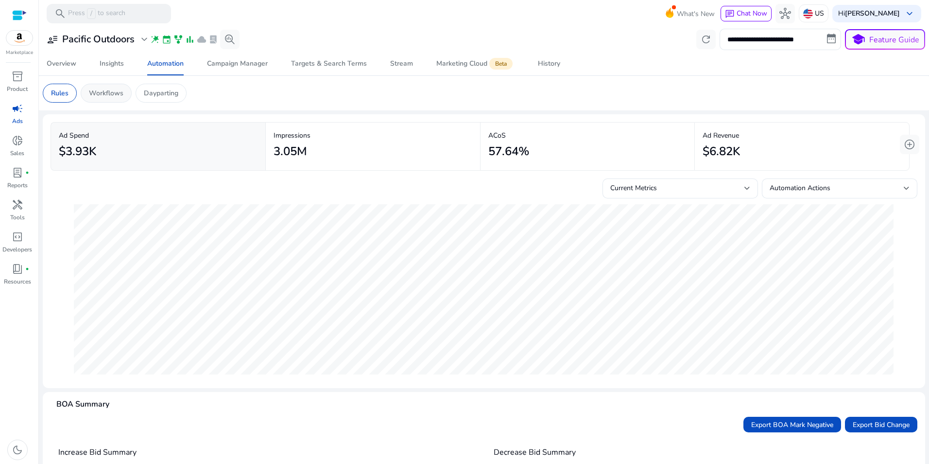
click at [97, 86] on div "Workflows" at bounding box center [106, 93] width 51 height 19
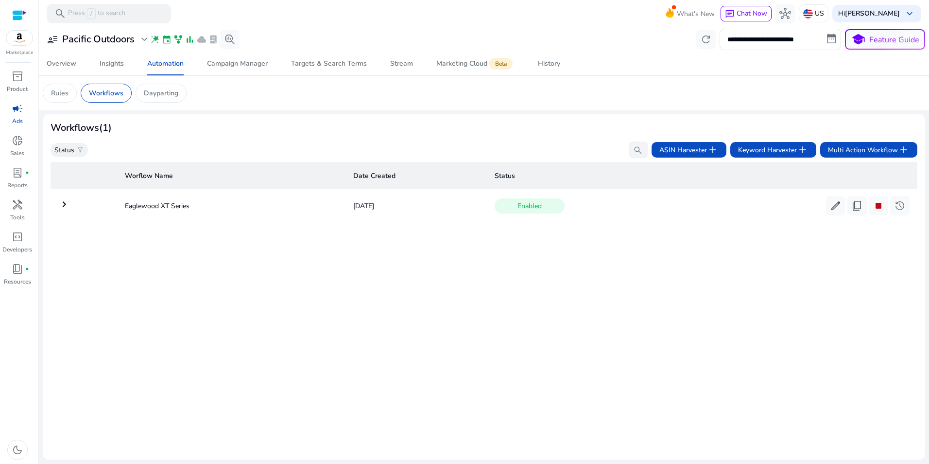
click at [60, 208] on mat-icon "keyboard_arrow_right" at bounding box center [64, 204] width 12 height 12
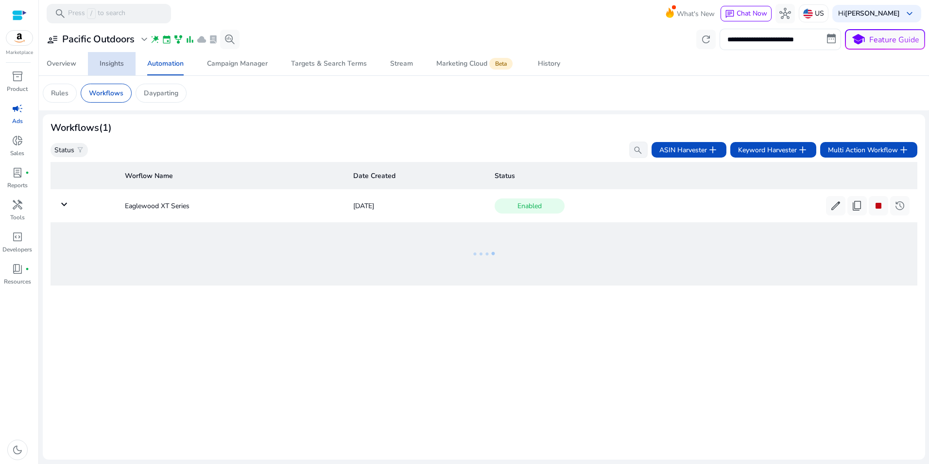
click at [119, 60] on div "Insights" at bounding box center [112, 63] width 24 height 7
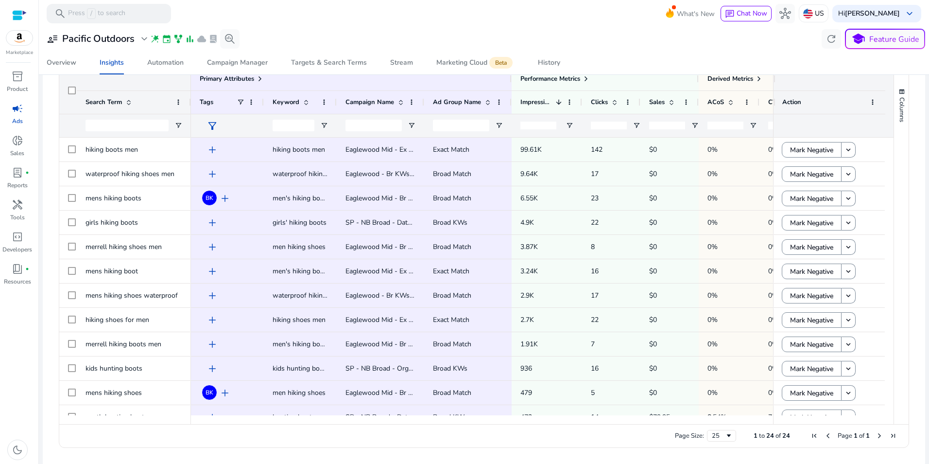
scroll to position [181, 0]
drag, startPoint x: 694, startPoint y: 421, endPoint x: 749, endPoint y: 419, distance: 55.4
click at [749, 419] on div "Drag here to set row groups Drag here to set column labels Primary Attributes S…" at bounding box center [484, 254] width 851 height 381
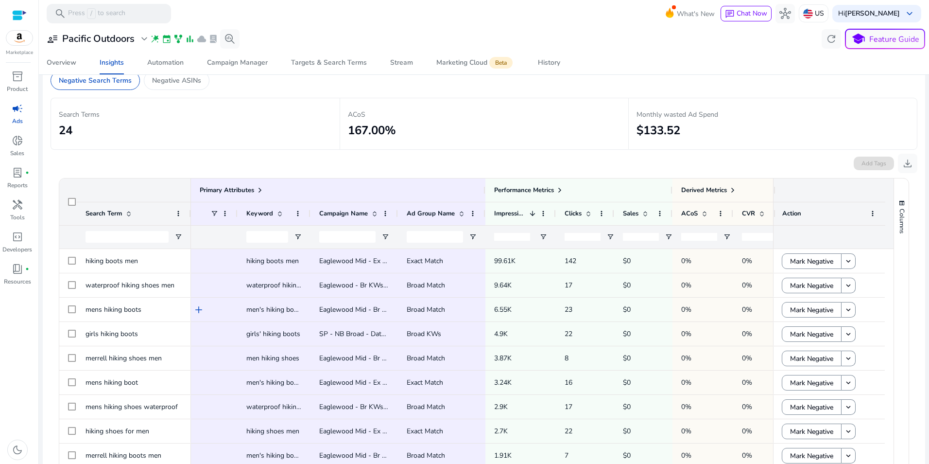
scroll to position [69, 0]
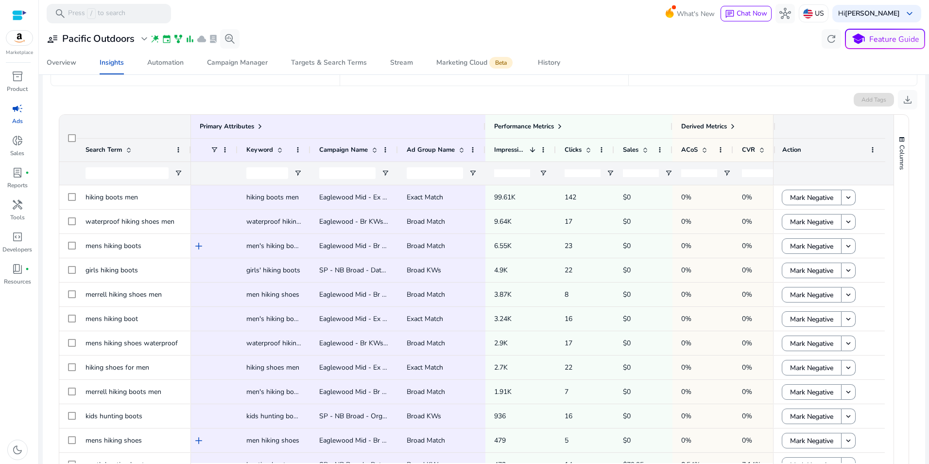
scroll to position [135, 0]
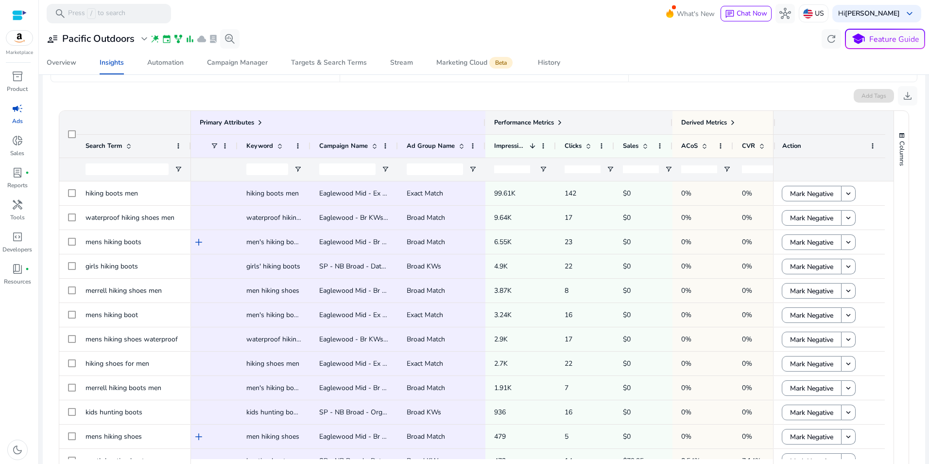
click at [562, 120] on span at bounding box center [560, 123] width 8 height 8
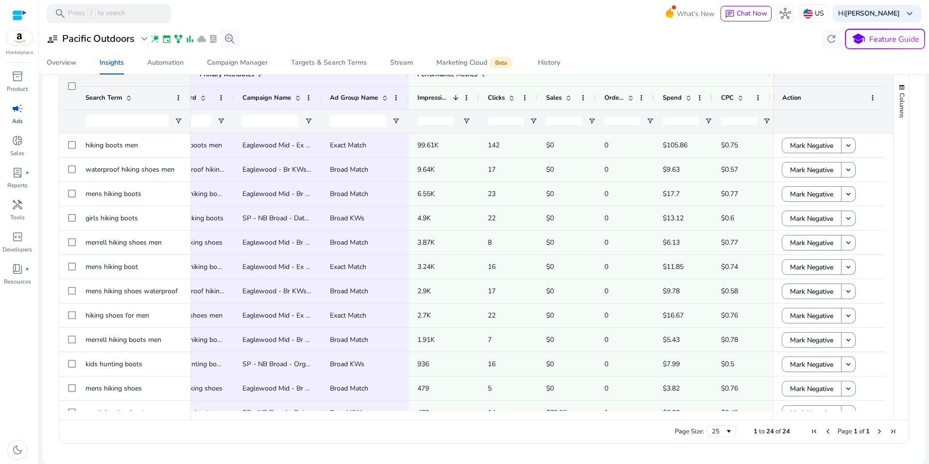
scroll to position [0, 0]
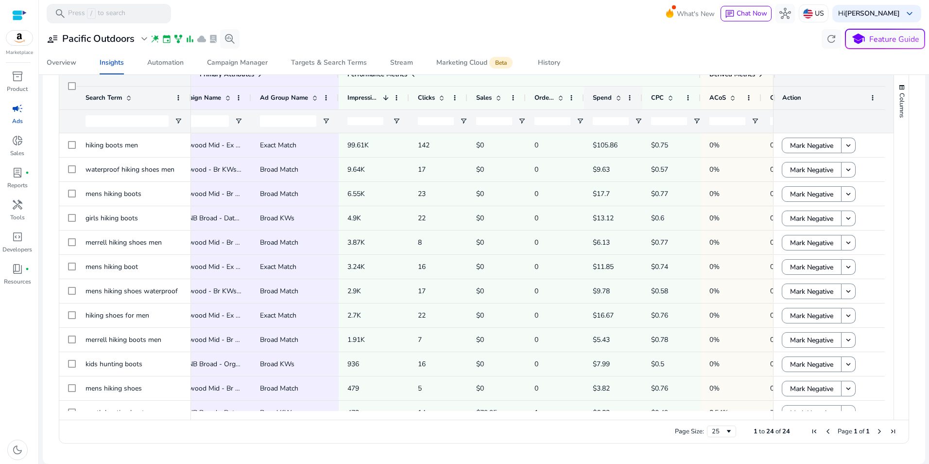
click at [620, 95] on span at bounding box center [619, 98] width 8 height 8
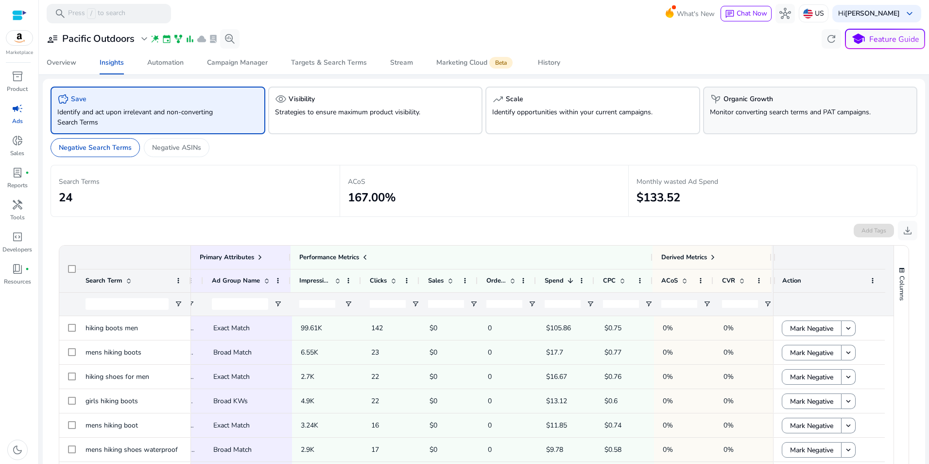
click at [739, 102] on h5 "Organic Growth" at bounding box center [749, 99] width 50 height 8
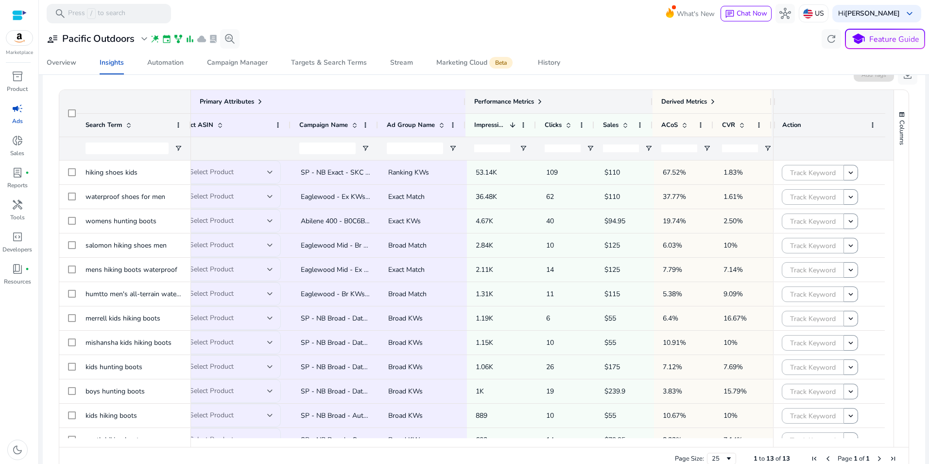
click at [536, 98] on span at bounding box center [540, 102] width 8 height 8
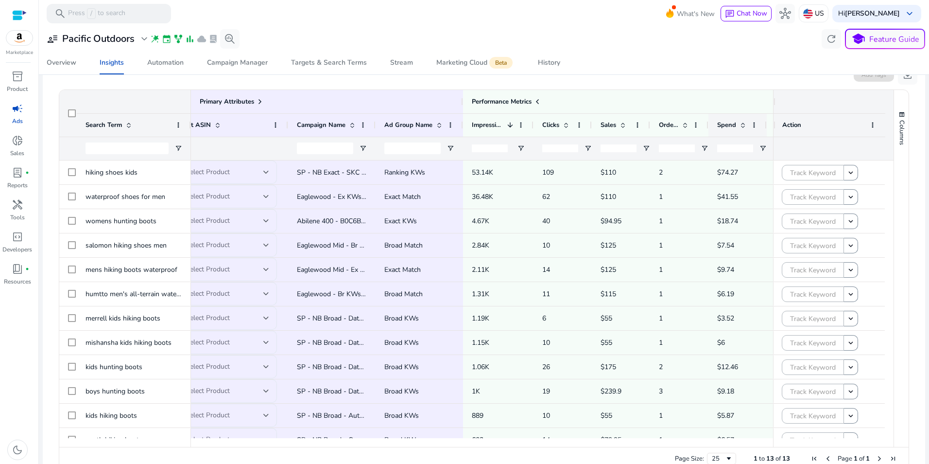
click at [745, 126] on span at bounding box center [743, 125] width 8 height 8
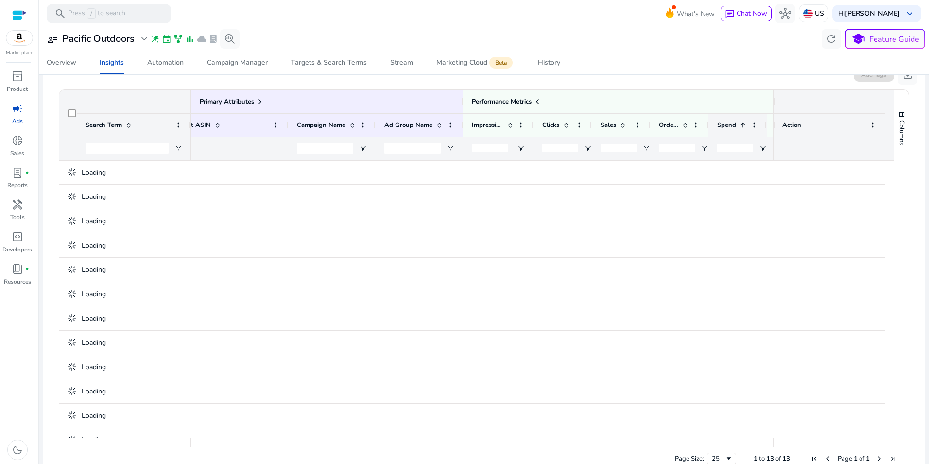
click at [745, 126] on span at bounding box center [743, 125] width 8 height 8
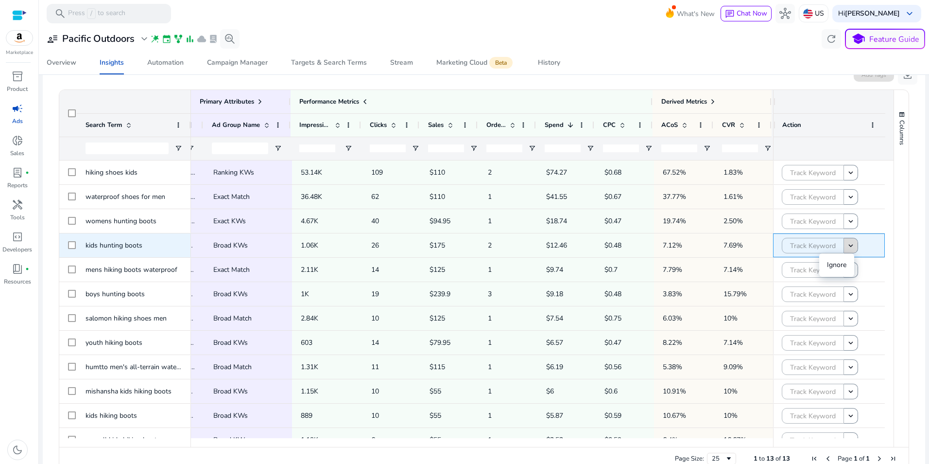
click at [849, 242] on mat-icon "keyboard_arrow_down" at bounding box center [851, 245] width 9 height 9
click at [849, 240] on span at bounding box center [851, 245] width 14 height 23
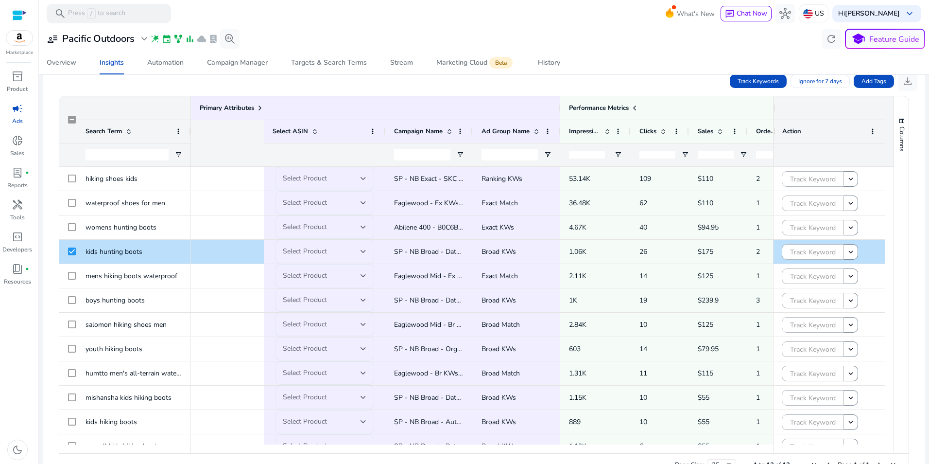
scroll to position [0, 272]
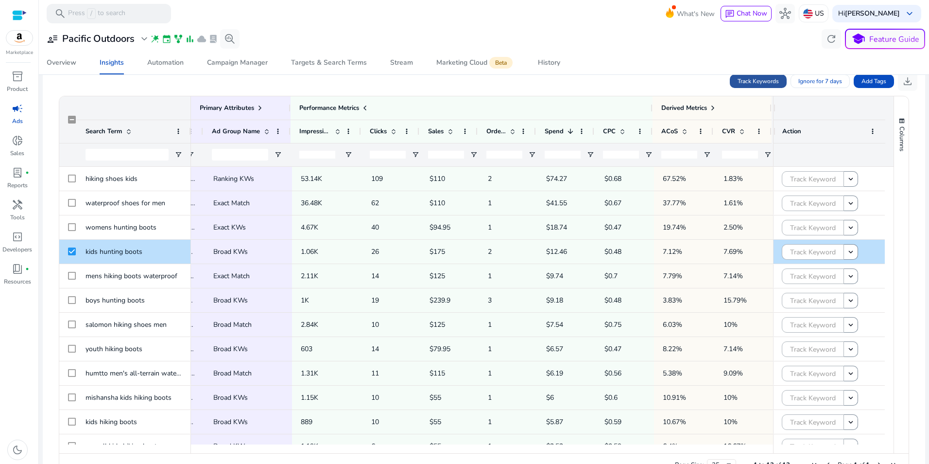
click at [758, 84] on span "Track Keywords" at bounding box center [758, 81] width 41 height 9
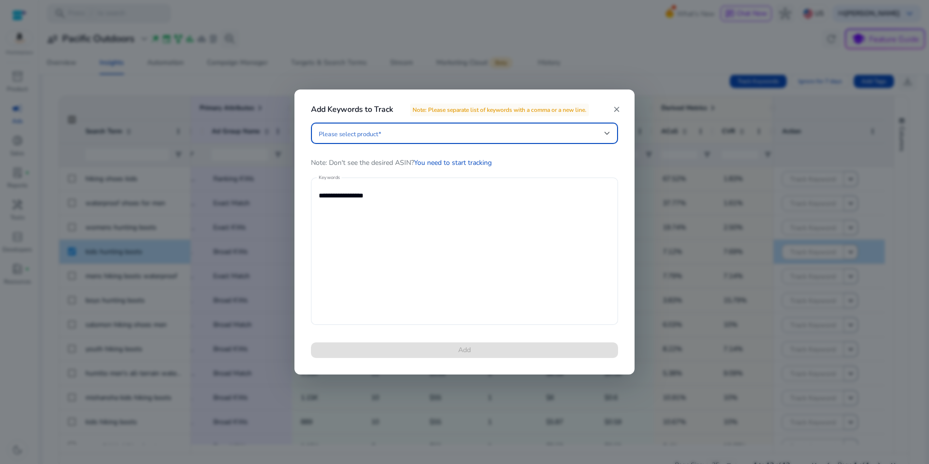
click at [469, 132] on span at bounding box center [462, 133] width 286 height 11
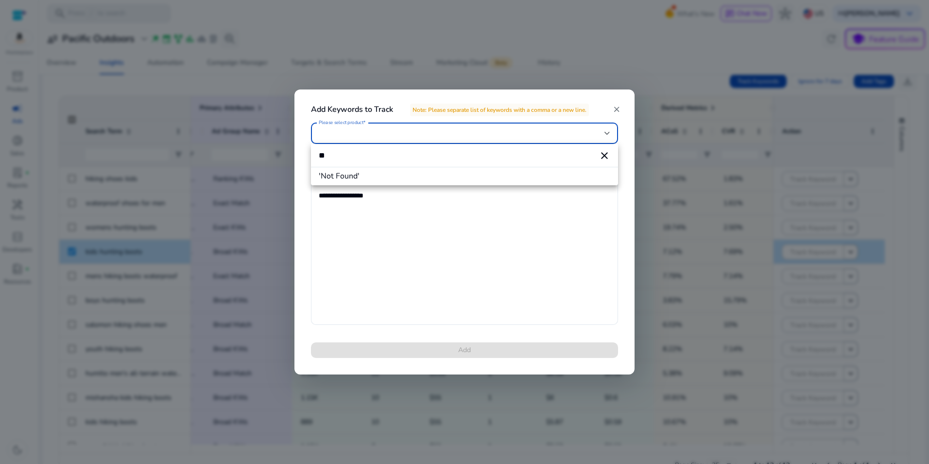
type input "*"
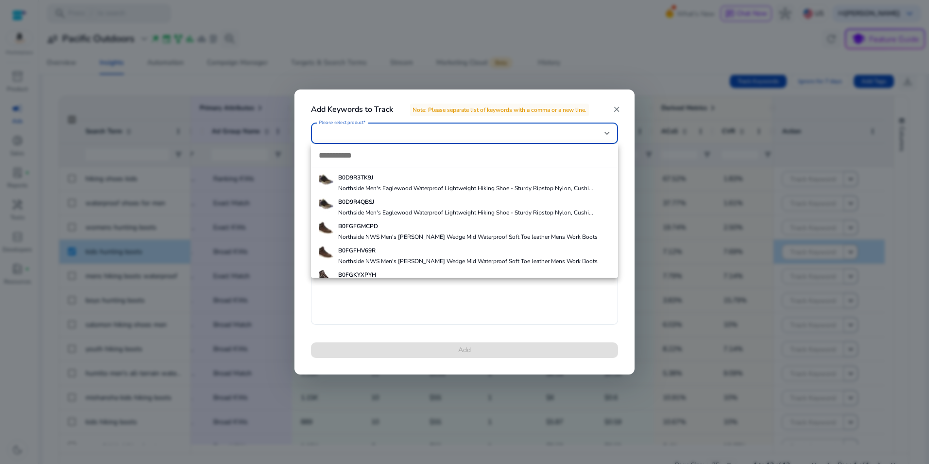
scroll to position [331, 0]
click at [612, 108] on div at bounding box center [464, 232] width 929 height 464
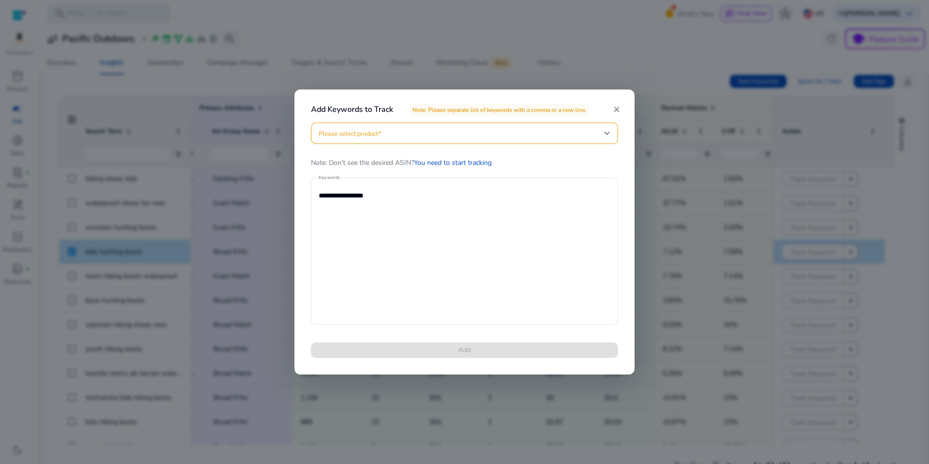
click at [616, 108] on mat-icon "close" at bounding box center [616, 109] width 9 height 9
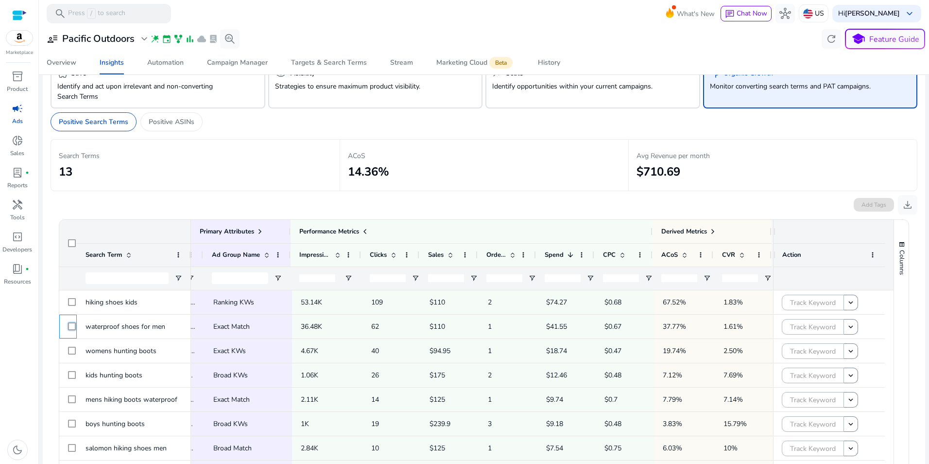
scroll to position [0, 0]
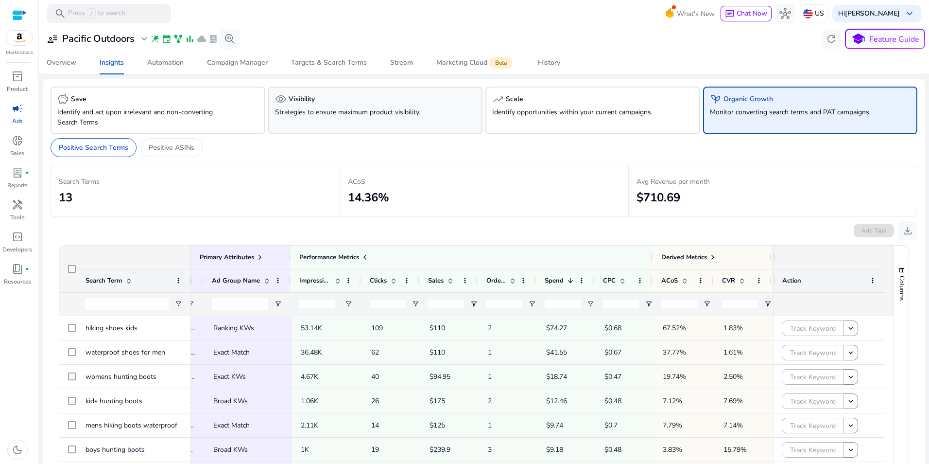
click at [397, 122] on div "visibility Visibility Strategies to ensure maximum product visibility." at bounding box center [375, 111] width 215 height 48
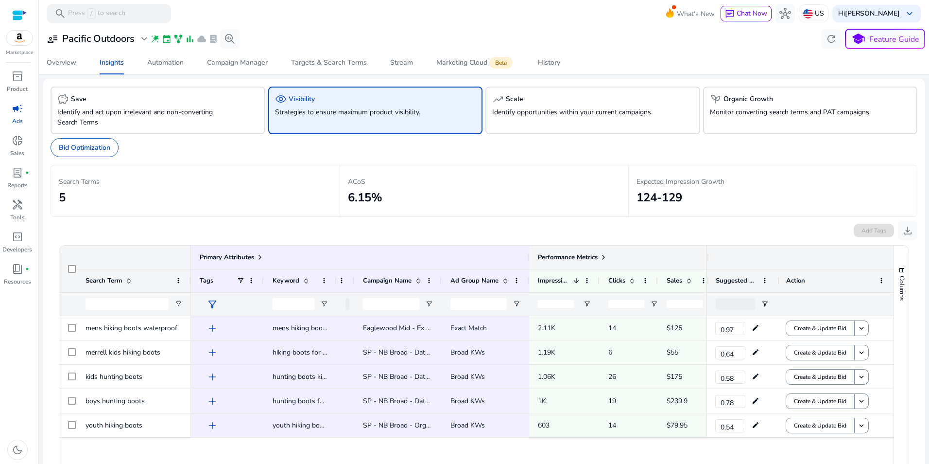
click at [605, 255] on span at bounding box center [604, 257] width 8 height 8
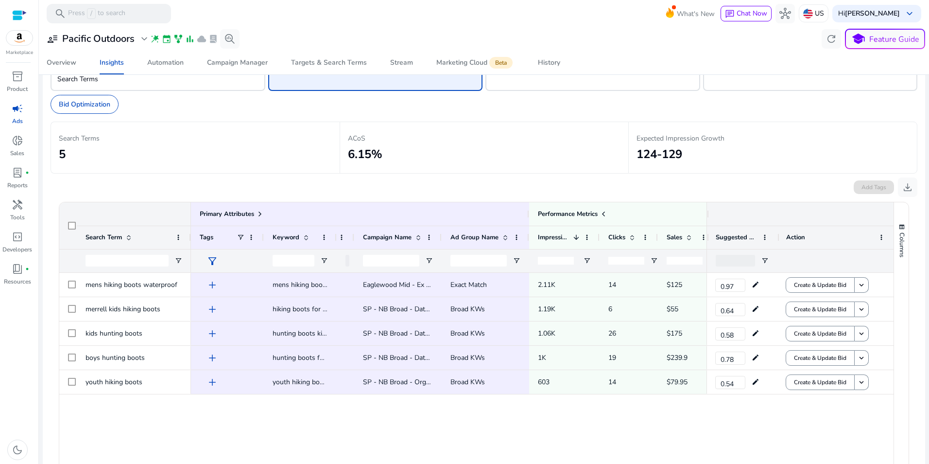
scroll to position [32, 0]
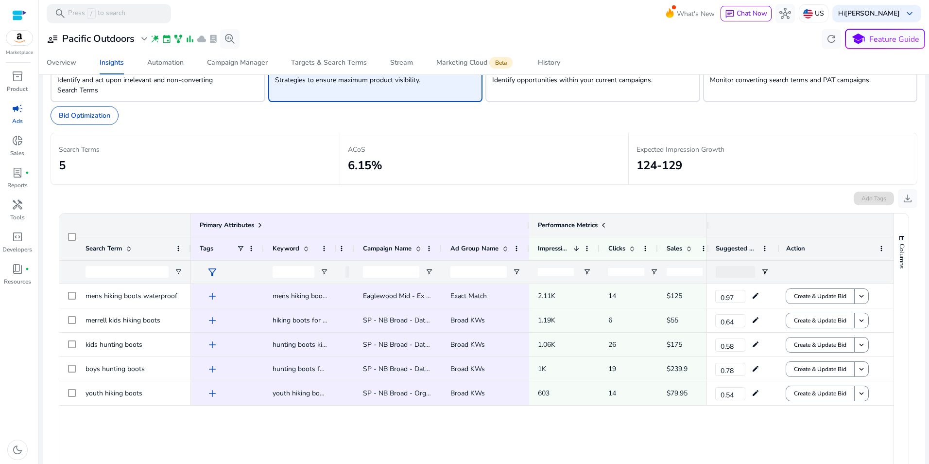
click at [601, 225] on span at bounding box center [604, 225] width 8 height 8
click at [603, 224] on span at bounding box center [604, 225] width 8 height 8
drag, startPoint x: 352, startPoint y: 248, endPoint x: 339, endPoint y: 248, distance: 13.1
click at [339, 248] on div "Current Bid" at bounding box center [345, 248] width 17 height 23
drag, startPoint x: 263, startPoint y: 250, endPoint x: 246, endPoint y: 250, distance: 17.5
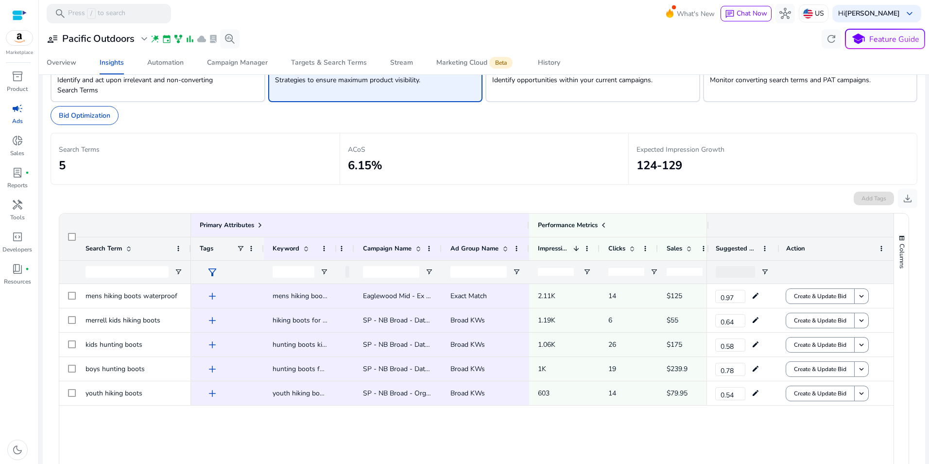
click at [246, 250] on div "Tags" at bounding box center [227, 248] width 73 height 23
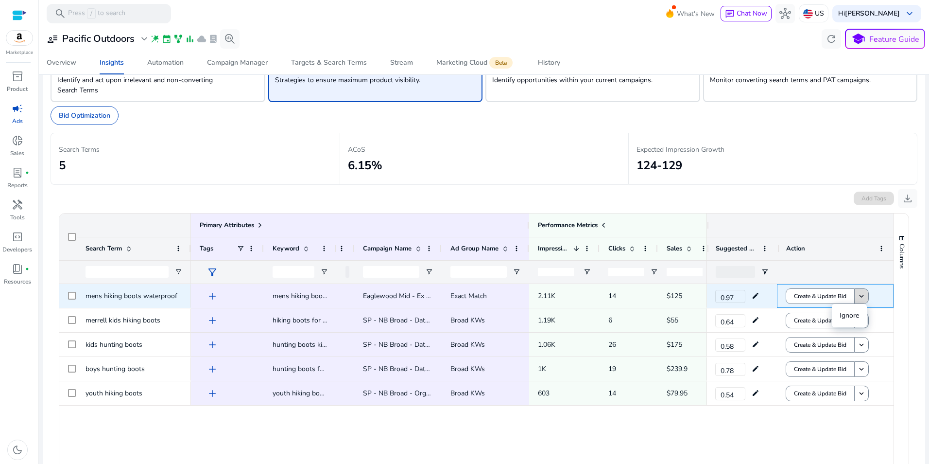
click at [863, 294] on mat-icon "keyboard_arrow_down" at bounding box center [861, 296] width 9 height 9
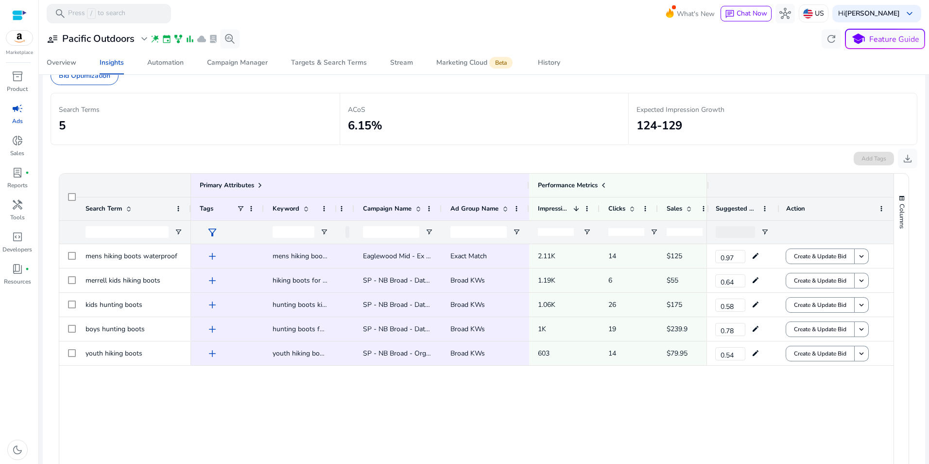
scroll to position [70, 0]
click at [643, 208] on span at bounding box center [646, 211] width 8 height 8
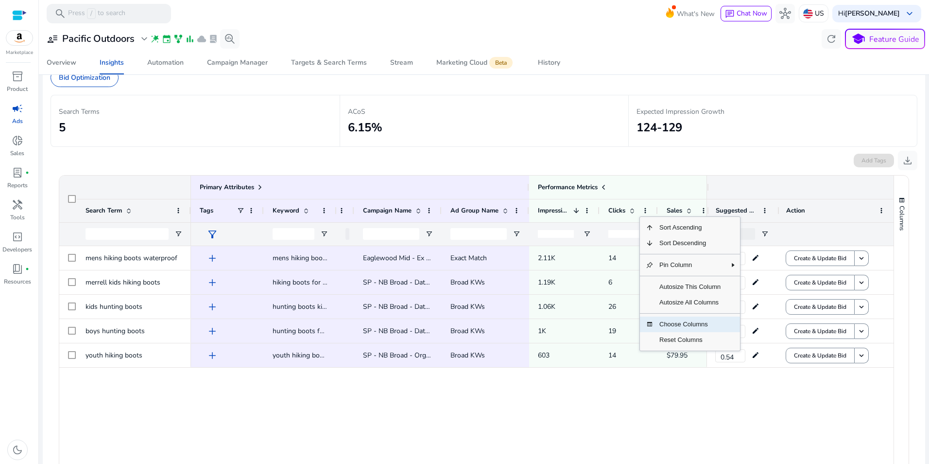
click at [699, 327] on span "Choose Columns" at bounding box center [690, 324] width 73 height 16
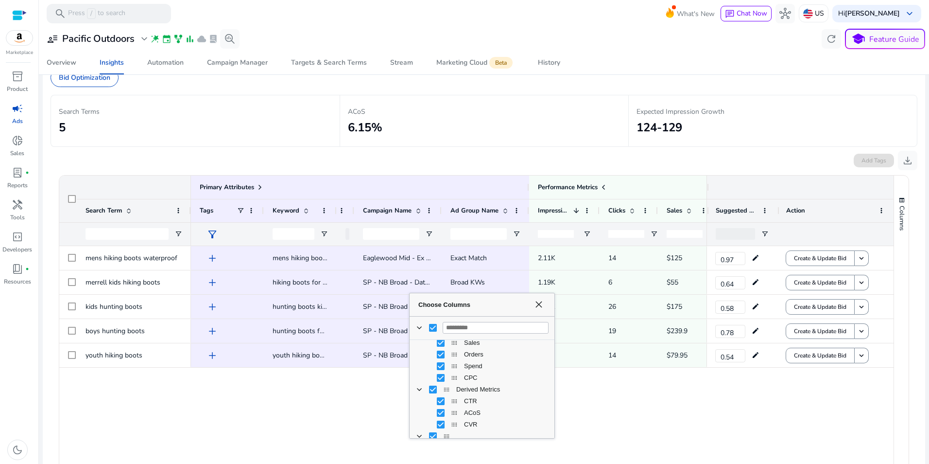
scroll to position [164, 0]
click at [540, 302] on span "Choose Columns" at bounding box center [539, 304] width 8 height 8
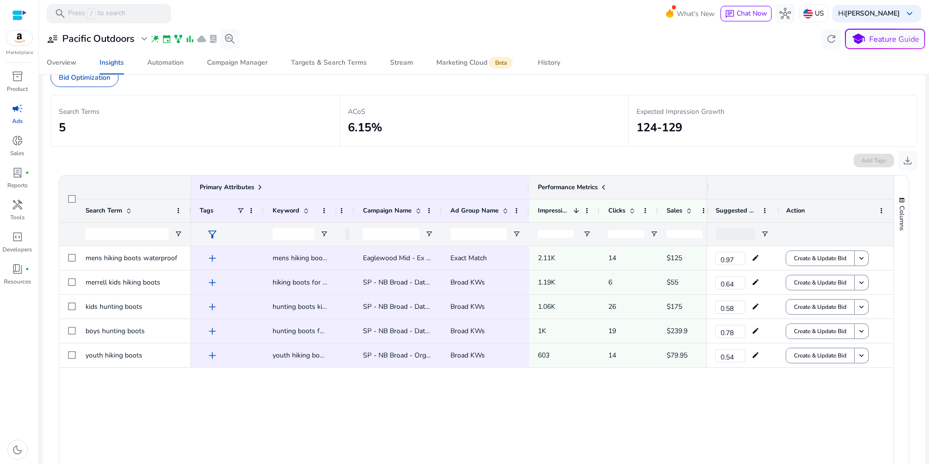
click at [607, 187] on span at bounding box center [604, 187] width 8 height 8
click at [879, 209] on span at bounding box center [882, 211] width 8 height 8
click at [809, 139] on div "Expected Impression Growth 124-129" at bounding box center [772, 121] width 289 height 52
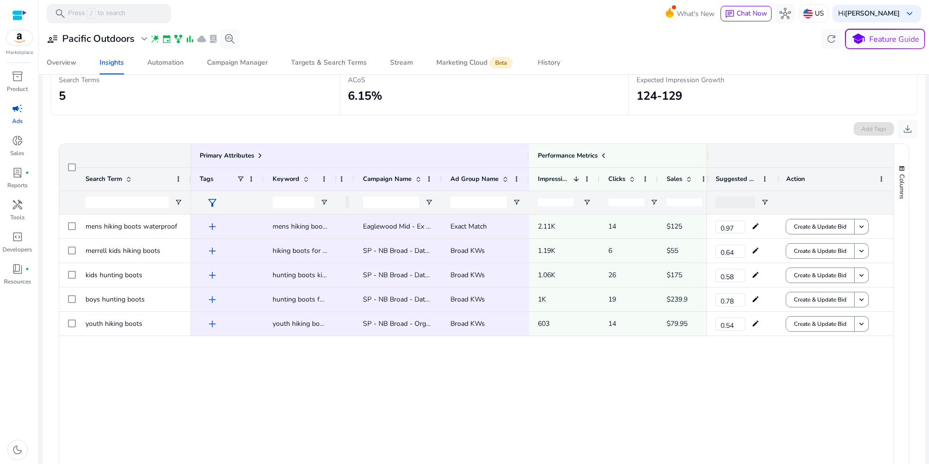
scroll to position [101, 0]
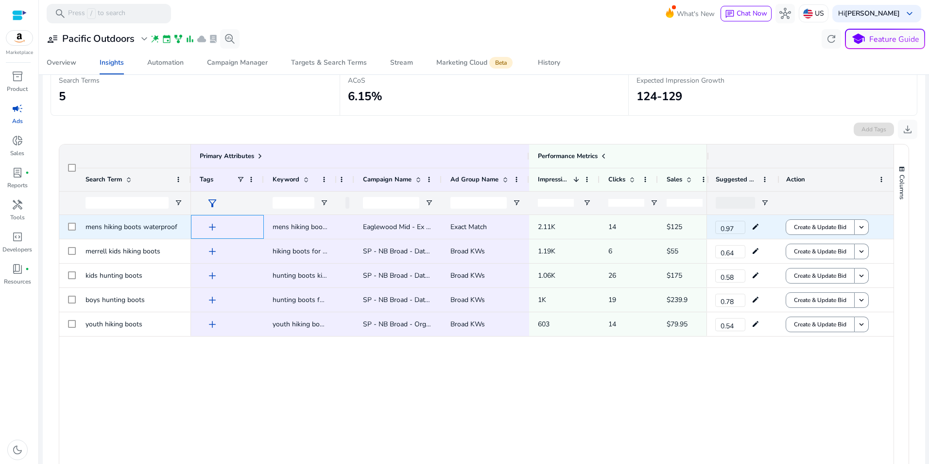
click at [209, 228] on span "add" at bounding box center [213, 227] width 12 height 12
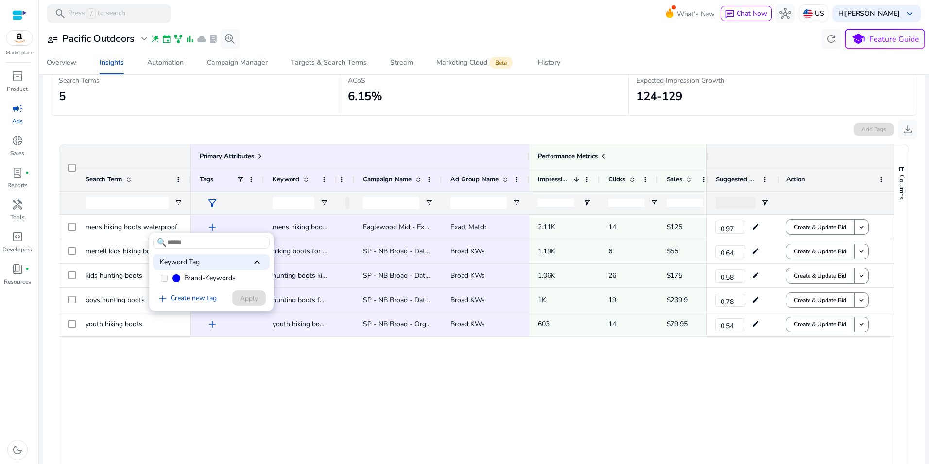
drag, startPoint x: 153, startPoint y: 365, endPoint x: 151, endPoint y: 359, distance: 7.1
click at [153, 365] on div at bounding box center [464, 232] width 929 height 464
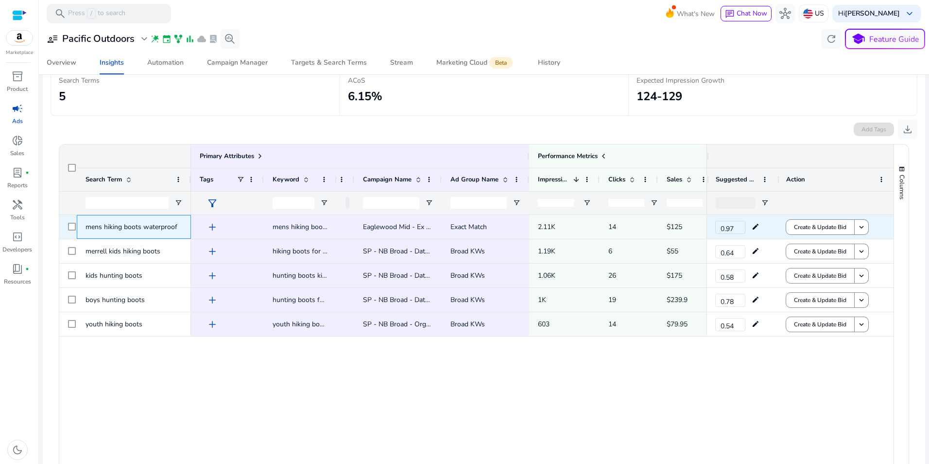
click at [85, 224] on div "mens hiking boots waterproof" at bounding box center [134, 227] width 114 height 24
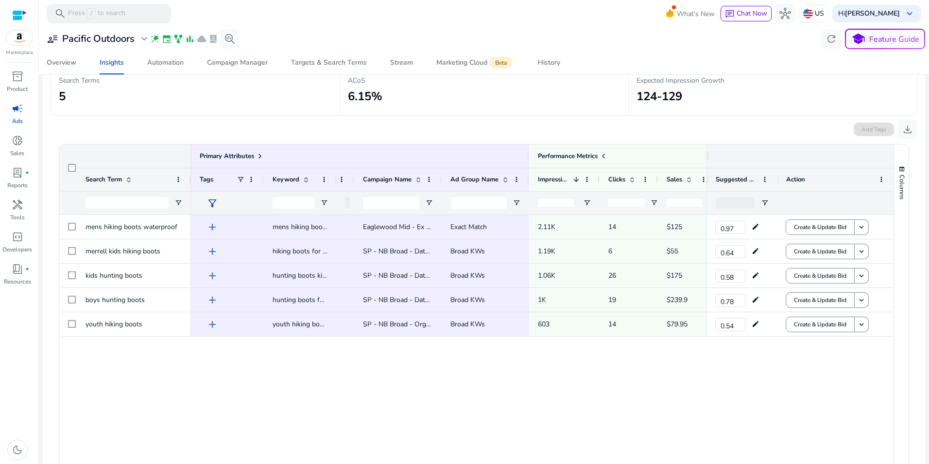
drag, startPoint x: 141, startPoint y: 386, endPoint x: 144, endPoint y: 382, distance: 5.4
click at [142, 384] on div "mens hiking boots waterproof merrell kids hiking boots kids hunting boots boys …" at bounding box center [476, 354] width 835 height 278
click at [409, 104] on div "ACoS 6.15%" at bounding box center [484, 89] width 273 height 35
click at [925, 55] on div "Overview Insights Automation Campaign Manager Targets & Search Terms Stream Mar…" at bounding box center [484, 62] width 898 height 23
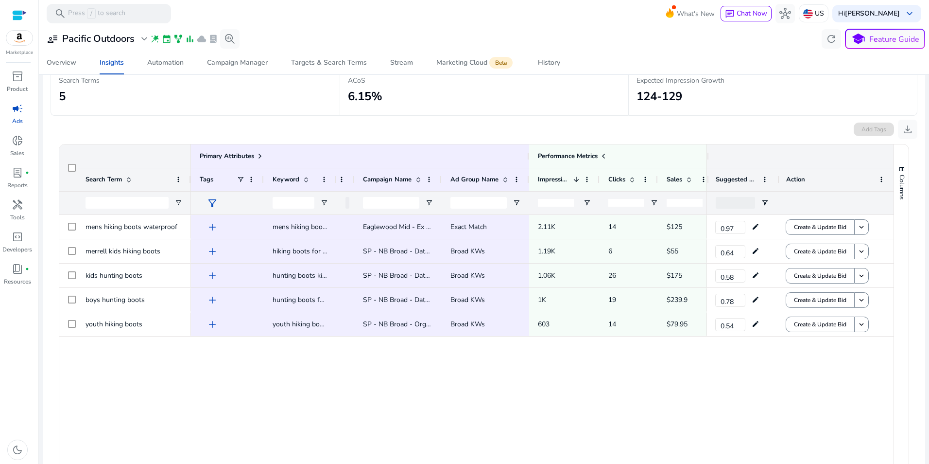
scroll to position [0, 0]
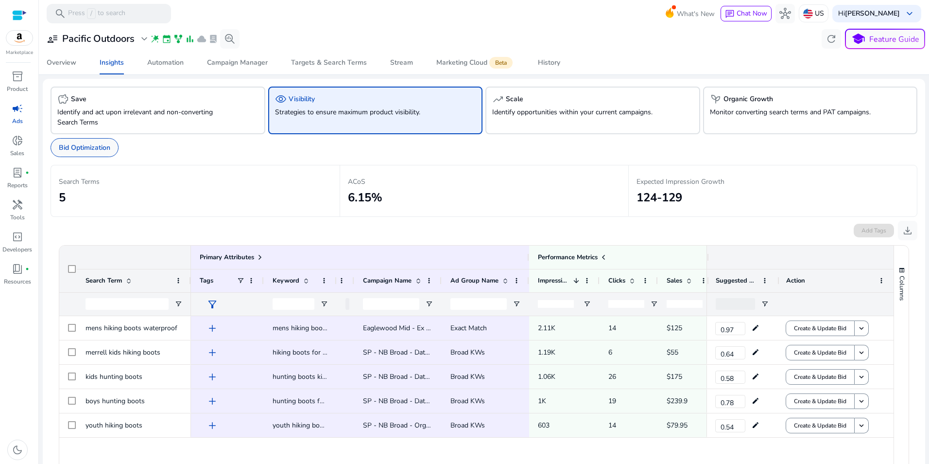
click at [94, 145] on p "Bid Optimization" at bounding box center [85, 147] width 52 height 10
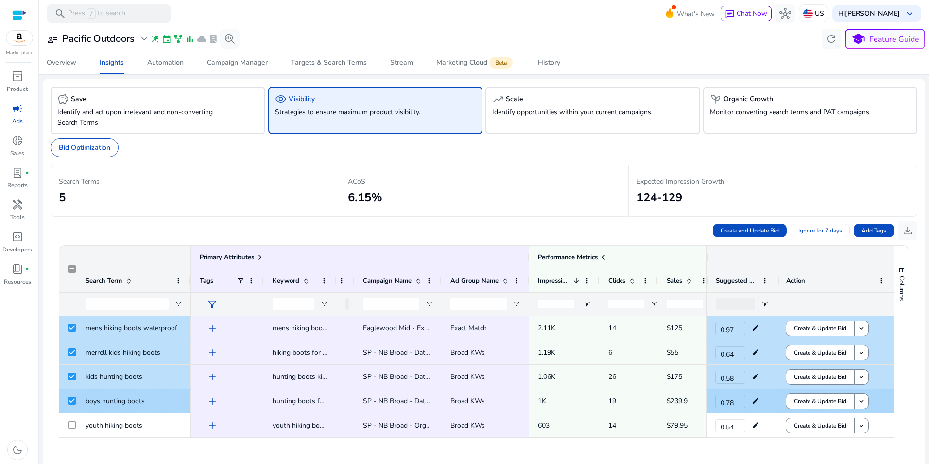
click at [65, 399] on div at bounding box center [67, 401] width 17 height 24
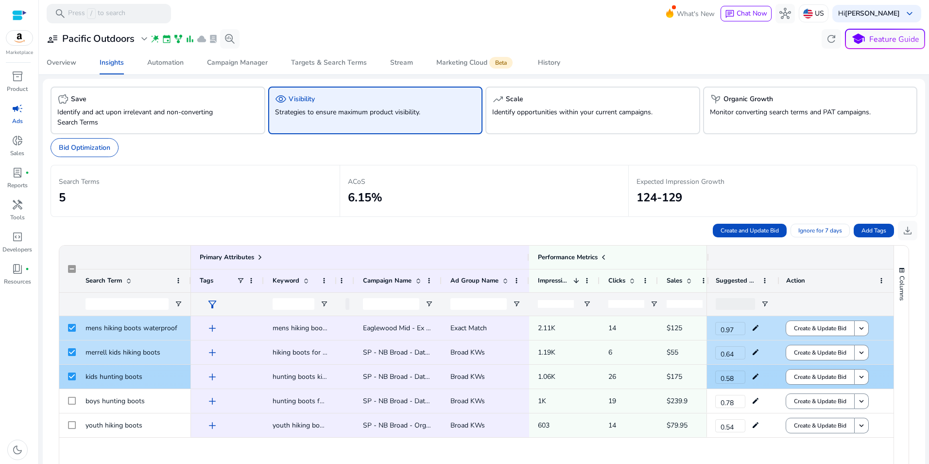
click at [67, 376] on div at bounding box center [67, 377] width 17 height 24
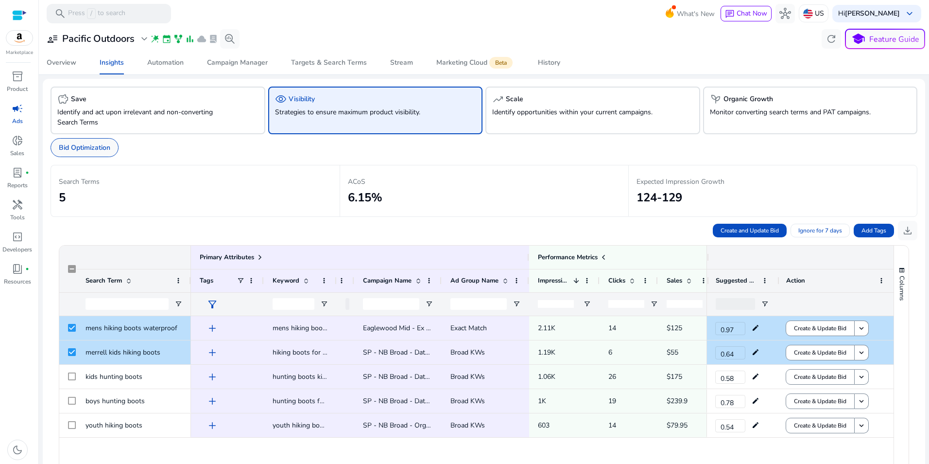
click at [100, 142] on div "Bid Optimization" at bounding box center [85, 147] width 68 height 19
click at [143, 118] on p "Identify and act upon irrelevant and non-converting Search Terms" at bounding box center [141, 117] width 168 height 20
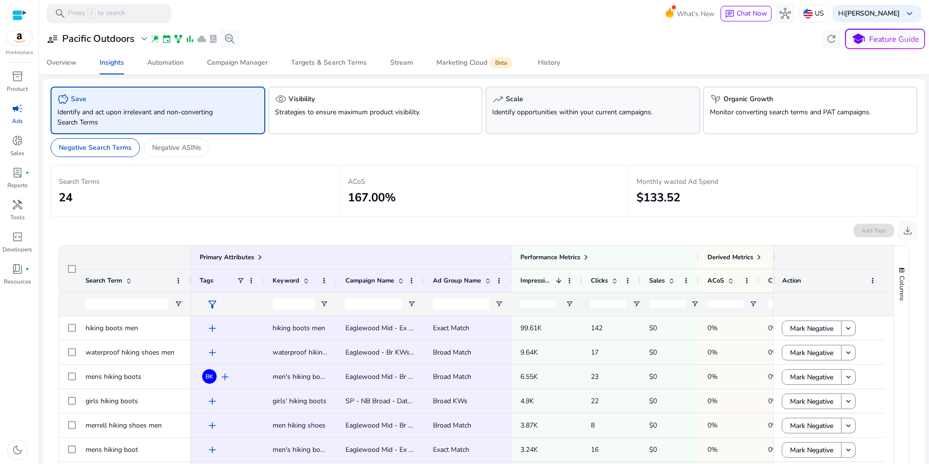
click at [525, 102] on div "trending_up Scale" at bounding box center [592, 99] width 201 height 12
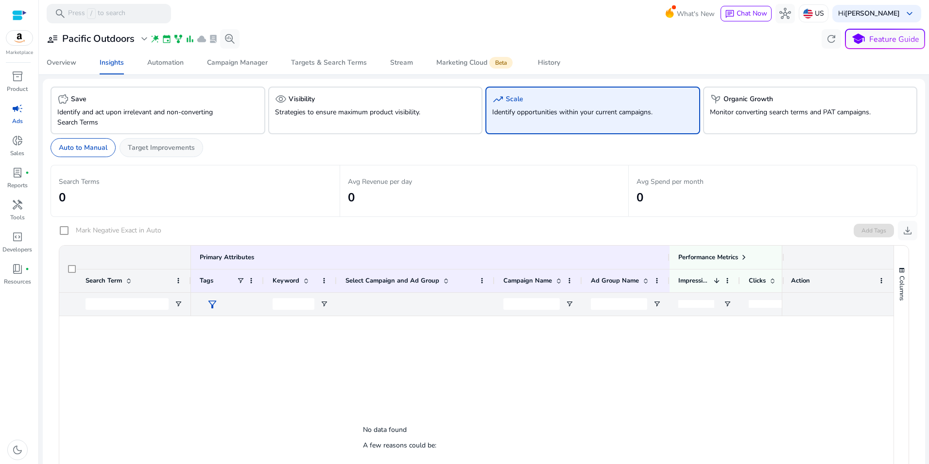
click at [157, 150] on p "Target Improvements" at bounding box center [161, 147] width 67 height 10
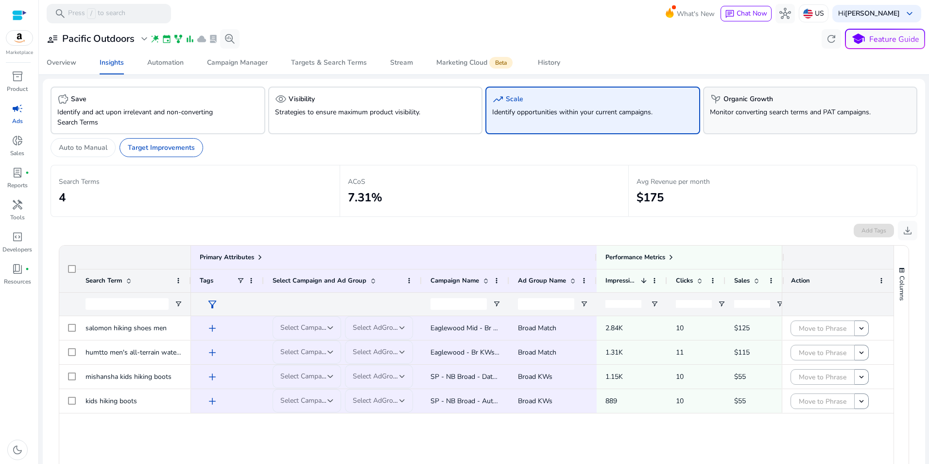
click at [819, 114] on p "Monitor converting search terms and PAT campaigns." at bounding box center [794, 112] width 168 height 10
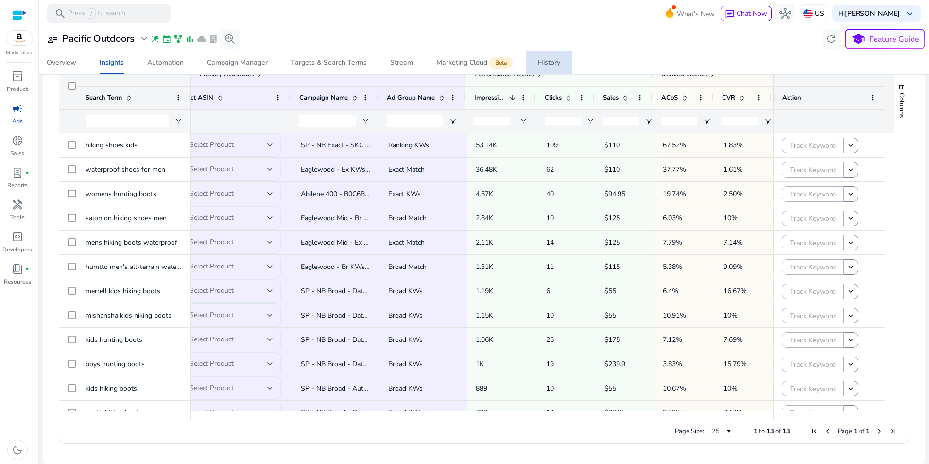
click at [536, 73] on link "History" at bounding box center [549, 62] width 46 height 23
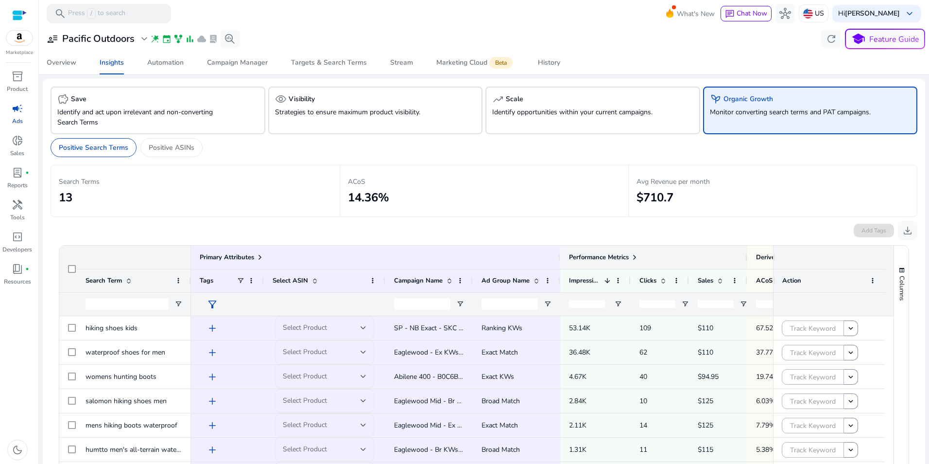
click at [638, 259] on span at bounding box center [635, 257] width 8 height 8
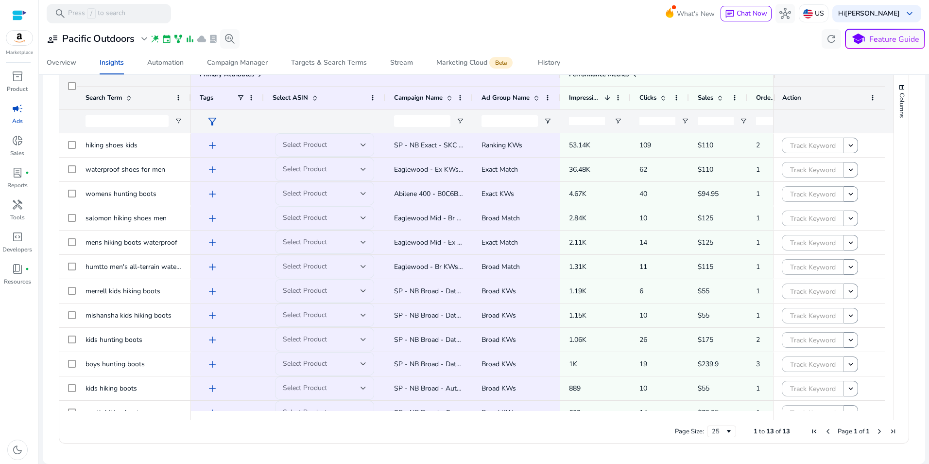
scroll to position [0, 14]
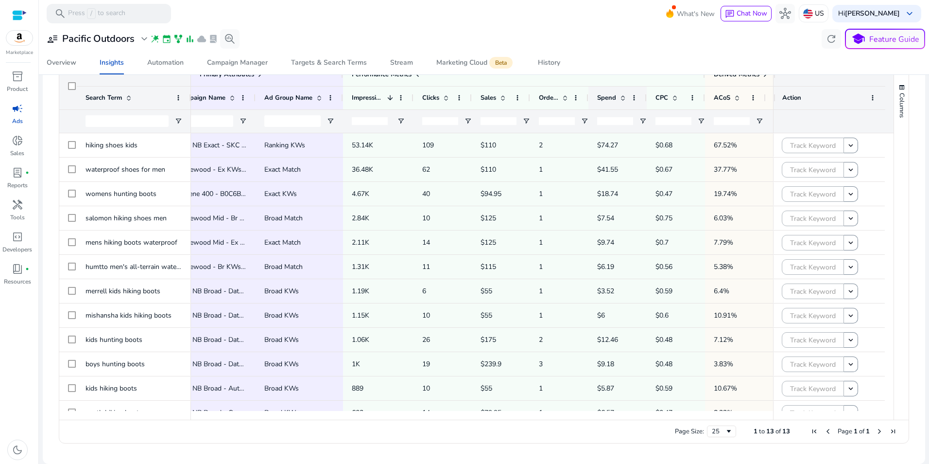
click at [623, 91] on div "Spend" at bounding box center [612, 98] width 30 height 18
click at [623, 91] on div "Spend 1" at bounding box center [612, 98] width 30 height 18
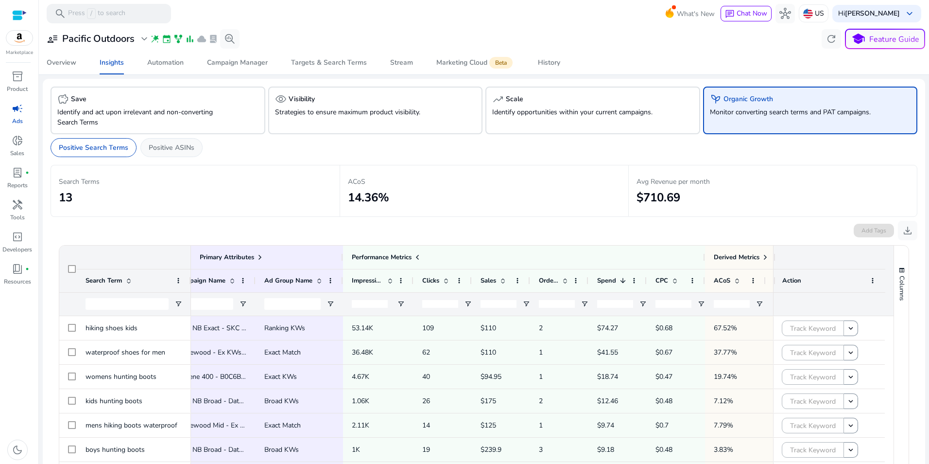
click at [183, 146] on p "Positive ASINs" at bounding box center [172, 147] width 46 height 10
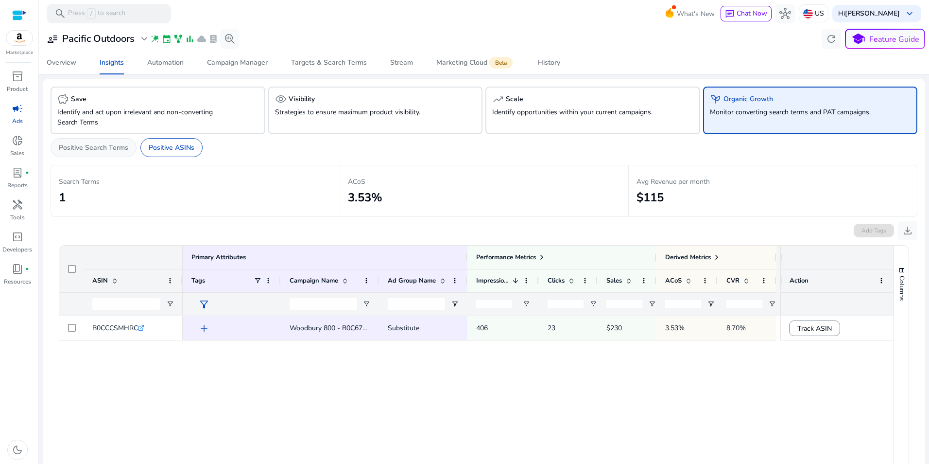
click at [87, 142] on div "Positive Search Terms" at bounding box center [94, 147] width 86 height 19
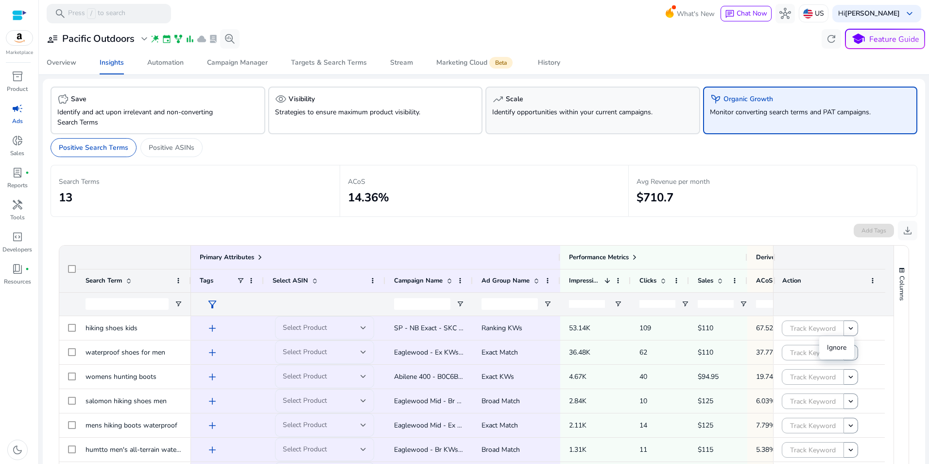
click at [597, 111] on p "Identify opportunities within your current campaigns." at bounding box center [576, 112] width 168 height 10
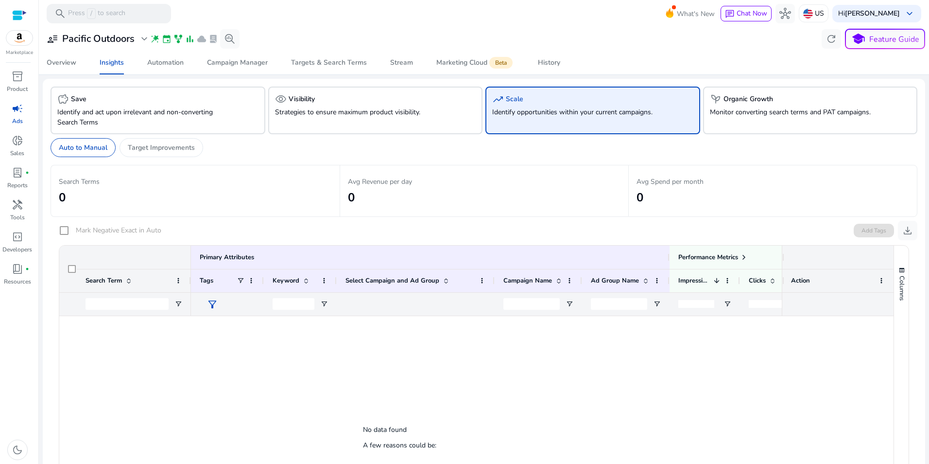
click at [597, 111] on p "Identify opportunities within your current campaigns." at bounding box center [576, 112] width 168 height 10
click at [174, 149] on p "Target Improvements" at bounding box center [161, 147] width 67 height 10
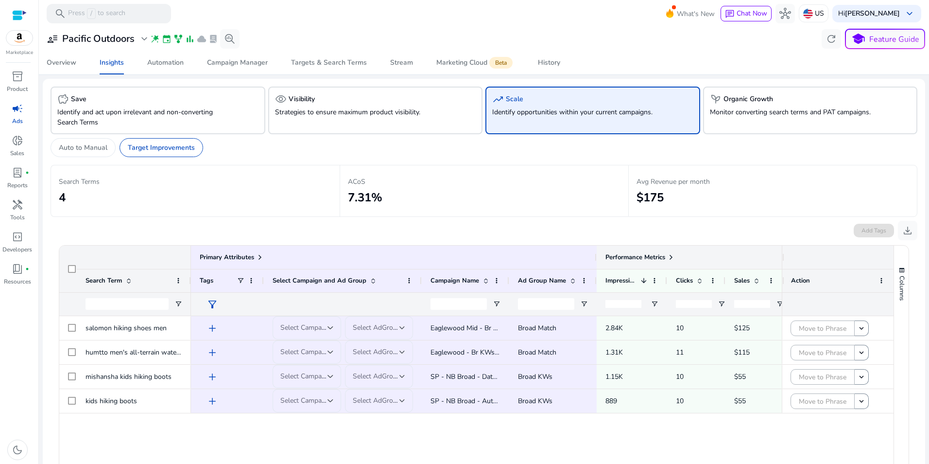
click at [673, 254] on span at bounding box center [671, 257] width 8 height 8
click at [77, 136] on div "Auto to Manual Target Improvements" at bounding box center [484, 149] width 867 height 31
click at [74, 145] on p "Auto to Manual" at bounding box center [83, 147] width 49 height 10
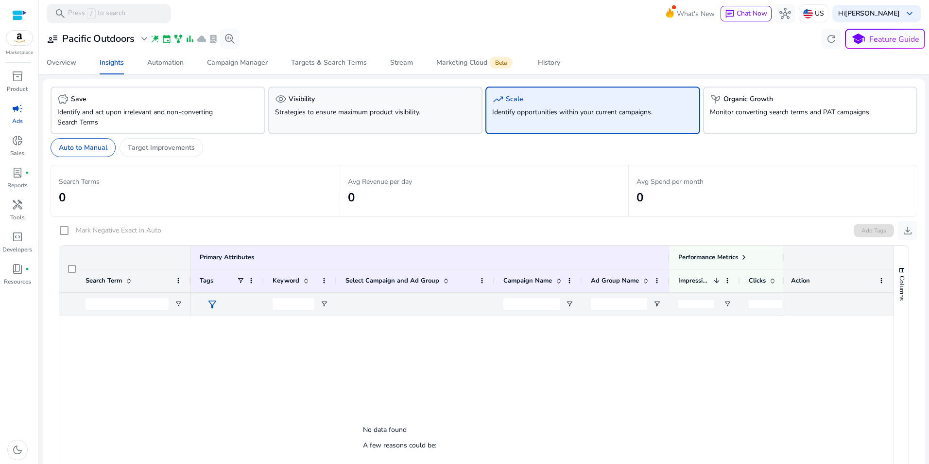
click at [366, 87] on div "visibility Visibility Strategies to ensure maximum product visibility." at bounding box center [375, 111] width 215 height 48
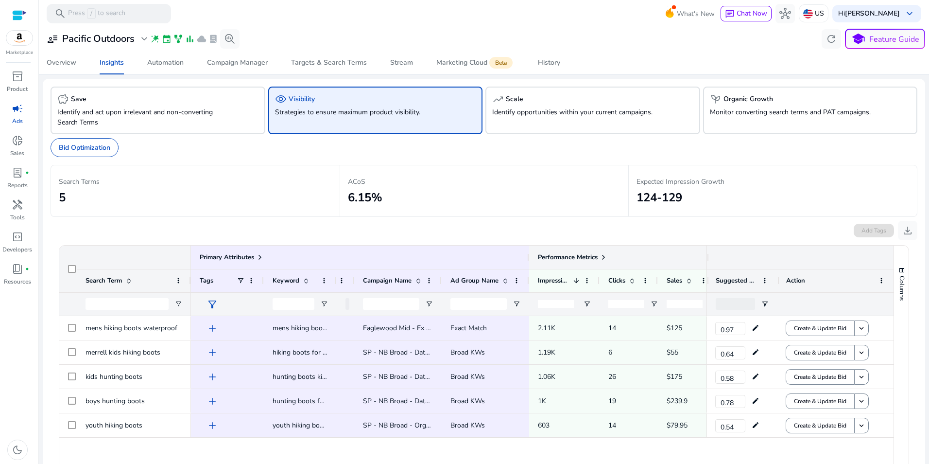
click at [605, 260] on span at bounding box center [604, 257] width 8 height 8
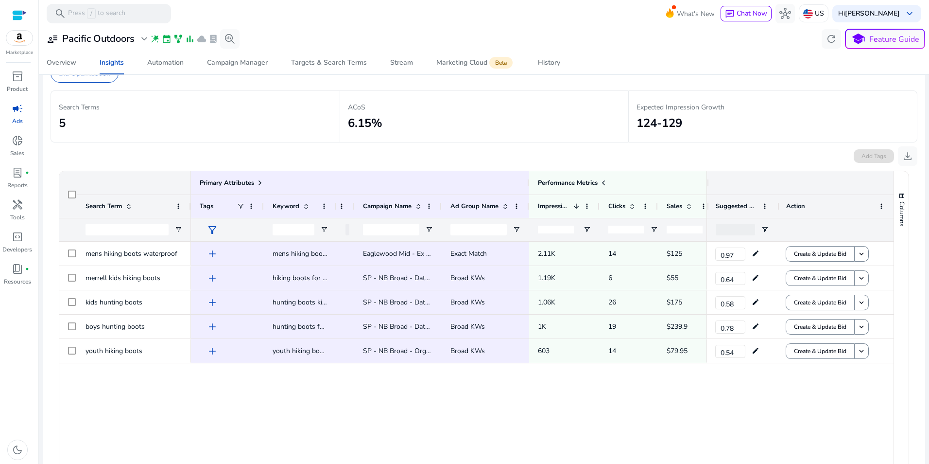
scroll to position [73, 0]
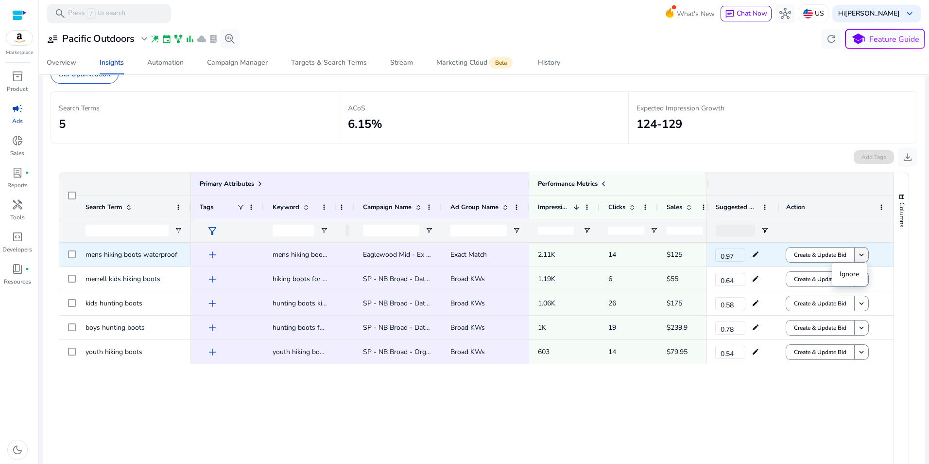
click at [864, 258] on span at bounding box center [862, 254] width 14 height 23
click at [832, 251] on span "Create & Update Bid" at bounding box center [820, 255] width 52 height 8
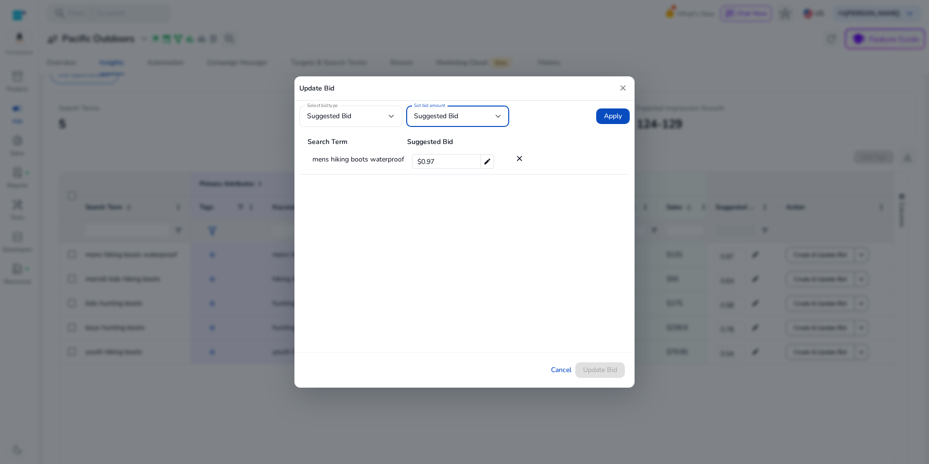
click at [496, 114] on div at bounding box center [499, 116] width 6 height 4
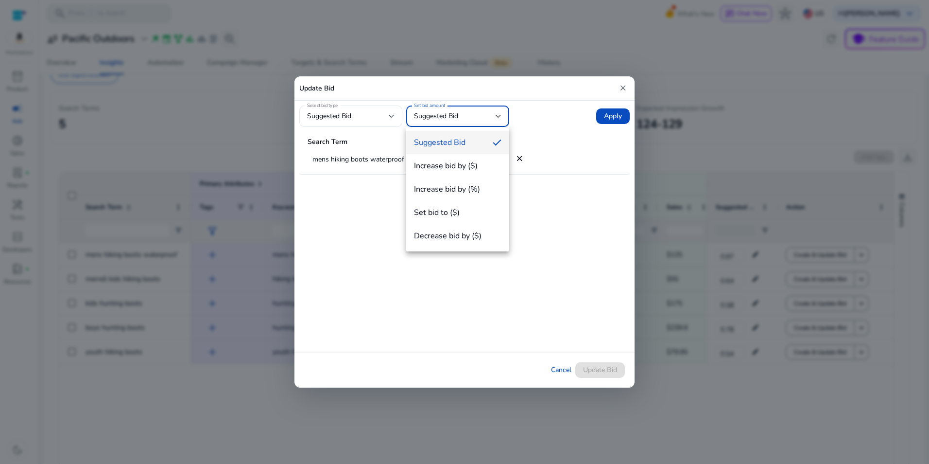
click at [392, 111] on div at bounding box center [464, 232] width 929 height 464
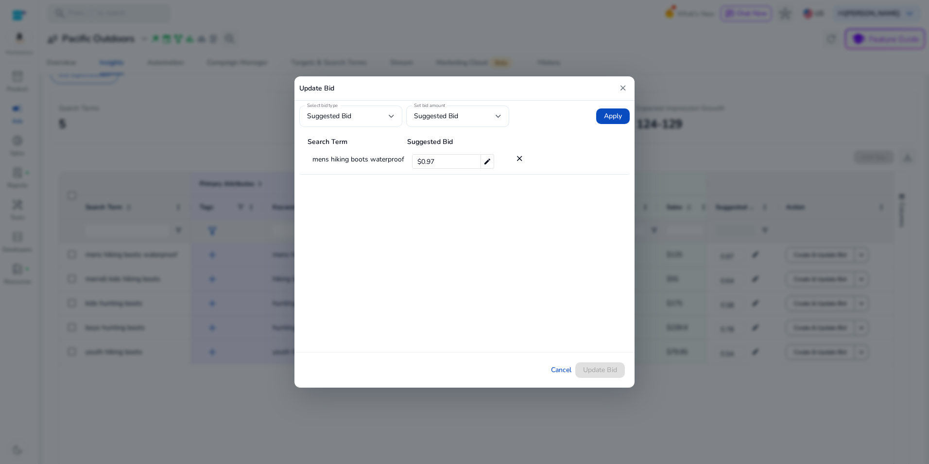
click at [392, 115] on div at bounding box center [392, 116] width 6 height 4
click at [565, 133] on div at bounding box center [464, 232] width 929 height 464
click at [624, 90] on mat-icon "close" at bounding box center [623, 88] width 9 height 14
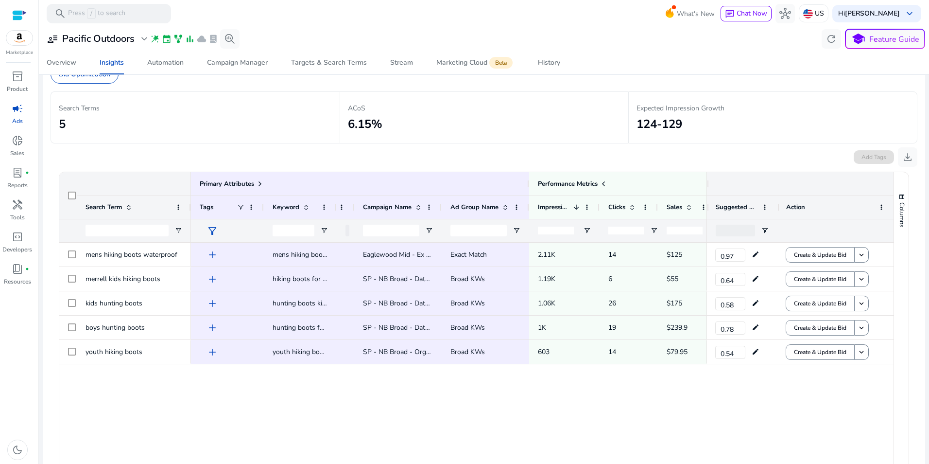
drag, startPoint x: 925, startPoint y: 176, endPoint x: 923, endPoint y: 155, distance: 21.4
click at [923, 155] on mat-sidenav-content "**********" at bounding box center [484, 232] width 890 height 464
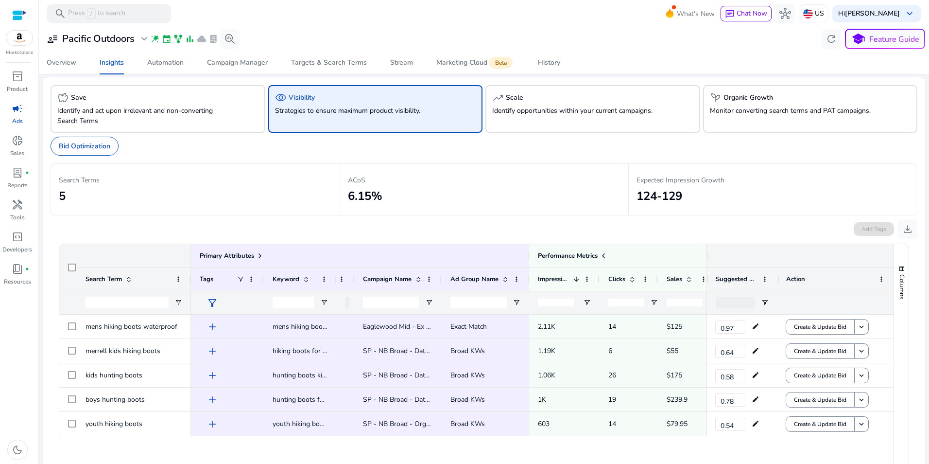
scroll to position [0, 0]
click at [837, 98] on div "psychiatry Organic Growth" at bounding box center [810, 99] width 201 height 12
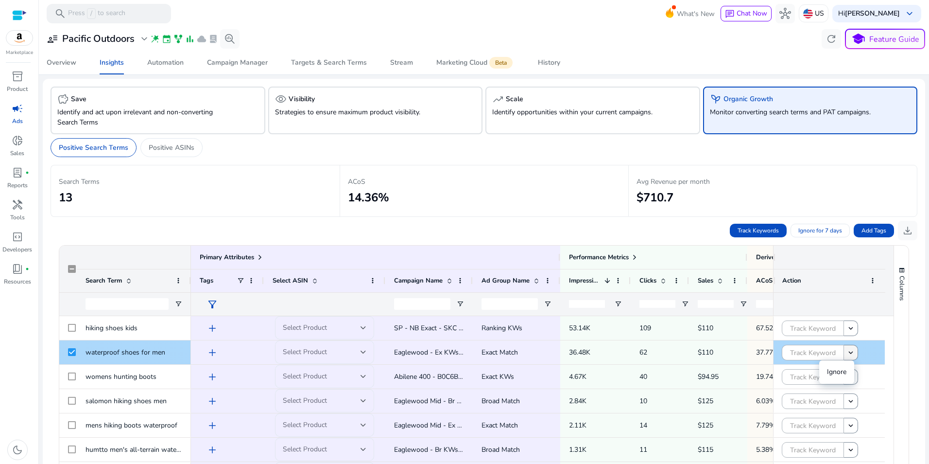
click at [849, 353] on mat-icon "keyboard_arrow_down" at bounding box center [851, 352] width 9 height 9
click at [589, 225] on div "Track Keywords Ignore for 7 days Add Tags download" at bounding box center [484, 228] width 867 height 23
click at [759, 228] on span "Track Keywords" at bounding box center [758, 230] width 41 height 9
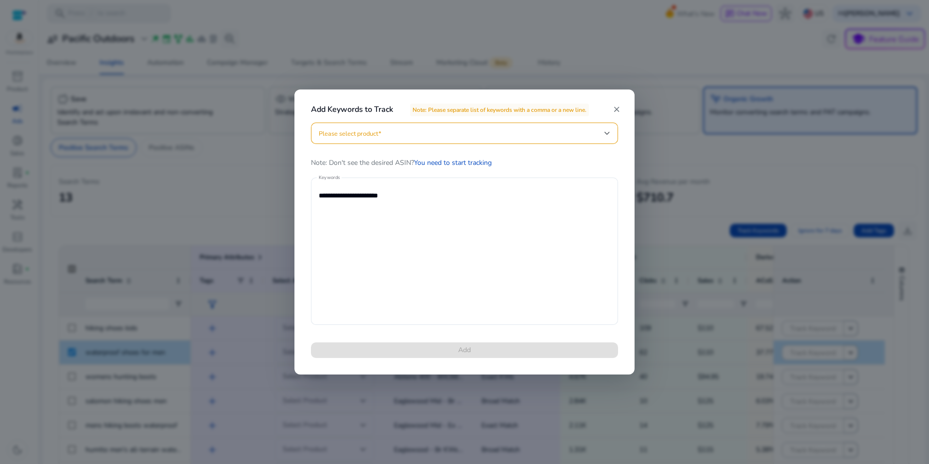
click at [446, 139] on div at bounding box center [465, 132] width 292 height 21
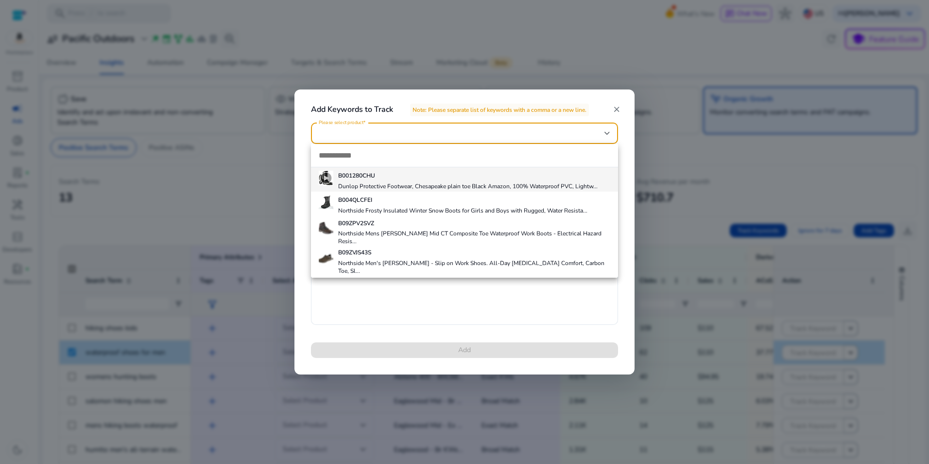
click at [537, 131] on div at bounding box center [464, 232] width 929 height 464
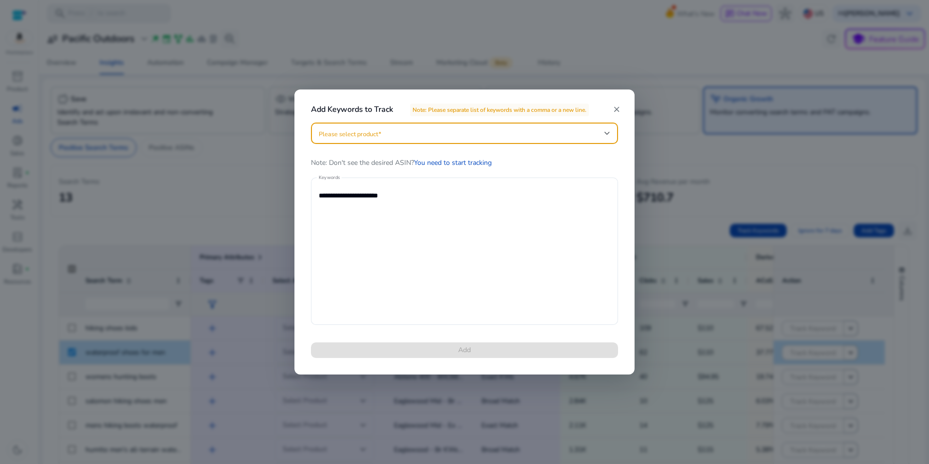
click at [565, 131] on span at bounding box center [462, 133] width 286 height 11
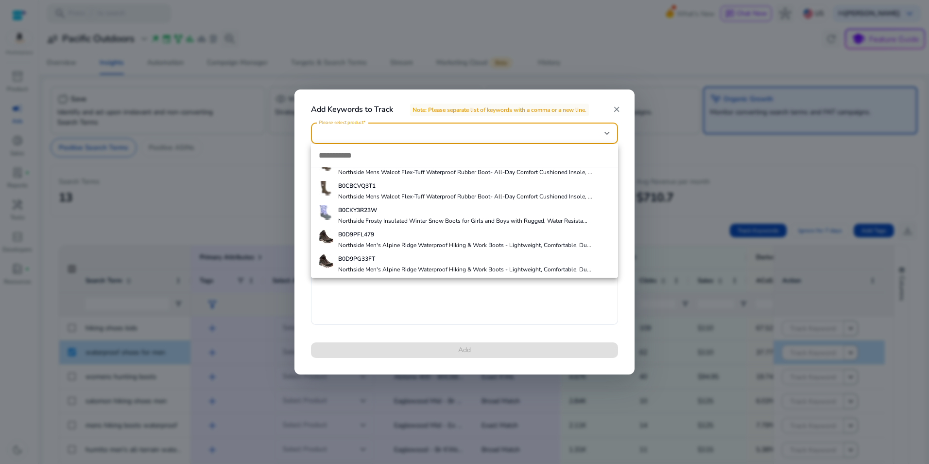
scroll to position [189, 0]
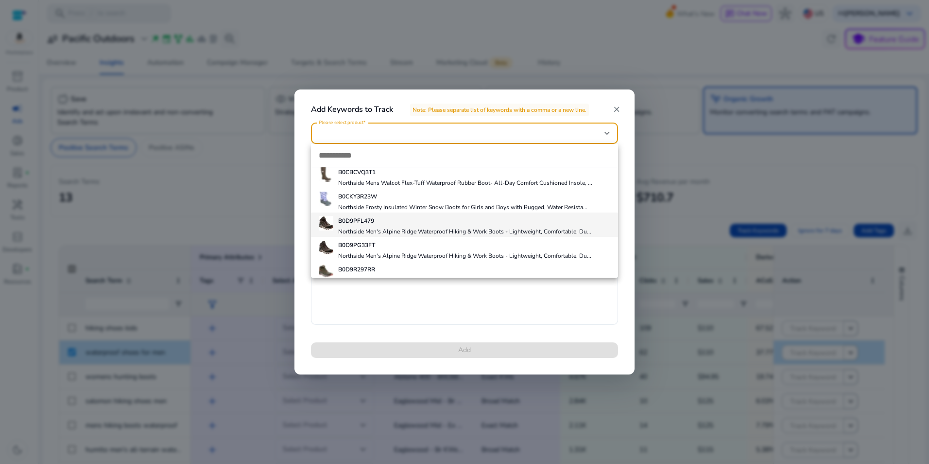
click at [568, 227] on h4 "Northside Men's Alpine Ridge Waterproof Hiking & Work Boots - Lightweight, Comf…" at bounding box center [464, 231] width 253 height 8
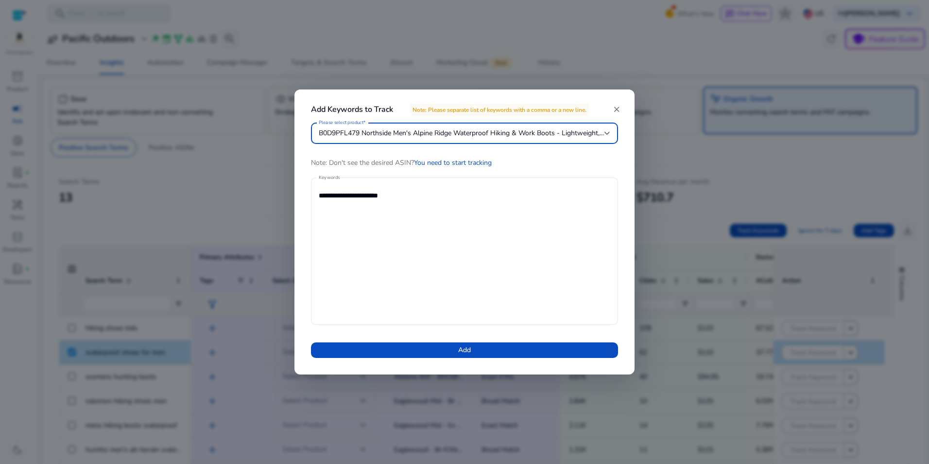
click at [600, 134] on span "B0D9PFL479 Northside Men's Alpine Ridge Waterproof Hiking & Work Boots - Lightw…" at bounding box center [487, 132] width 337 height 9
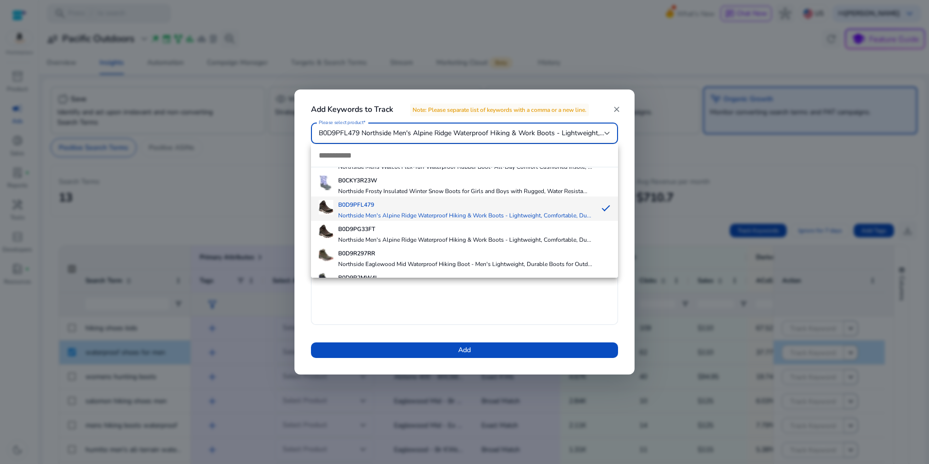
scroll to position [207, 0]
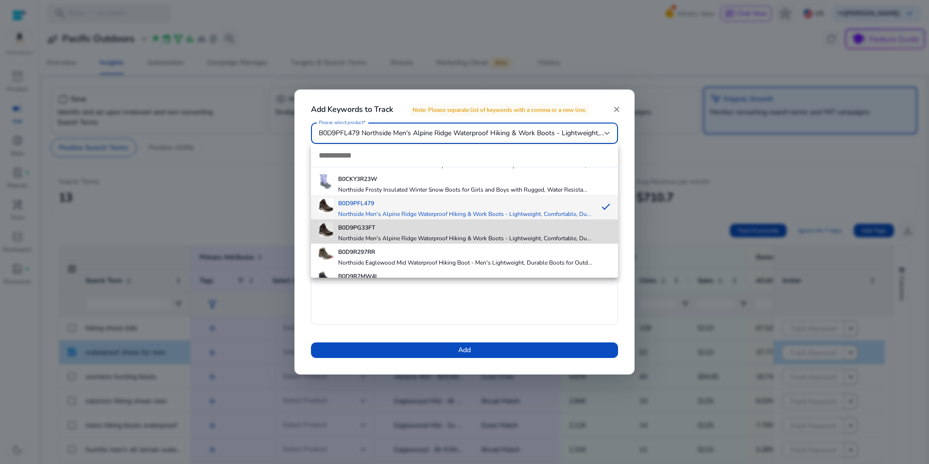
click at [594, 222] on span "B0D9PG33FT Northside Men's Alpine Ridge Waterproof Hiking & Work Boots - Lightw…" at bounding box center [465, 231] width 292 height 22
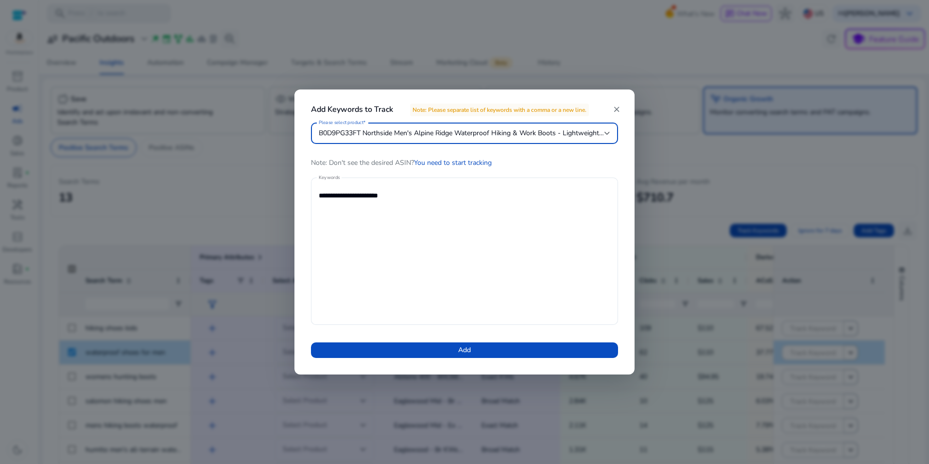
click at [609, 132] on div at bounding box center [608, 133] width 6 height 4
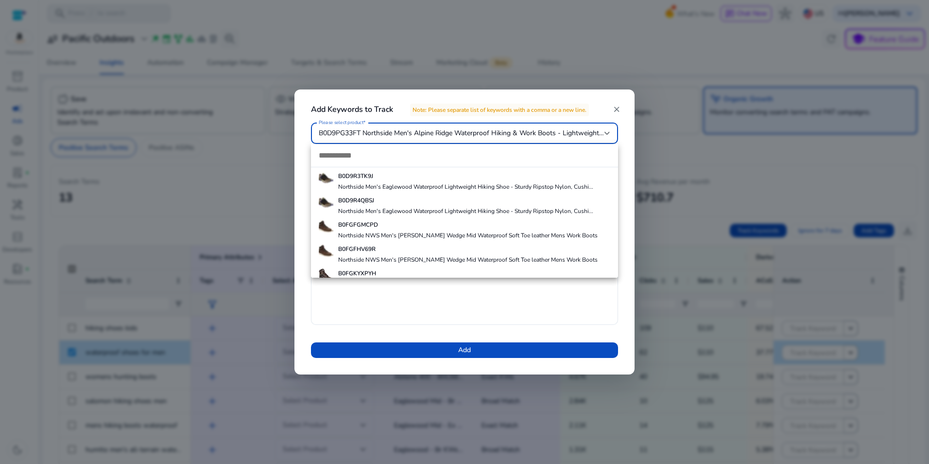
scroll to position [336, 0]
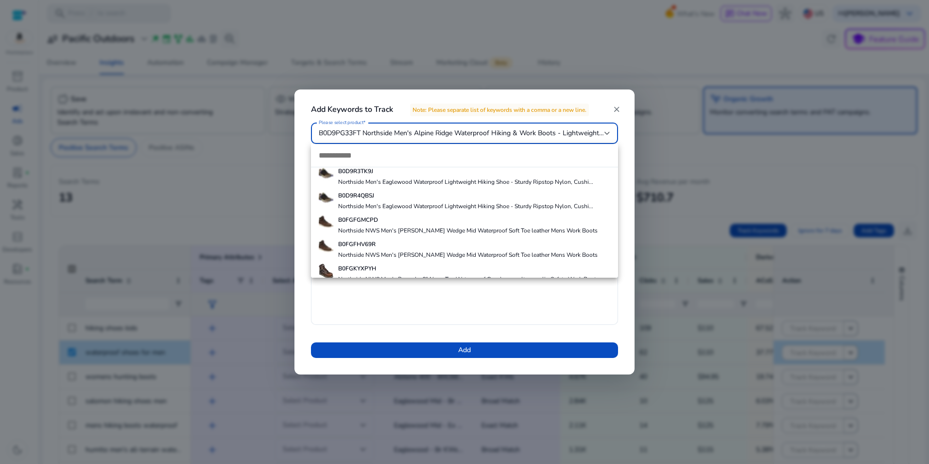
drag, startPoint x: 552, startPoint y: 291, endPoint x: 602, endPoint y: 224, distance: 83.4
click at [553, 290] on div at bounding box center [464, 232] width 929 height 464
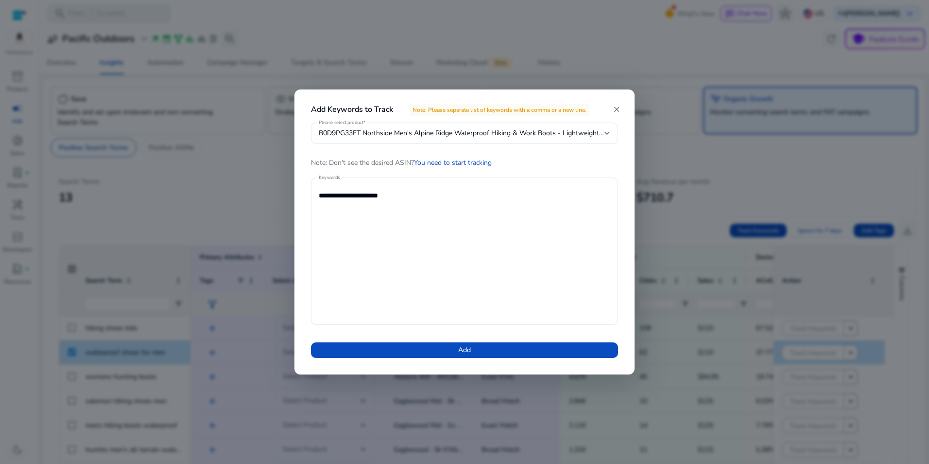
click at [618, 105] on mat-icon "close" at bounding box center [616, 109] width 9 height 9
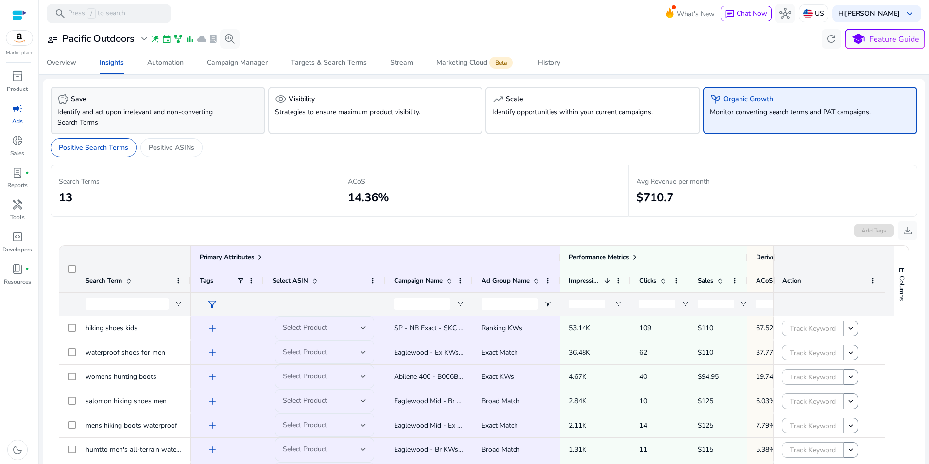
click at [215, 116] on p "Identify and act upon irrelevant and non-converting Search Terms" at bounding box center [141, 117] width 168 height 20
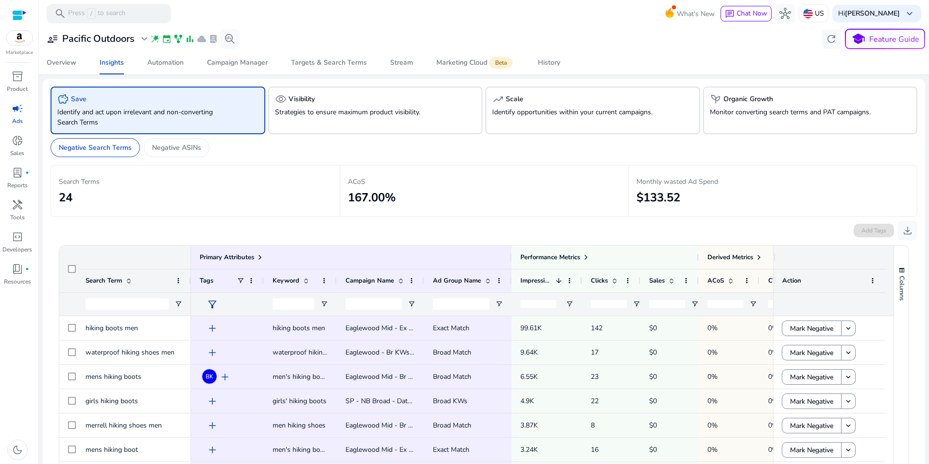
drag, startPoint x: 924, startPoint y: 146, endPoint x: 930, endPoint y: 192, distance: 46.5
click at [929, 192] on html "**********" at bounding box center [464, 232] width 929 height 464
click at [868, 168] on div "Monthly wasted Ad Spend $133.52" at bounding box center [772, 191] width 289 height 52
click at [585, 252] on div "Performance Metrics" at bounding box center [556, 257] width 70 height 14
click at [585, 255] on span at bounding box center [586, 257] width 8 height 8
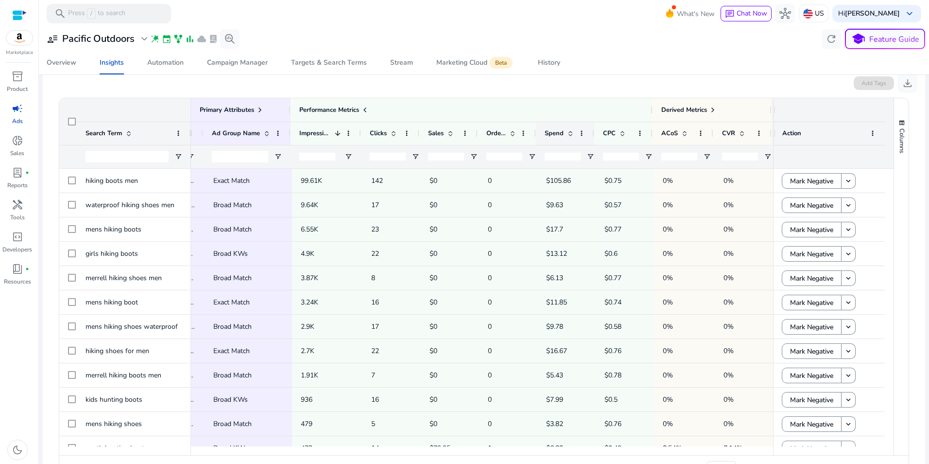
click at [567, 135] on span at bounding box center [571, 133] width 8 height 8
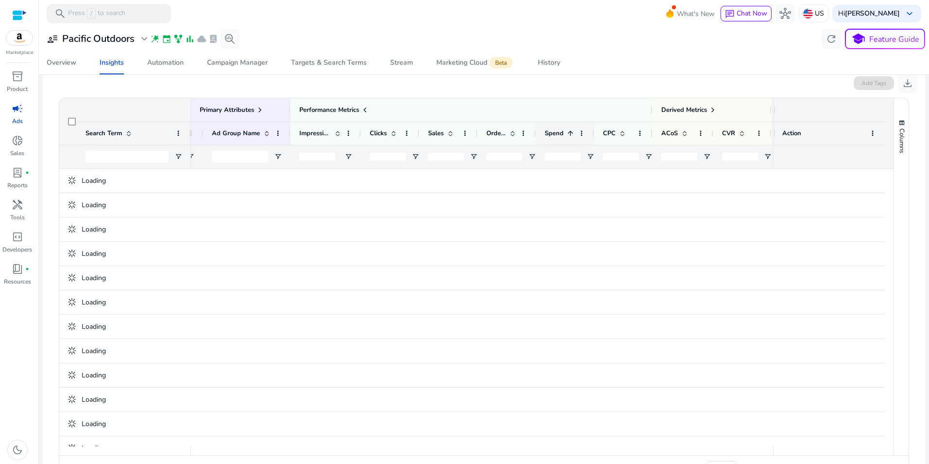
click at [567, 135] on span at bounding box center [571, 133] width 8 height 8
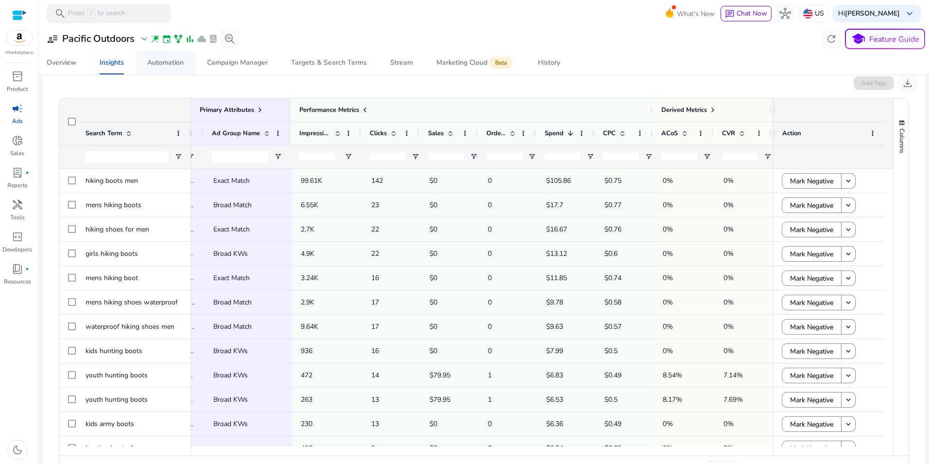
click at [184, 61] on div "Automation" at bounding box center [165, 62] width 36 height 7
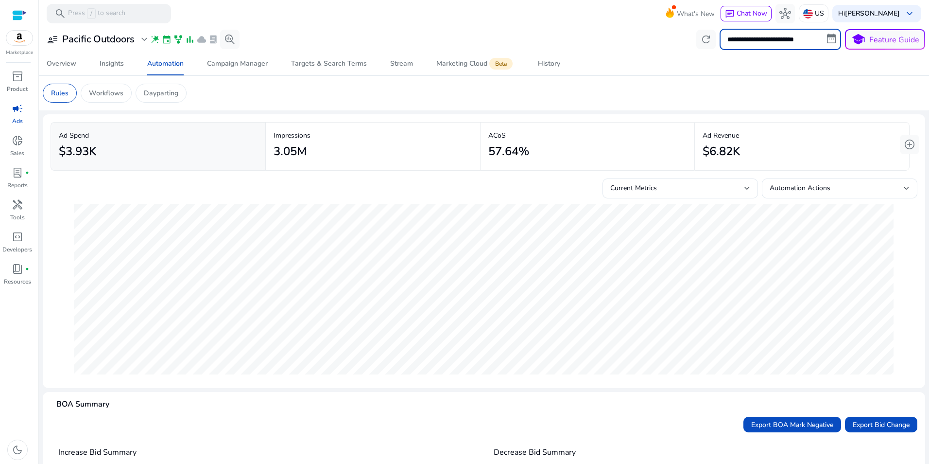
click at [780, 43] on input "**********" at bounding box center [781, 39] width 122 height 21
select select "*"
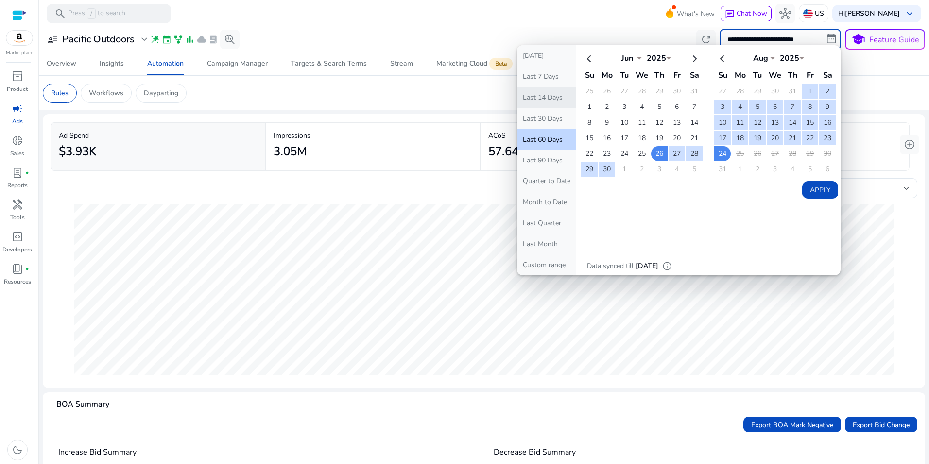
click at [537, 96] on button "Last 14 Days" at bounding box center [546, 97] width 59 height 21
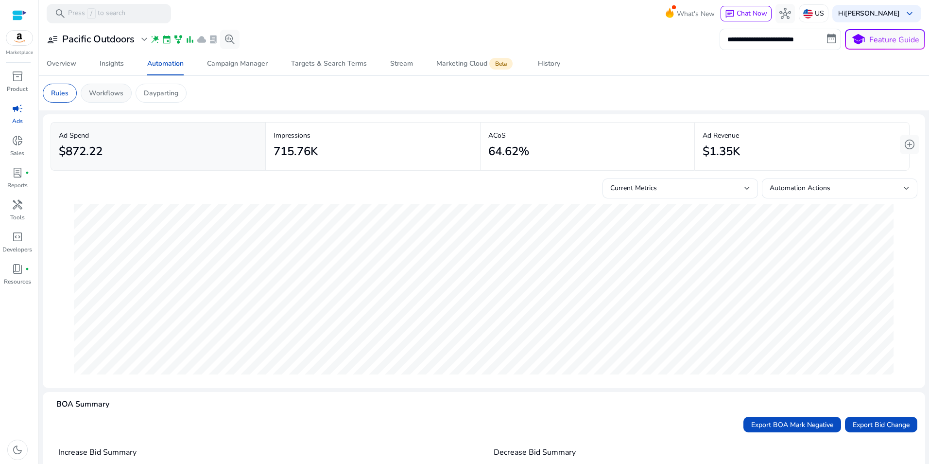
click at [114, 97] on p "Workflows" at bounding box center [106, 93] width 35 height 10
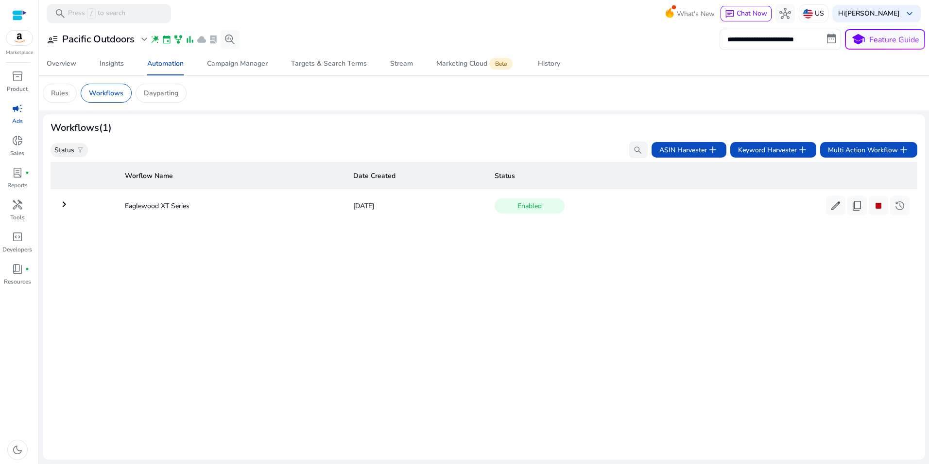
click at [63, 205] on mat-icon "keyboard_arrow_right" at bounding box center [64, 204] width 12 height 12
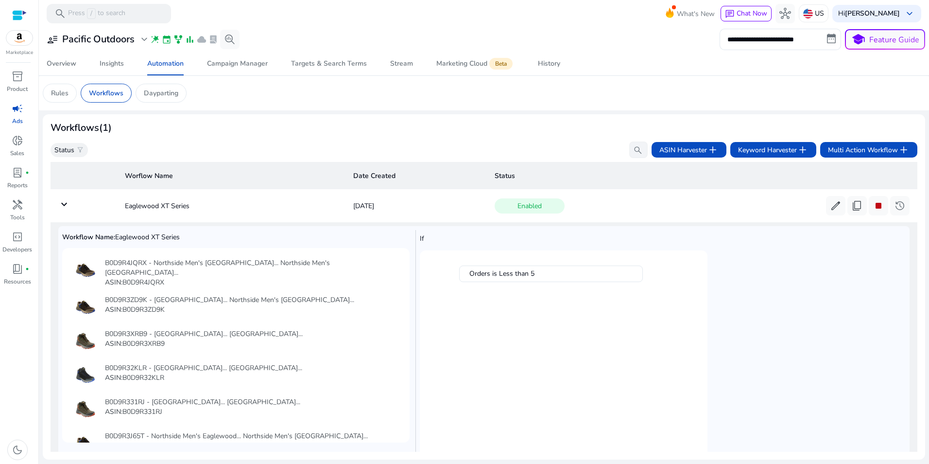
scroll to position [960, 0]
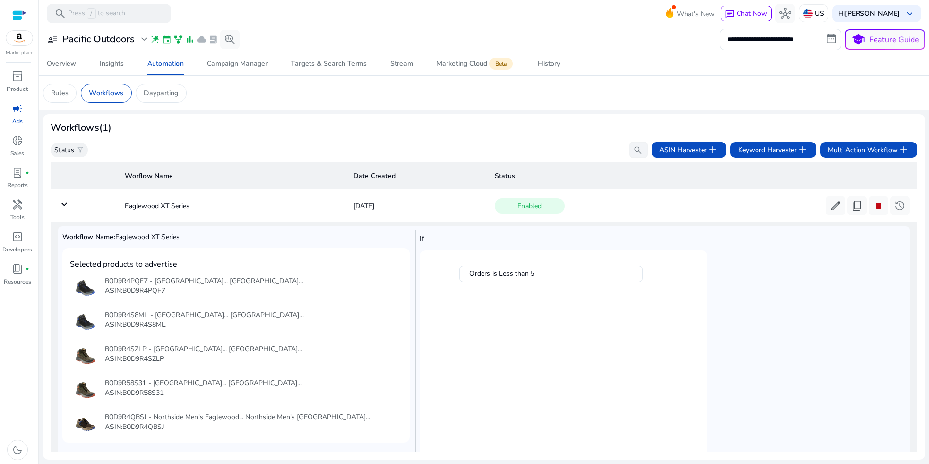
scroll to position [960, 0]
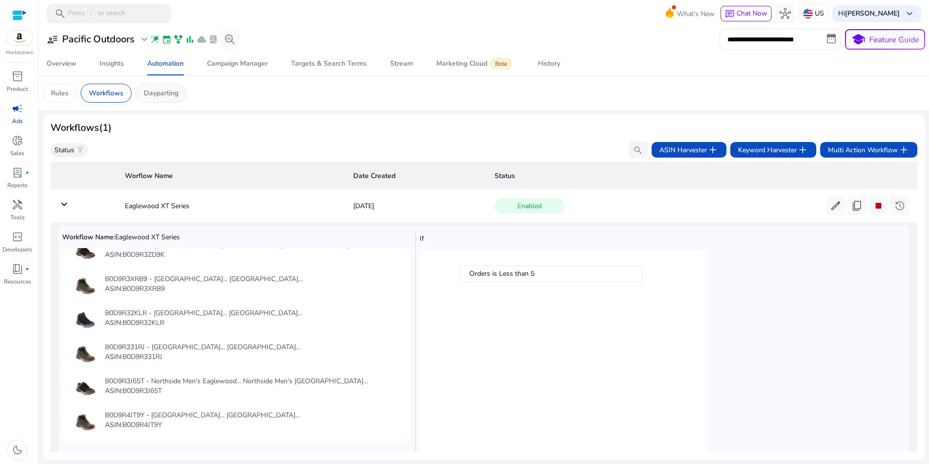
click at [166, 98] on p "Dayparting" at bounding box center [161, 93] width 35 height 10
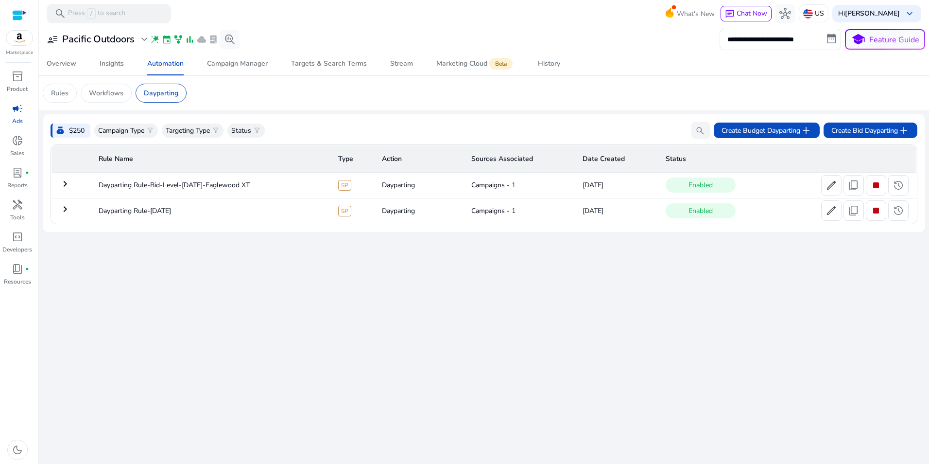
click at [66, 179] on mat-icon "keyboard_arrow_right" at bounding box center [65, 184] width 12 height 12
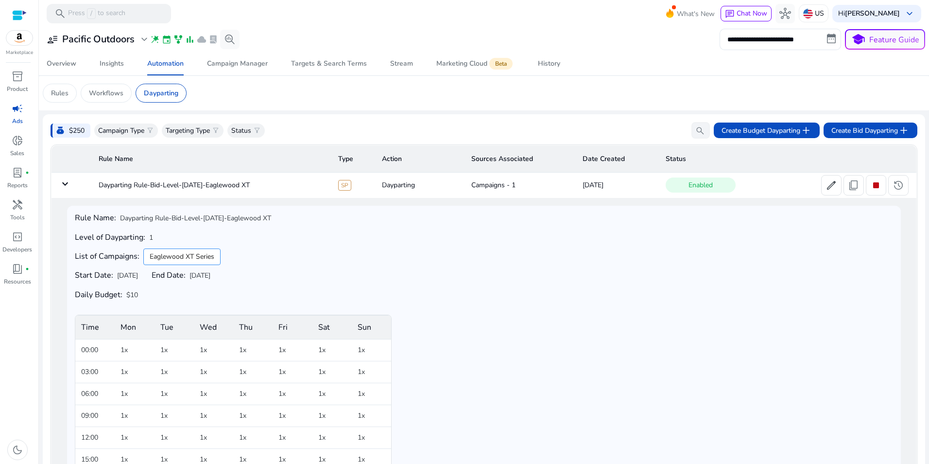
scroll to position [101, 0]
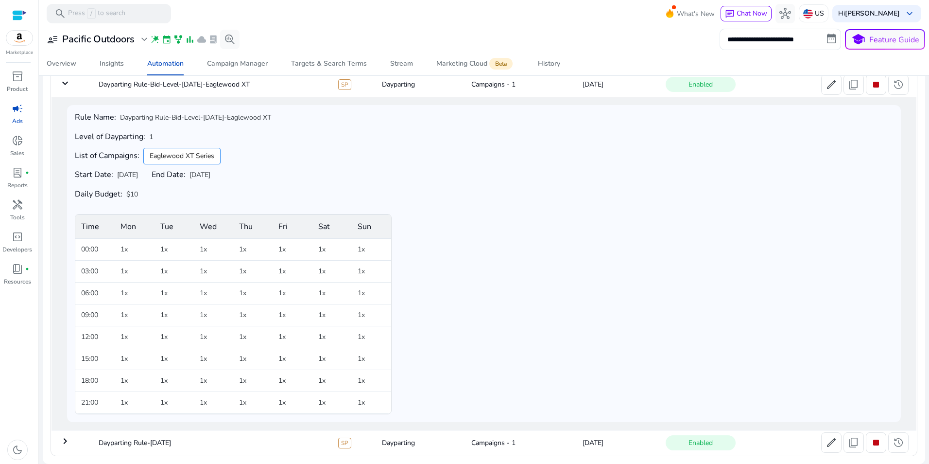
click at [66, 83] on mat-icon "keyboard_arrow_down" at bounding box center [65, 83] width 12 height 12
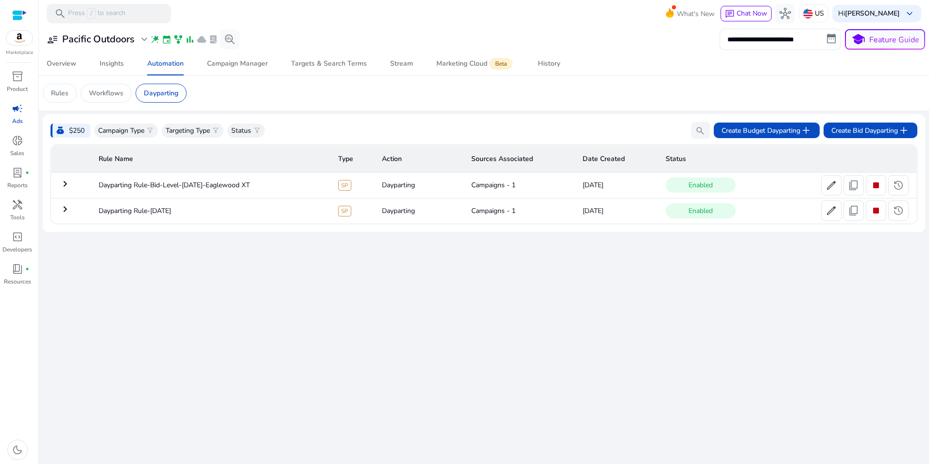
scroll to position [0, 0]
click at [66, 210] on mat-icon "keyboard_arrow_right" at bounding box center [65, 209] width 12 height 12
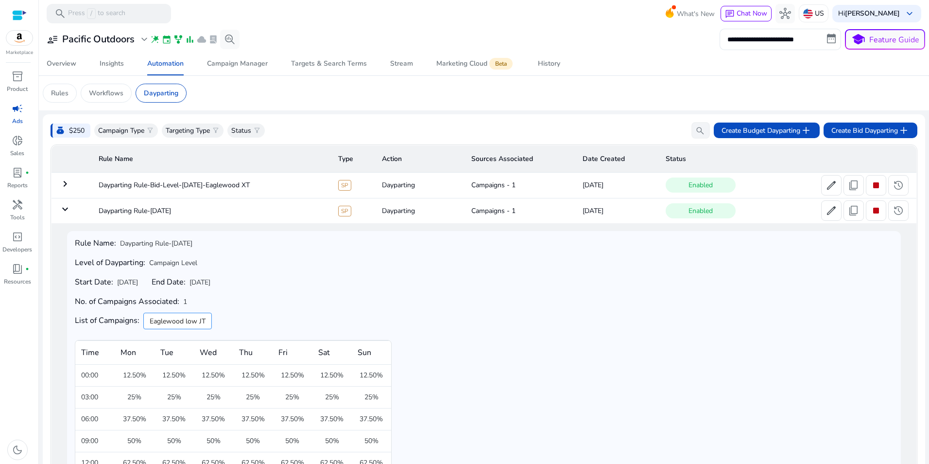
scroll to position [128, 0]
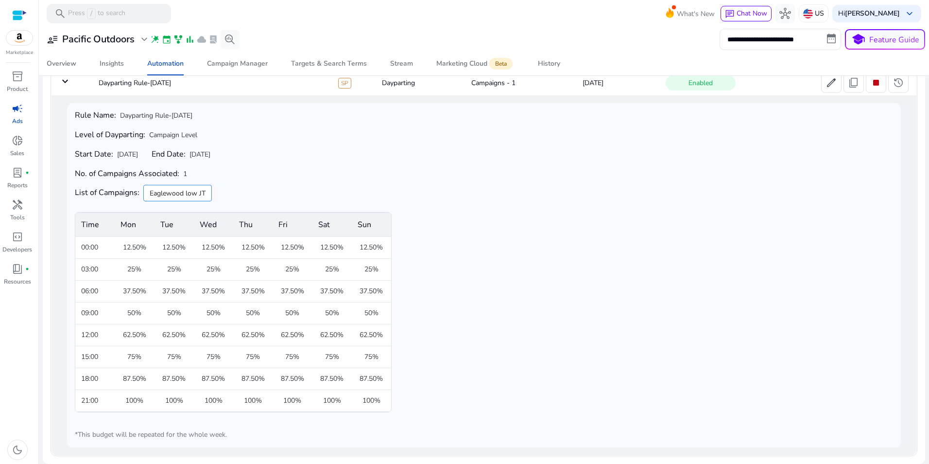
click at [70, 83] on mat-icon "keyboard_arrow_down" at bounding box center [65, 81] width 12 height 12
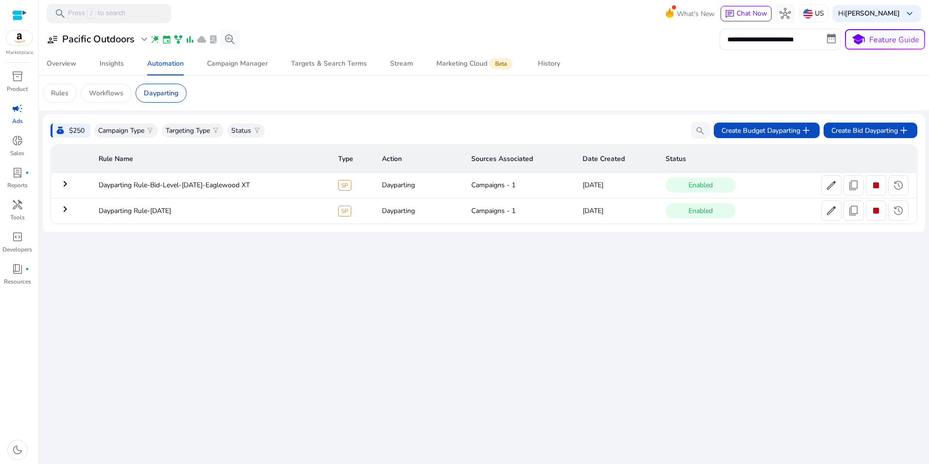
scroll to position [0, 0]
click at [251, 52] on div "**********" at bounding box center [484, 51] width 883 height 49
drag, startPoint x: 251, startPoint y: 52, endPoint x: 249, endPoint y: 57, distance: 5.2
click at [249, 57] on span "Campaign Manager" at bounding box center [237, 63] width 61 height 23
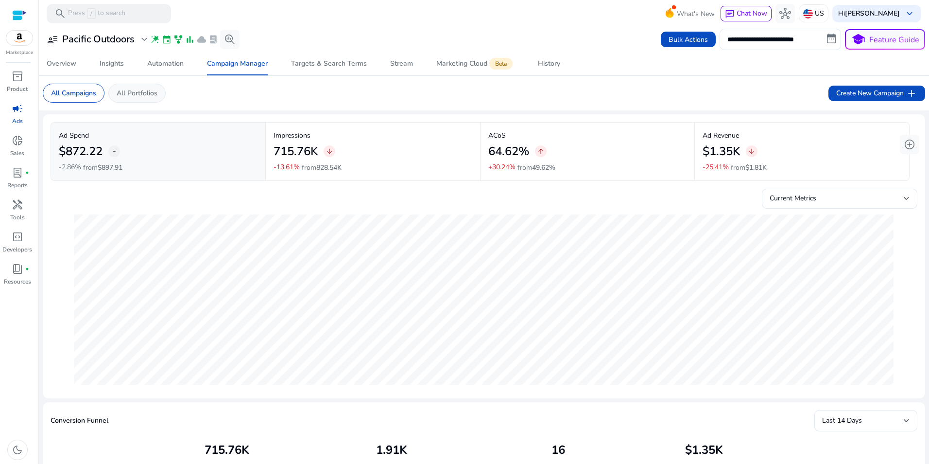
click at [134, 96] on p "All Portfolios" at bounding box center [137, 93] width 41 height 10
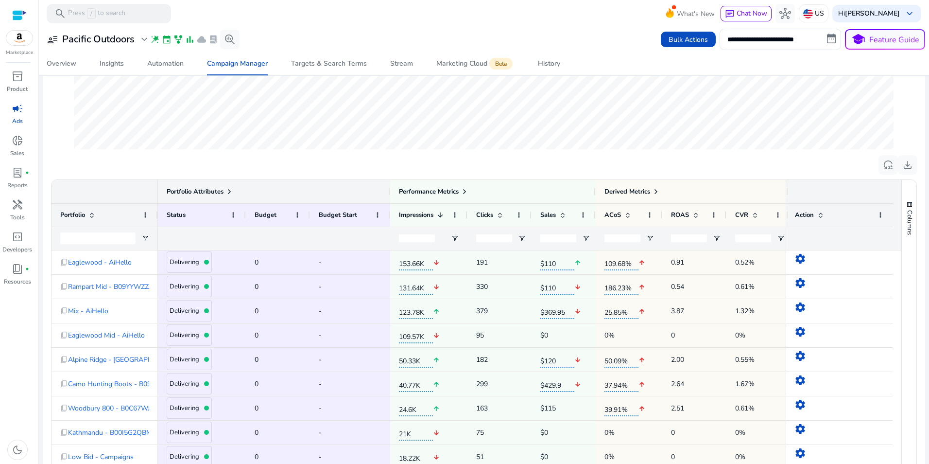
scroll to position [229, 0]
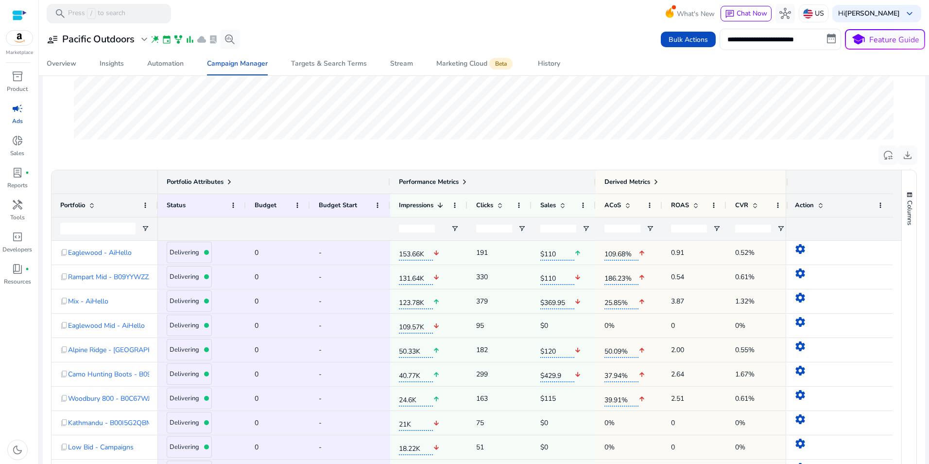
click at [466, 179] on span at bounding box center [465, 182] width 8 height 8
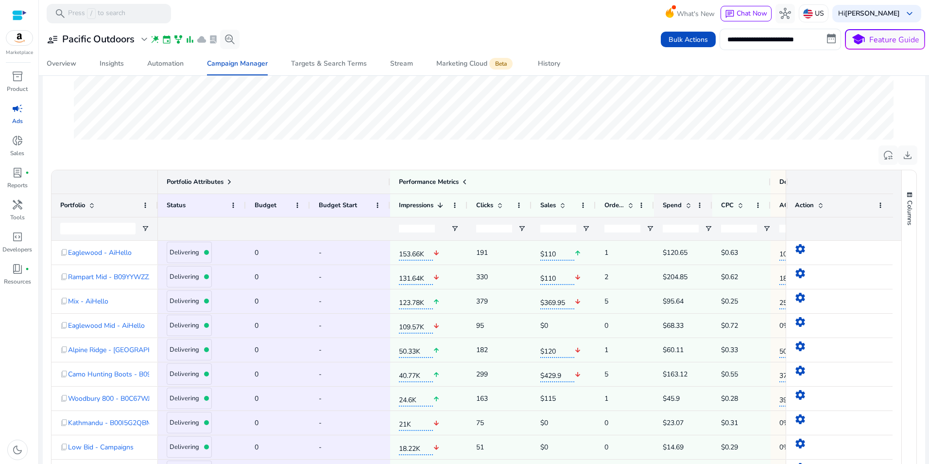
click at [688, 202] on span at bounding box center [689, 205] width 8 height 8
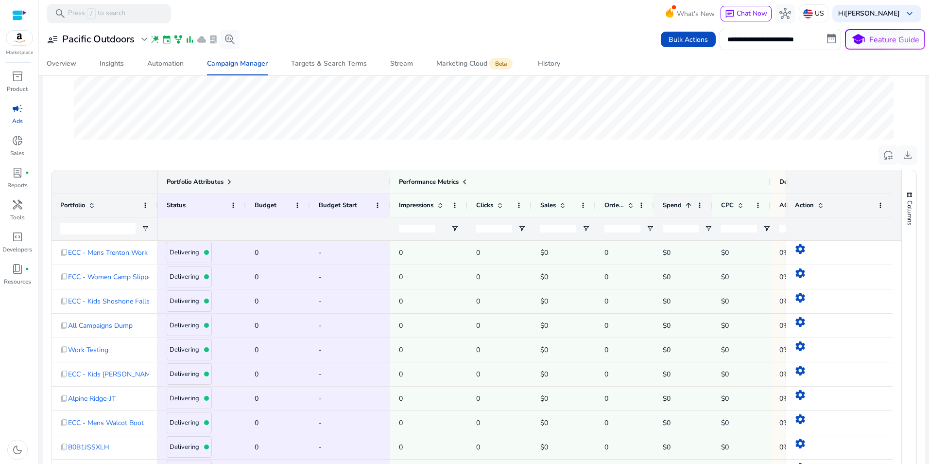
click at [688, 202] on span at bounding box center [689, 205] width 8 height 8
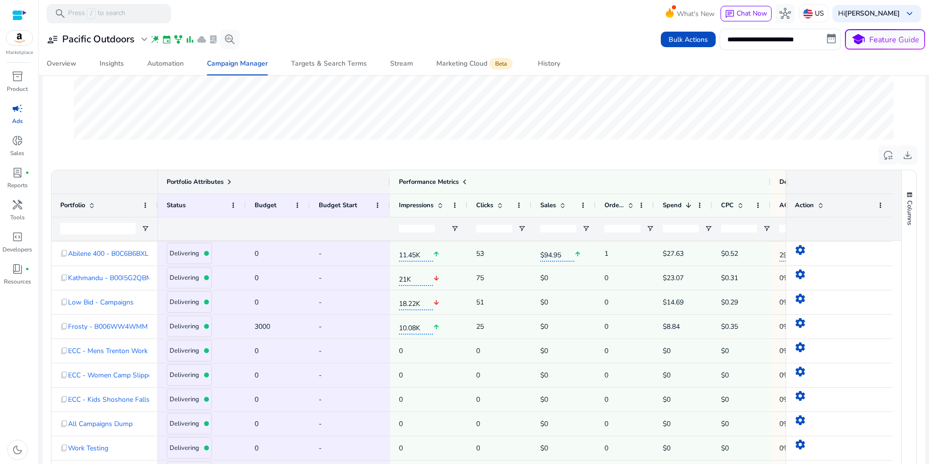
scroll to position [0, 0]
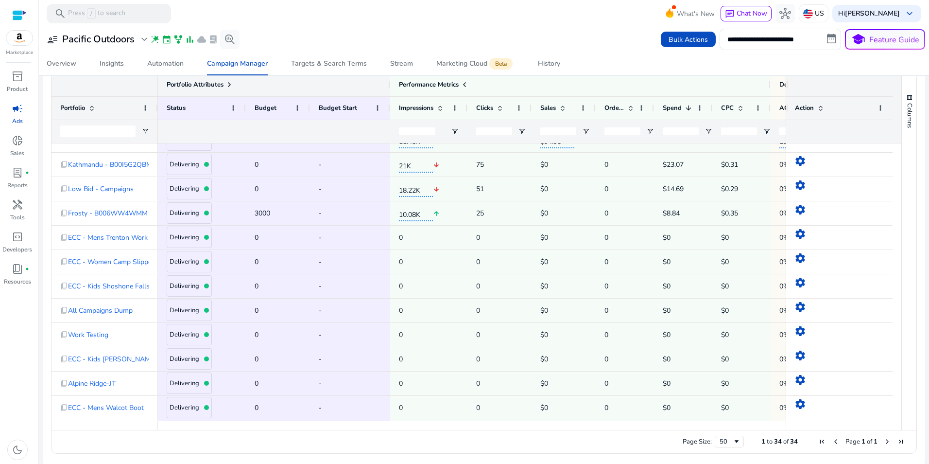
click at [113, 431] on div "Page Size: 50 1 to 34 of 34 Page 1 of 1" at bounding box center [484, 441] width 865 height 23
drag, startPoint x: 574, startPoint y: 425, endPoint x: 633, endPoint y: 441, distance: 60.5
click at [633, 441] on div "Drag here to set row groups Drag here to set column labels Portfolio Attributes…" at bounding box center [484, 262] width 866 height 381
click at [64, 211] on span "content_copy" at bounding box center [64, 213] width 8 height 8
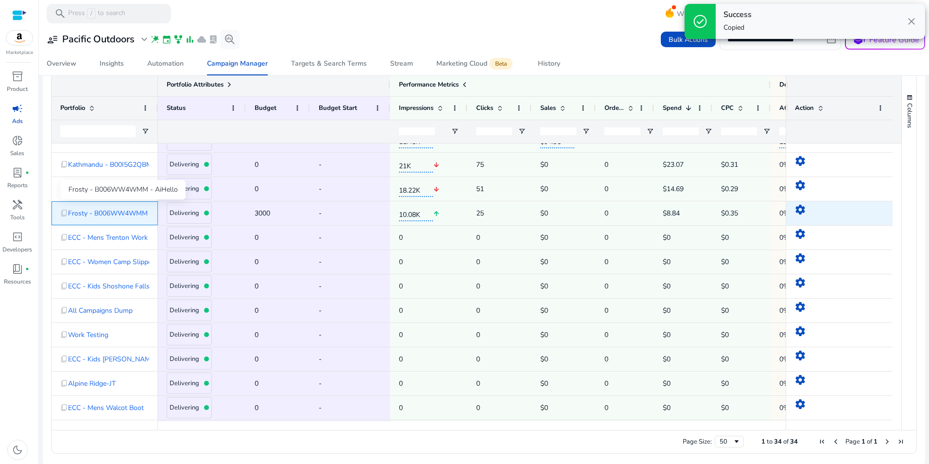
click at [120, 211] on span "Frosty - B006WW4WMM - AiHello" at bounding box center [122, 213] width 109 height 20
